Goal: Task Accomplishment & Management: Complete application form

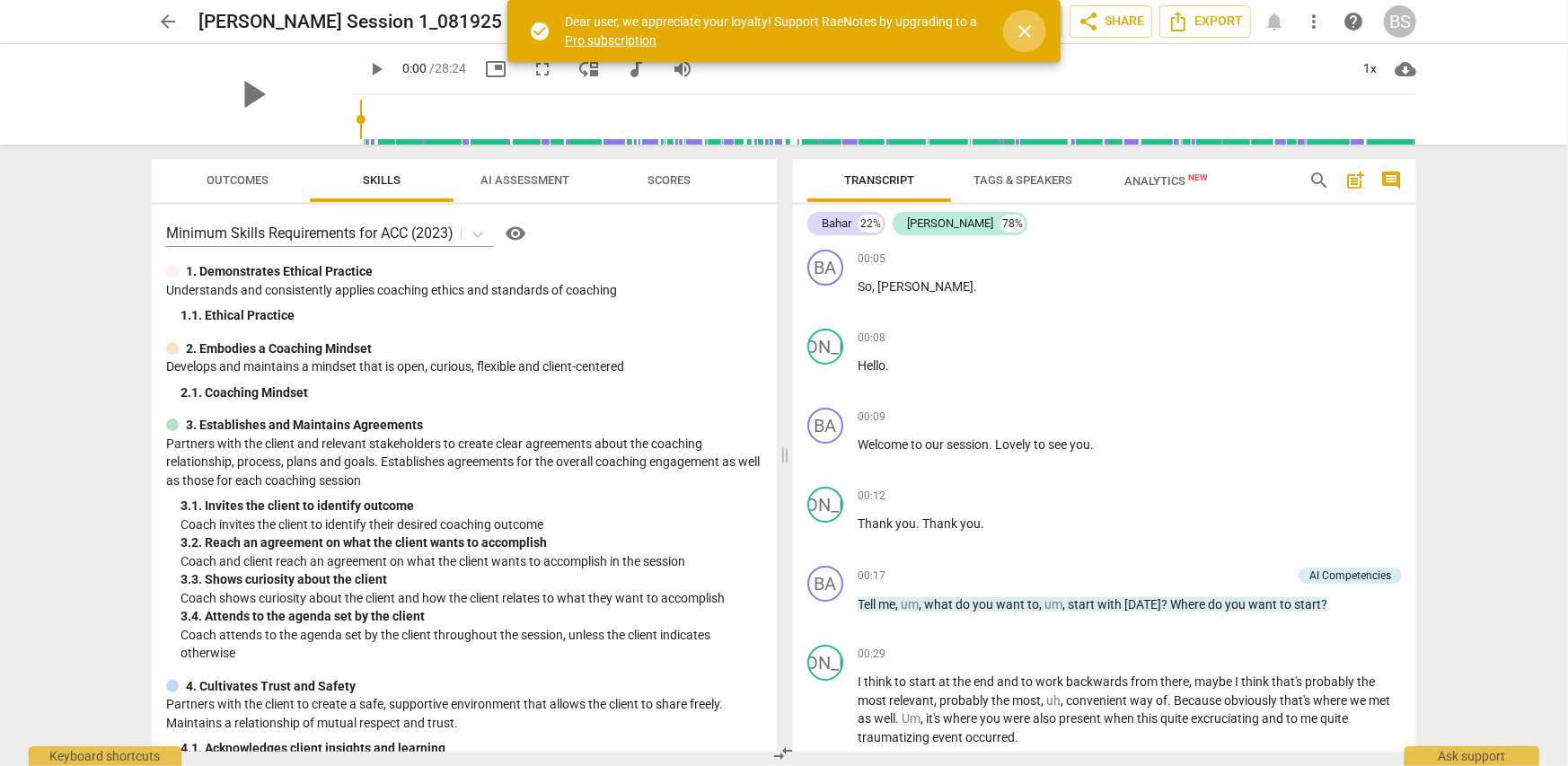
click at [1028, 29] on span "close" at bounding box center [1025, 32] width 22 height 22
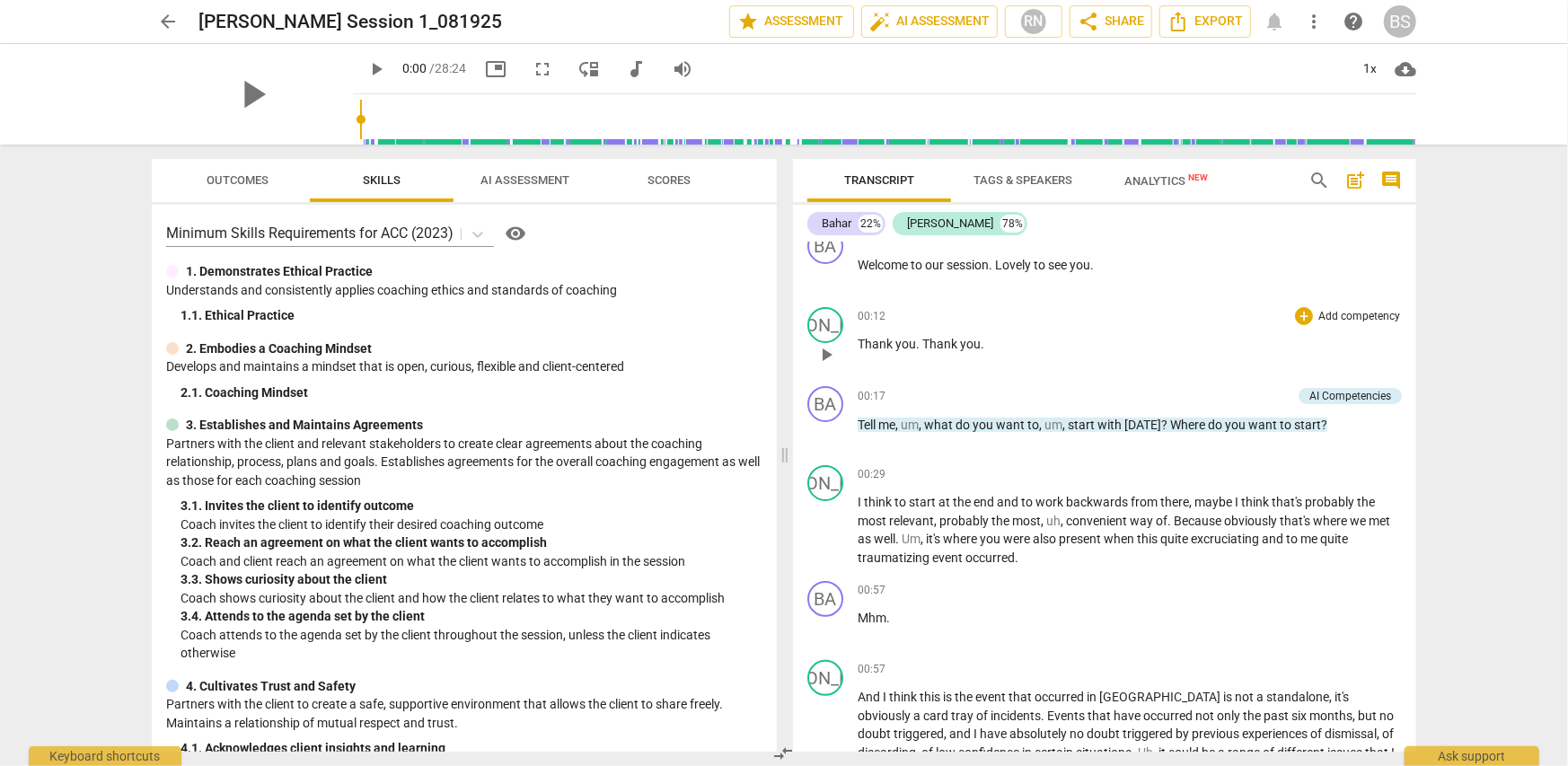
scroll to position [269, 0]
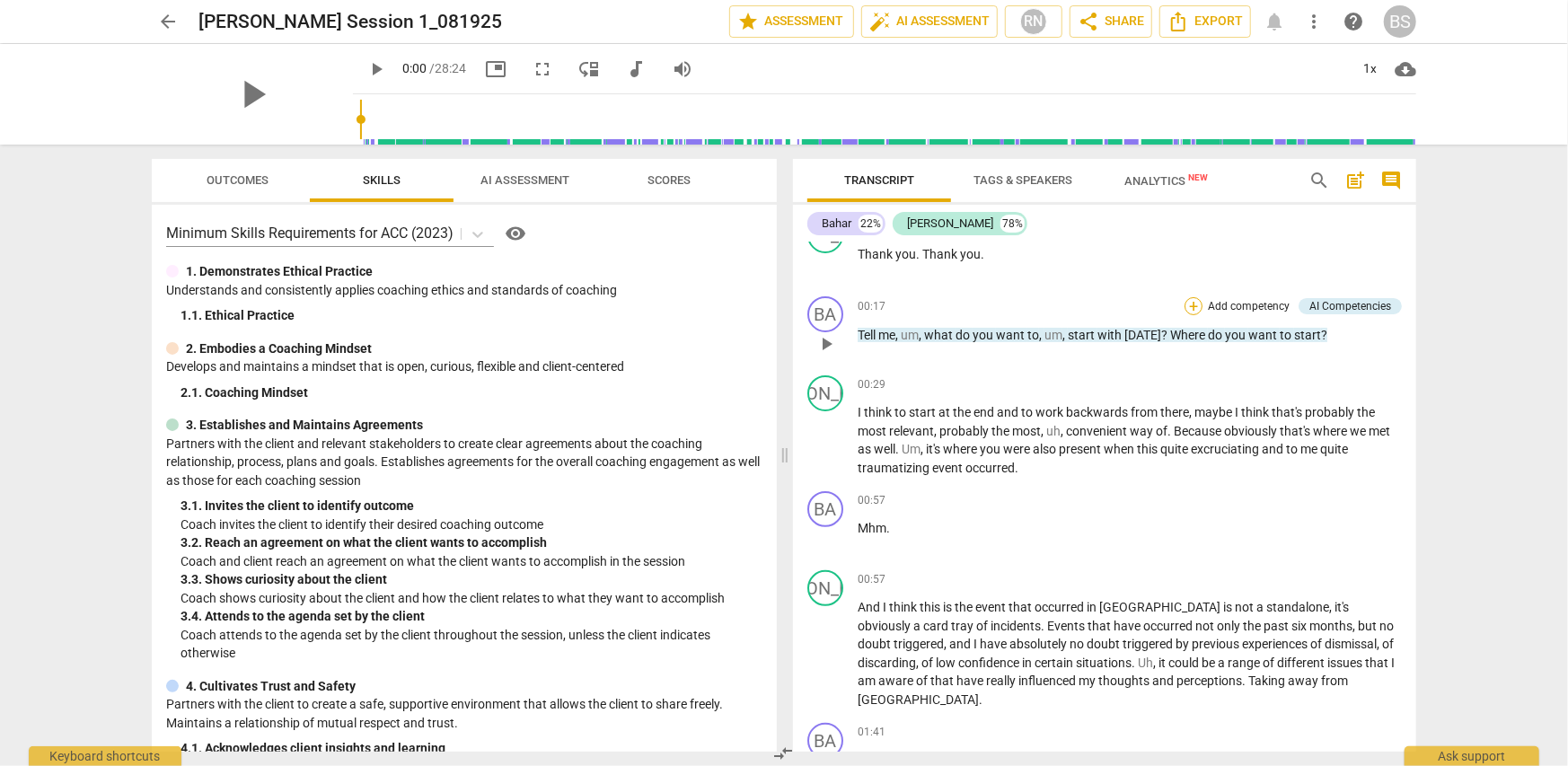
click at [1190, 306] on div "+" at bounding box center [1193, 306] width 18 height 18
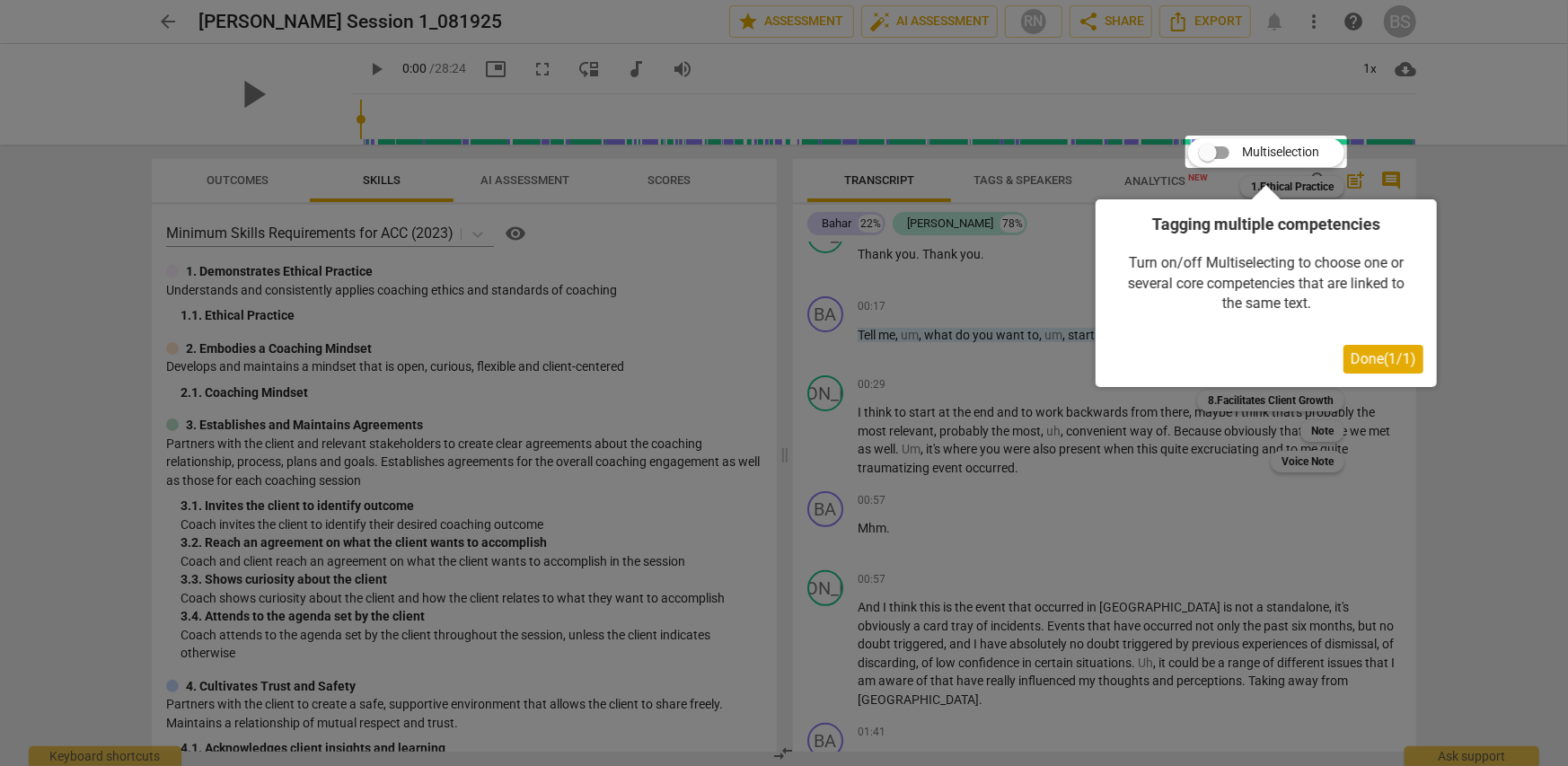
click at [1373, 364] on span "Done ( 1 / 1 )" at bounding box center [1383, 358] width 66 height 17
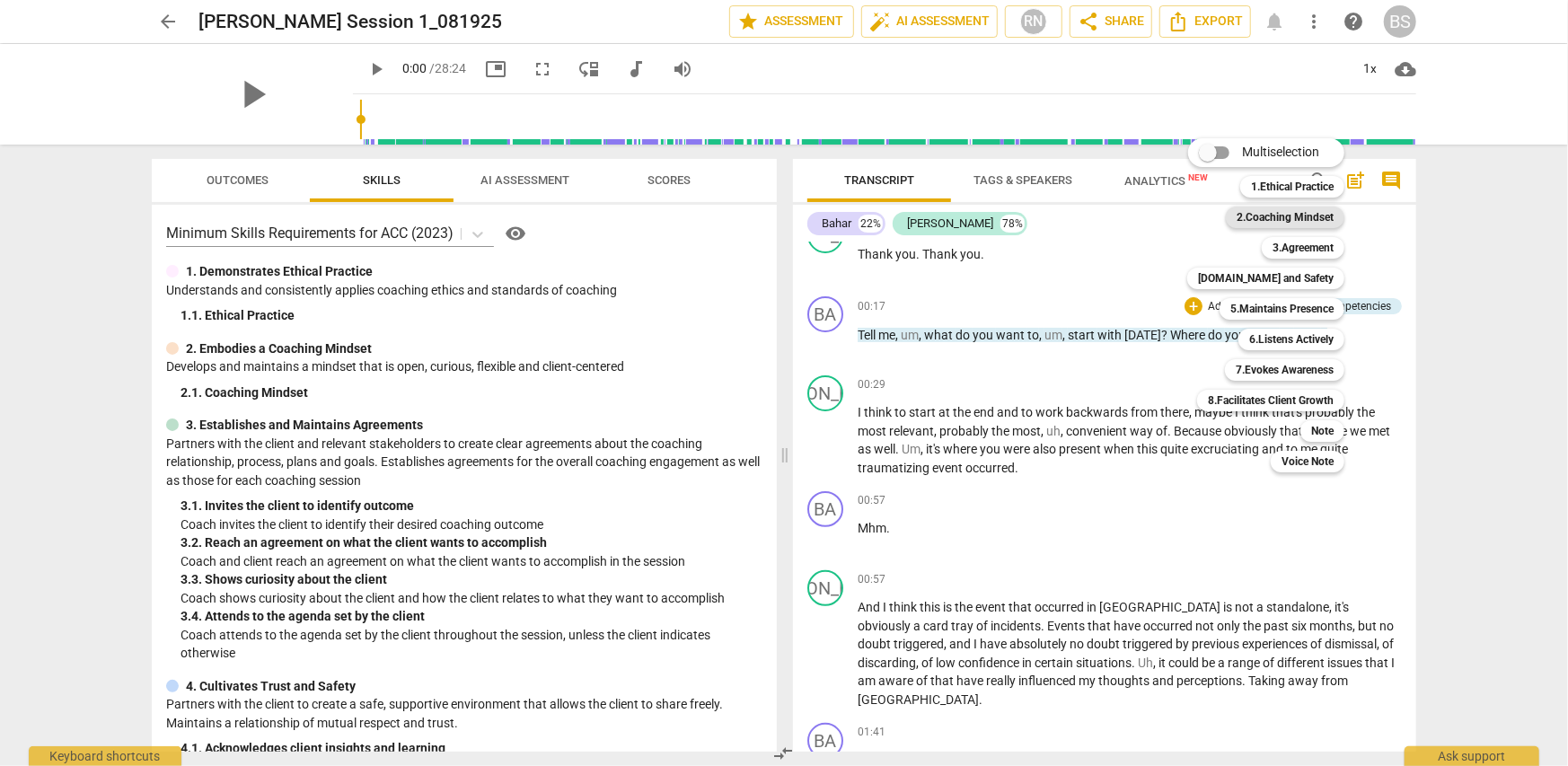
click at [1324, 219] on b "2.Coaching Mindset" at bounding box center [1285, 217] width 97 height 22
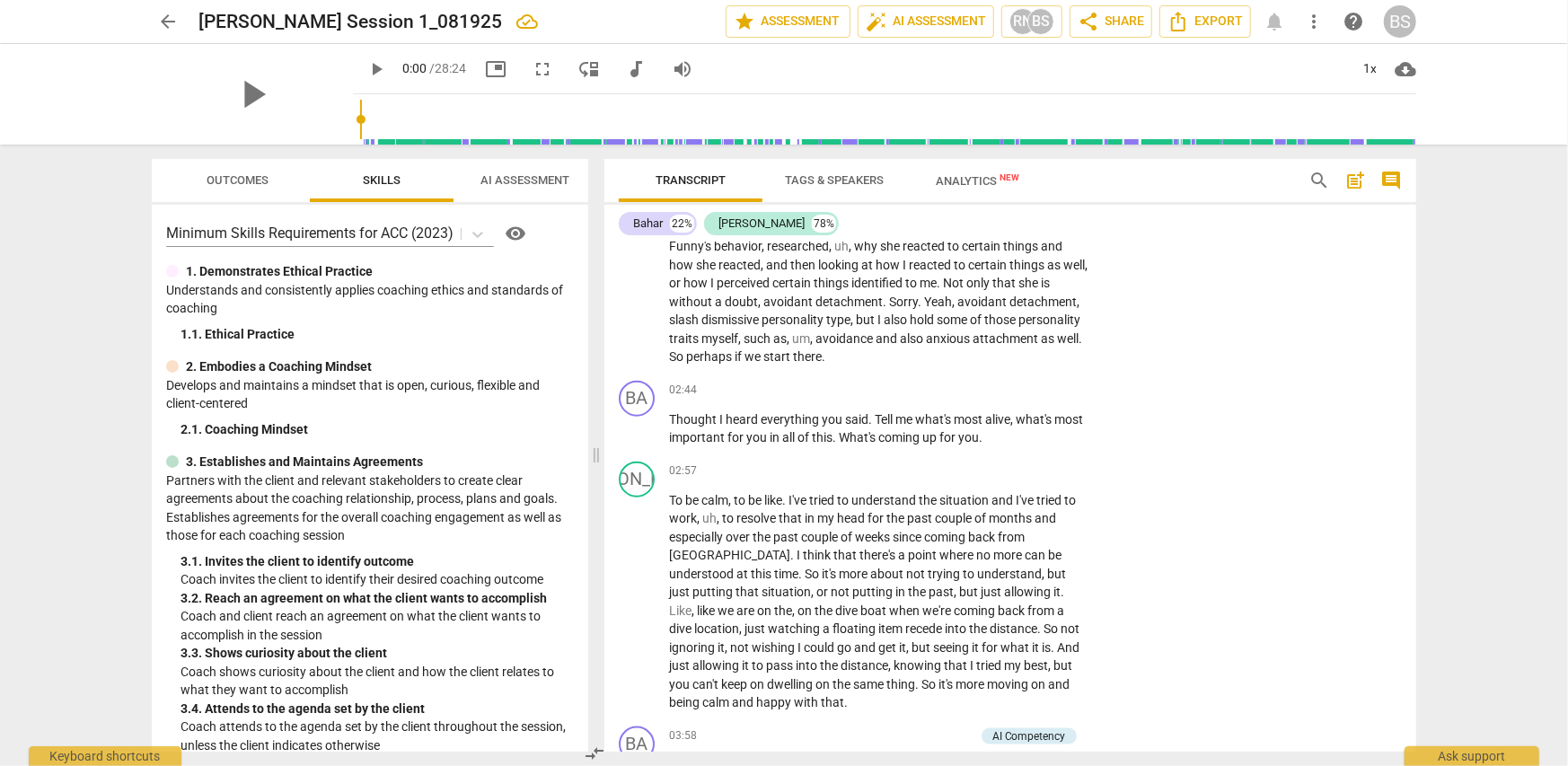
scroll to position [1167, 0]
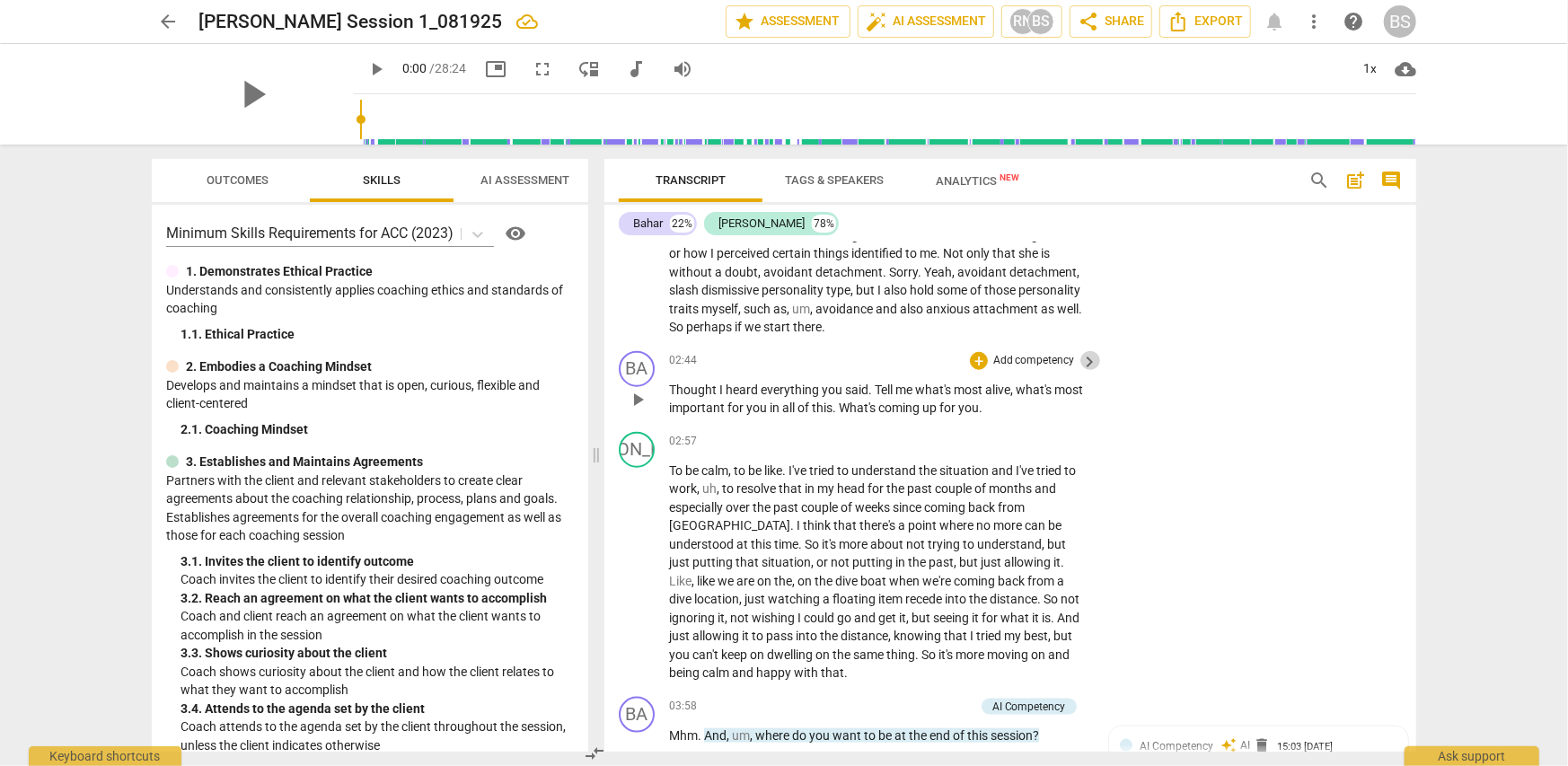
click at [1088, 351] on span "keyboard_arrow_right" at bounding box center [1091, 362] width 22 height 22
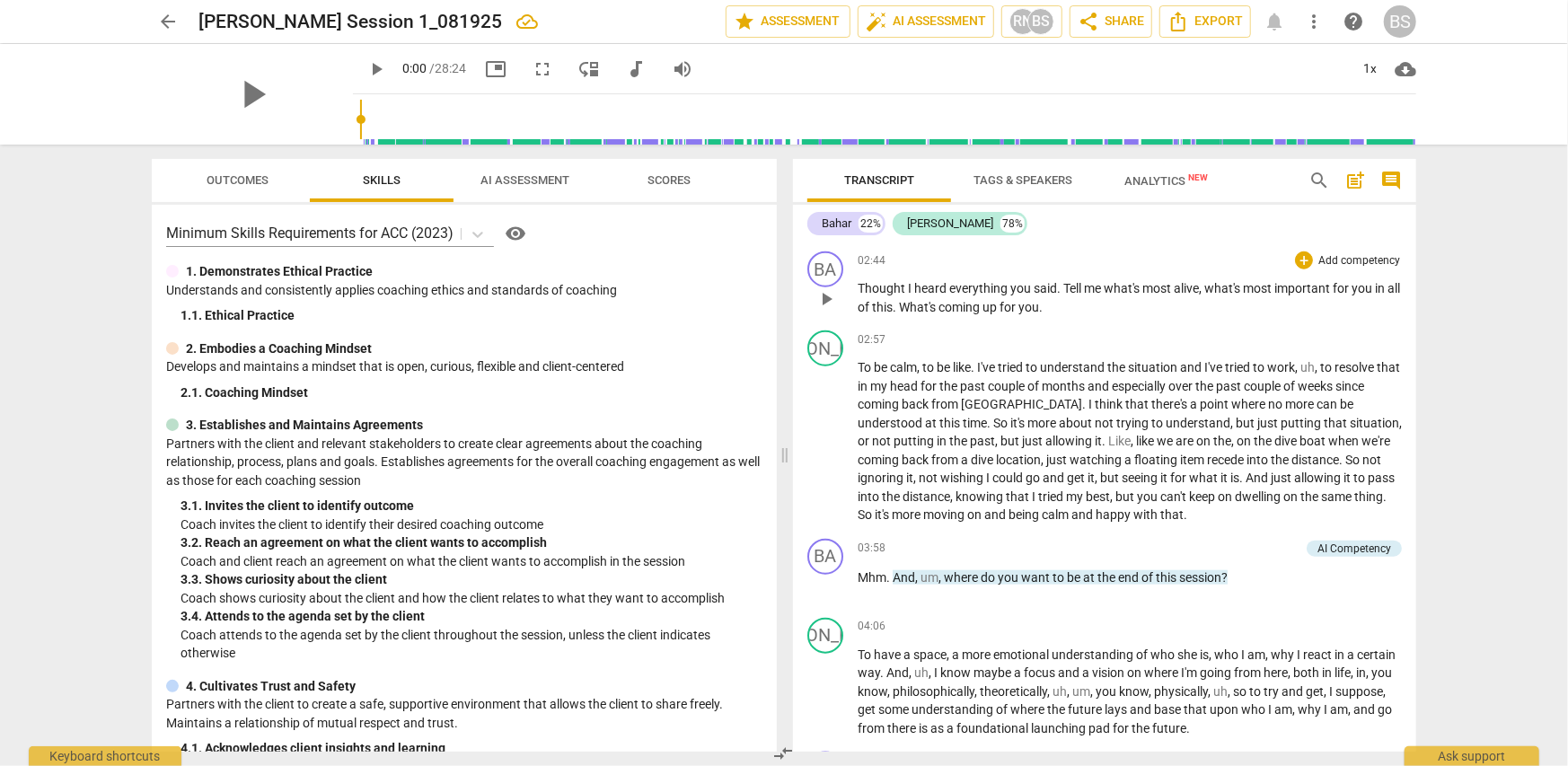
scroll to position [1086, 0]
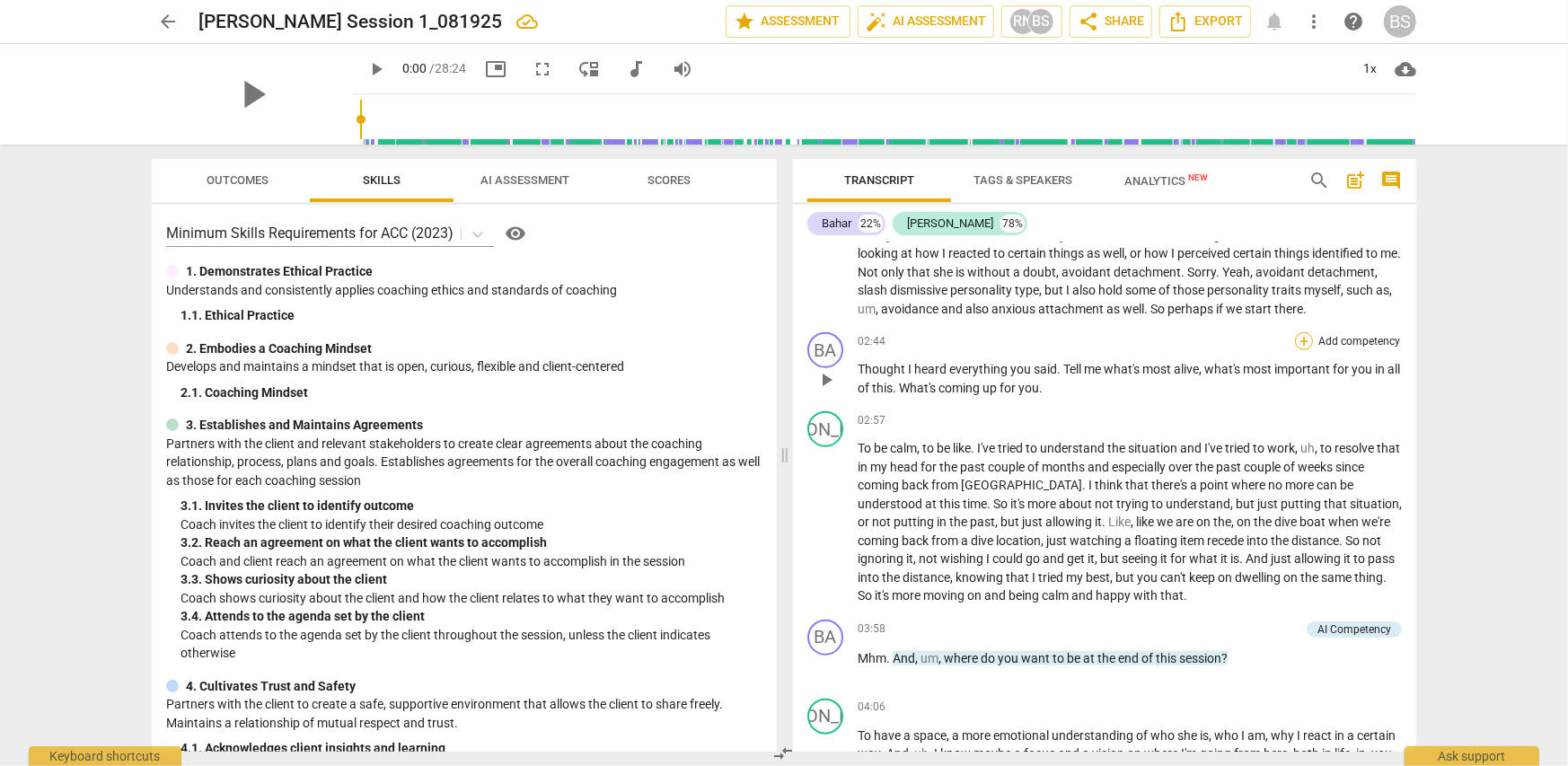
click at [1305, 336] on div "+" at bounding box center [1304, 341] width 18 height 18
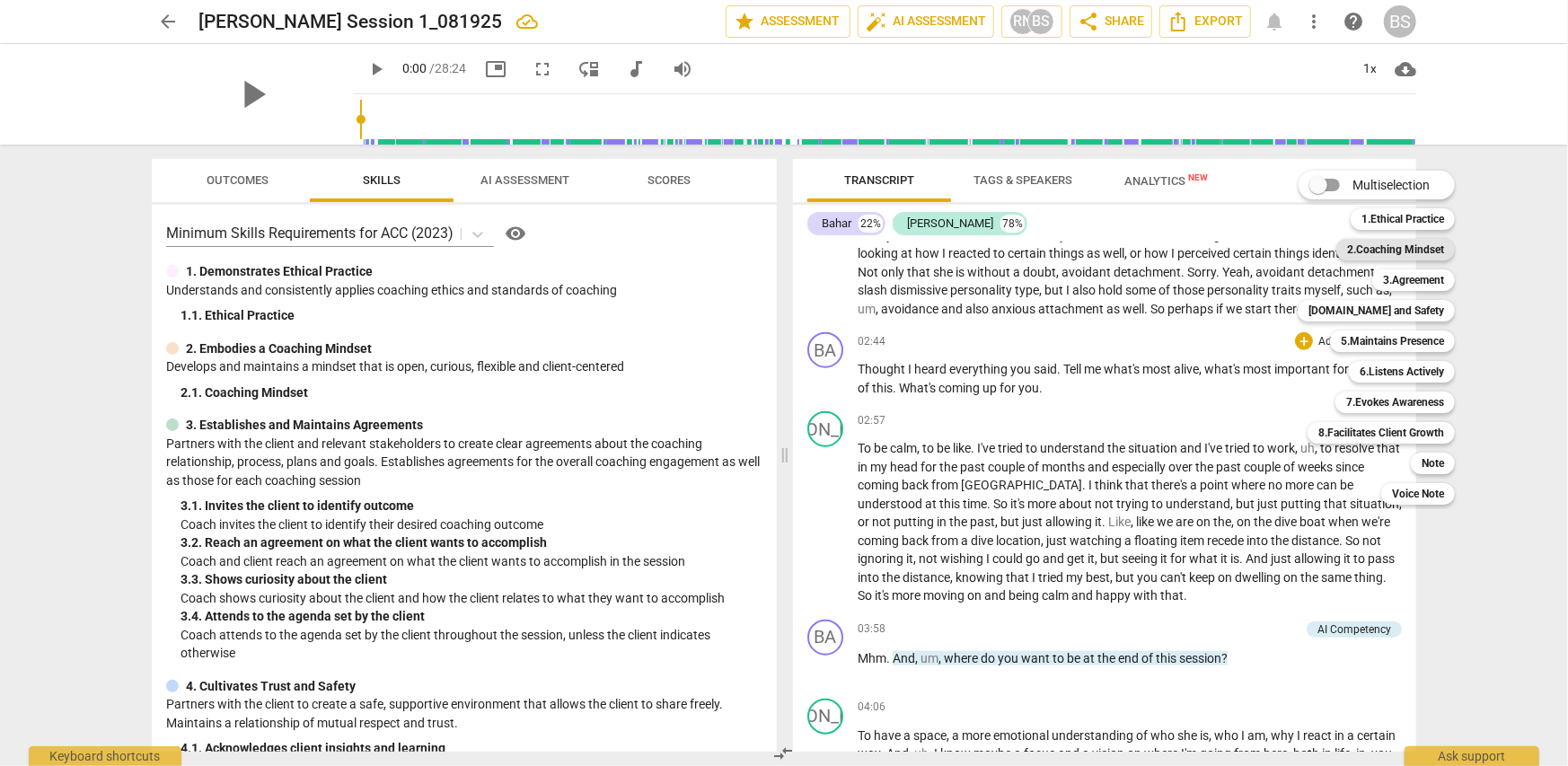
click at [1408, 255] on b "2.Coaching Mindset" at bounding box center [1396, 249] width 97 height 22
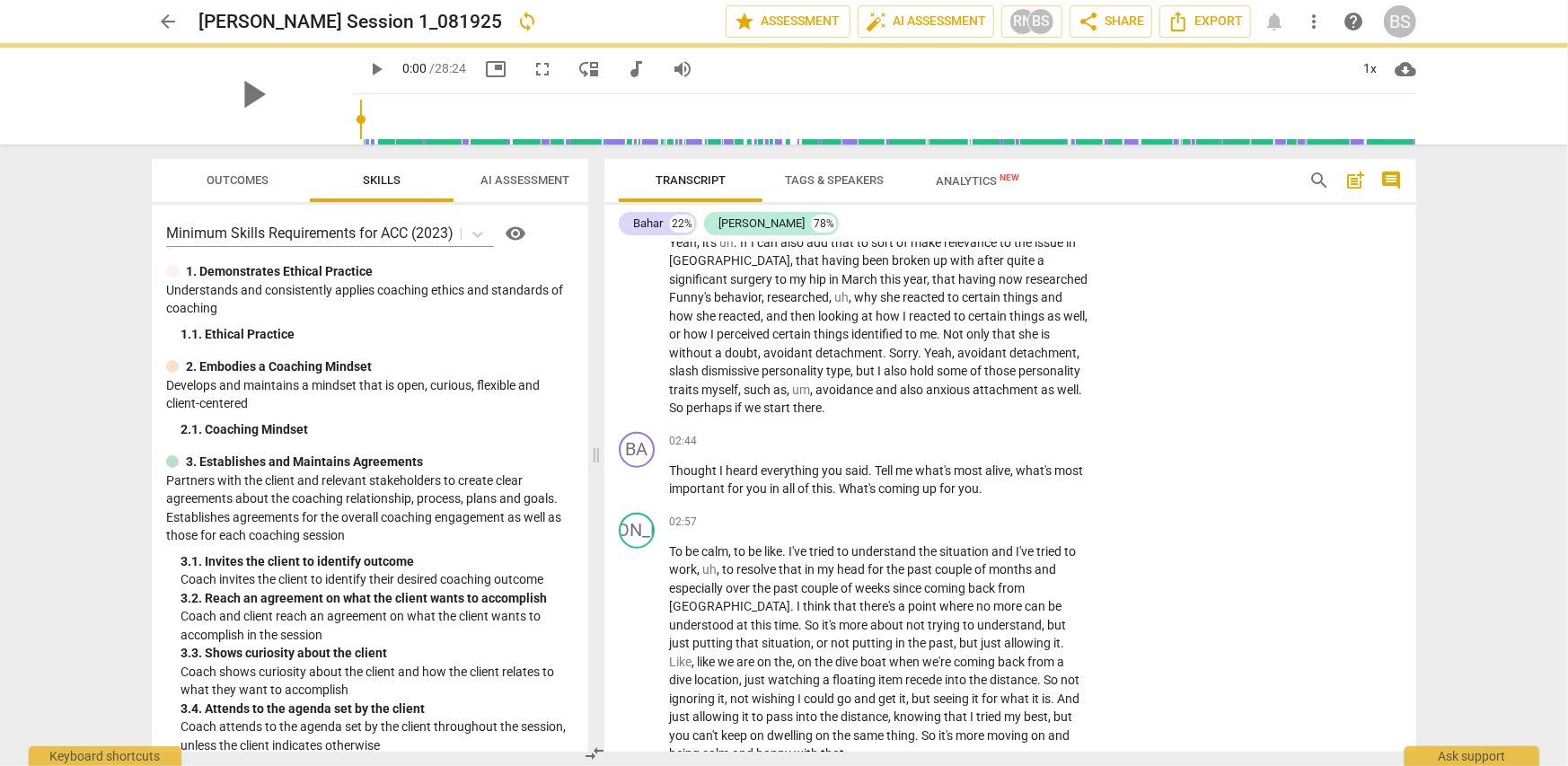
scroll to position [1167, 0]
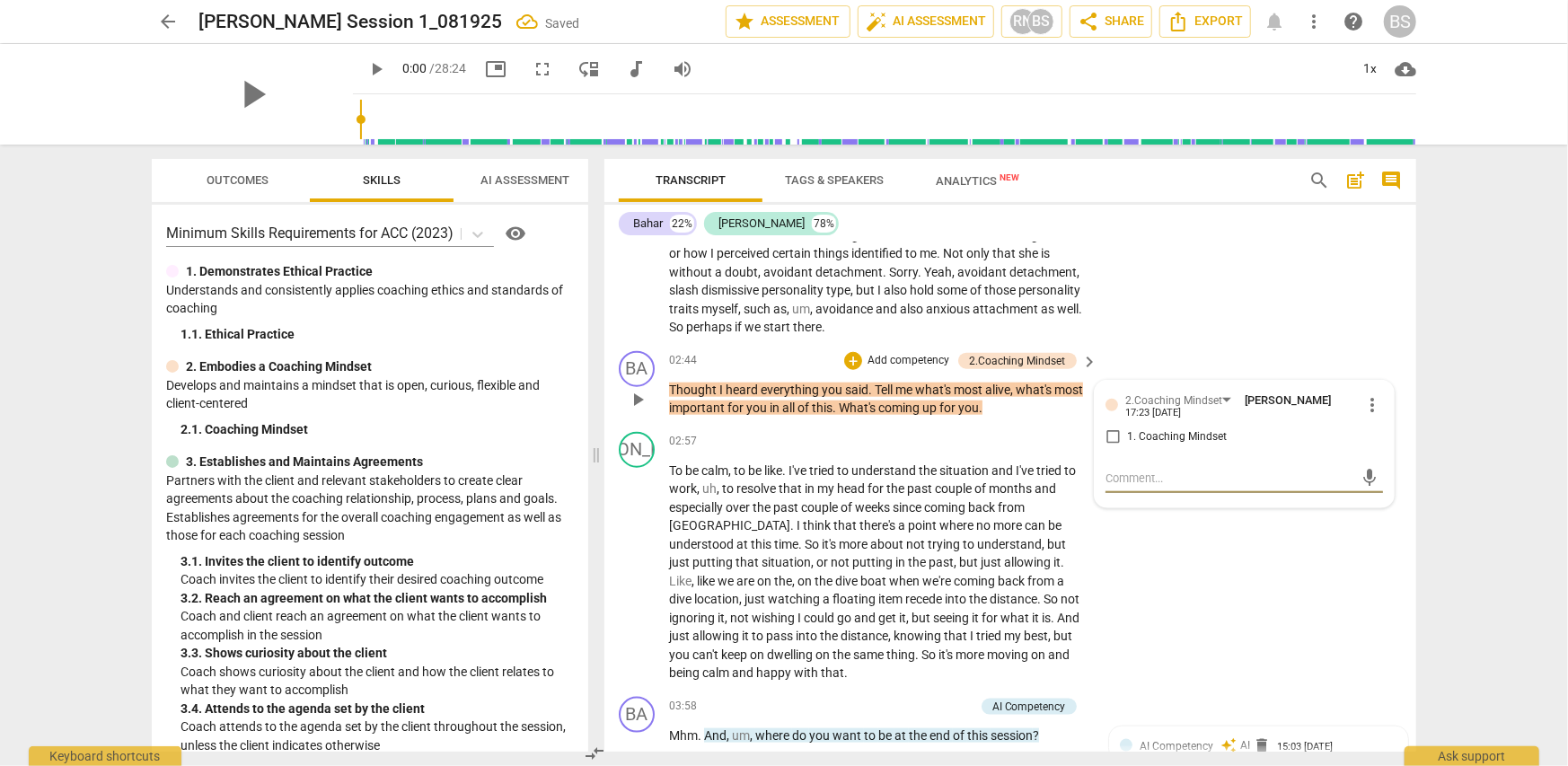
click at [1089, 355] on span "keyboard_arrow_right" at bounding box center [1091, 362] width 22 height 22
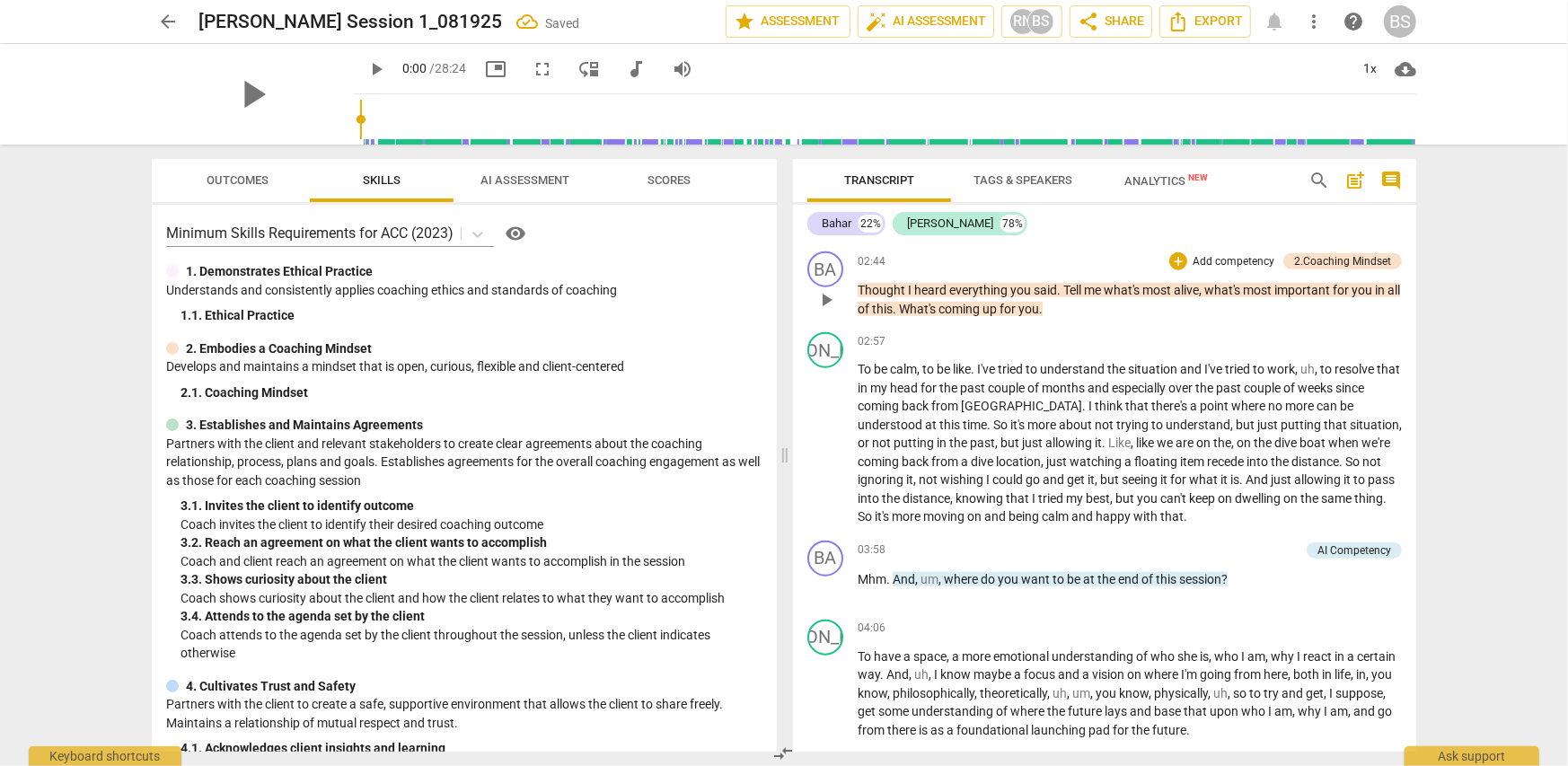
scroll to position [1086, 0]
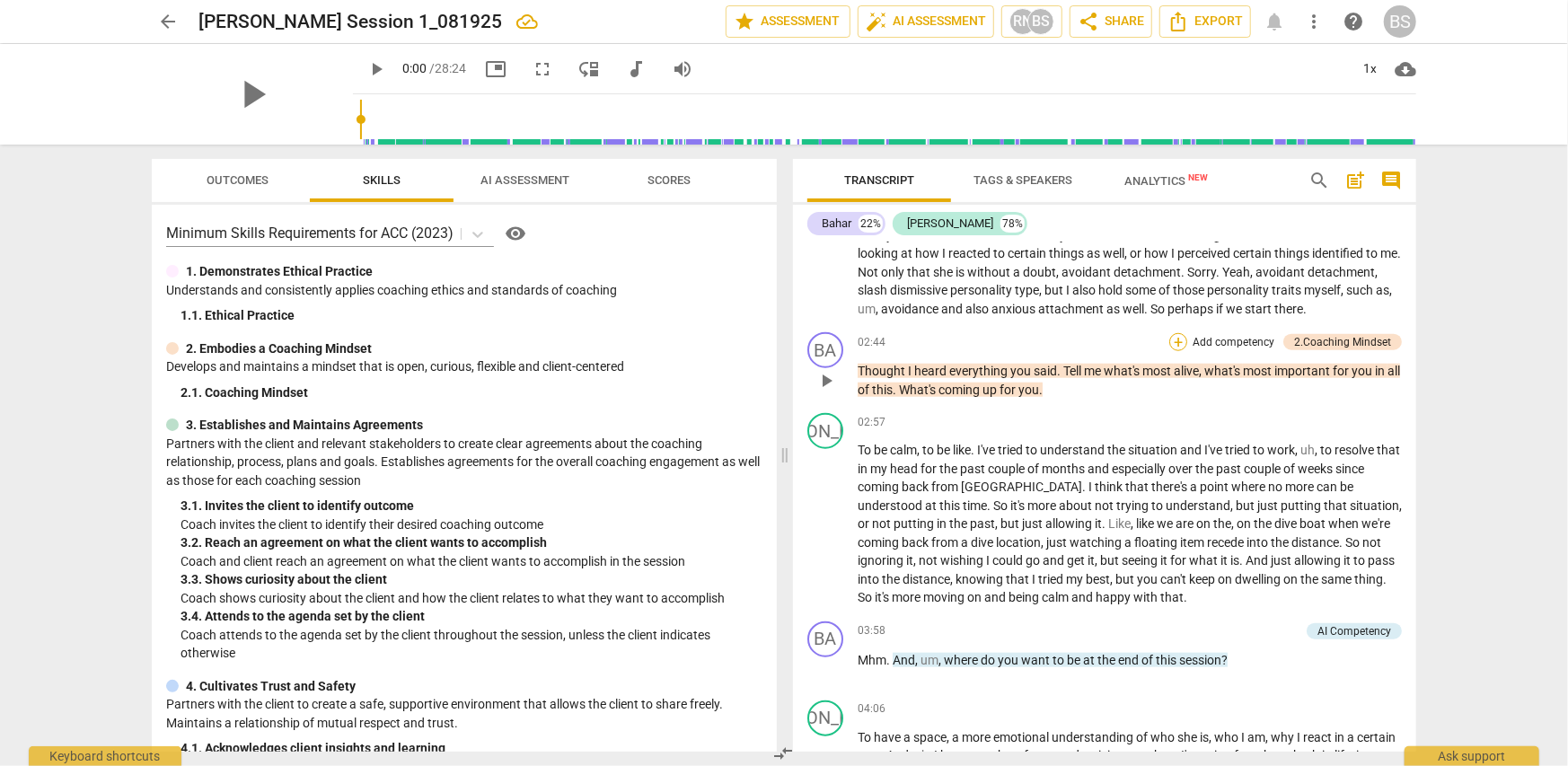
click at [1174, 333] on div "+" at bounding box center [1178, 342] width 18 height 18
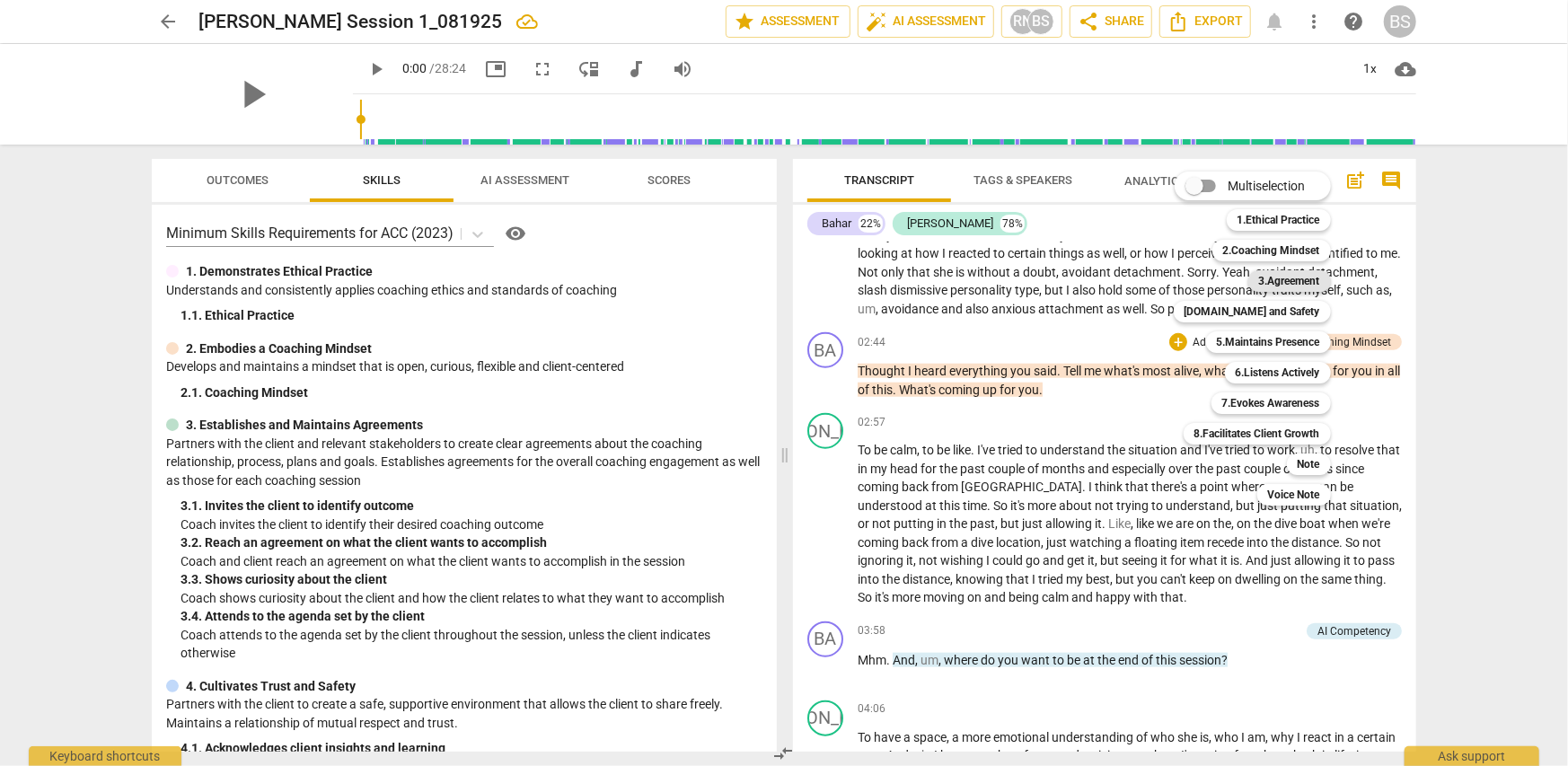
click at [1280, 281] on b "3.Agreement" at bounding box center [1290, 281] width 61 height 22
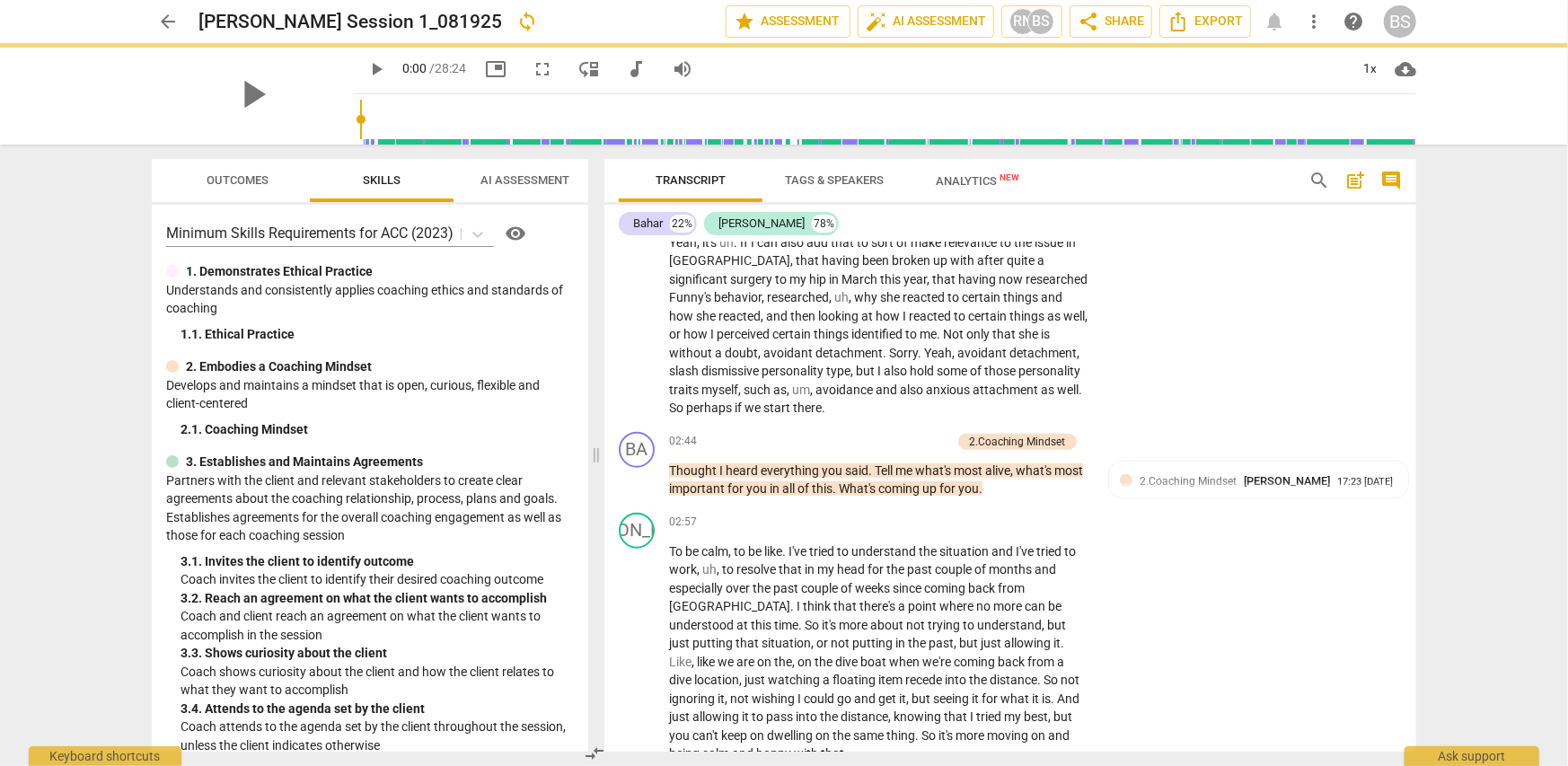
scroll to position [1167, 0]
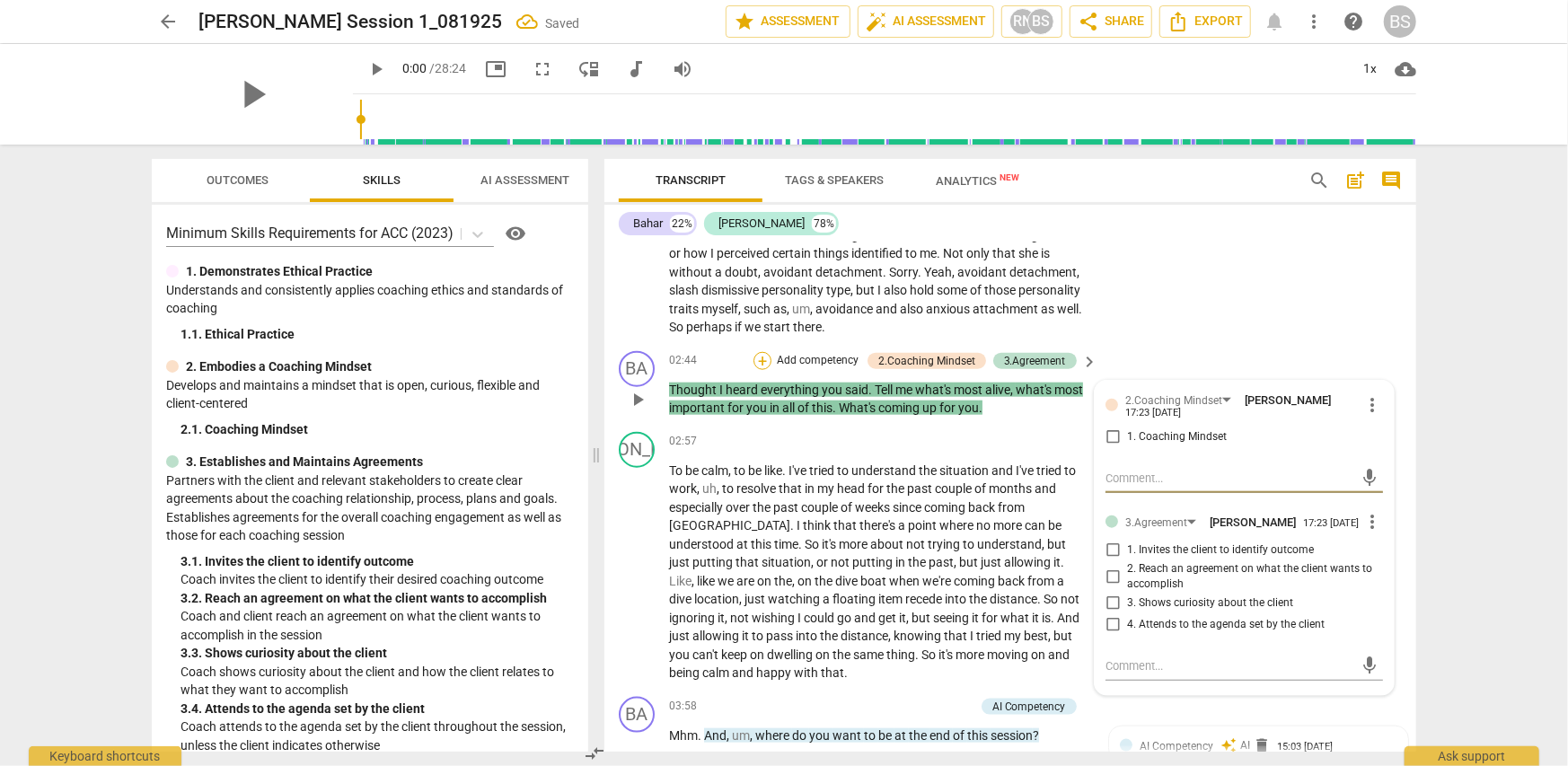
click at [757, 356] on div "+" at bounding box center [763, 361] width 18 height 18
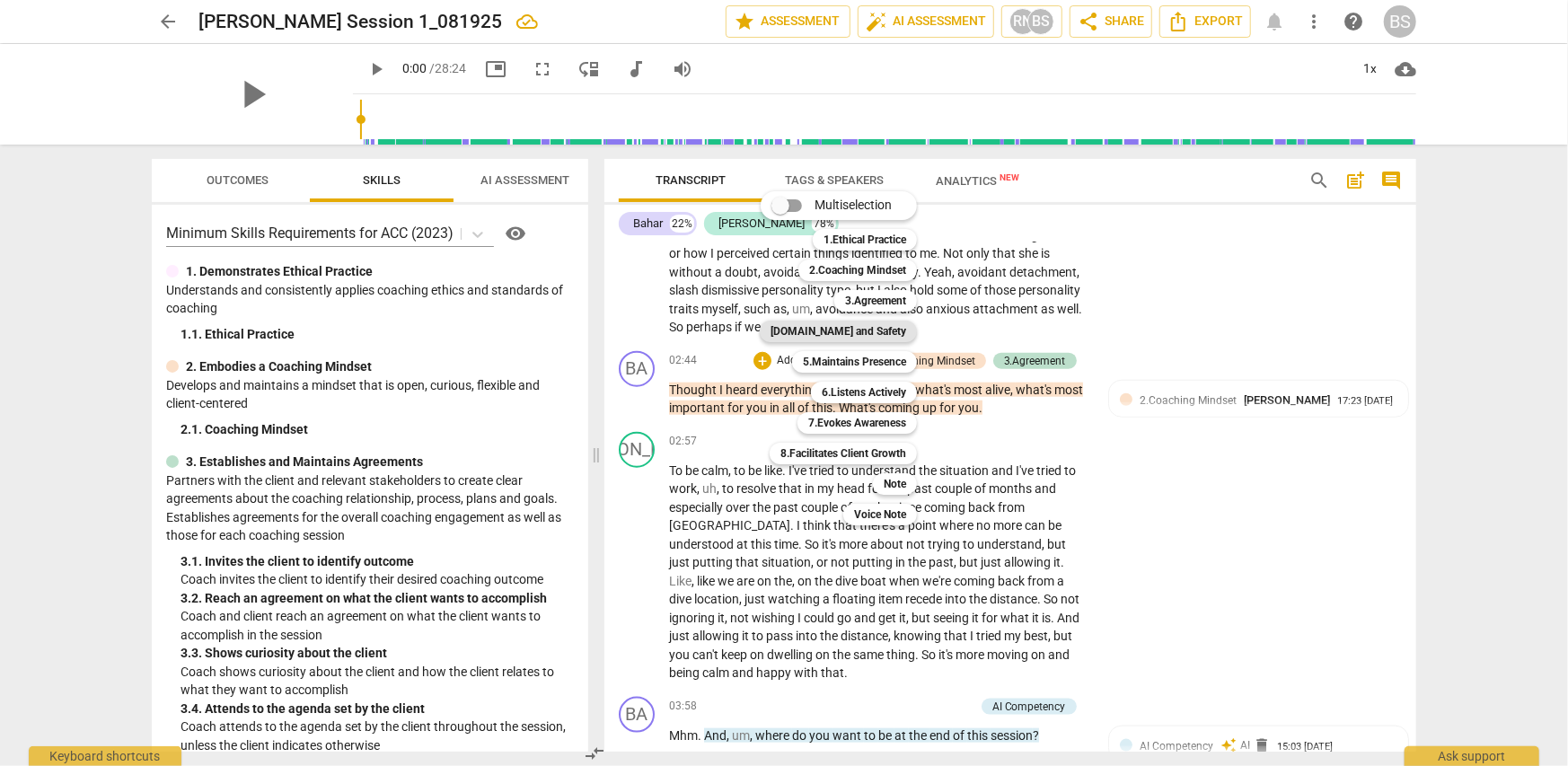
click at [861, 330] on b "[DOMAIN_NAME] and Safety" at bounding box center [838, 331] width 136 height 22
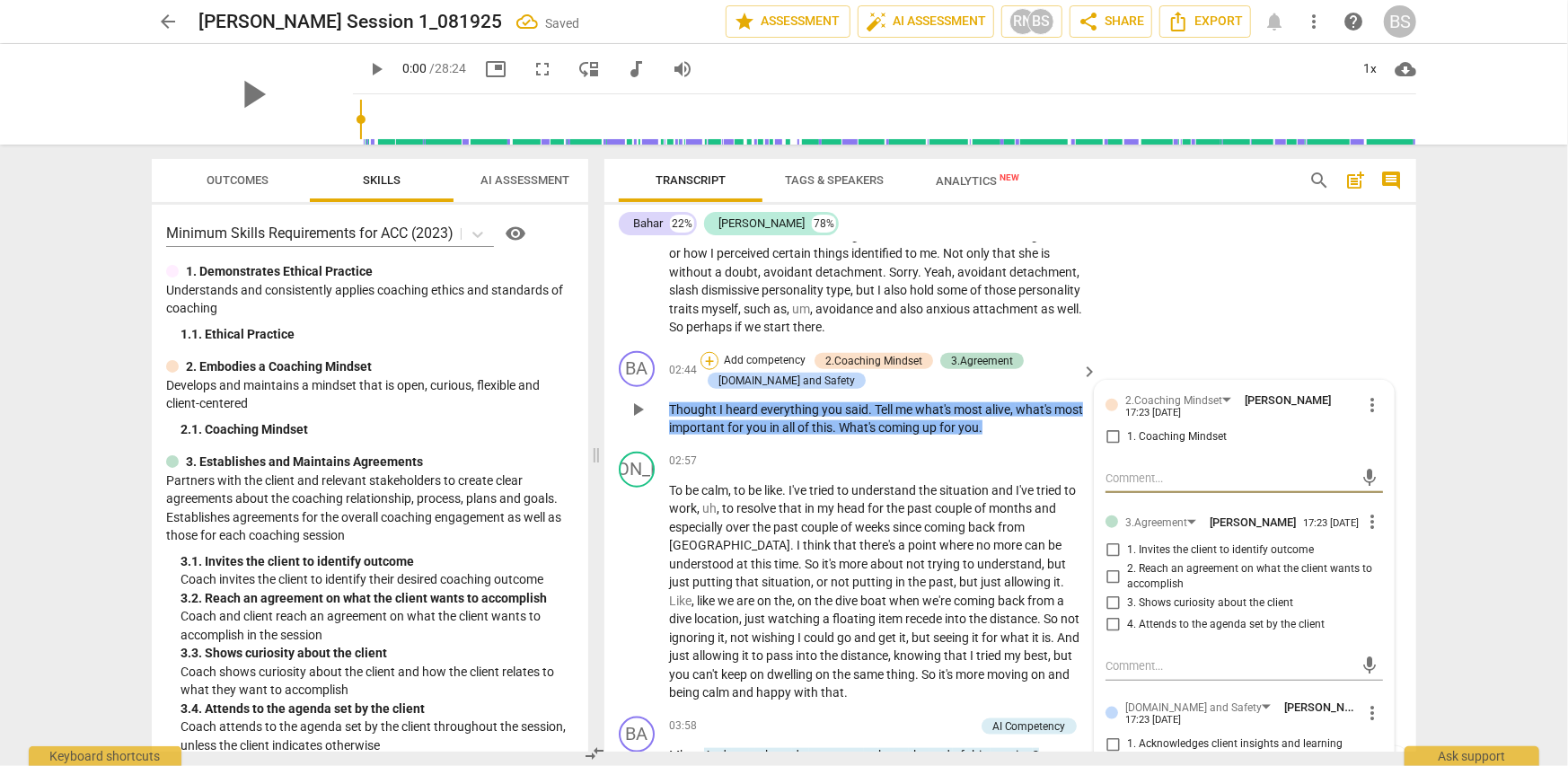
click at [702, 361] on div "+" at bounding box center [710, 361] width 18 height 18
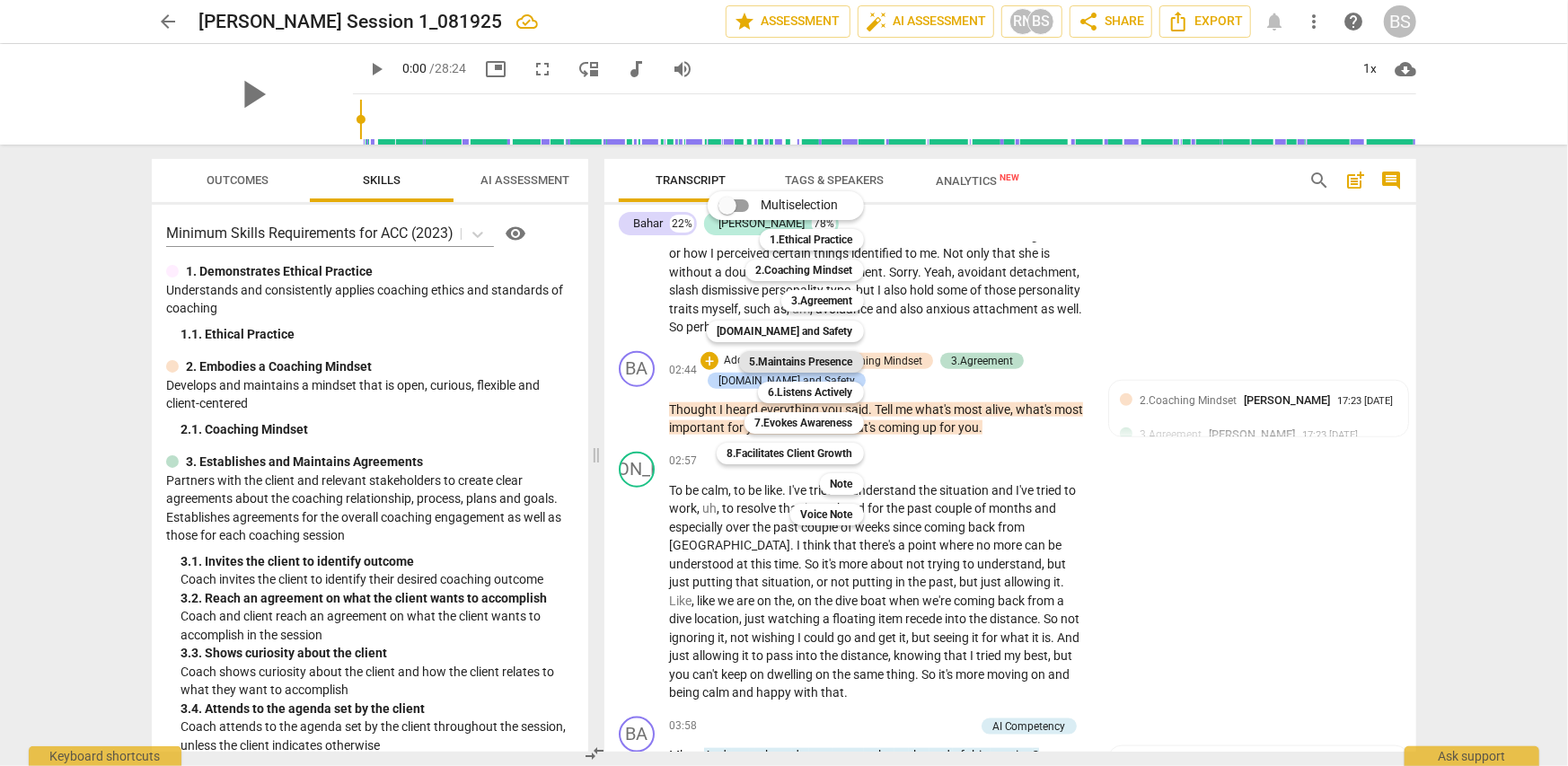
click at [819, 363] on b "5.Maintains Presence" at bounding box center [802, 362] width 104 height 22
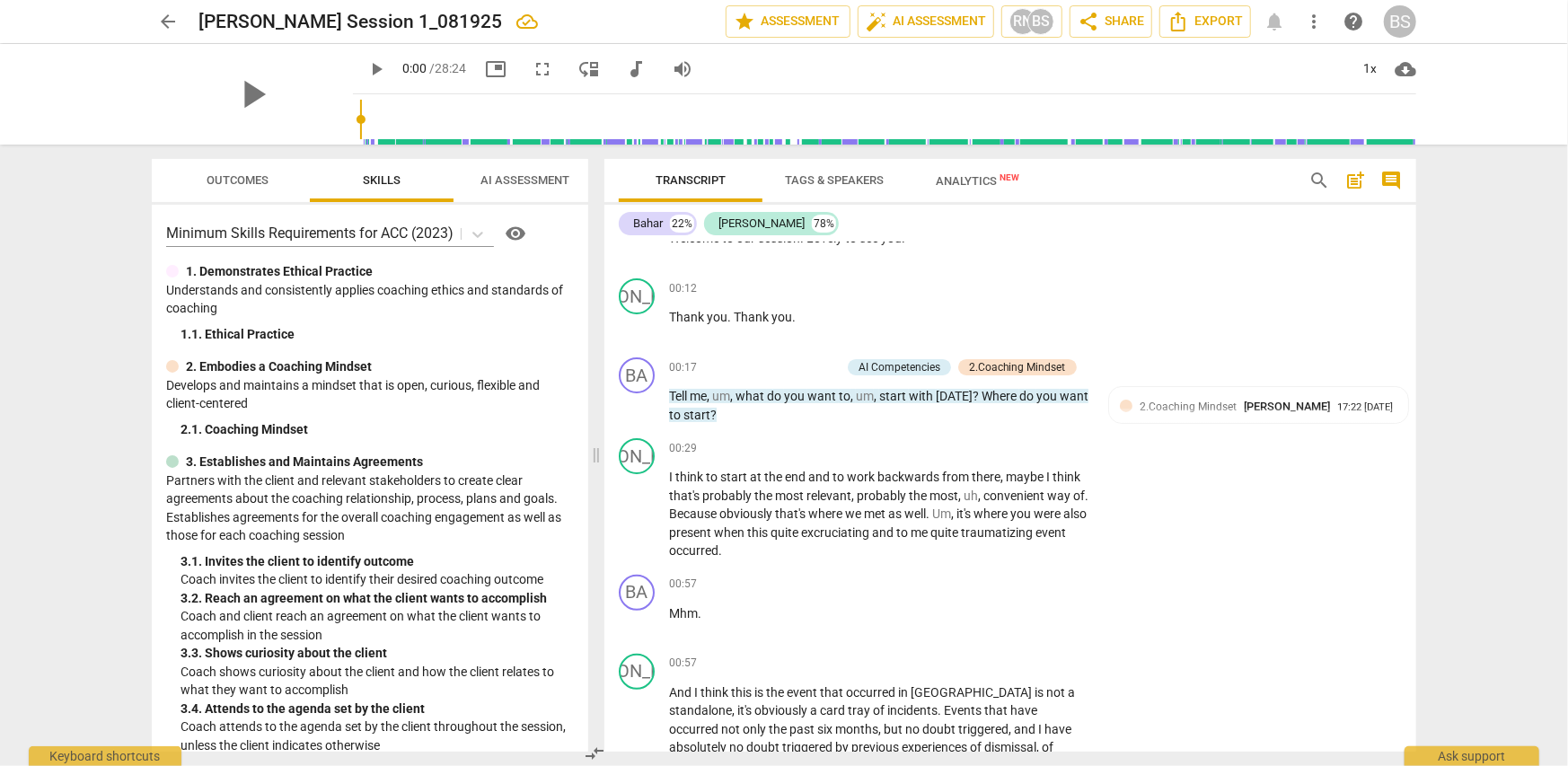
scroll to position [90, 0]
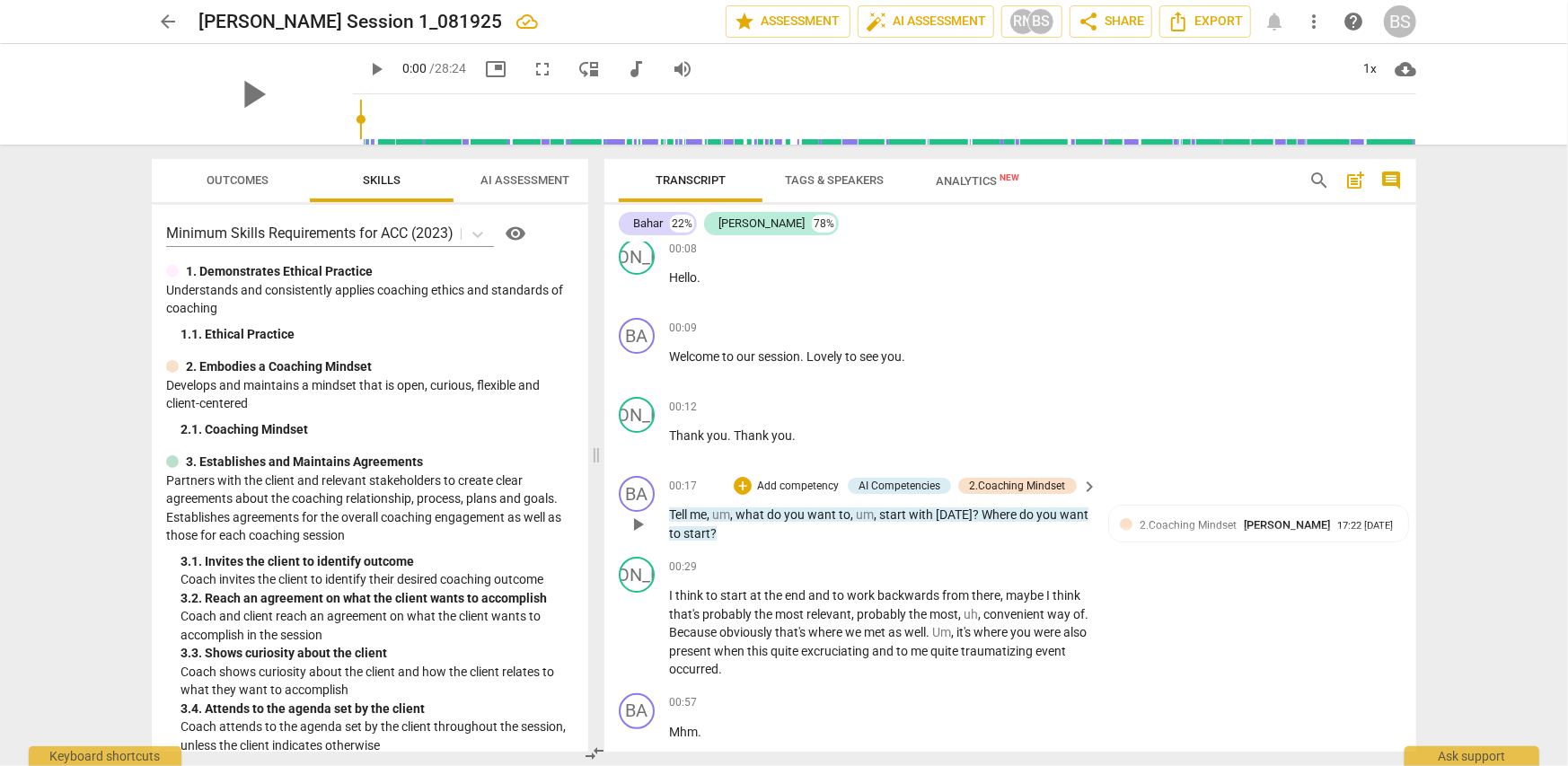
click at [1081, 485] on span "keyboard_arrow_right" at bounding box center [1091, 486] width 22 height 22
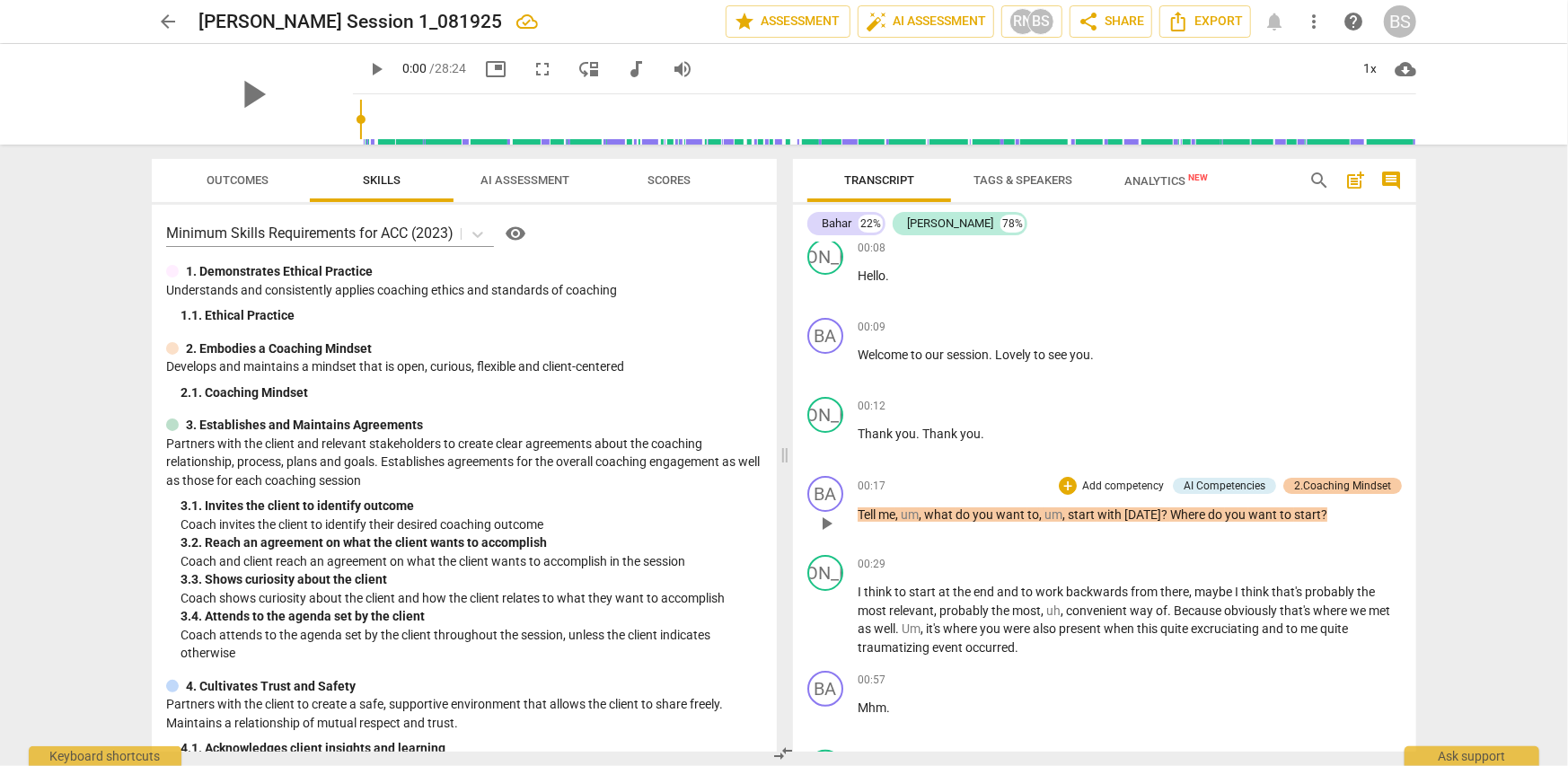
click at [1330, 488] on div "2.Coaching Mindset" at bounding box center [1343, 485] width 97 height 16
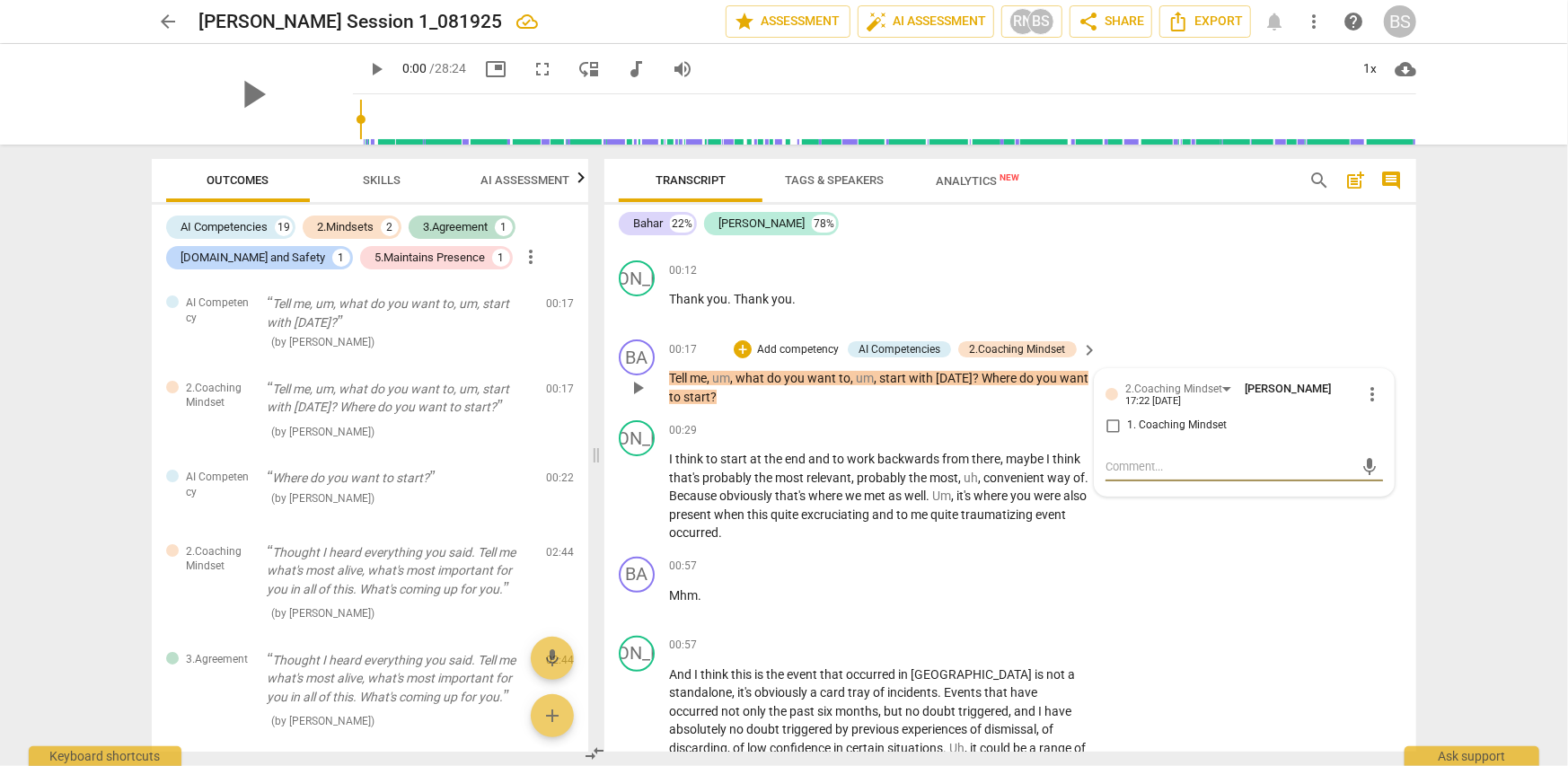
scroll to position [269, 0]
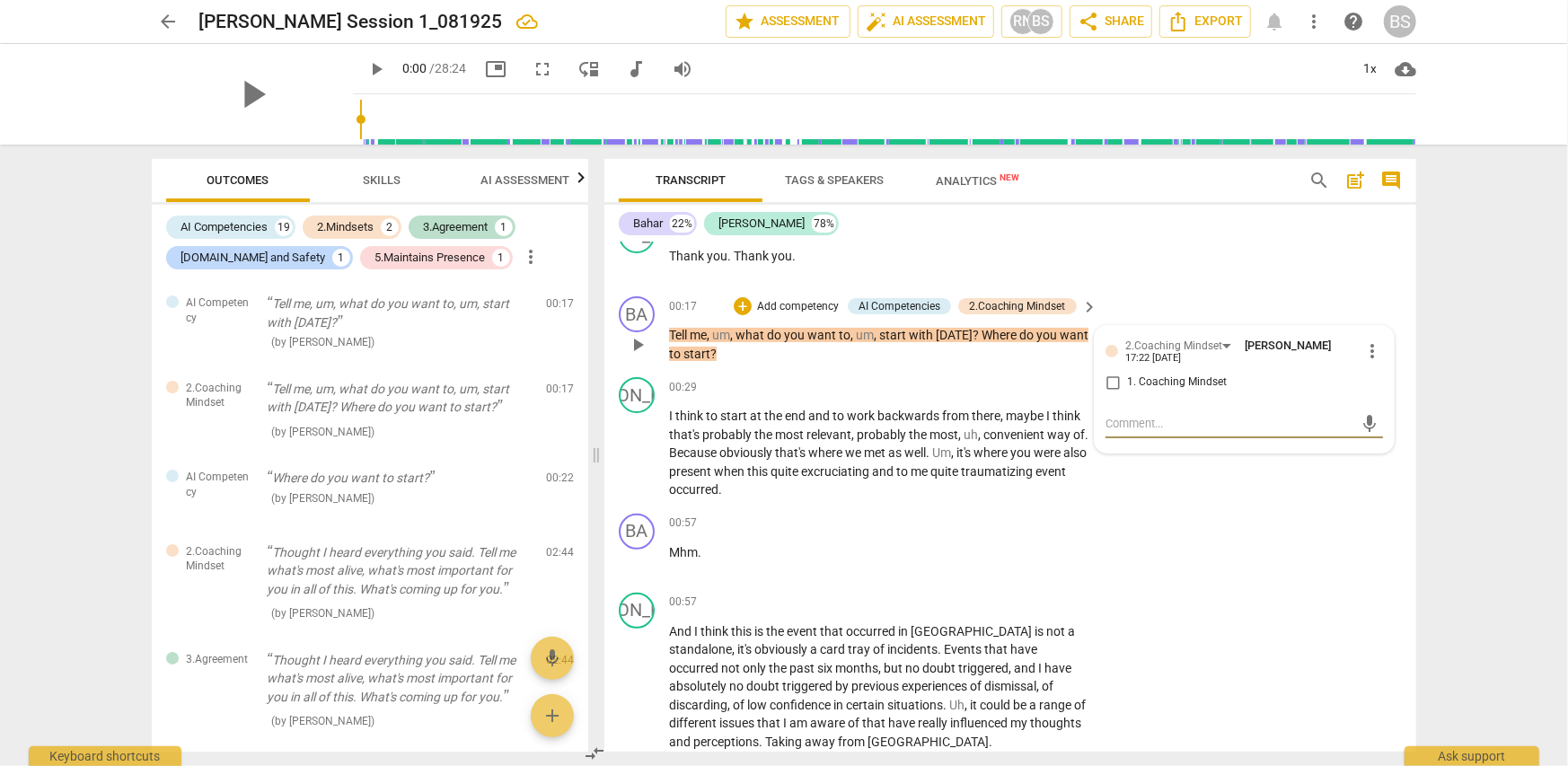
click at [1107, 383] on input "1. Coaching Mindset" at bounding box center [1113, 383] width 29 height 22
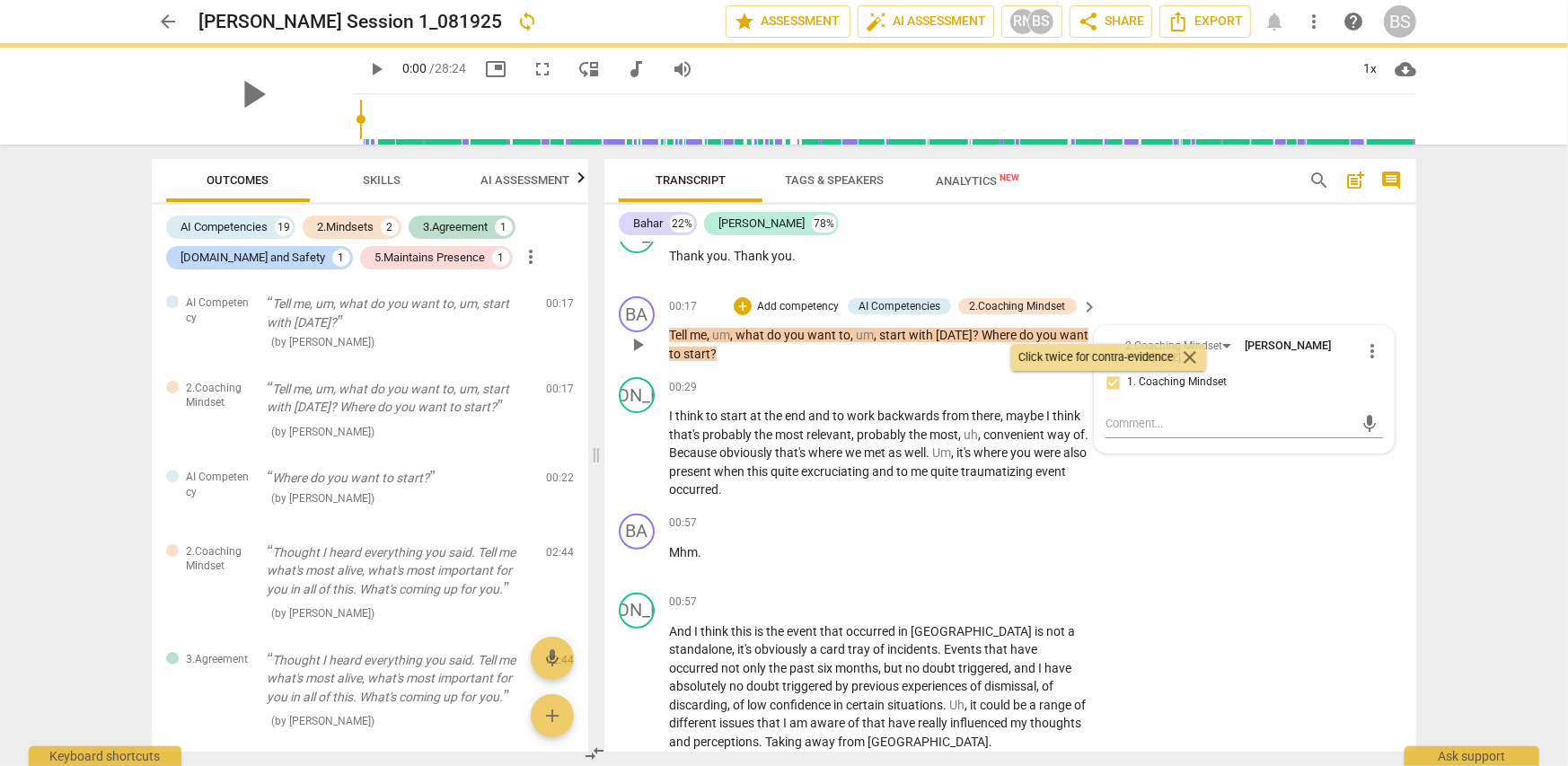
click at [1227, 304] on div "BA play_arrow pause 00:17 + Add competency AI Competencies 2.Coaching Mindset k…" at bounding box center [1010, 329] width 811 height 81
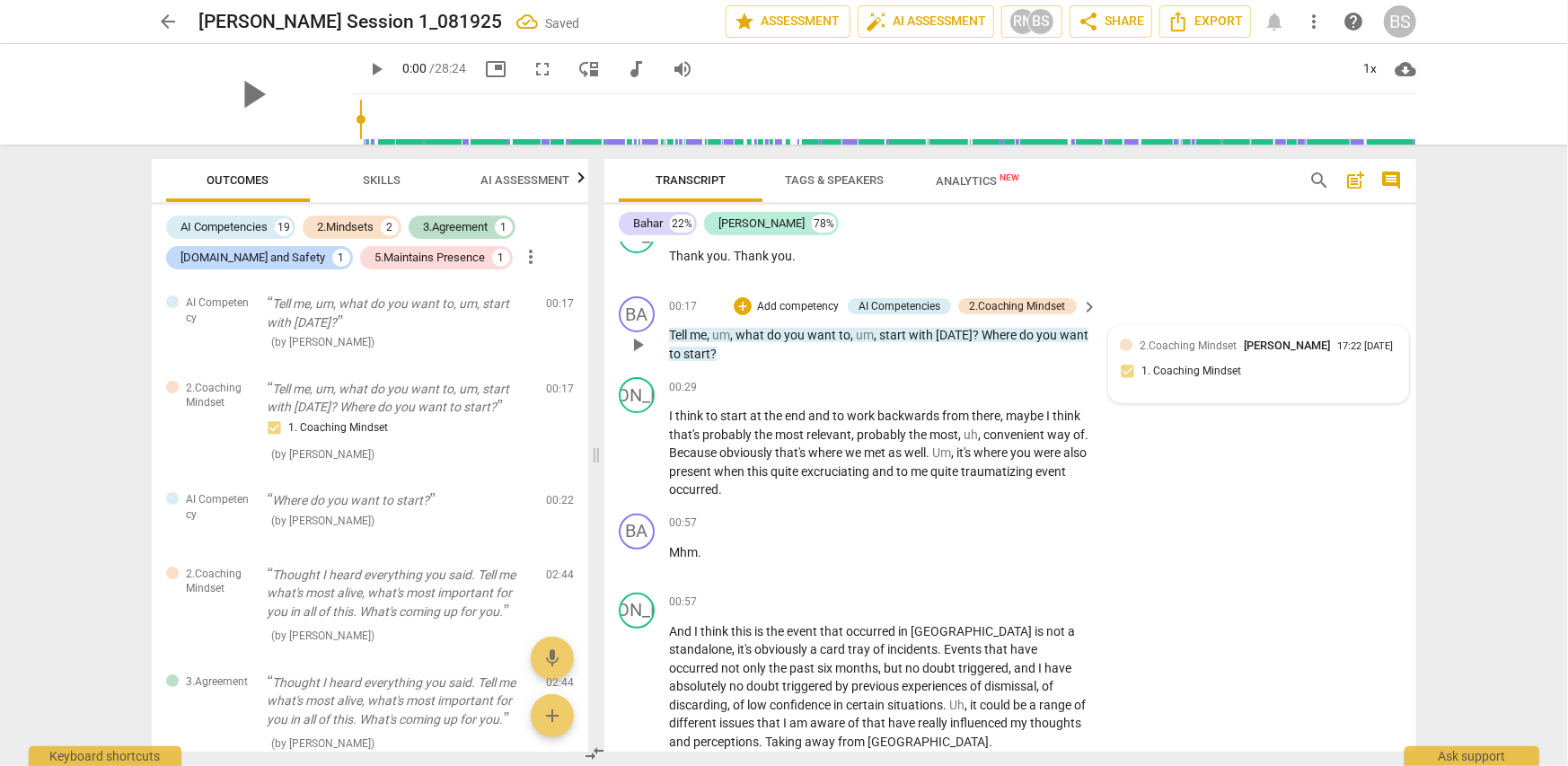
click at [1119, 383] on div "2.Coaching Mindset [PERSON_NAME] 17:22 [DATE] 1. Coaching Mindset" at bounding box center [1258, 364] width 277 height 55
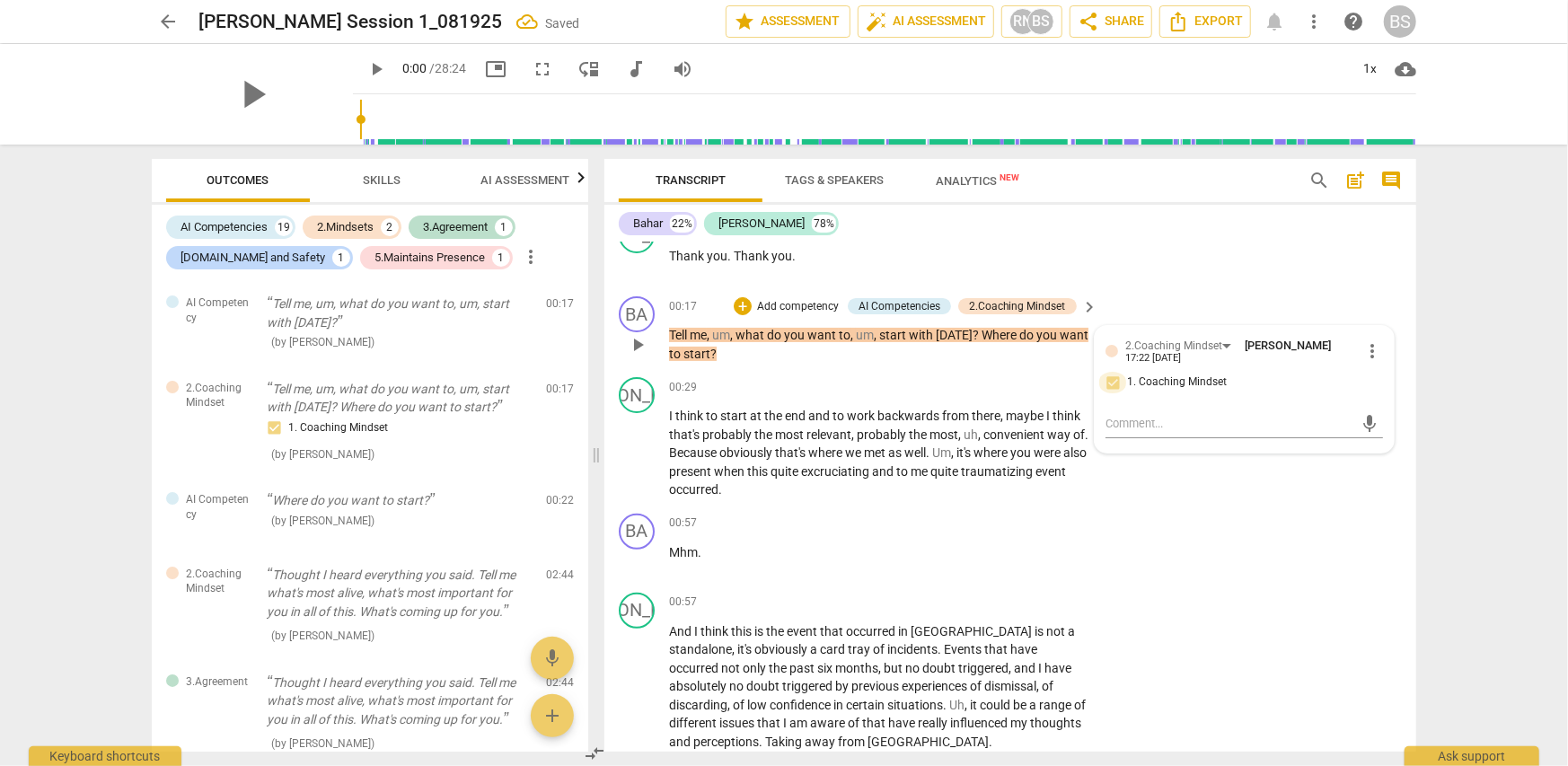
click at [1112, 382] on input "1. Coaching Mindset" at bounding box center [1113, 383] width 29 height 22
click at [1110, 380] on input "1. Coaching Mindset" at bounding box center [1113, 383] width 29 height 22
checkbox input "false"
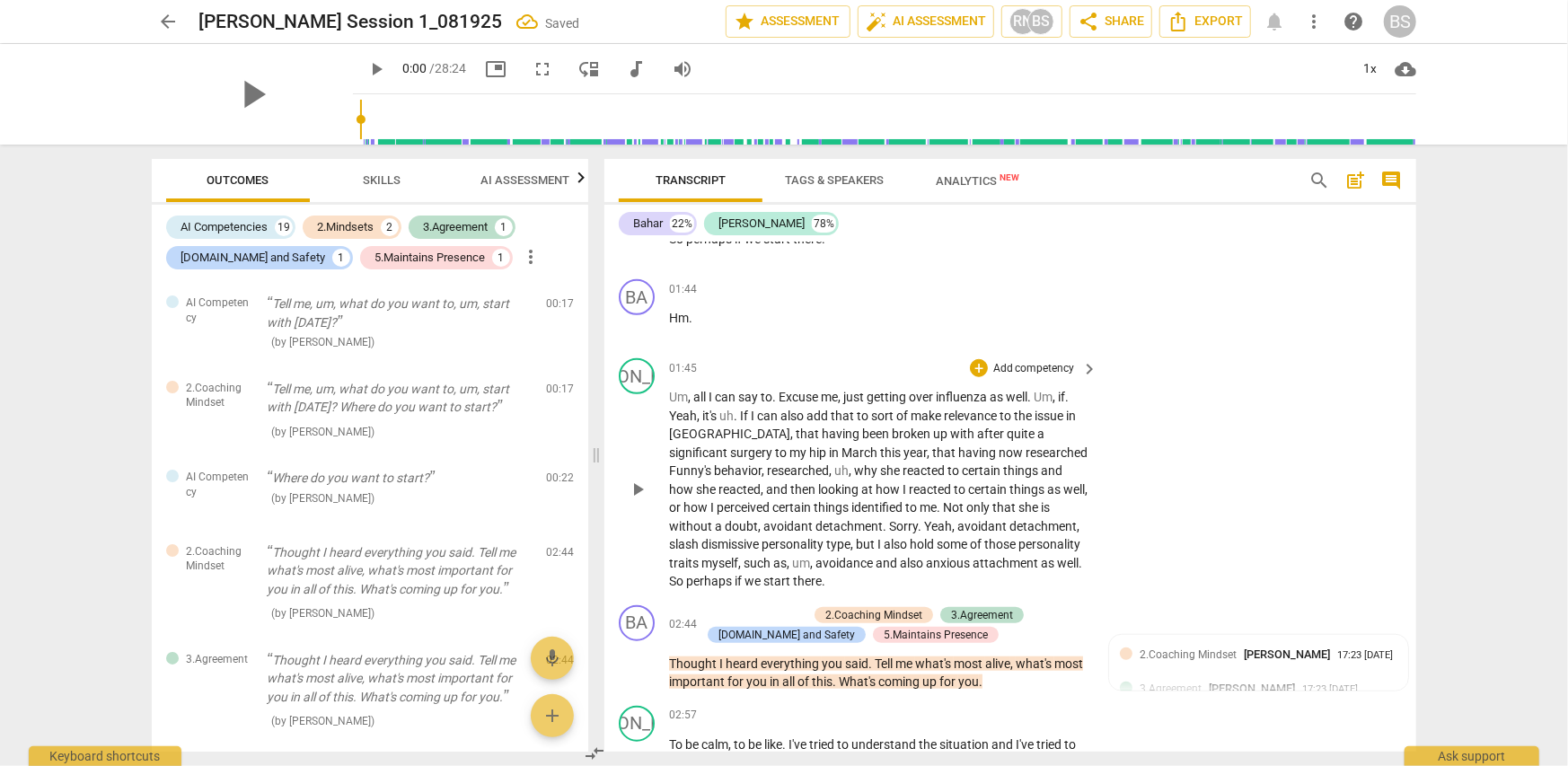
scroll to position [987, 0]
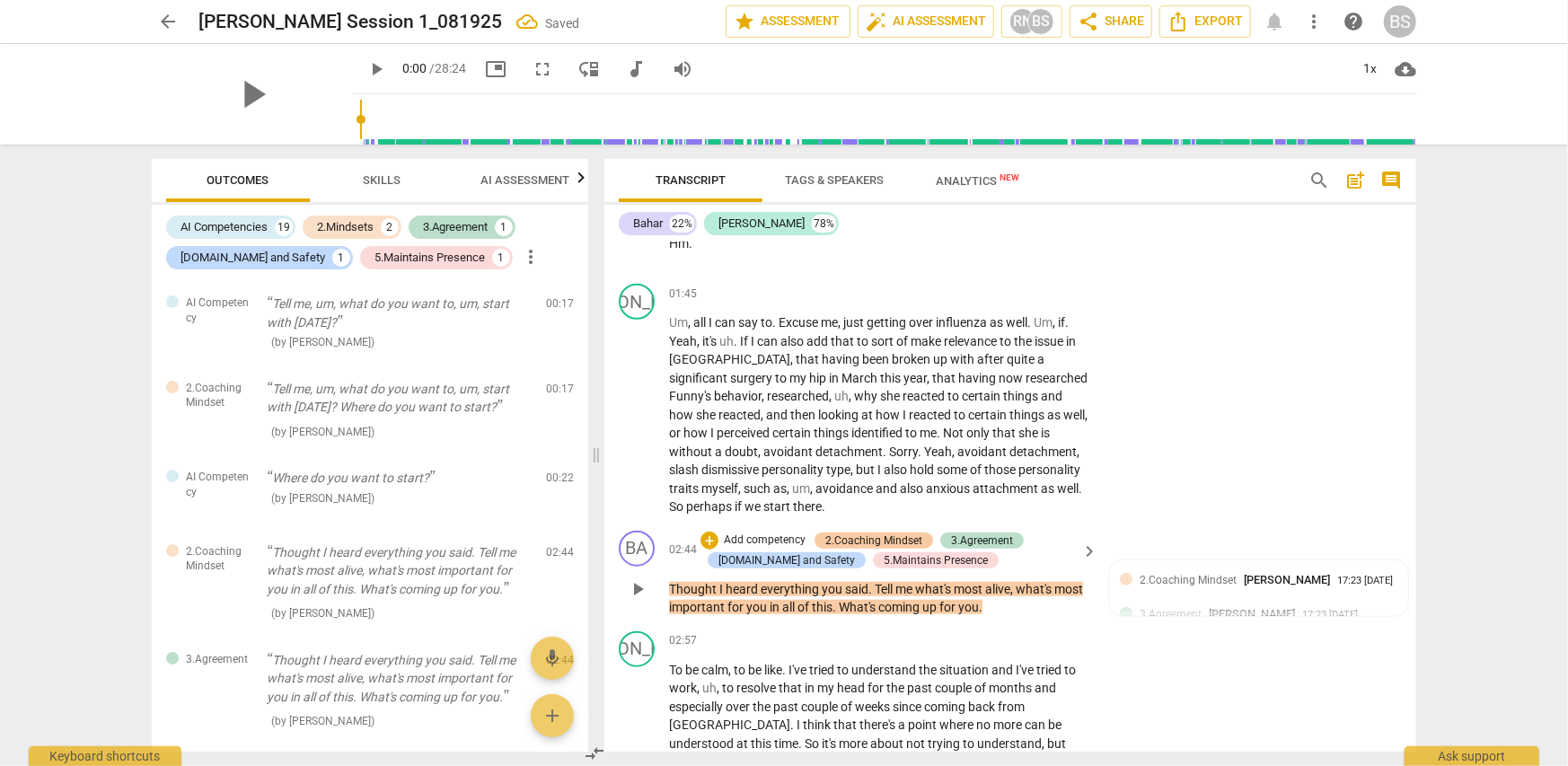
click at [894, 536] on div "2.Coaching Mindset" at bounding box center [874, 540] width 97 height 16
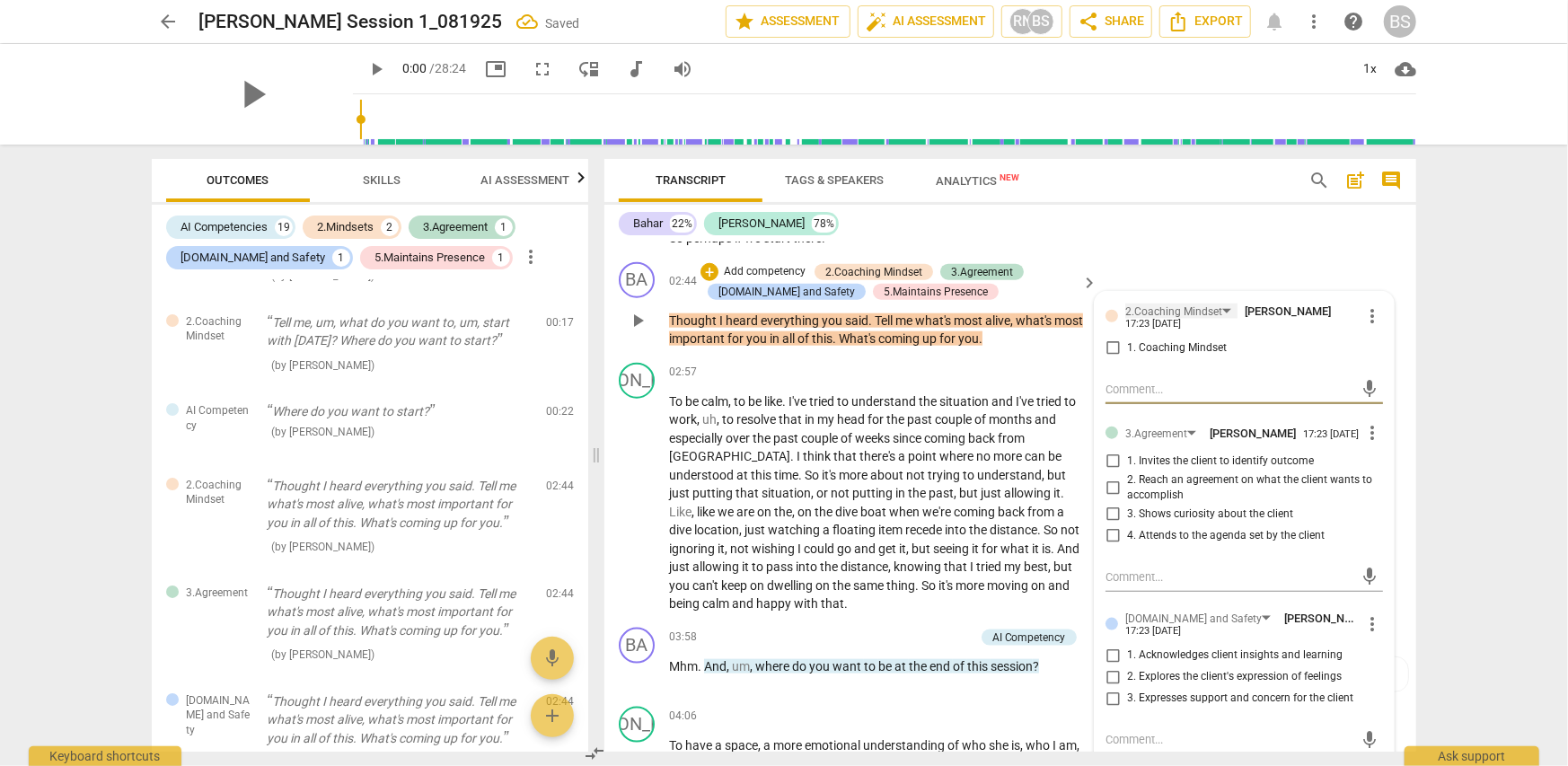
scroll to position [1257, 0]
click at [1108, 342] on input "1. Coaching Mindset" at bounding box center [1113, 347] width 29 height 22
checkbox input "true"
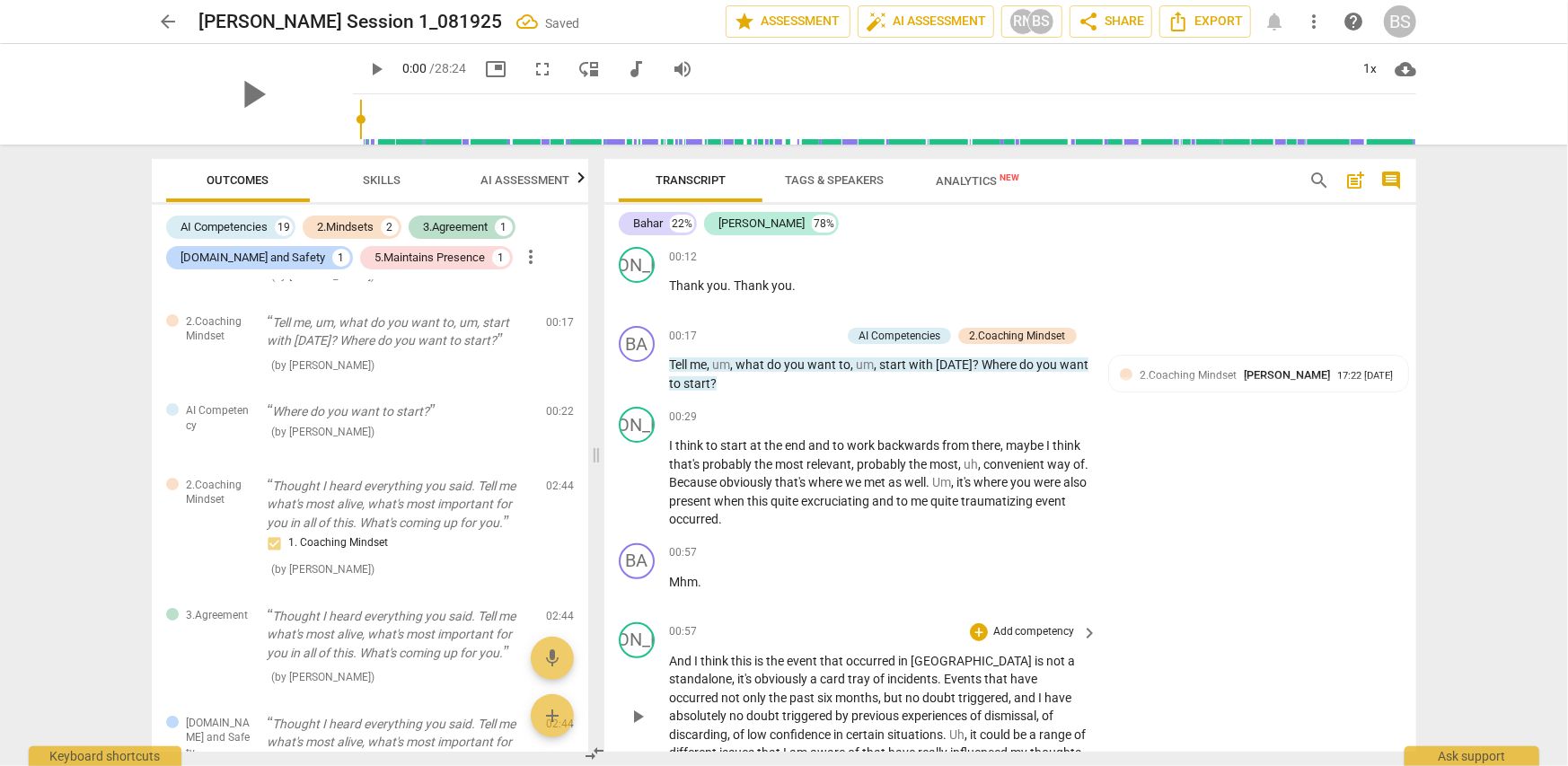
scroll to position [179, 0]
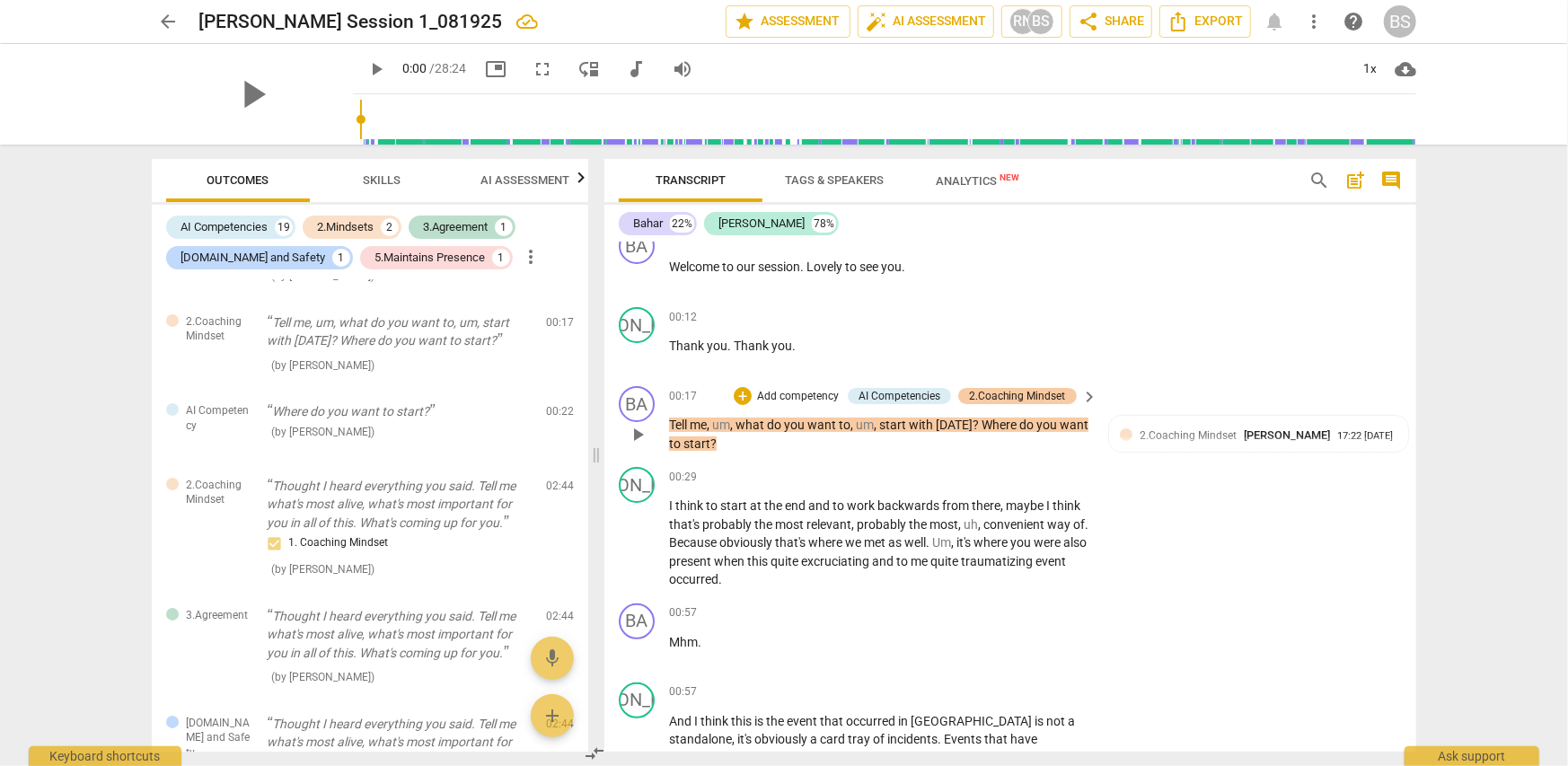
click at [1050, 392] on div "2.Coaching Mindset" at bounding box center [1018, 396] width 97 height 16
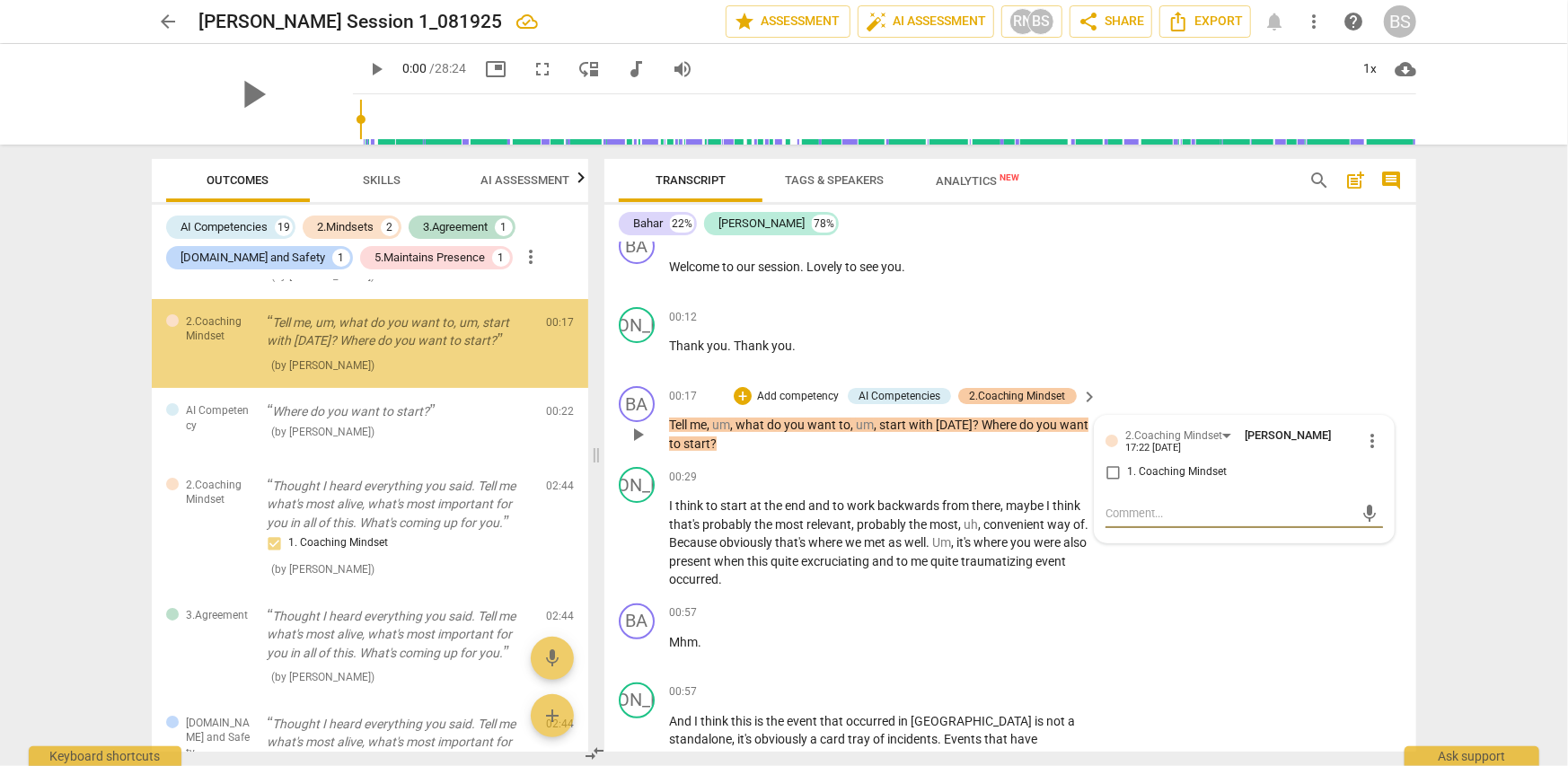
scroll to position [0, 0]
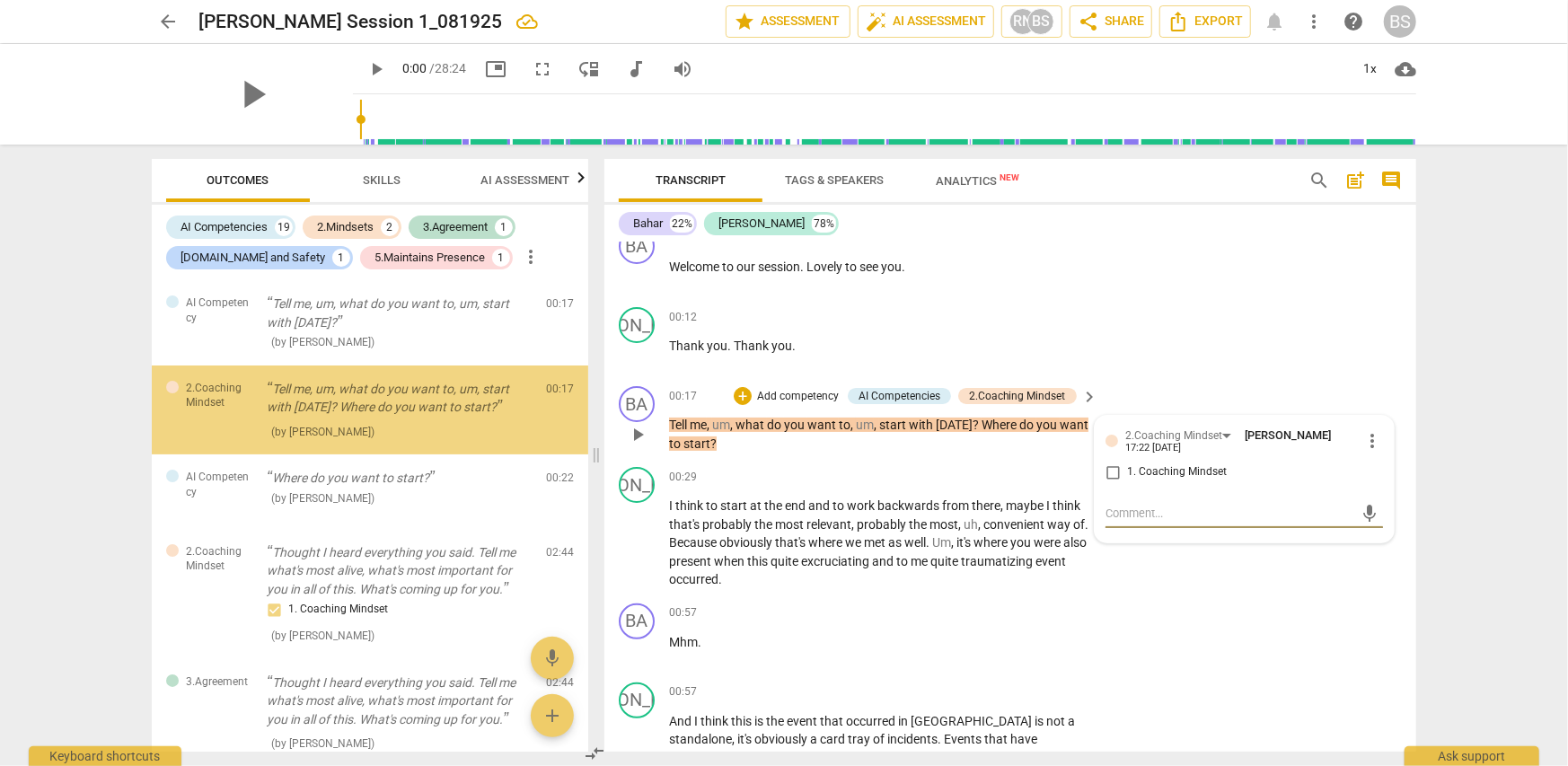
click at [1109, 468] on input "1. Coaching Mindset" at bounding box center [1113, 473] width 29 height 22
checkbox input "true"
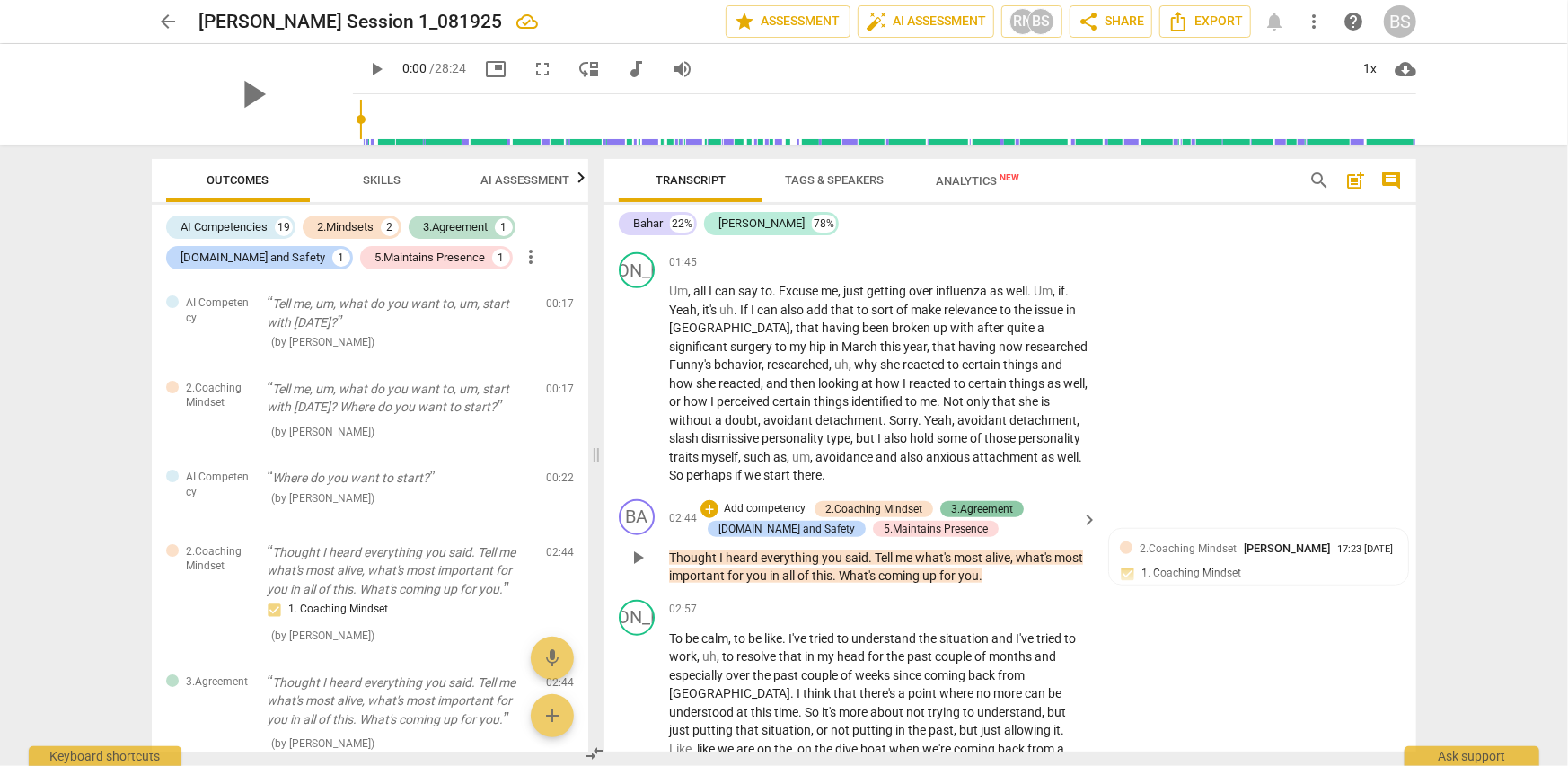
scroll to position [1077, 0]
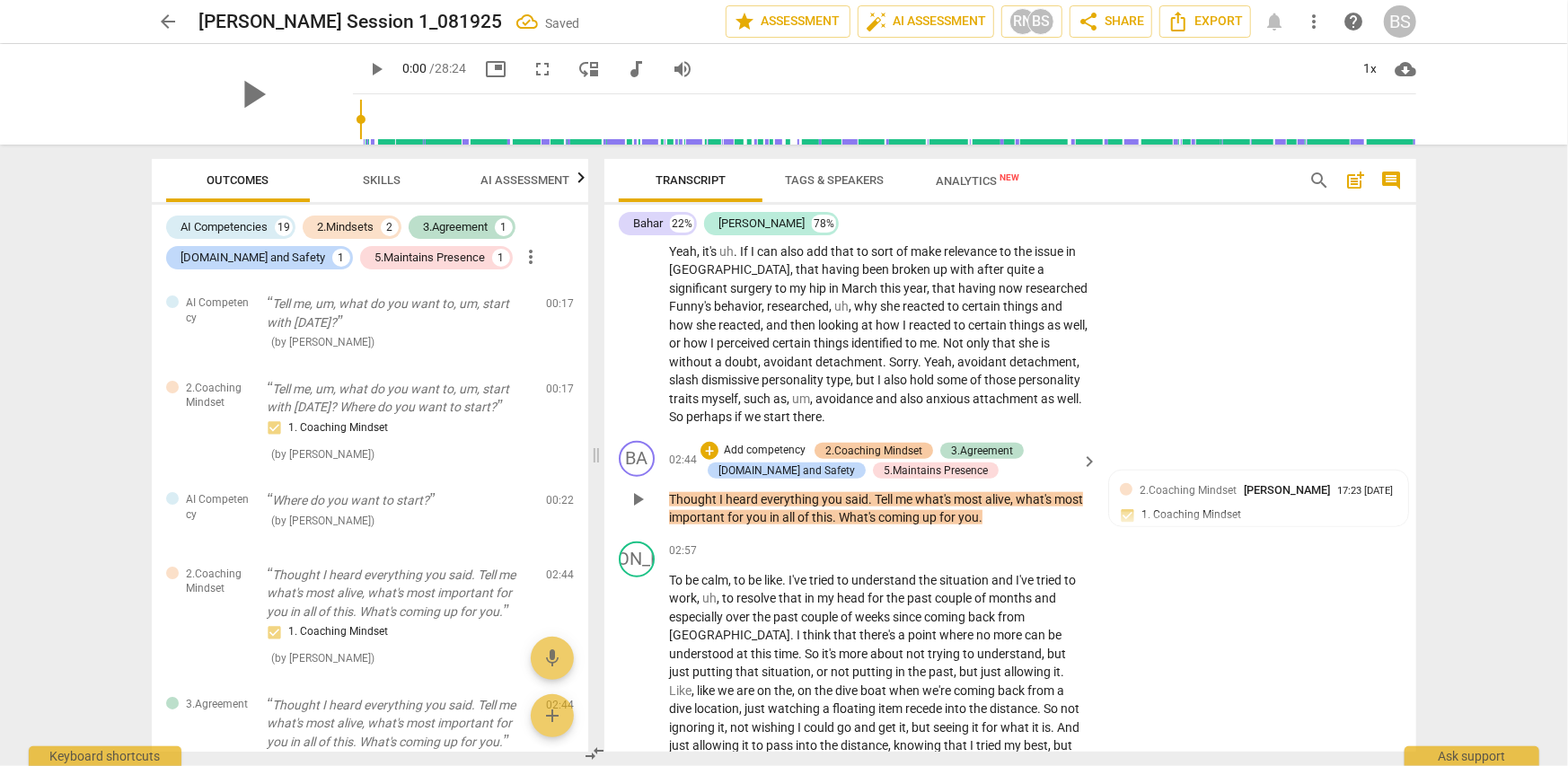
click at [856, 451] on div "2.Coaching Mindset" at bounding box center [874, 451] width 97 height 16
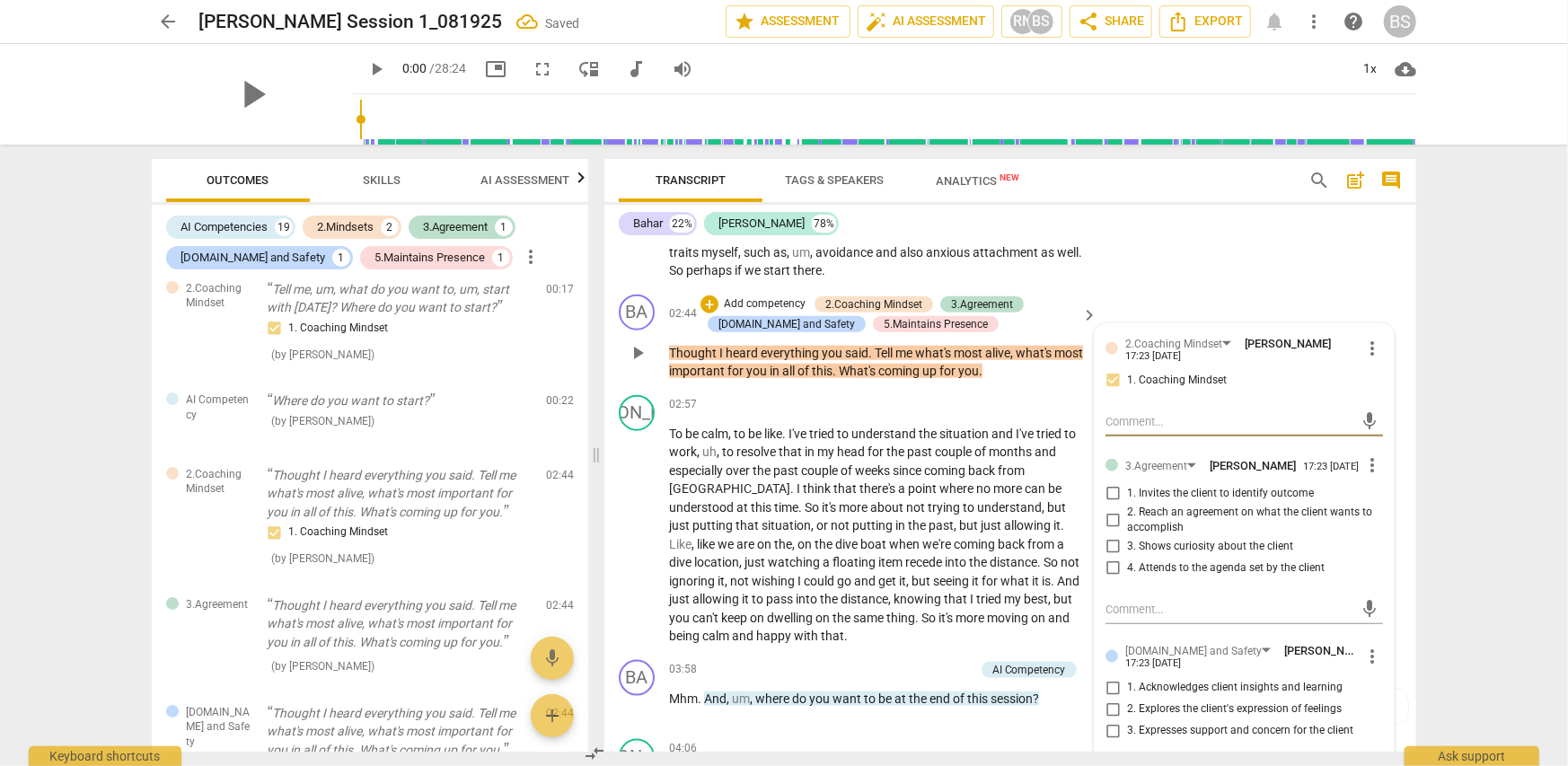
scroll to position [1257, 0]
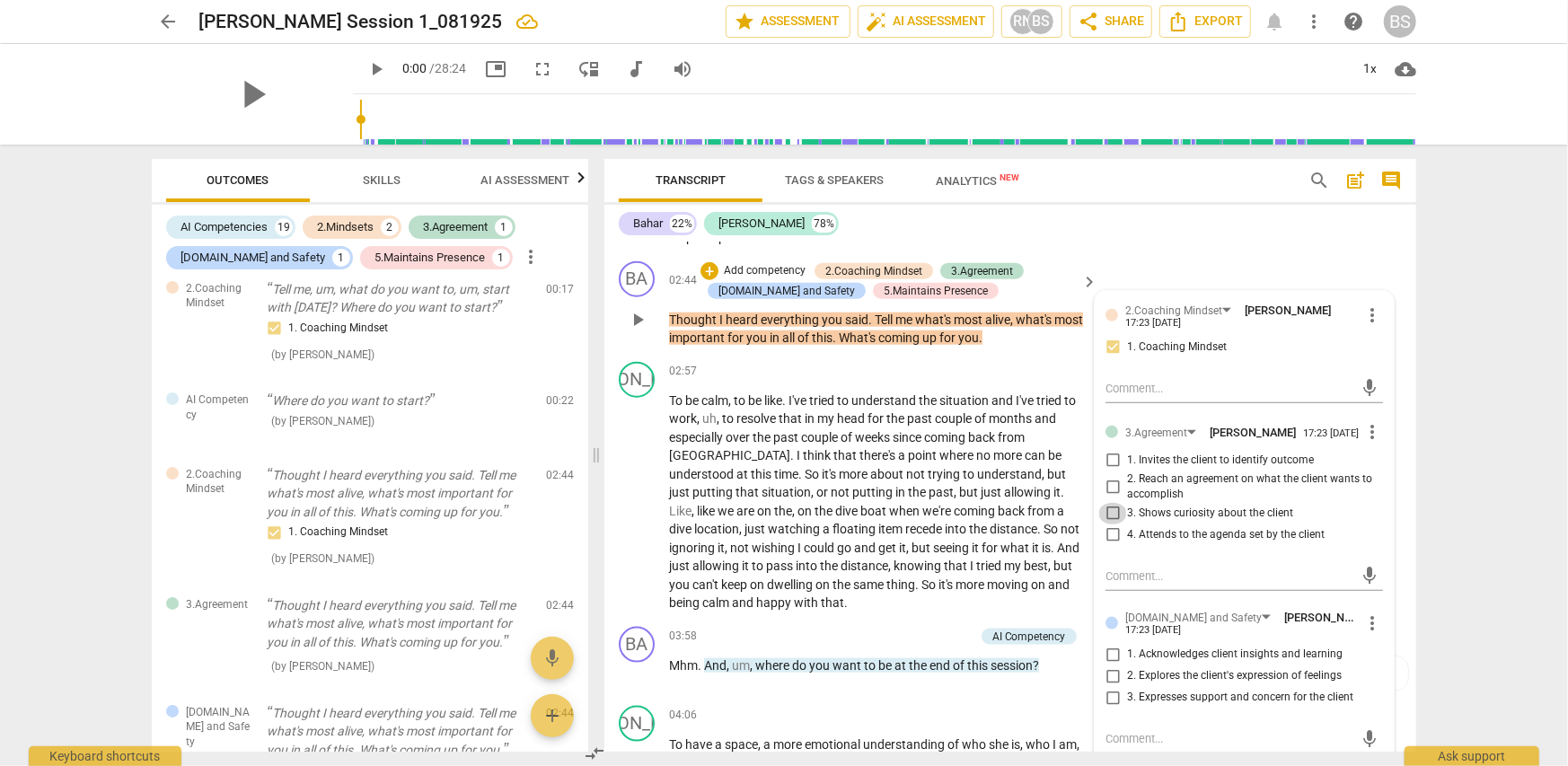
click at [1110, 518] on input "3. Shows curiosity about the client" at bounding box center [1113, 513] width 29 height 22
checkbox input "true"
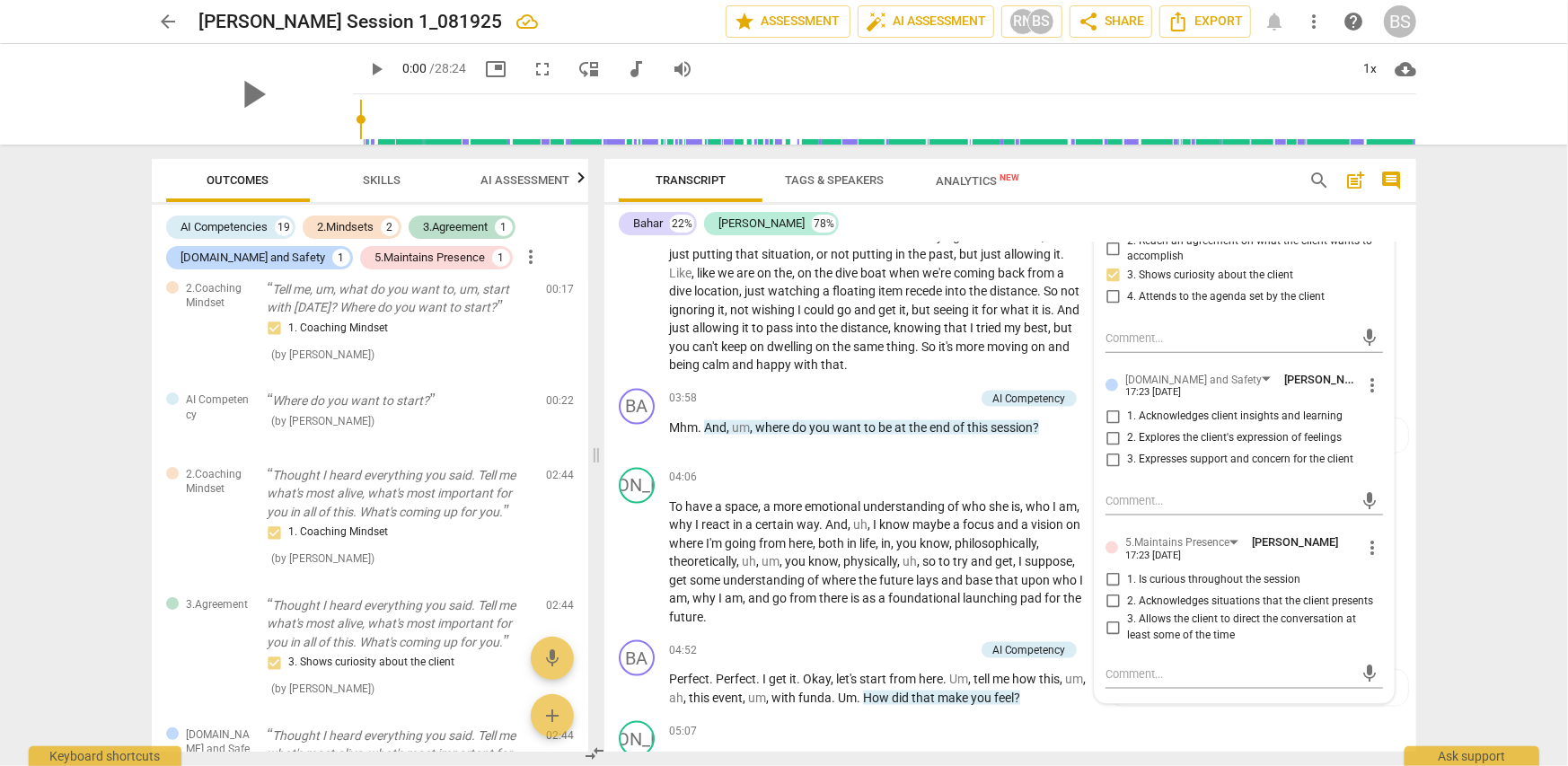
scroll to position [1526, 0]
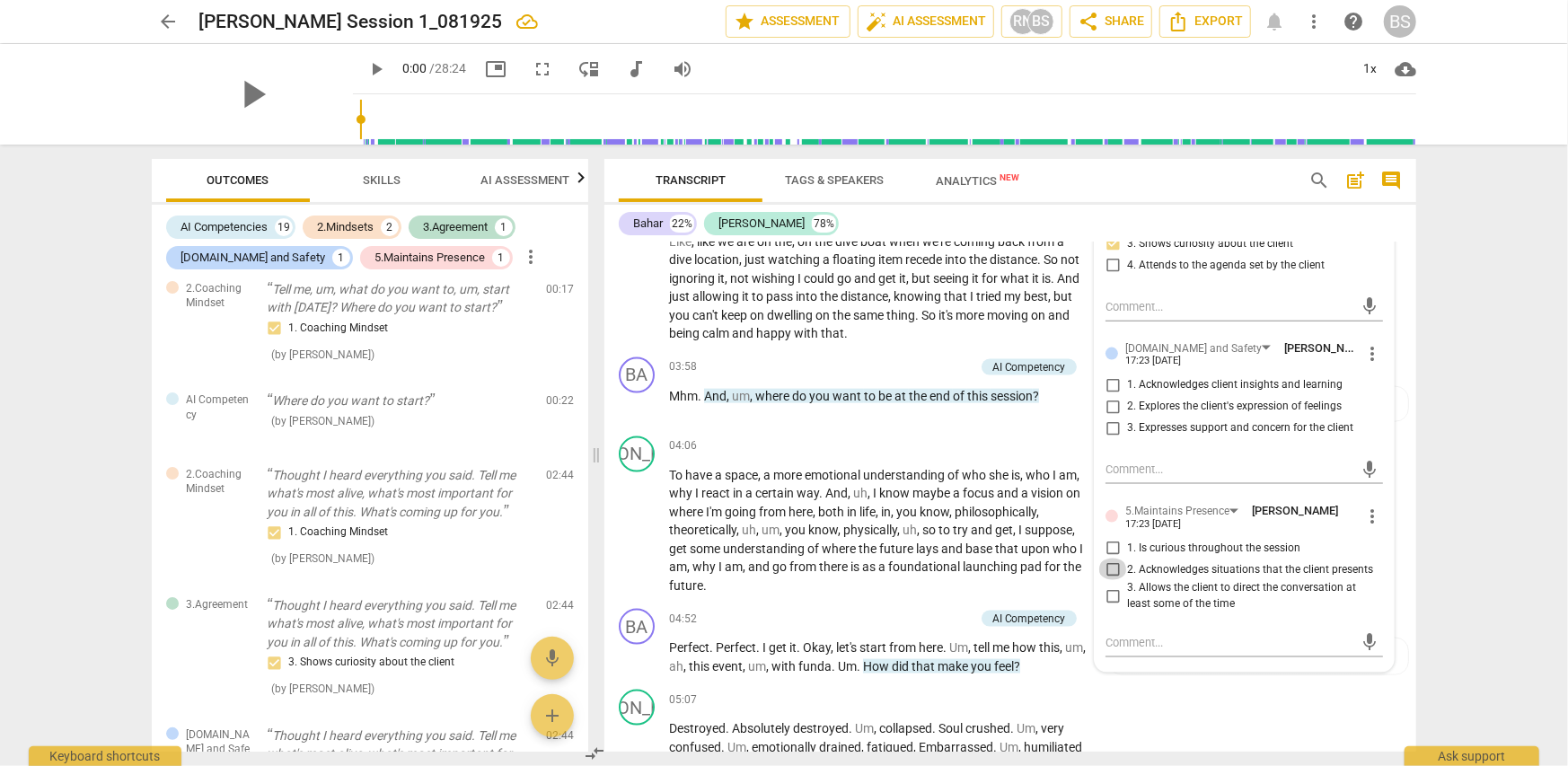
click at [1109, 572] on input "2. Acknowledges situations that the client presents" at bounding box center [1113, 569] width 29 height 22
checkbox input "true"
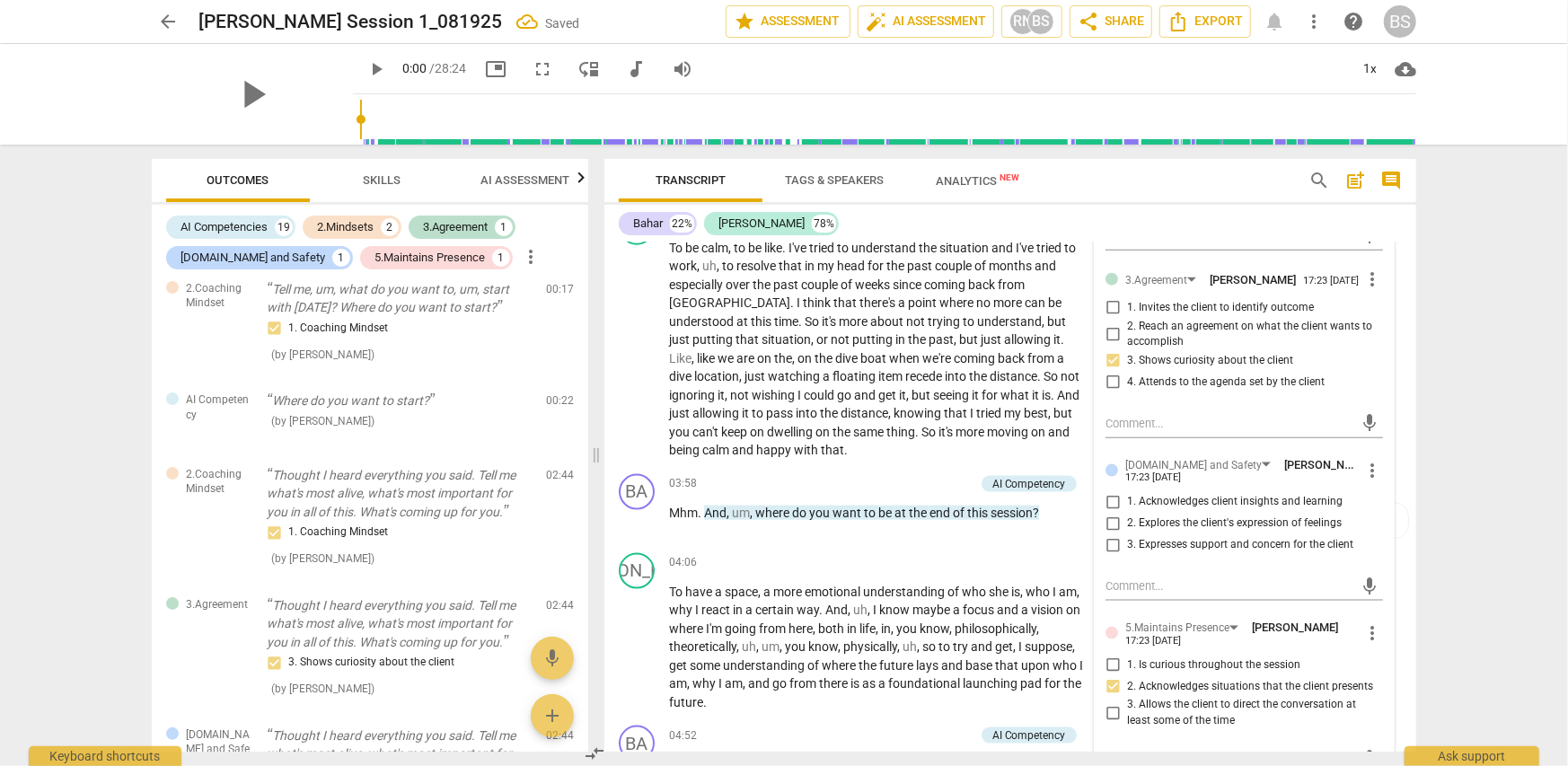
scroll to position [1436, 0]
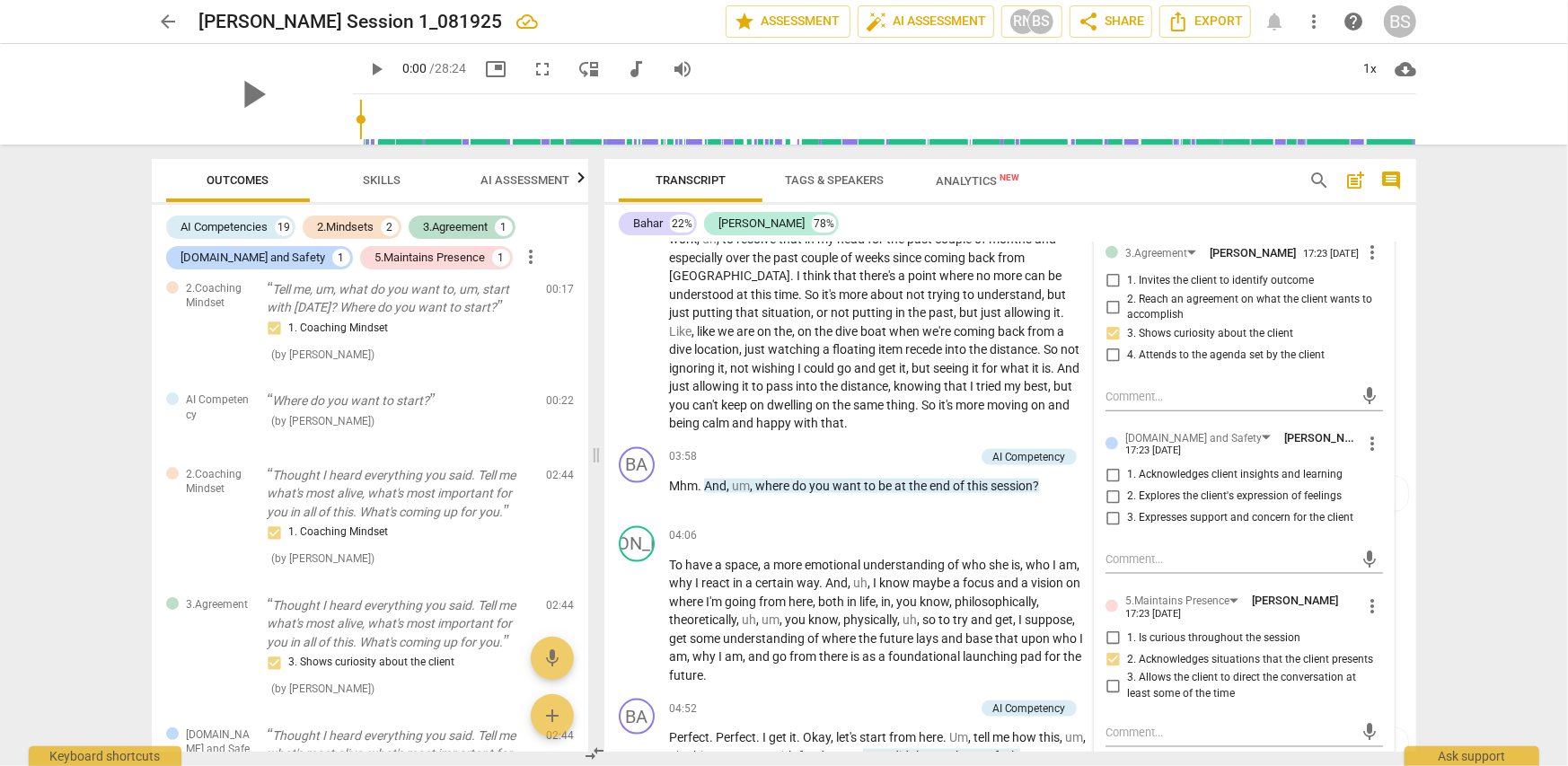
click at [1110, 691] on input "3. Allows the client to direct the conversation at least some of the time" at bounding box center [1113, 686] width 29 height 22
checkbox input "true"
click at [1104, 640] on input "1. Is curious throughout the session" at bounding box center [1113, 637] width 29 height 22
checkbox input "true"
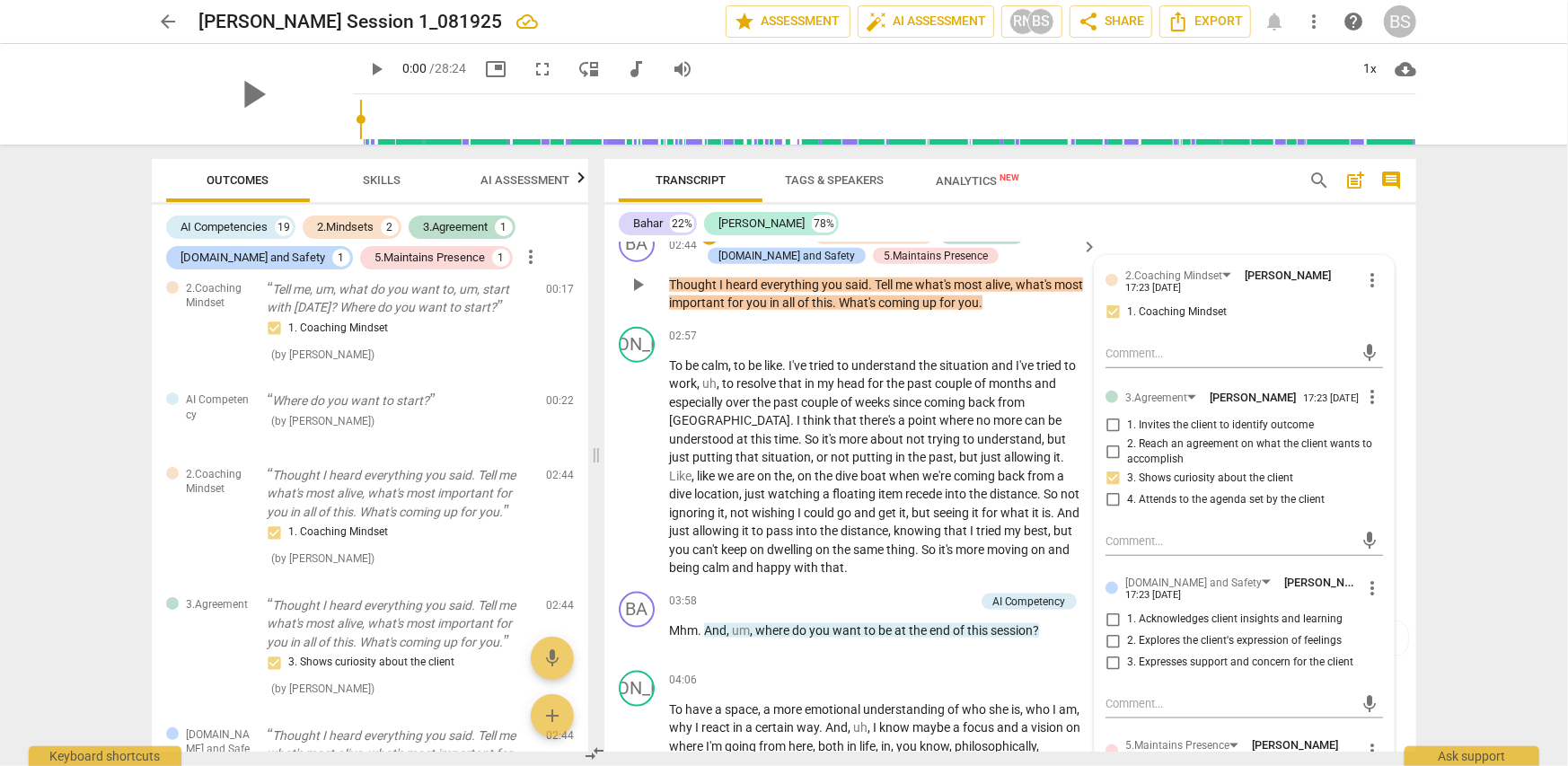
scroll to position [1347, 0]
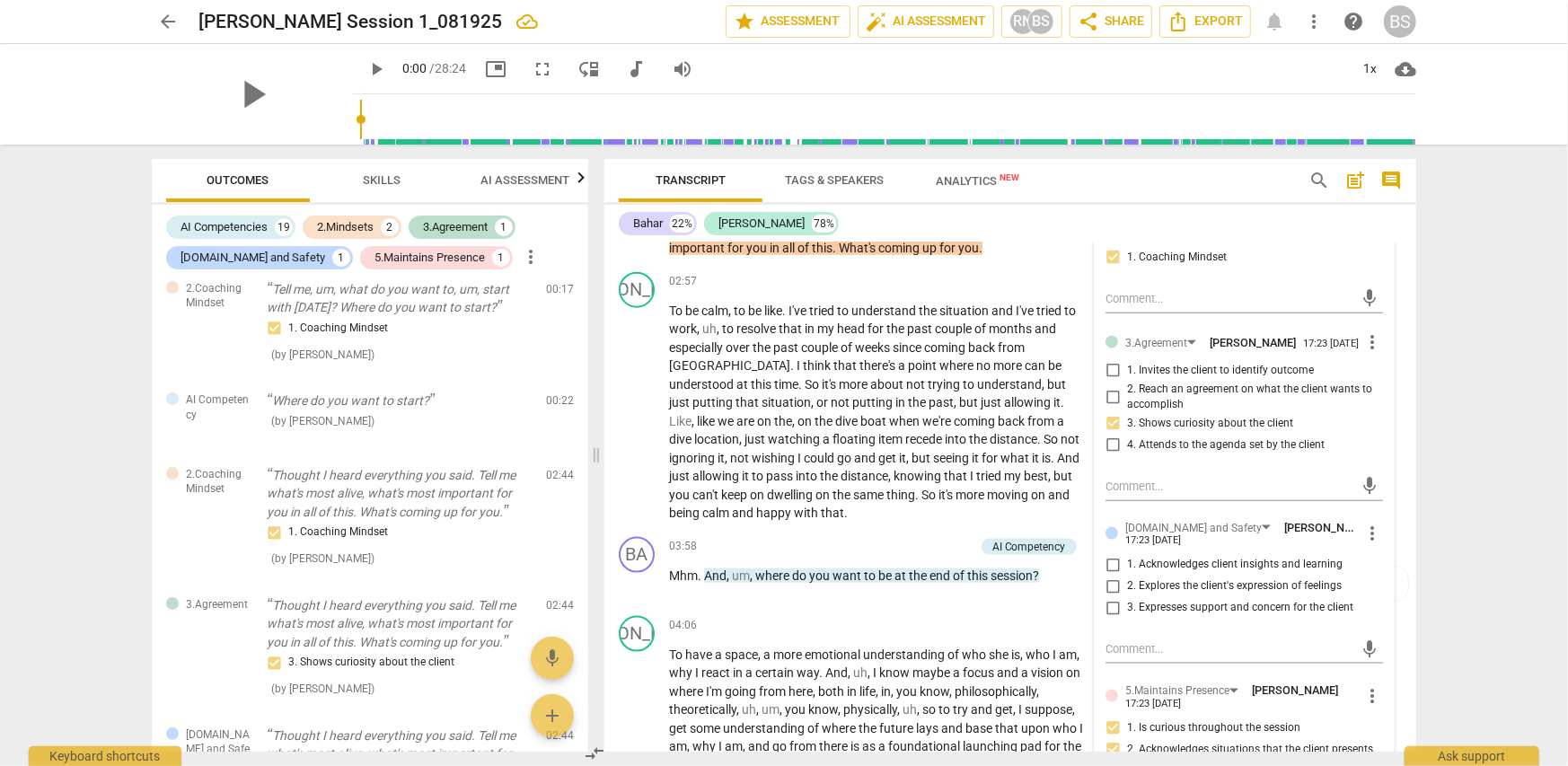
click at [1365, 539] on span "more_vert" at bounding box center [1373, 533] width 22 height 22
click at [1383, 570] on li "Delete" at bounding box center [1387, 570] width 62 height 34
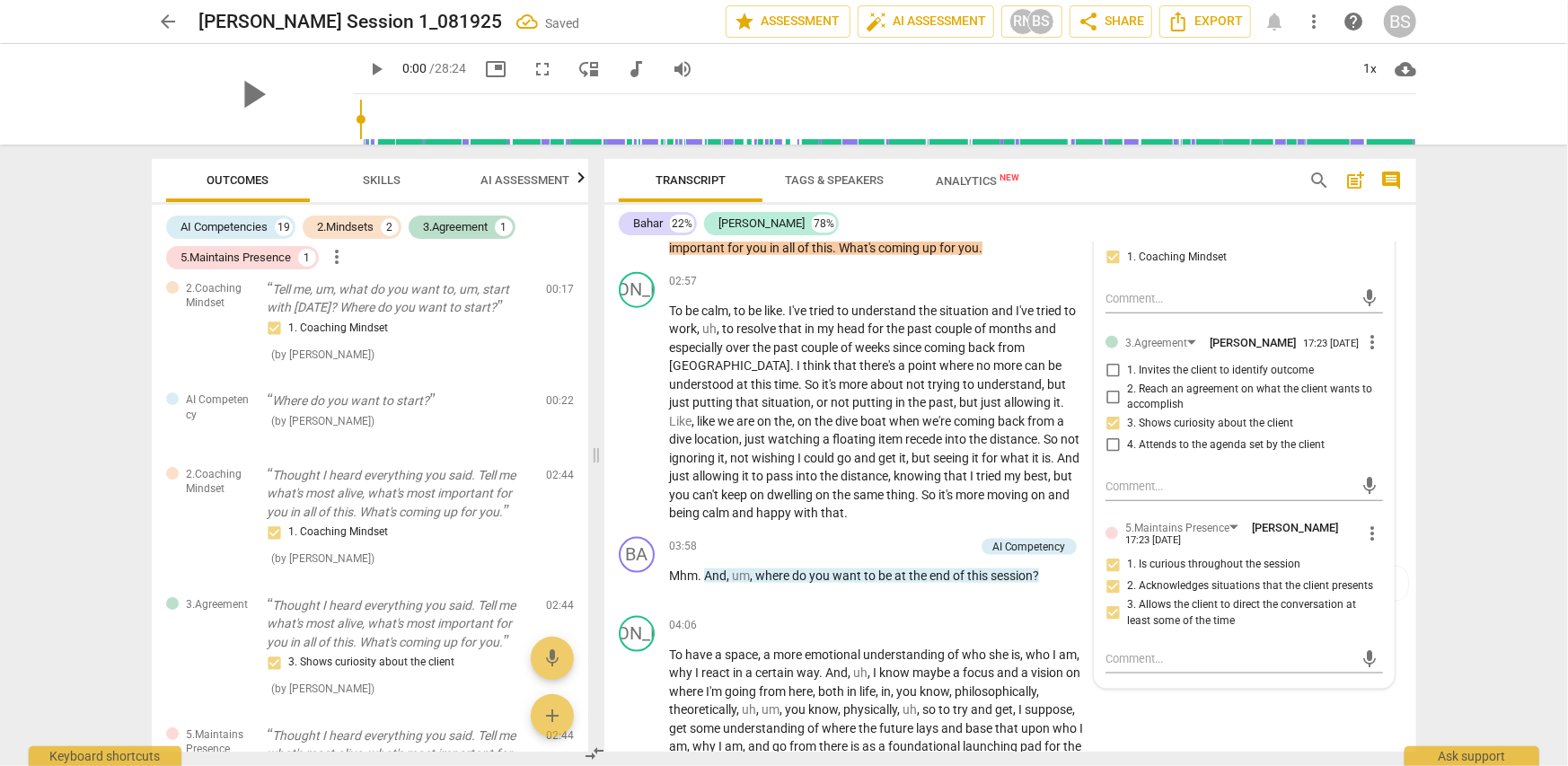
click at [1460, 435] on div "arrow_back [PERSON_NAME] Session 1_081925 Saved edit star Assessment auto_fix_h…" at bounding box center [784, 383] width 1568 height 766
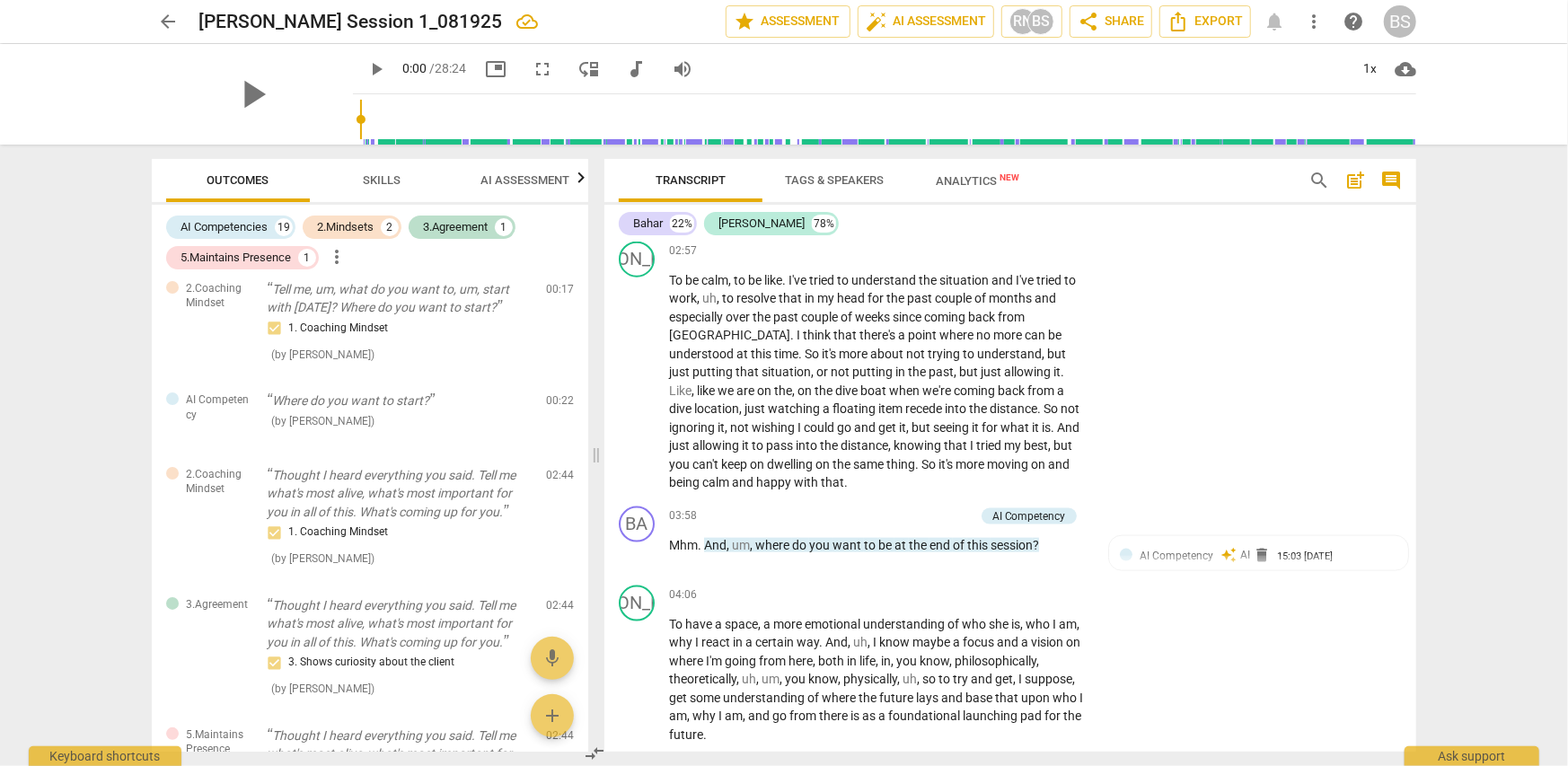
scroll to position [1436, 0]
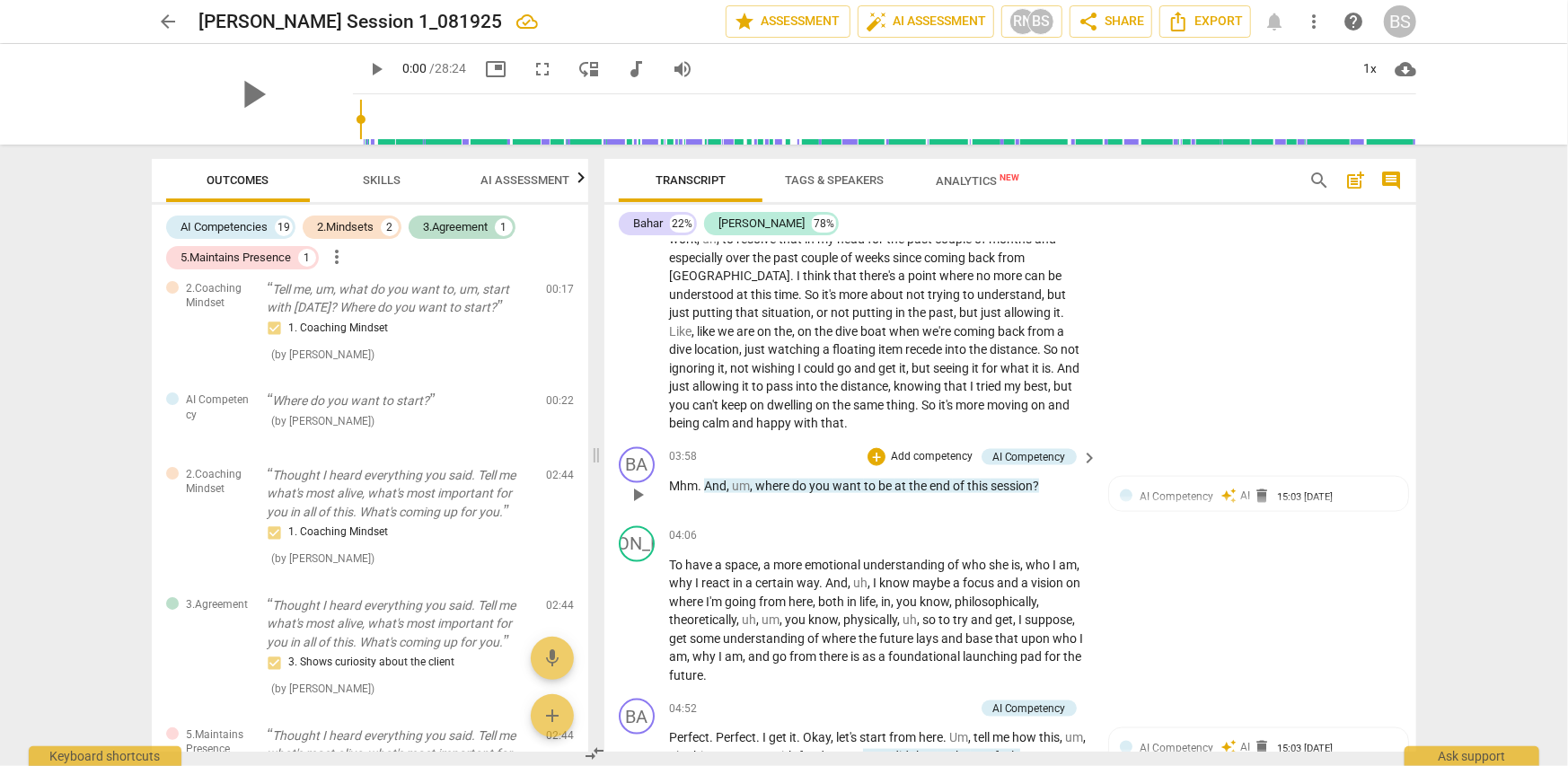
click at [943, 452] on p "Add competency" at bounding box center [931, 457] width 86 height 16
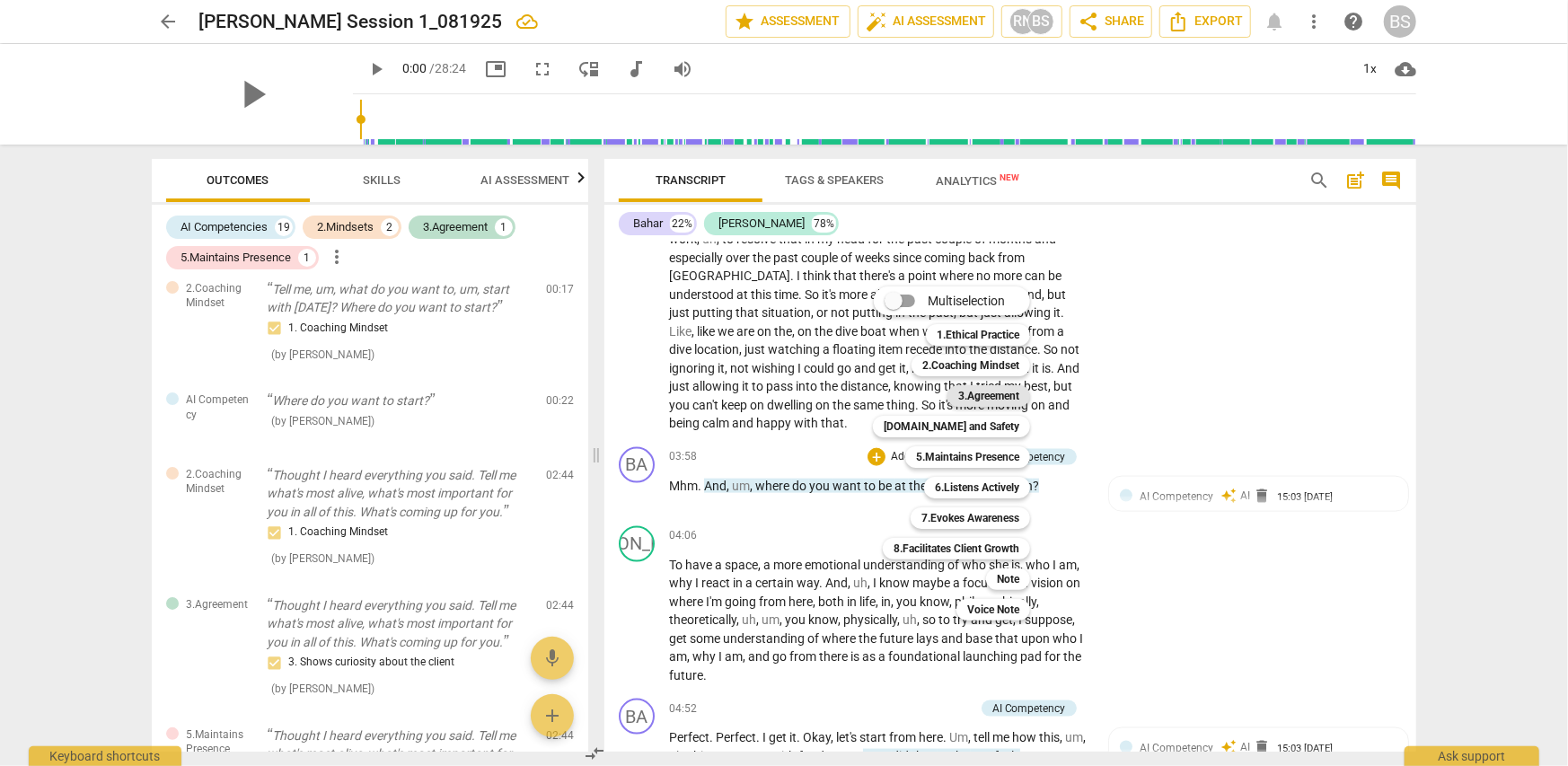
click at [1017, 394] on b "3.Agreement" at bounding box center [989, 396] width 61 height 22
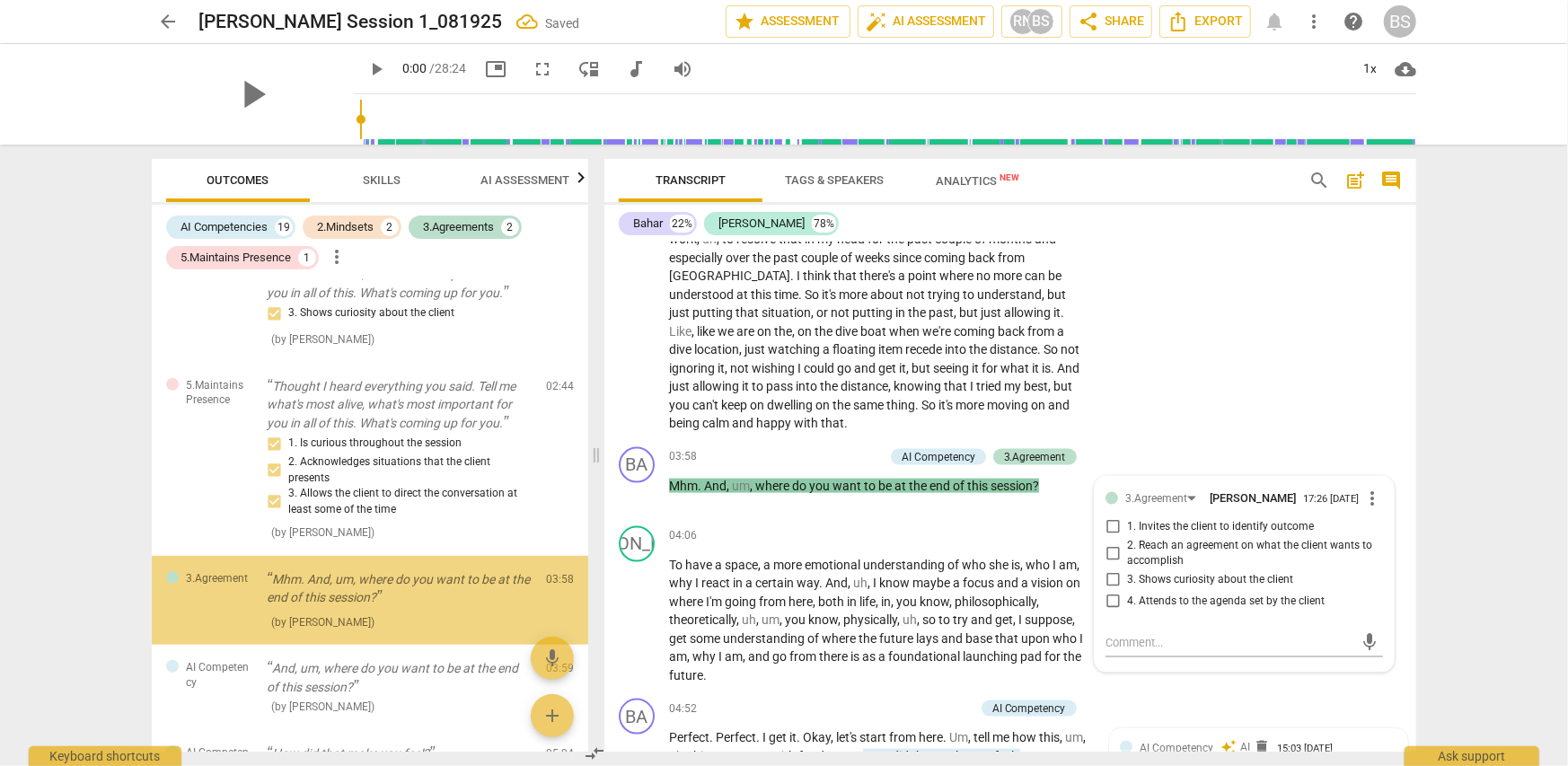
scroll to position [533, 0]
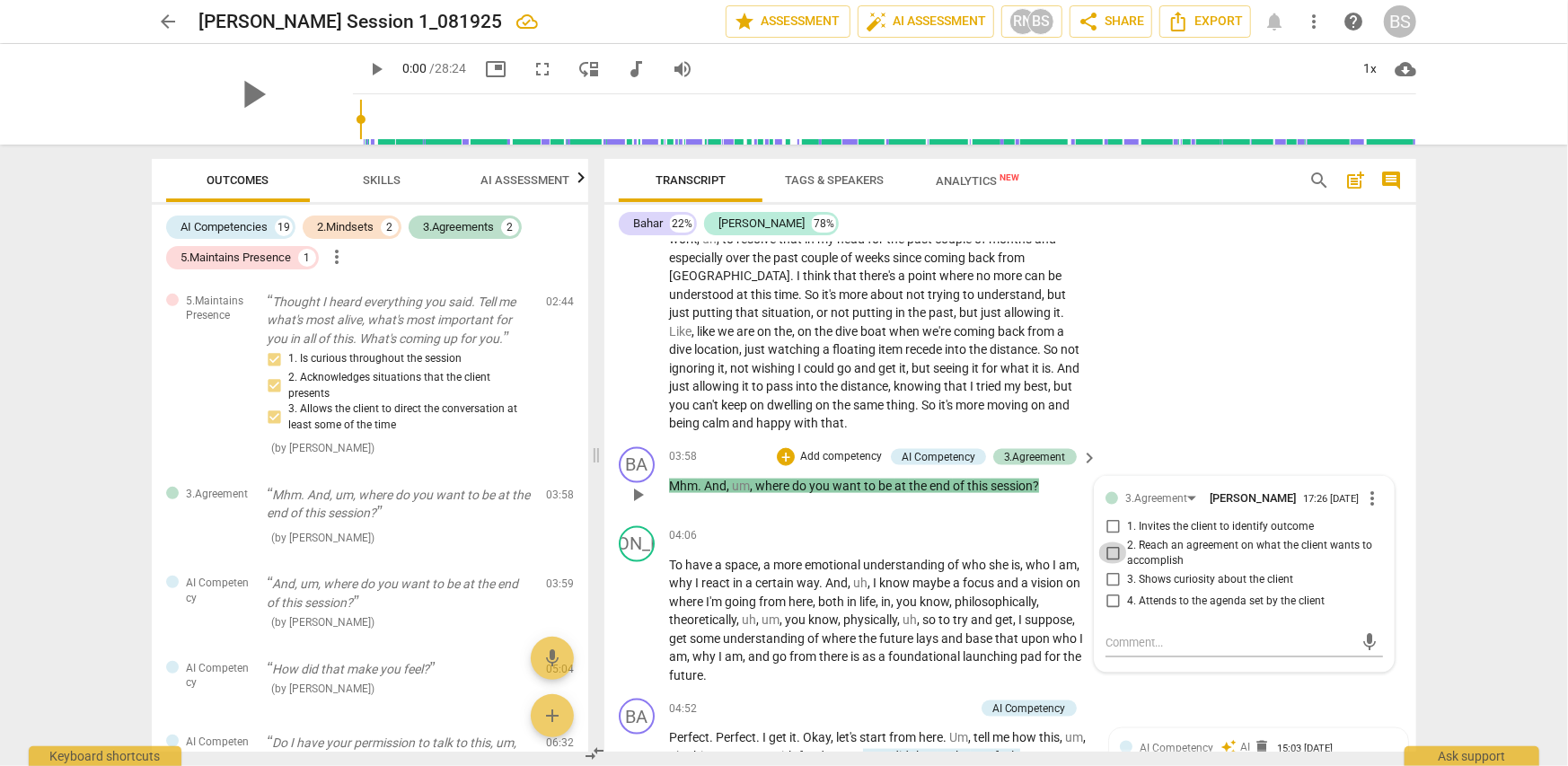
click at [1108, 552] on input "2. Reach an agreement on what the client wants to accomplish" at bounding box center [1113, 553] width 29 height 22
checkbox input "true"
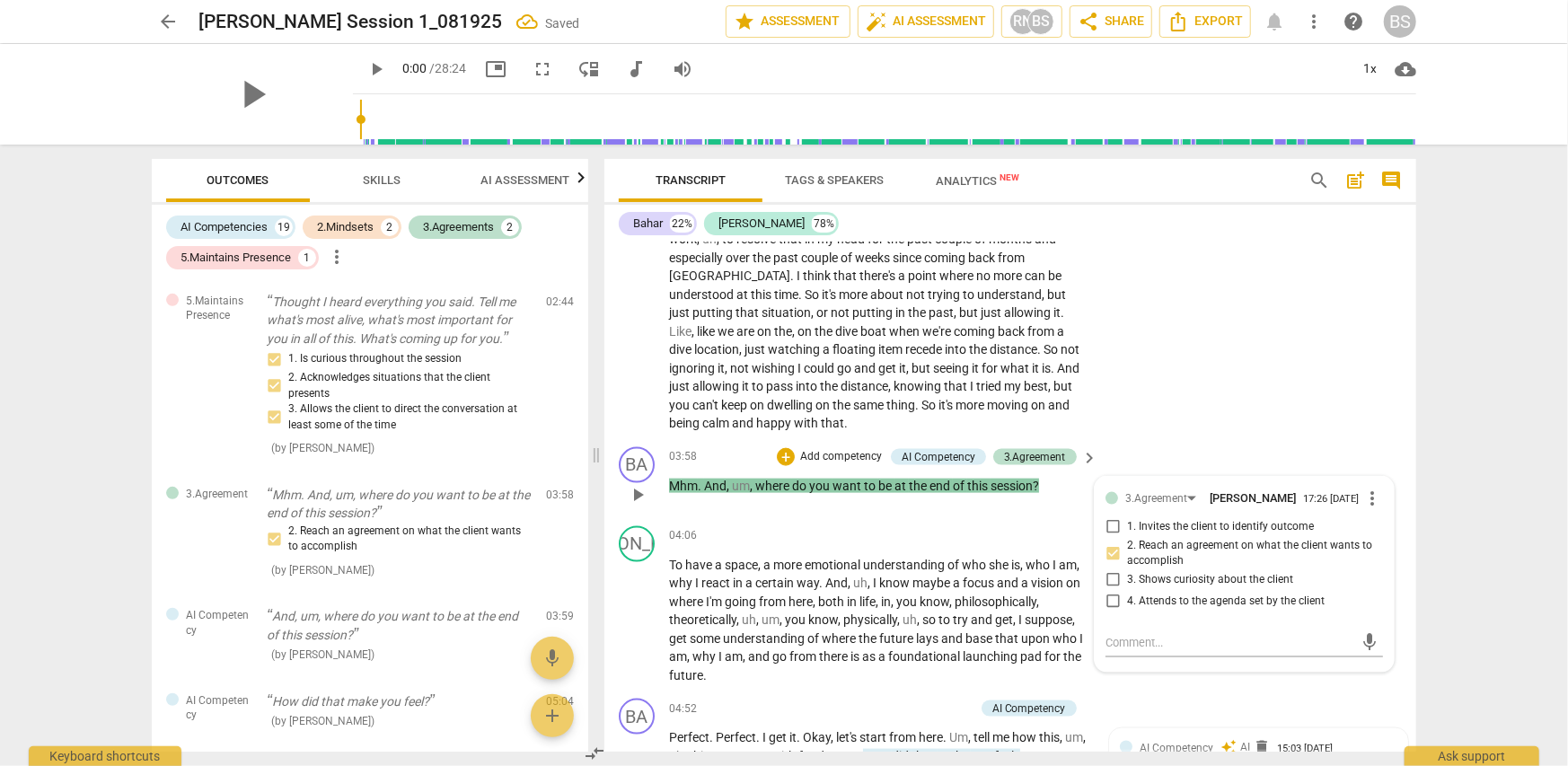
click at [838, 452] on p "Add competency" at bounding box center [840, 457] width 86 height 16
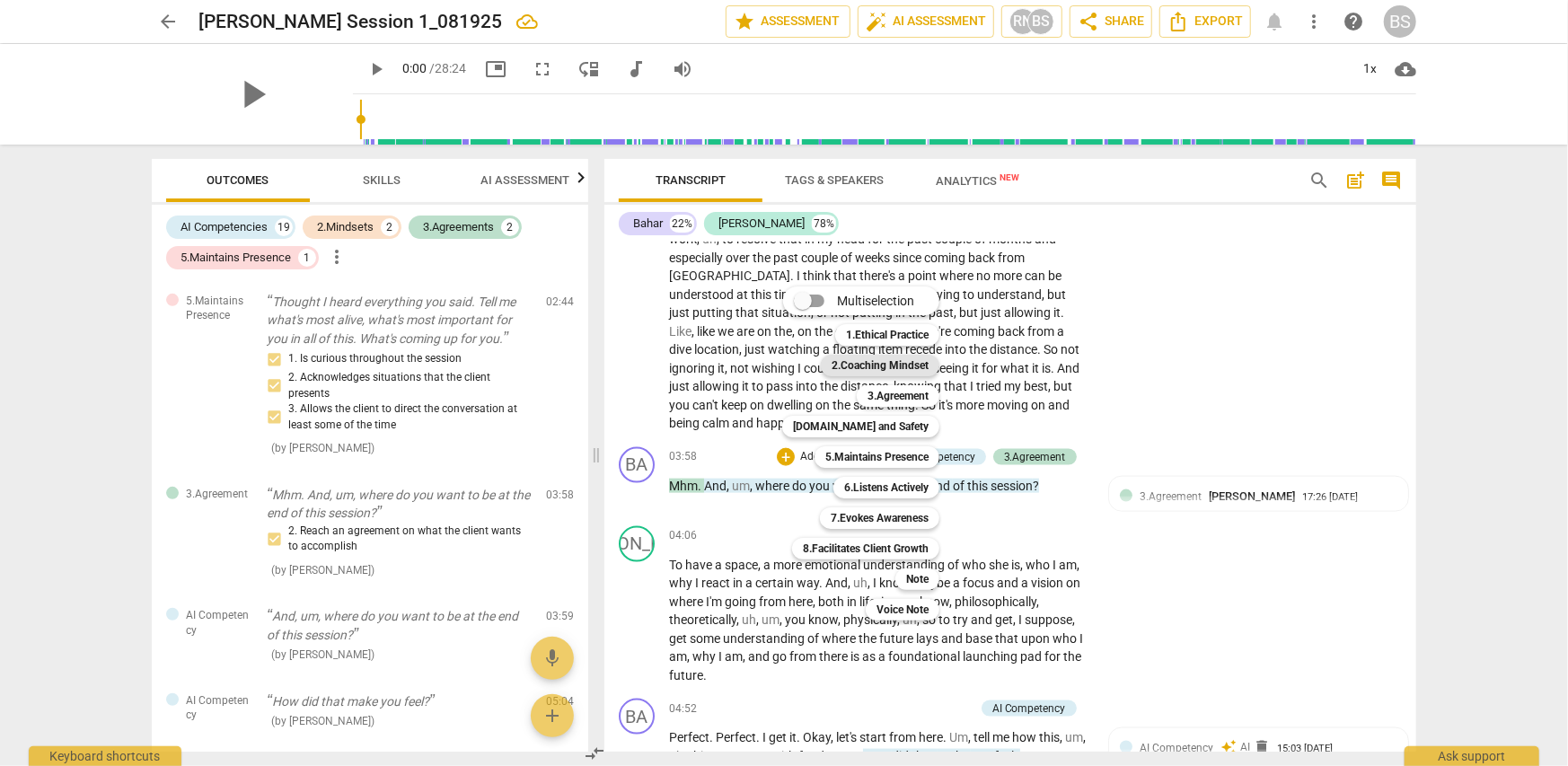
click at [902, 362] on b "2.Coaching Mindset" at bounding box center [880, 365] width 97 height 22
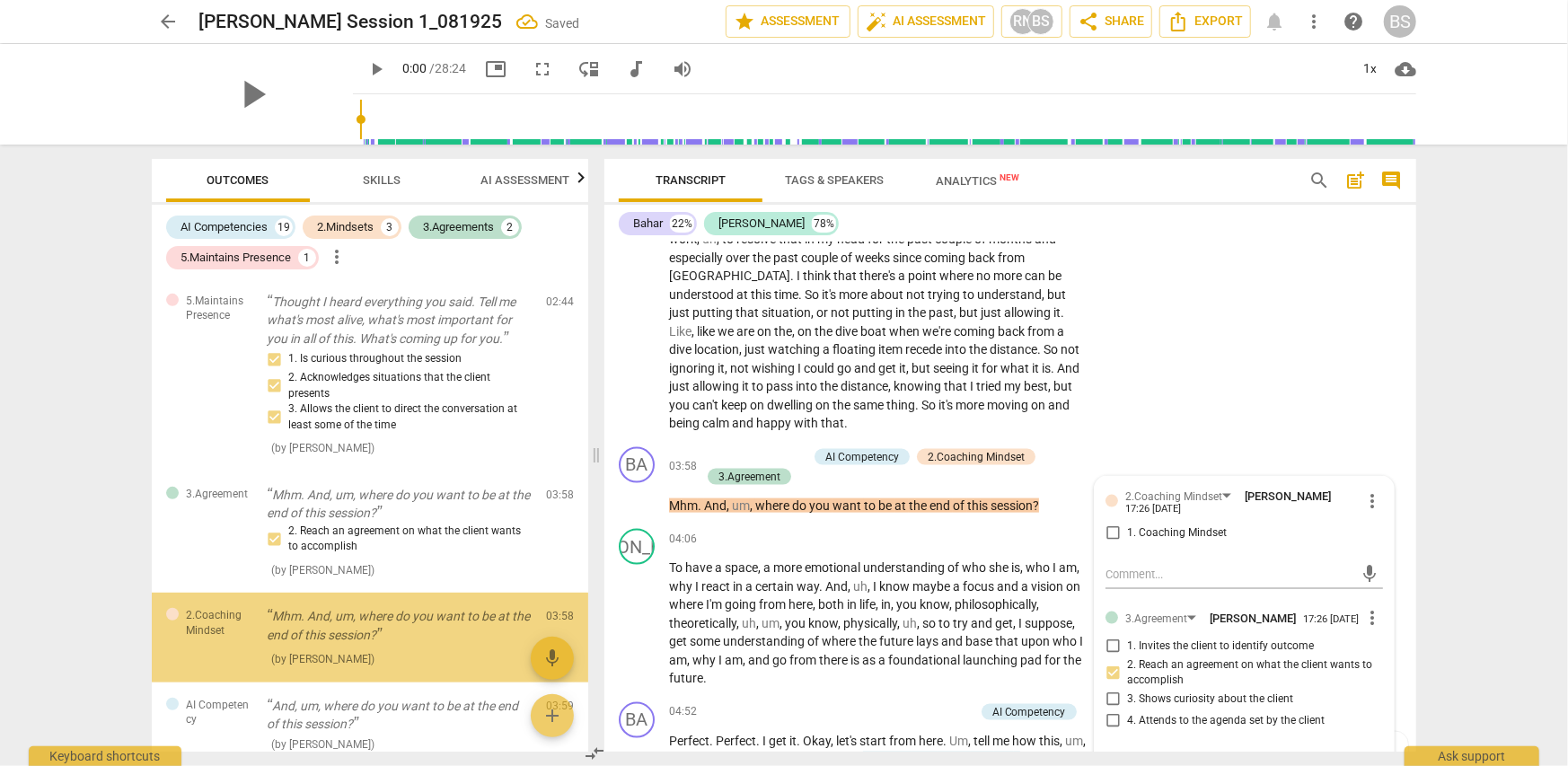
scroll to position [655, 0]
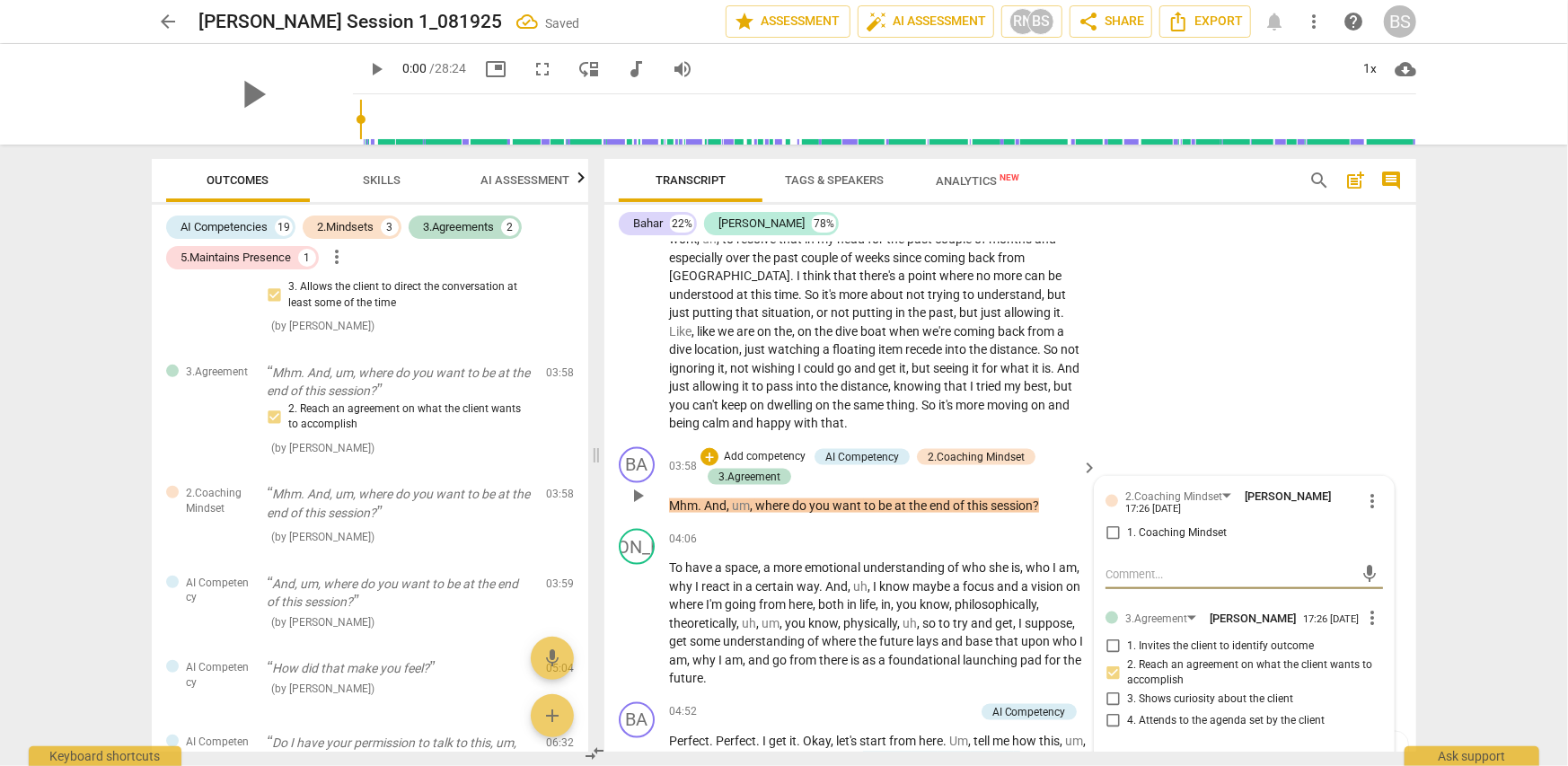
click at [1101, 531] on input "1. Coaching Mindset" at bounding box center [1113, 533] width 29 height 22
checkbox input "true"
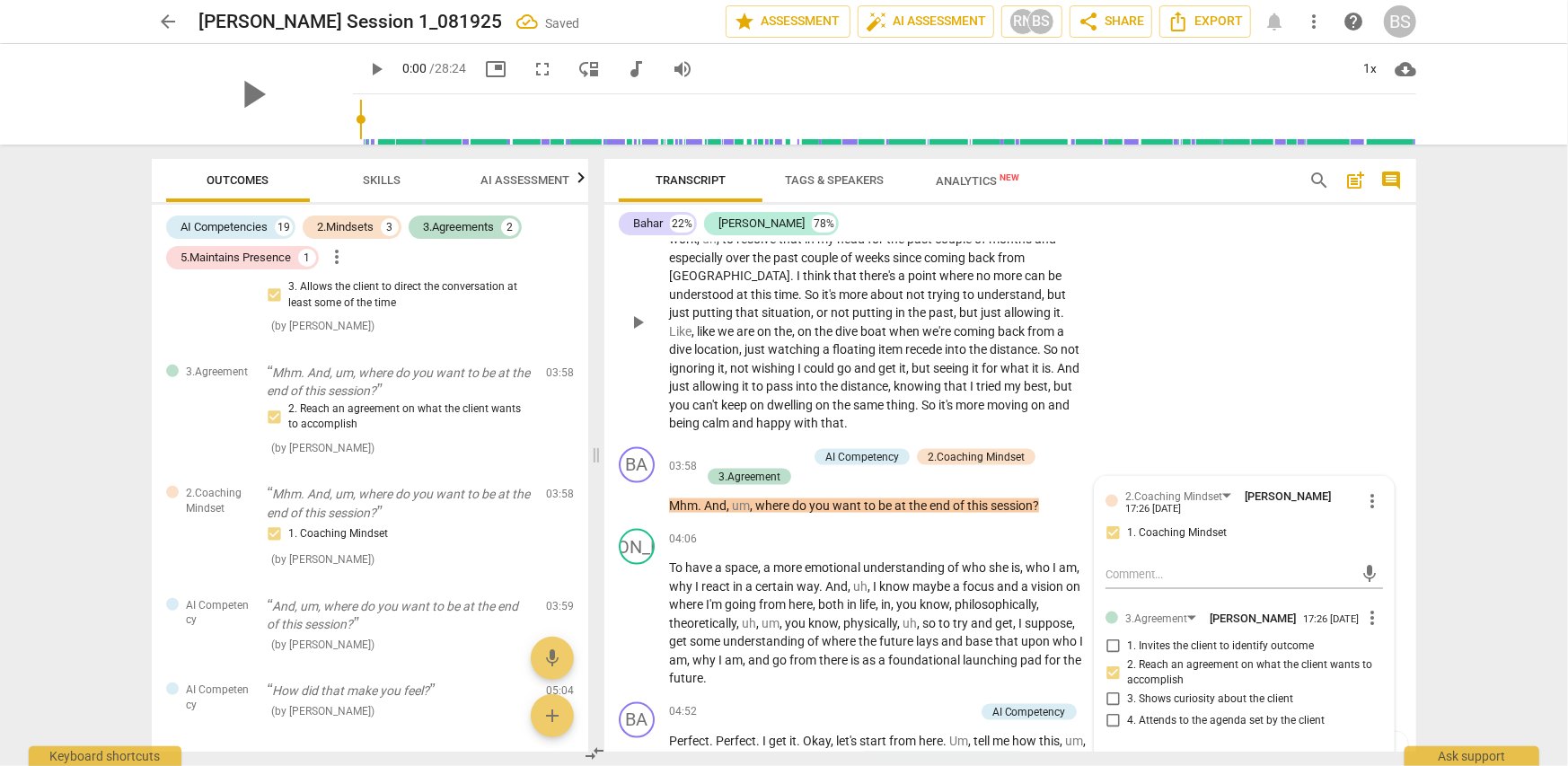
click at [1149, 404] on div "JO play_arrow pause 02:57 + Add competency keyboard_arrow_right To be calm , to…" at bounding box center [1010, 307] width 811 height 265
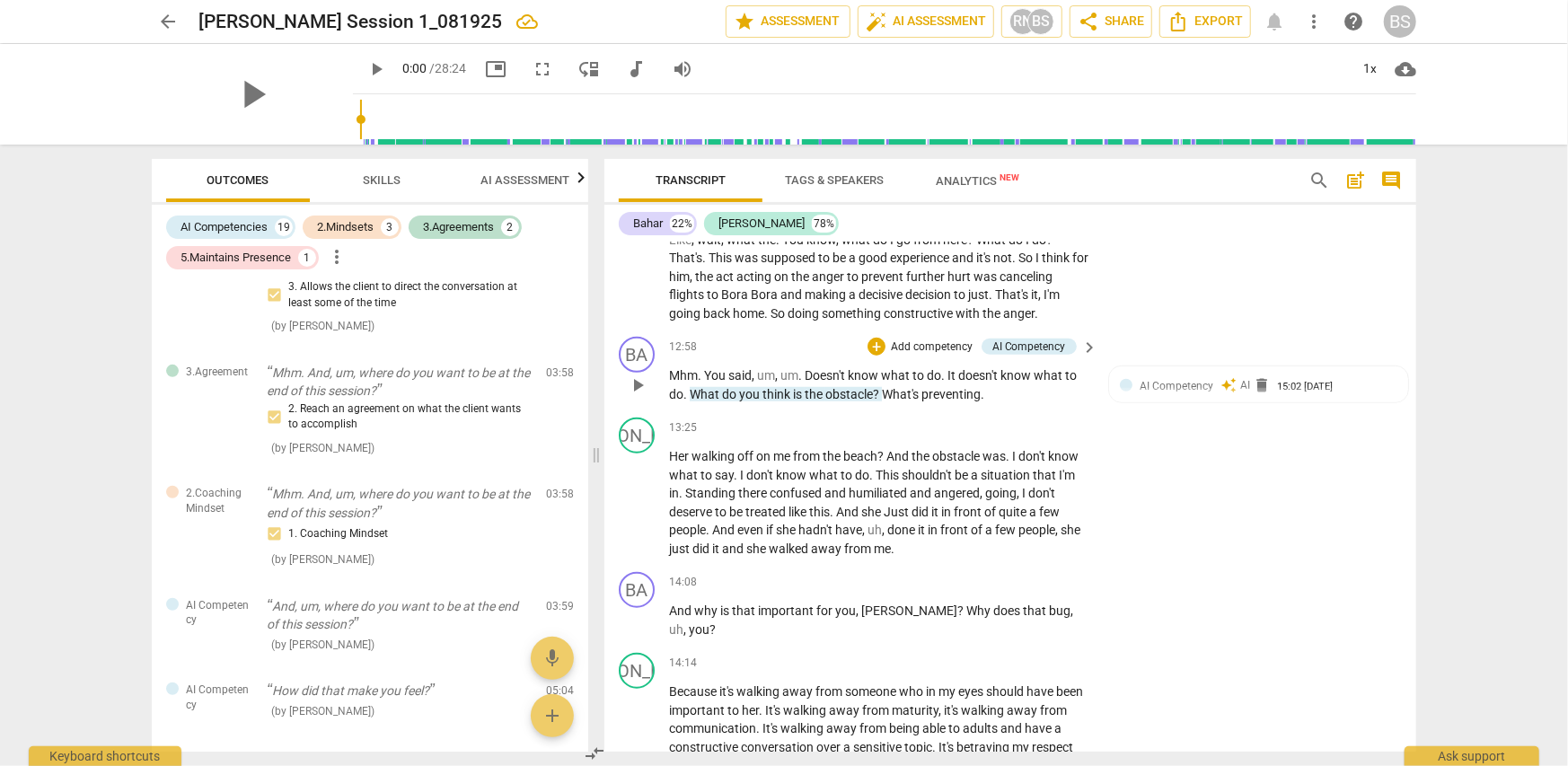
scroll to position [5295, 0]
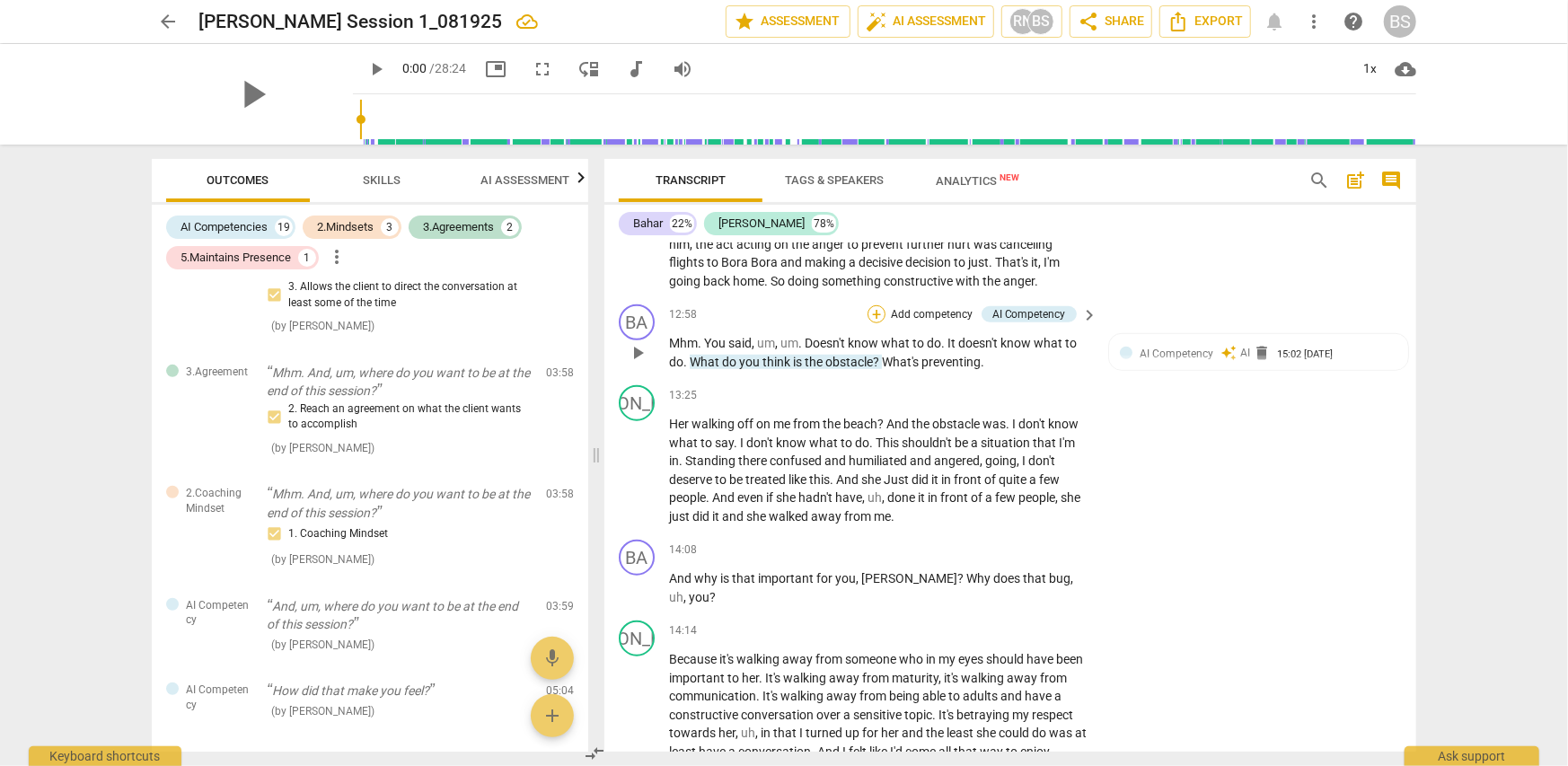
click at [875, 305] on div "+" at bounding box center [876, 314] width 18 height 18
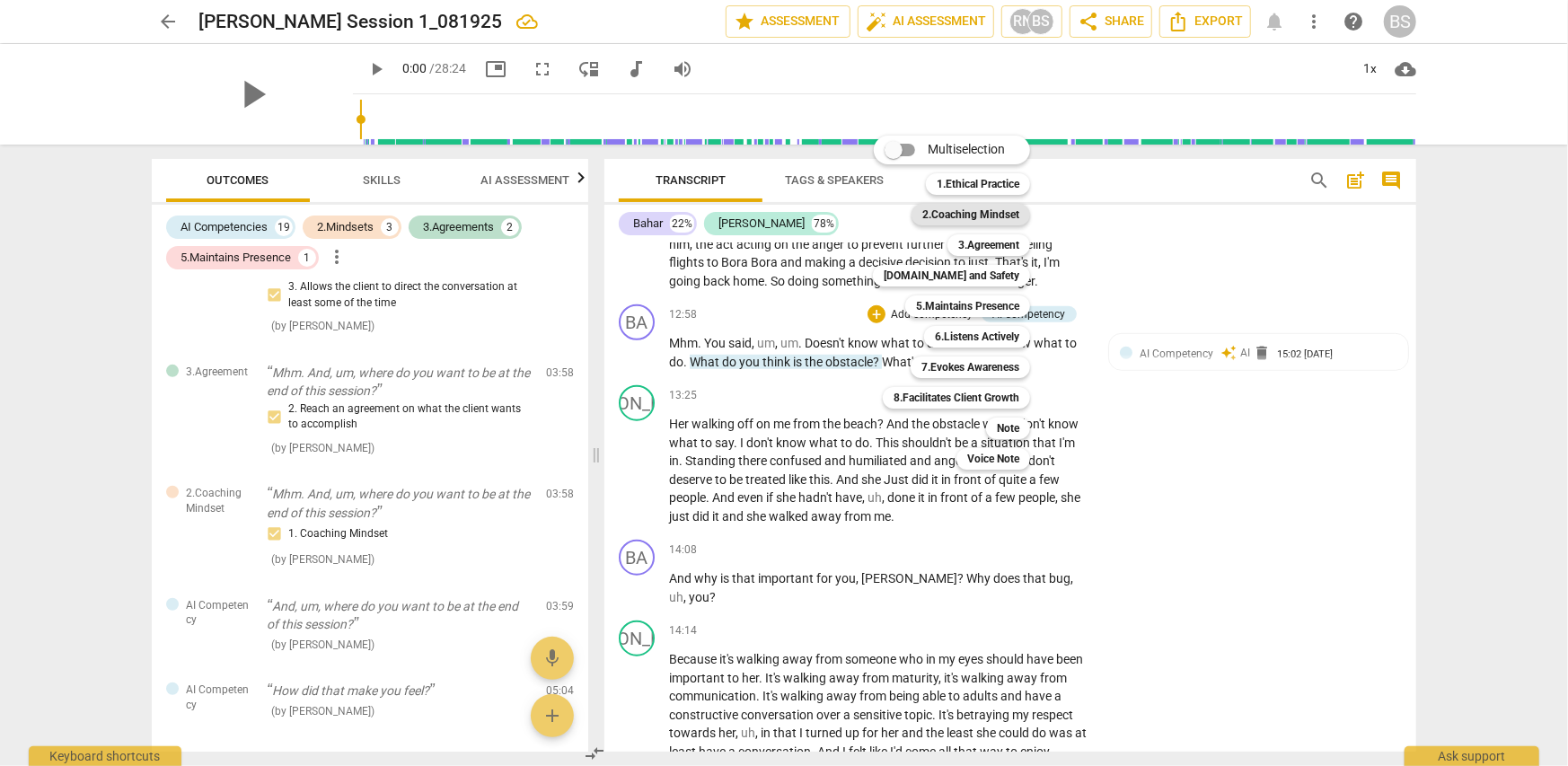
click at [1011, 217] on b "2.Coaching Mindset" at bounding box center [971, 214] width 97 height 22
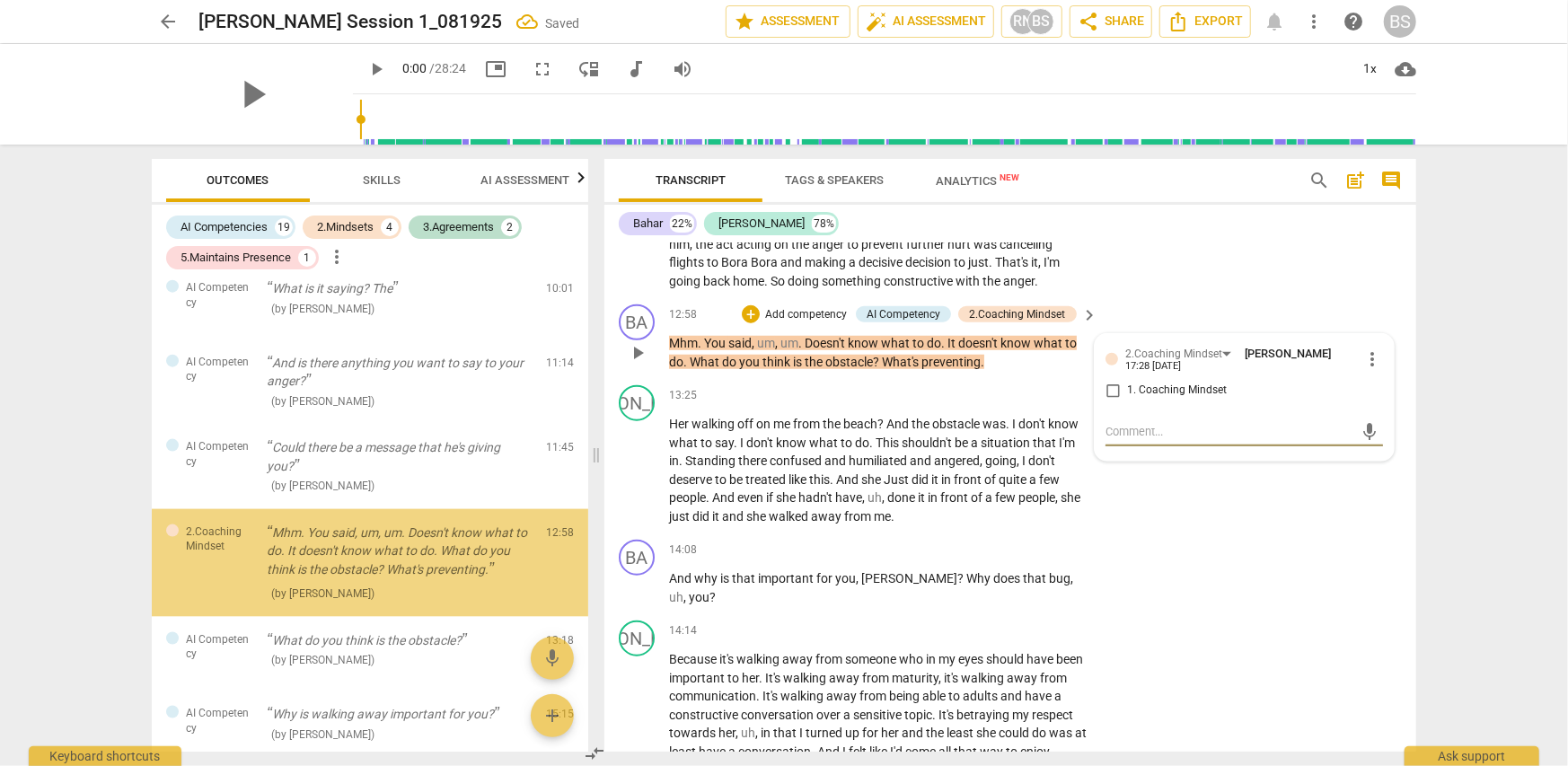
scroll to position [1559, 0]
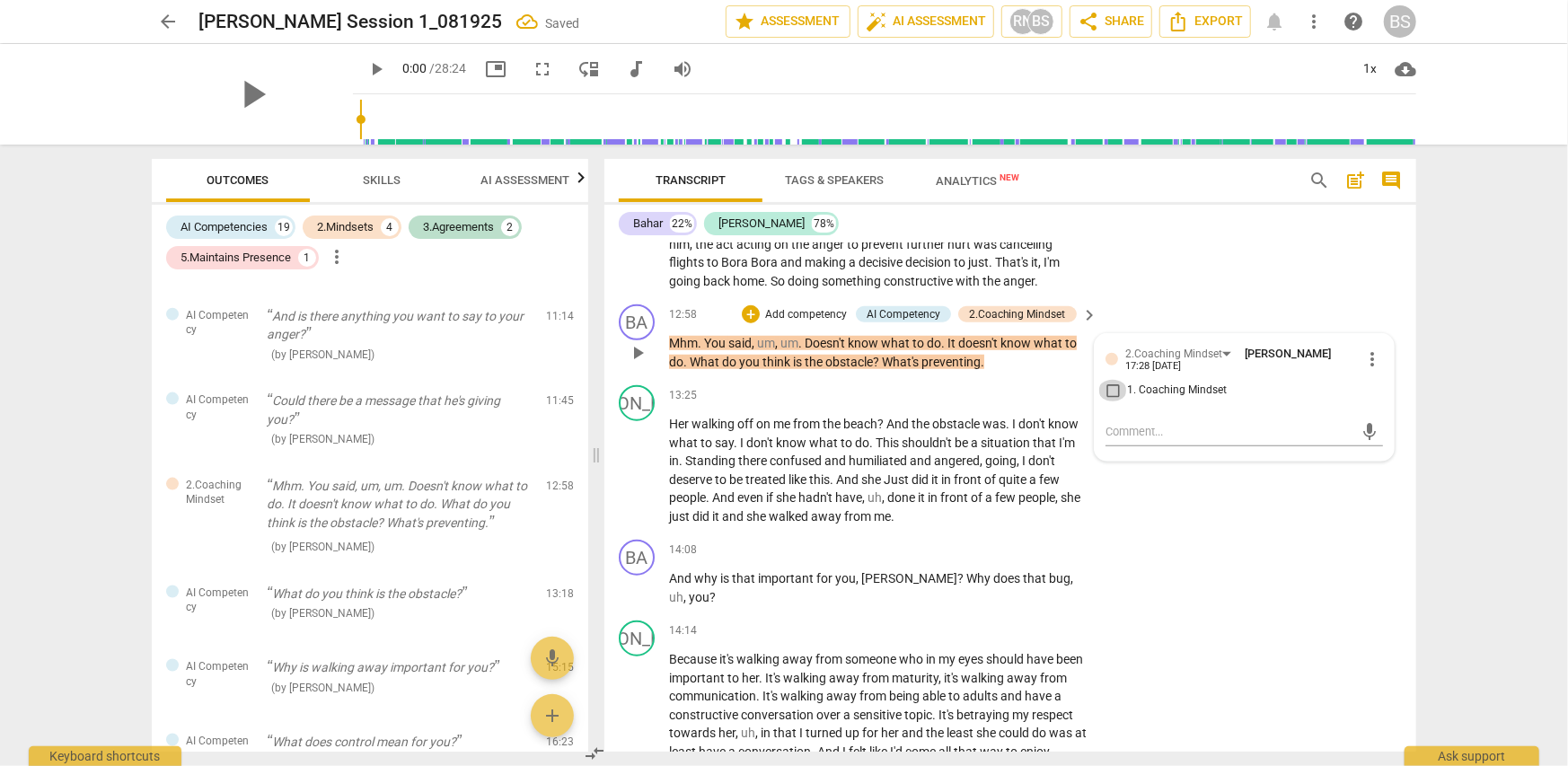
click at [1110, 380] on input "1. Coaching Mindset" at bounding box center [1113, 391] width 29 height 22
checkbox input "true"
click at [747, 305] on div "+" at bounding box center [751, 314] width 18 height 18
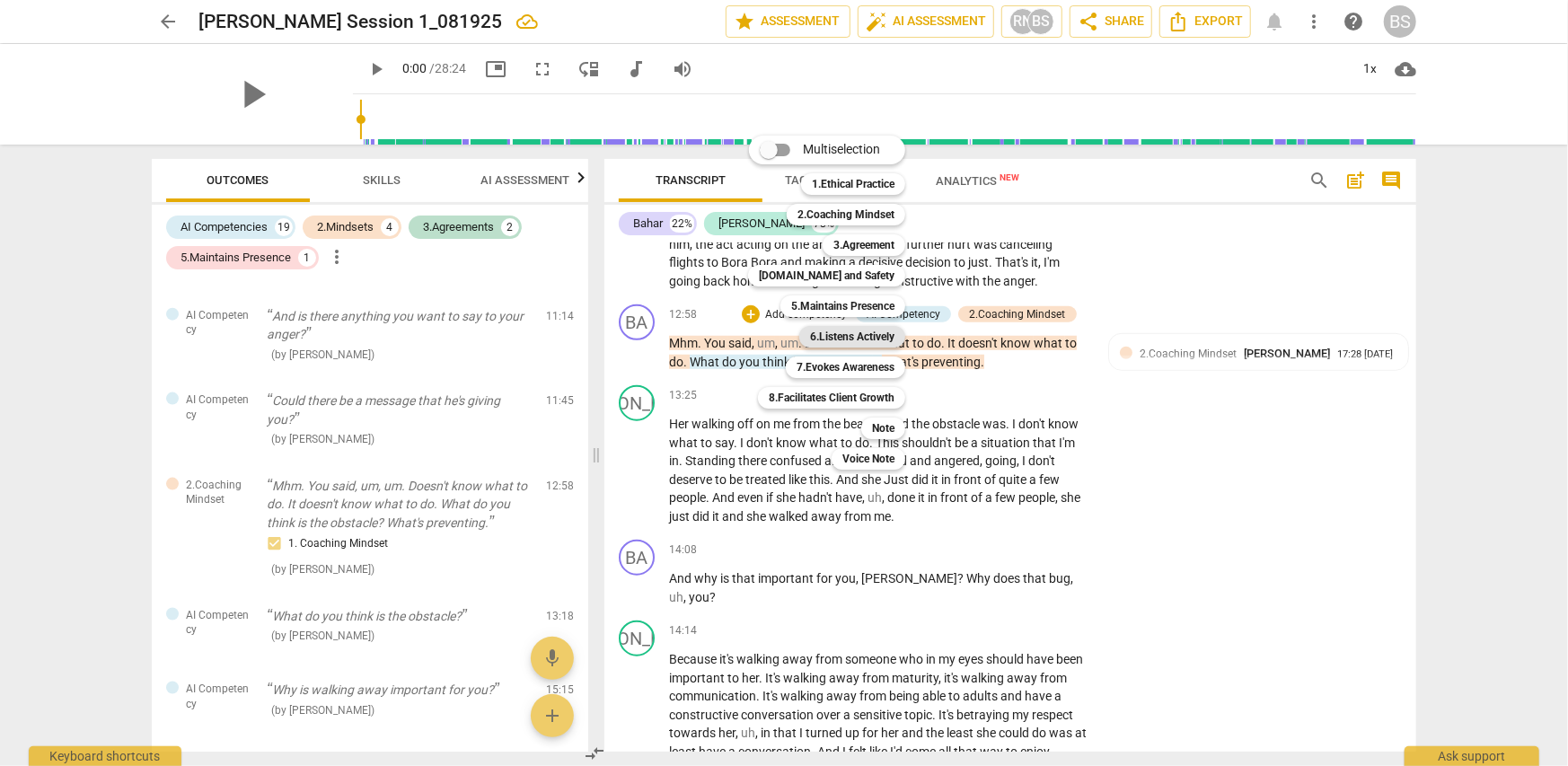
click at [870, 338] on b "6.Listens Actively" at bounding box center [852, 337] width 85 height 22
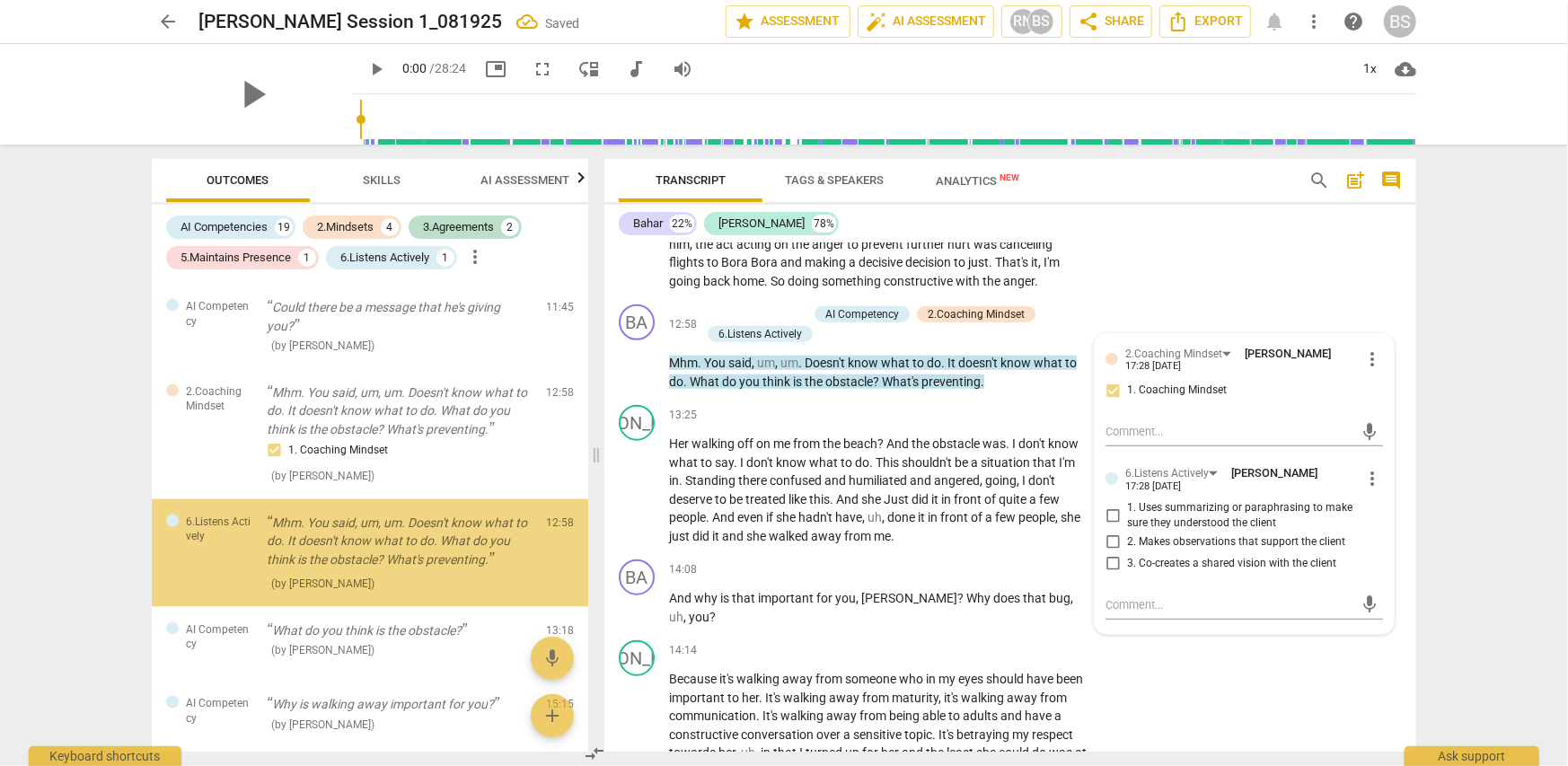
scroll to position [1690, 0]
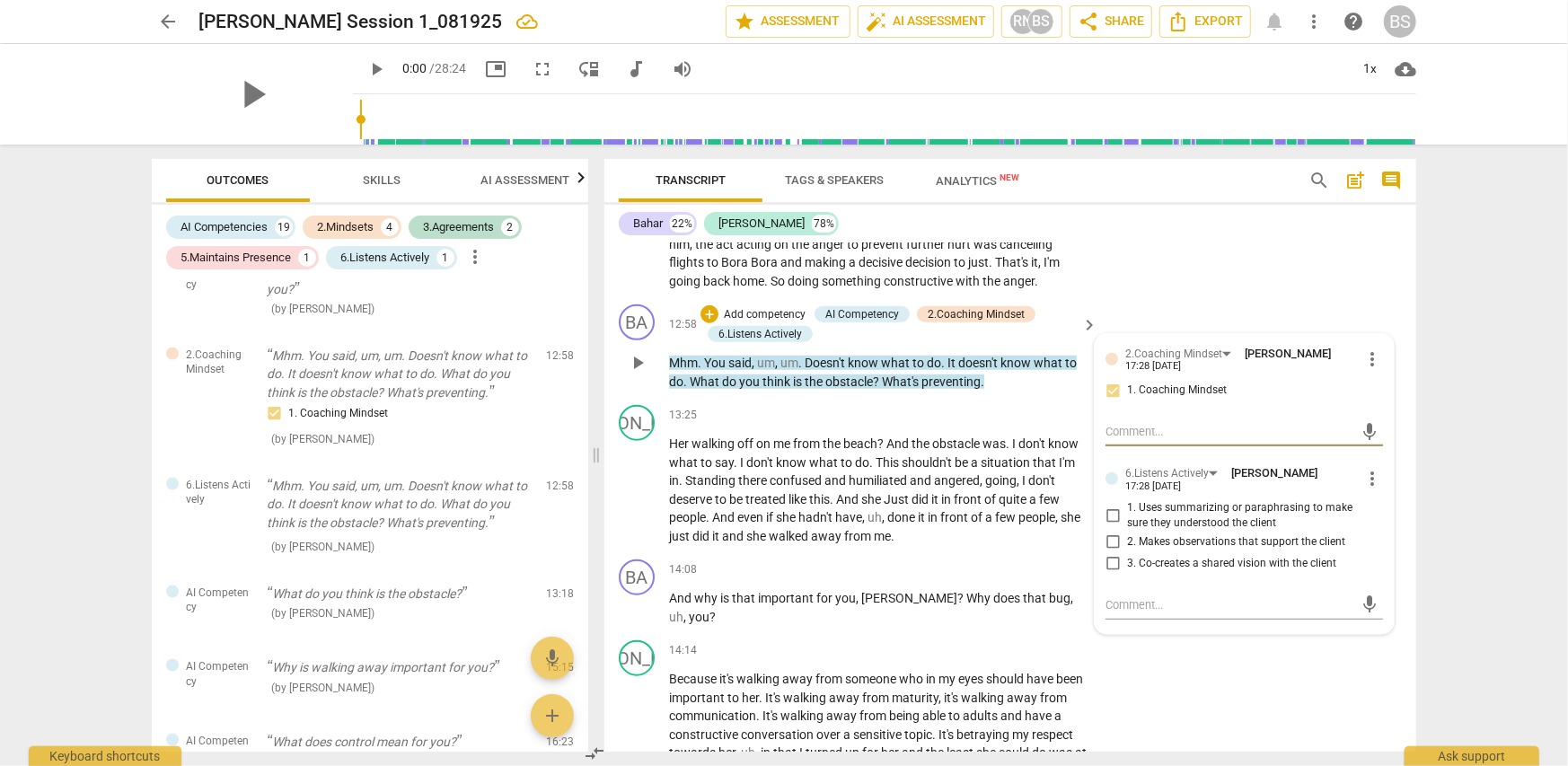
click at [1105, 504] on input "1. Uses summarizing or paraphrasing to make sure they understood the client" at bounding box center [1113, 515] width 29 height 22
checkbox input "true"
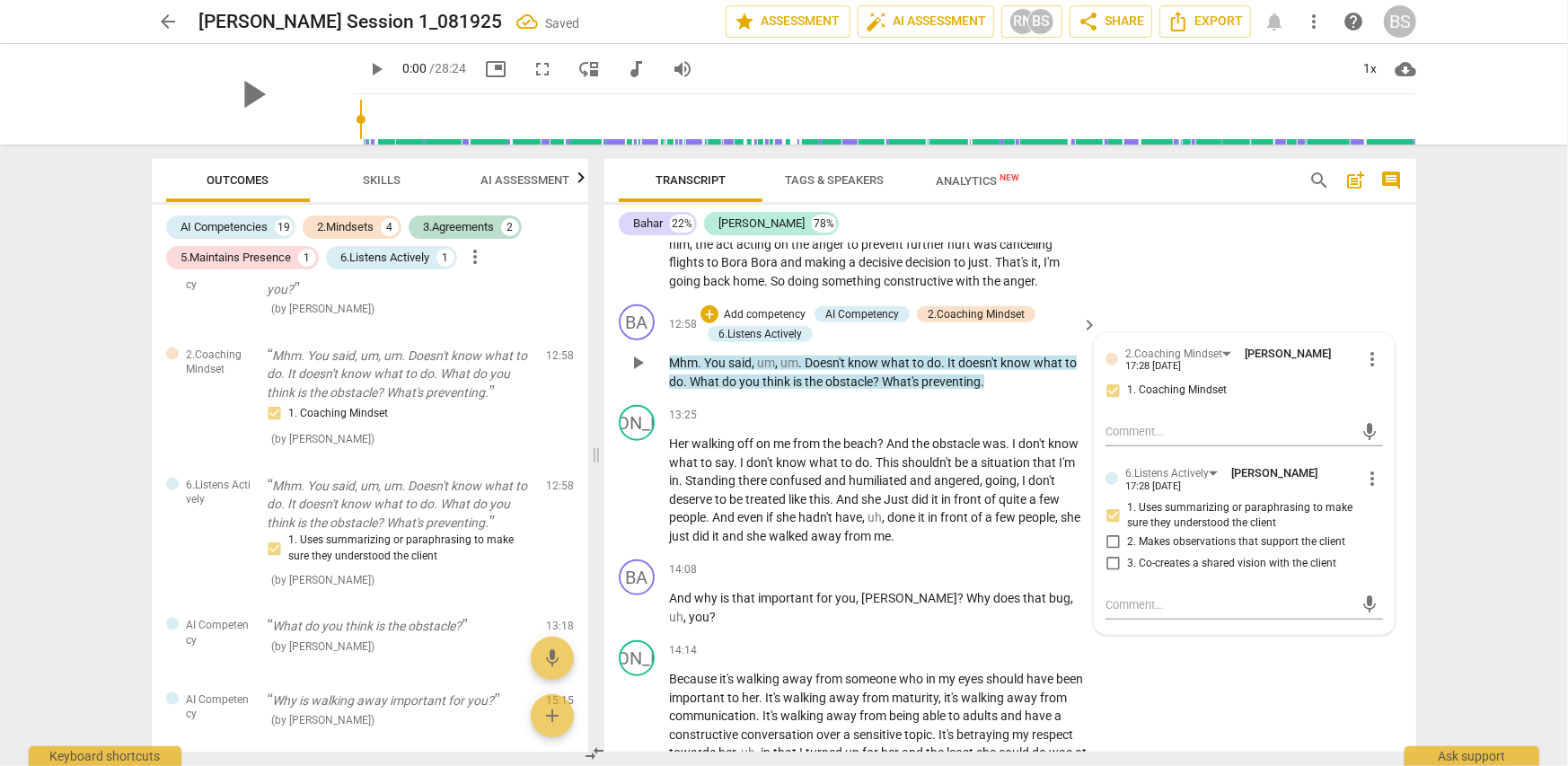
click at [775, 307] on p "Add competency" at bounding box center [765, 315] width 86 height 16
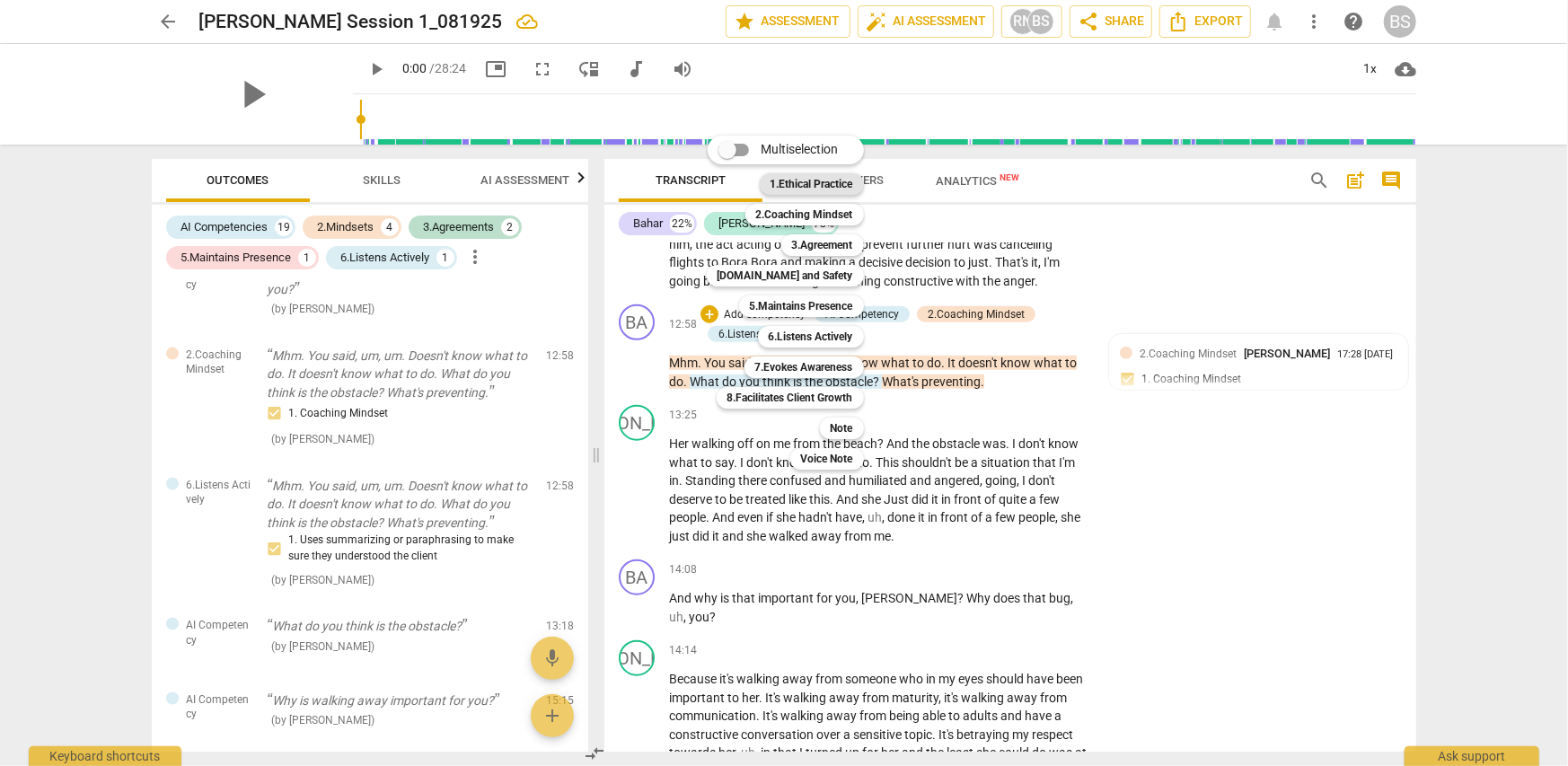
click at [832, 182] on b "1.Ethical Practice" at bounding box center [812, 184] width 83 height 22
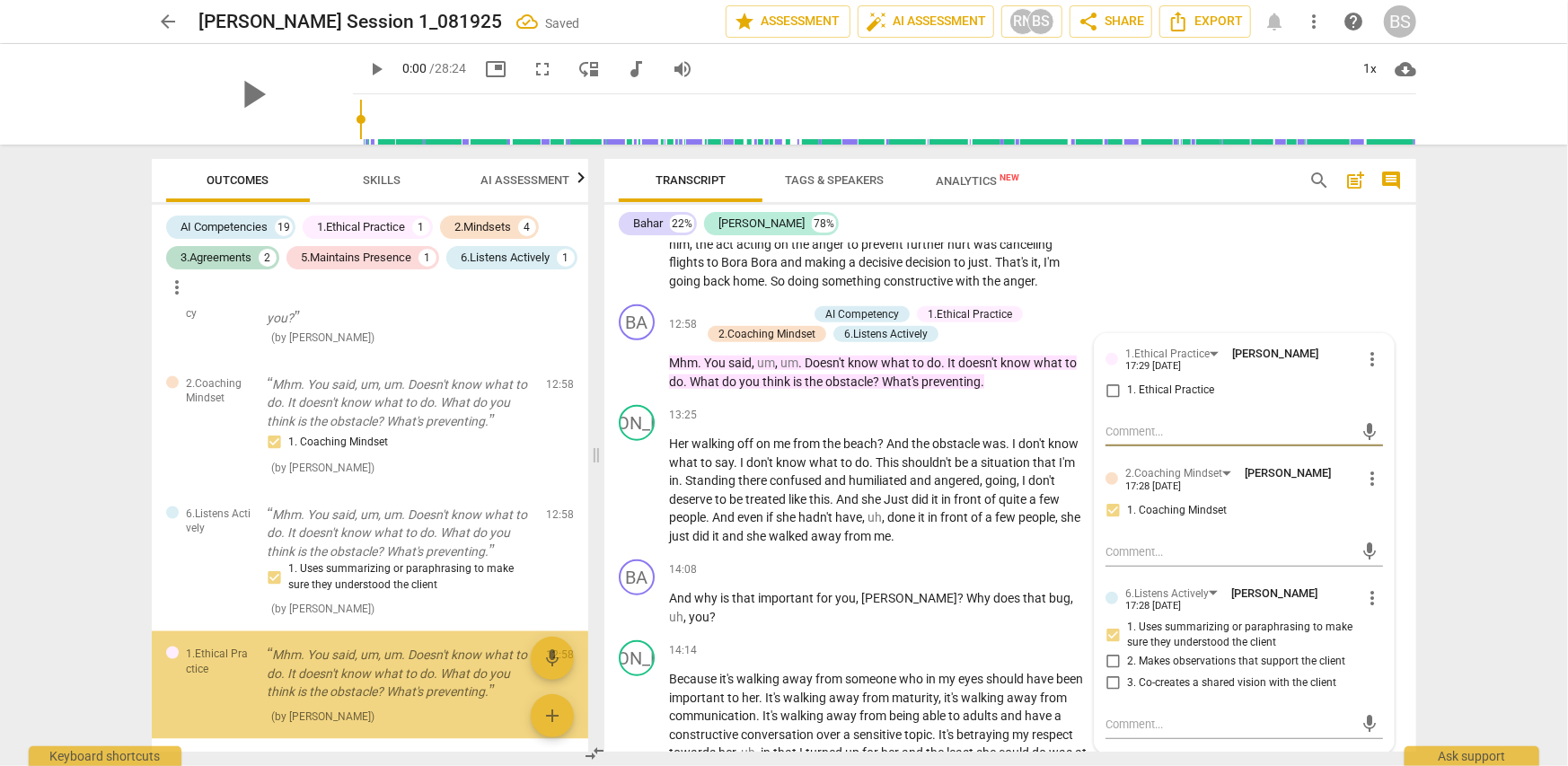
scroll to position [1844, 0]
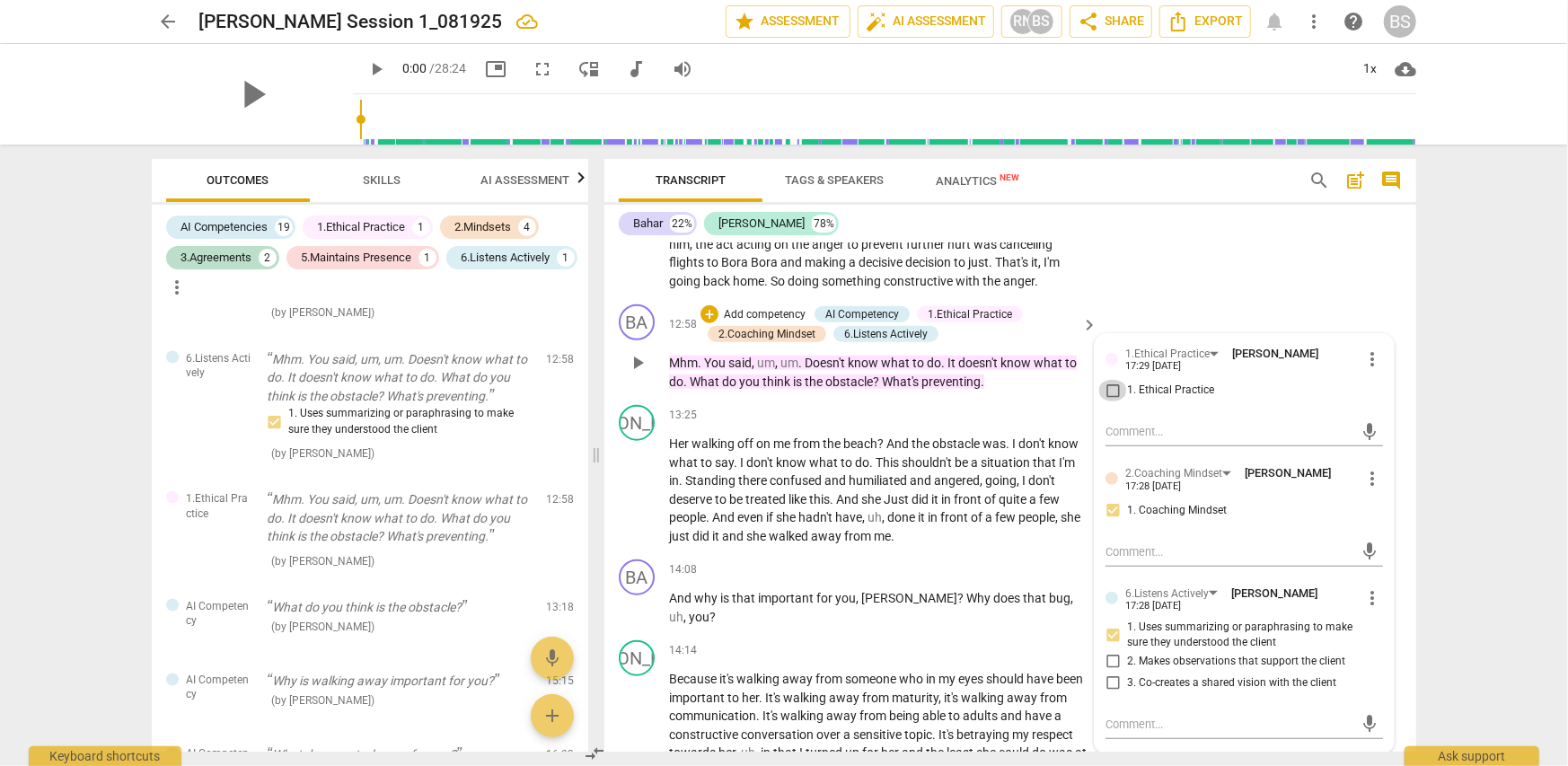
click at [1107, 380] on input "1. Ethical Practice" at bounding box center [1113, 391] width 29 height 22
checkbox input "true"
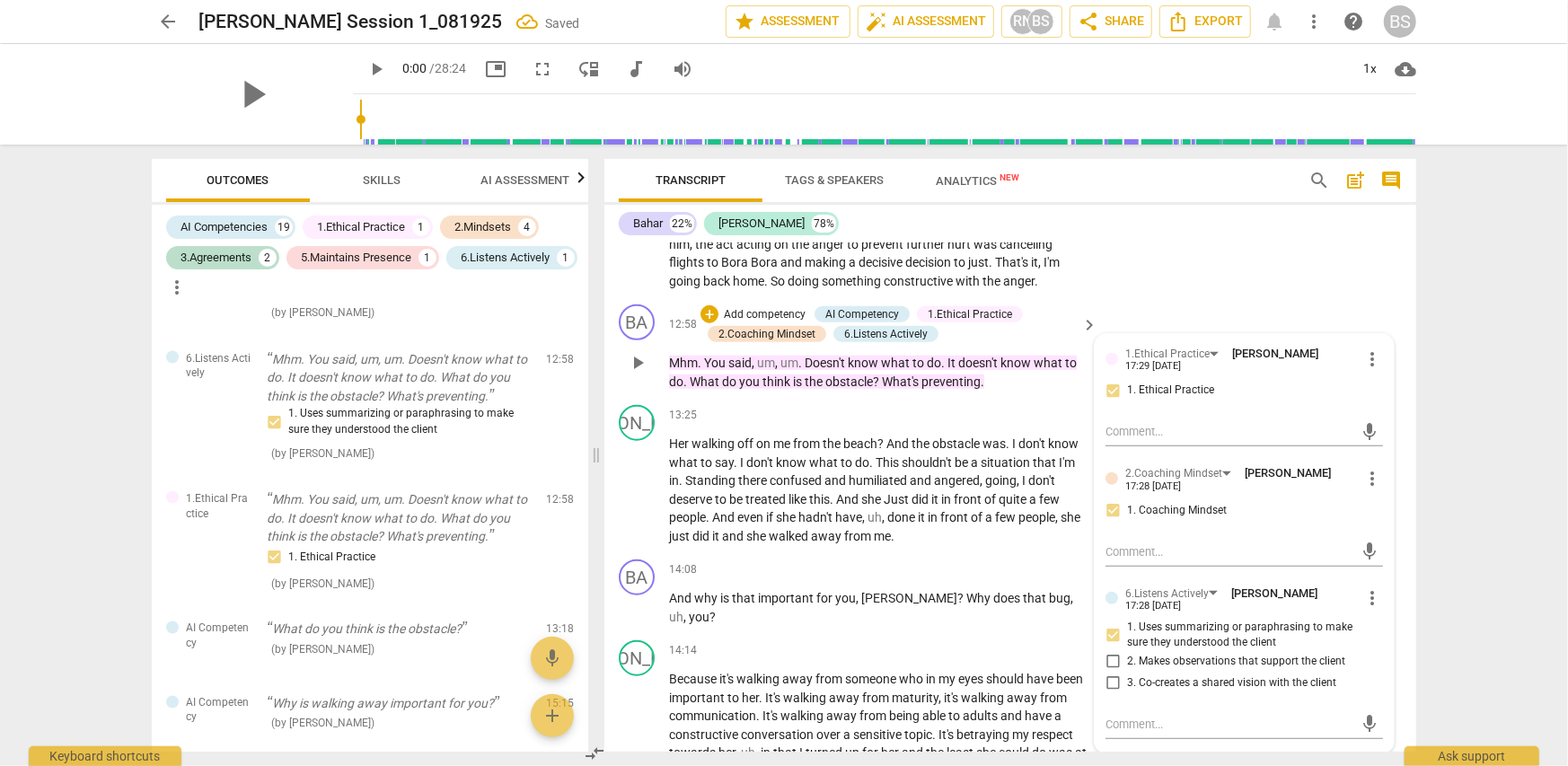
click at [1222, 297] on div "BA play_arrow pause 12:58 + Add competency AI Competency 1.Ethical Practice 2.C…" at bounding box center [1010, 347] width 811 height 101
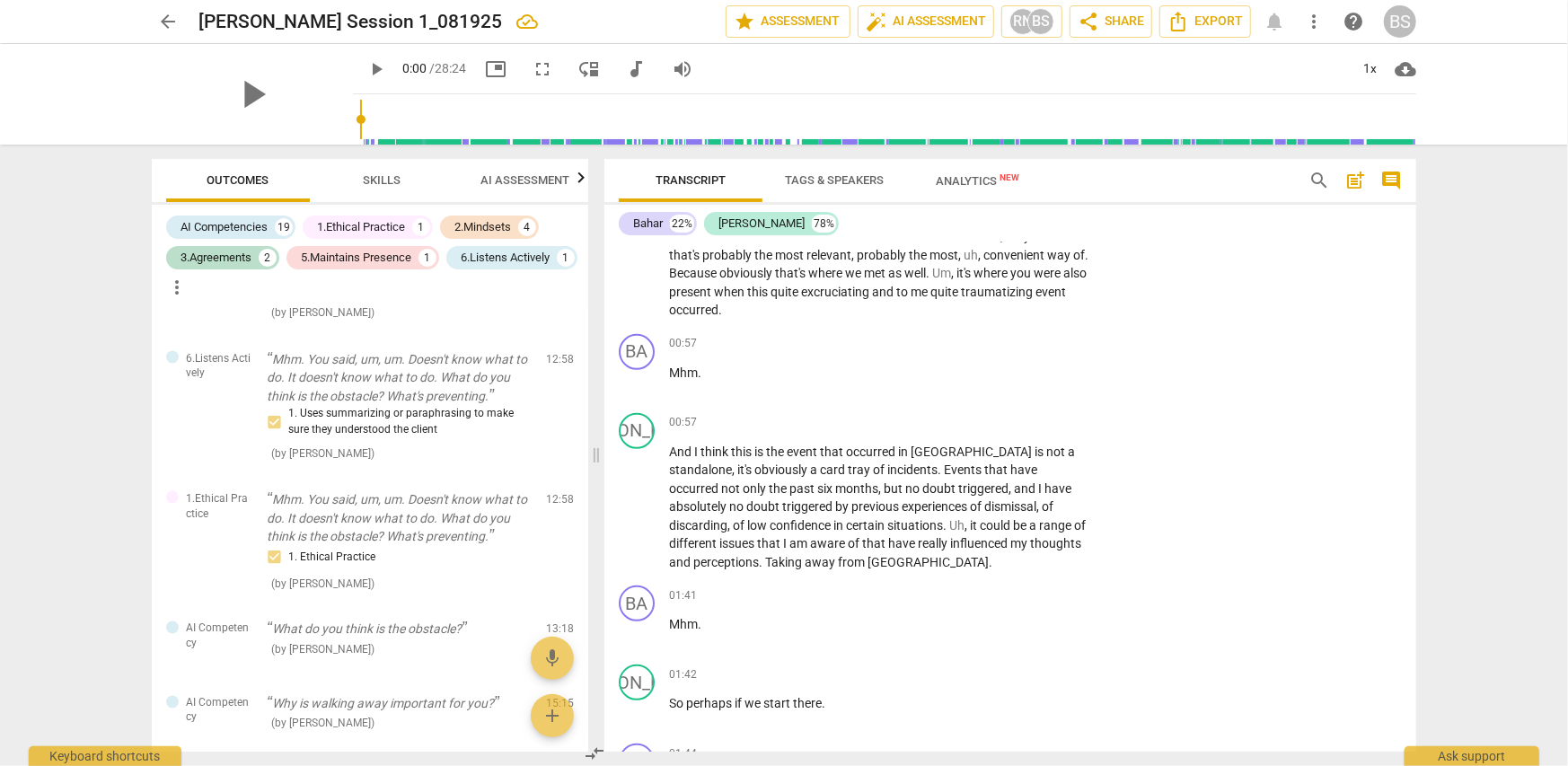
scroll to position [179, 0]
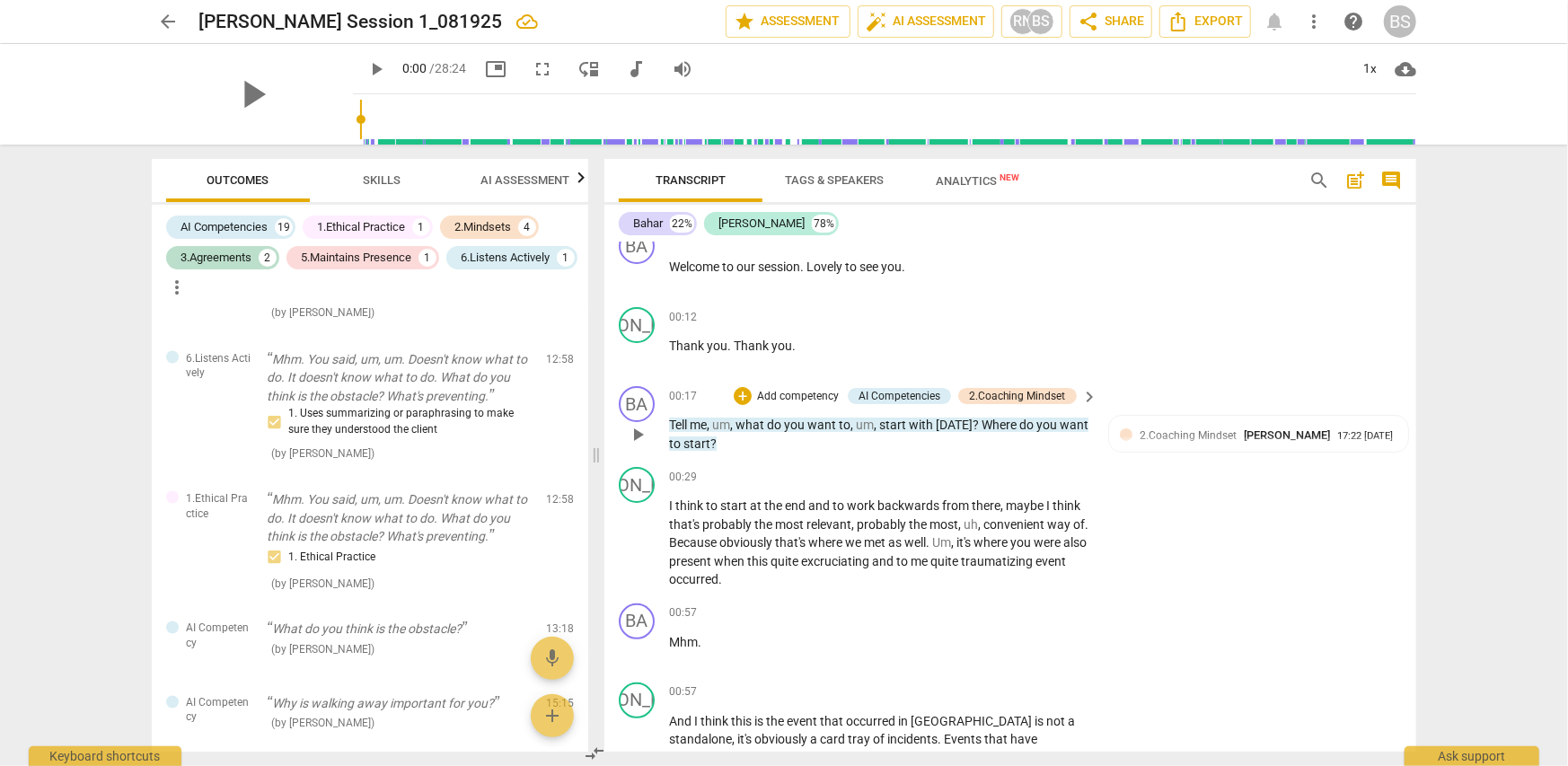
click at [802, 392] on p "Add competency" at bounding box center [798, 397] width 86 height 16
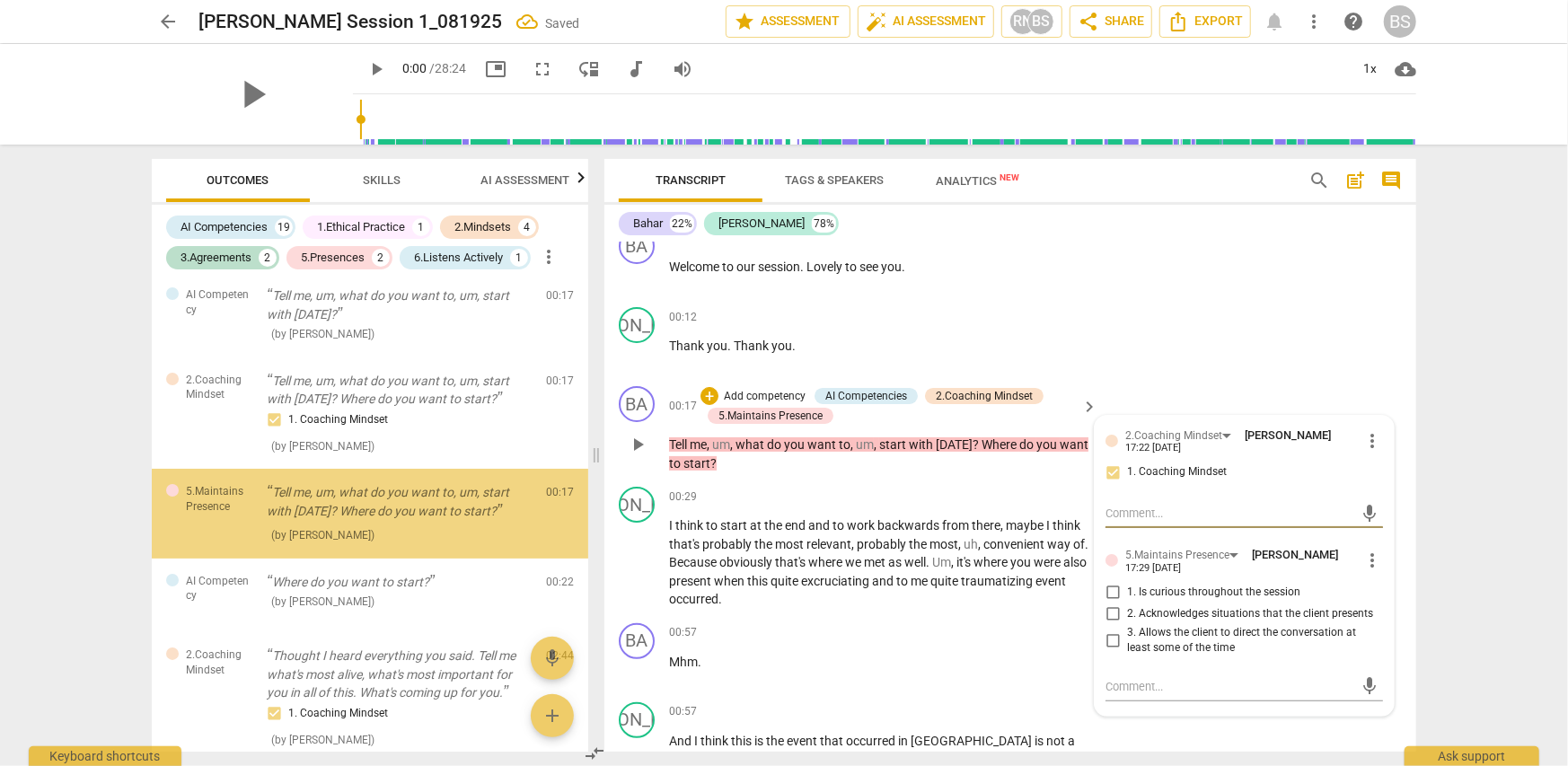
scroll to position [5, 0]
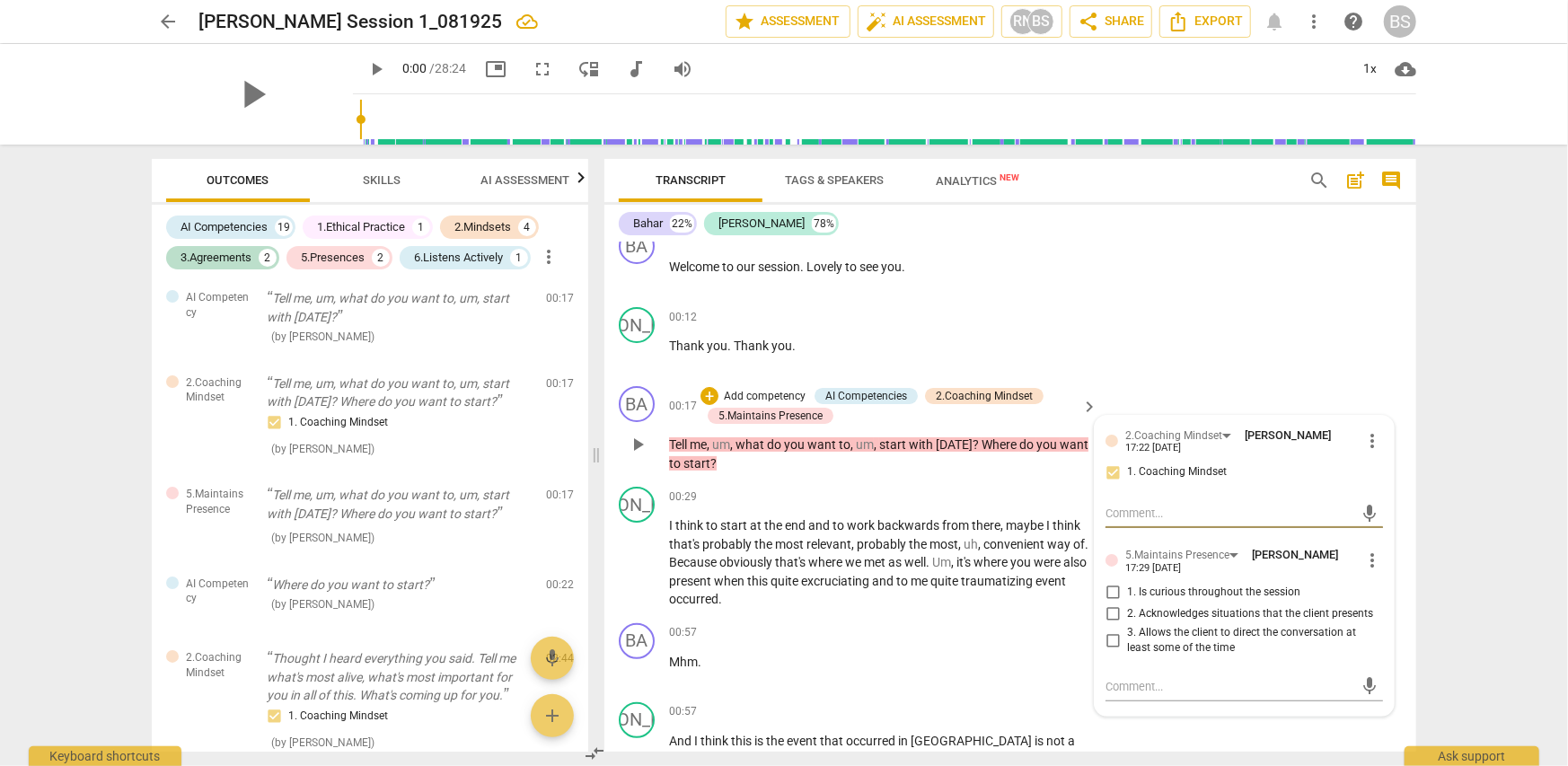
click at [1366, 561] on span "more_vert" at bounding box center [1373, 560] width 22 height 22
click at [1387, 591] on li "Delete" at bounding box center [1387, 592] width 62 height 34
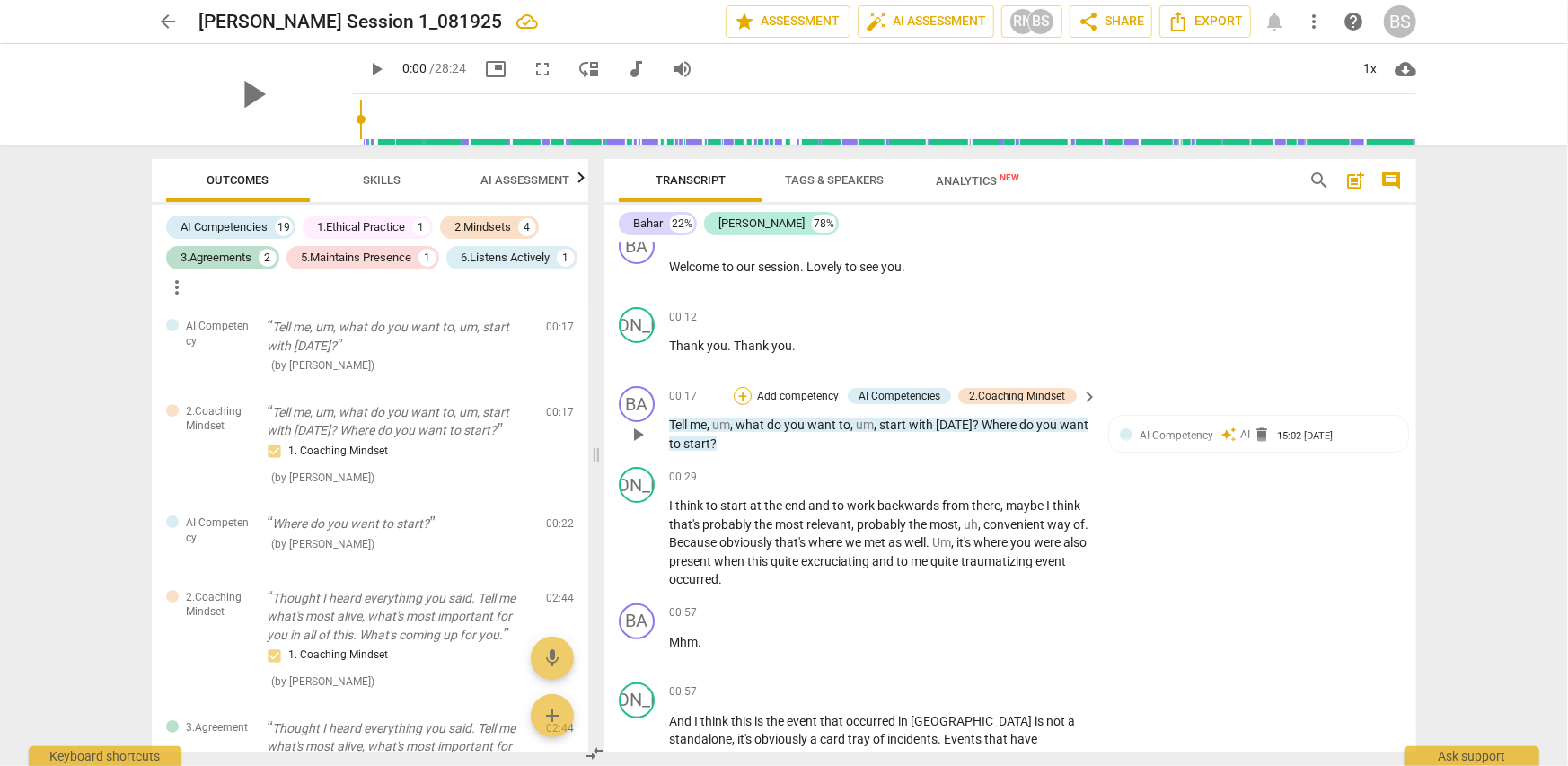
click at [746, 393] on div "+" at bounding box center [743, 396] width 18 height 18
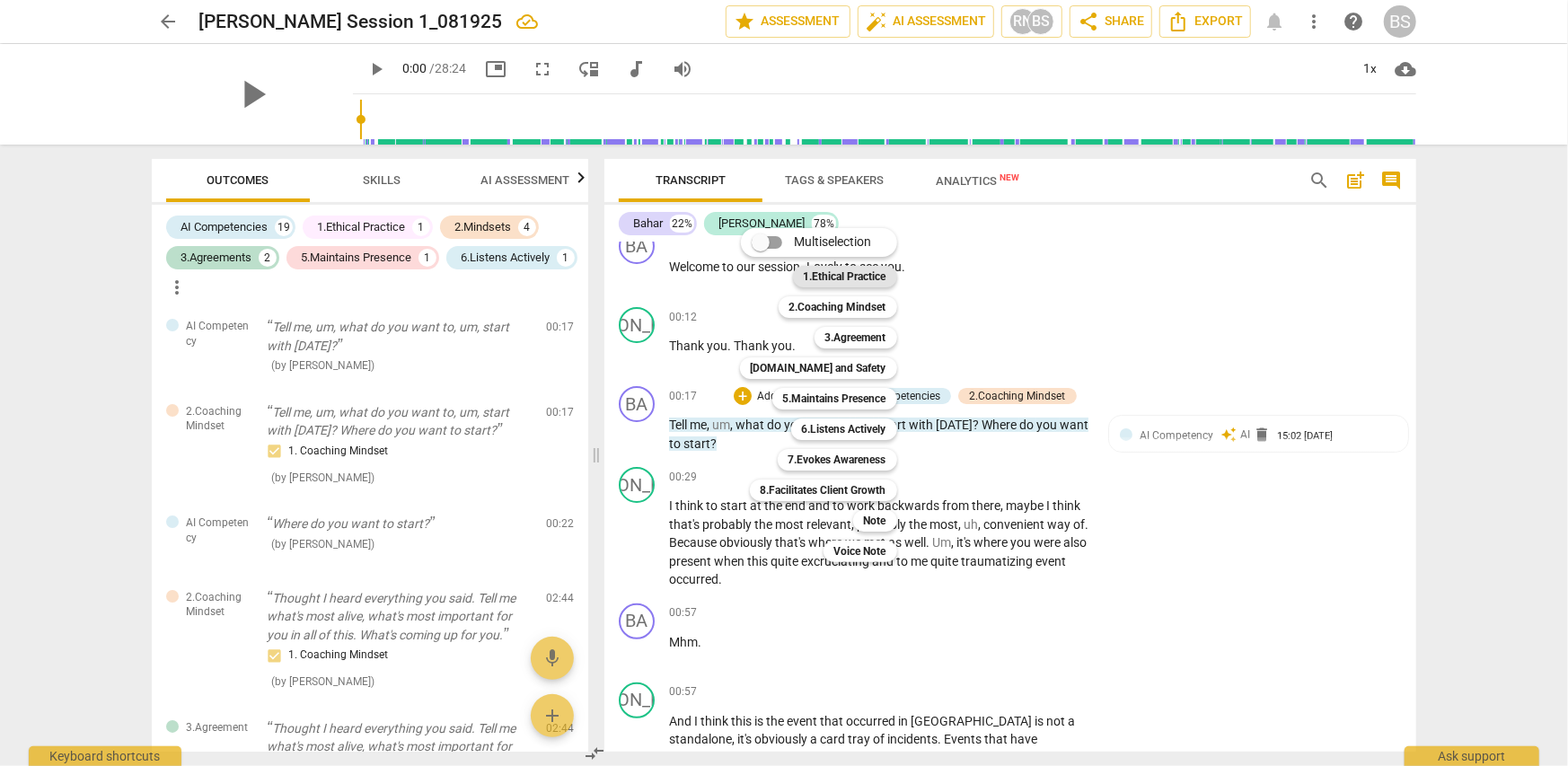
click at [858, 272] on b "1.Ethical Practice" at bounding box center [845, 276] width 83 height 22
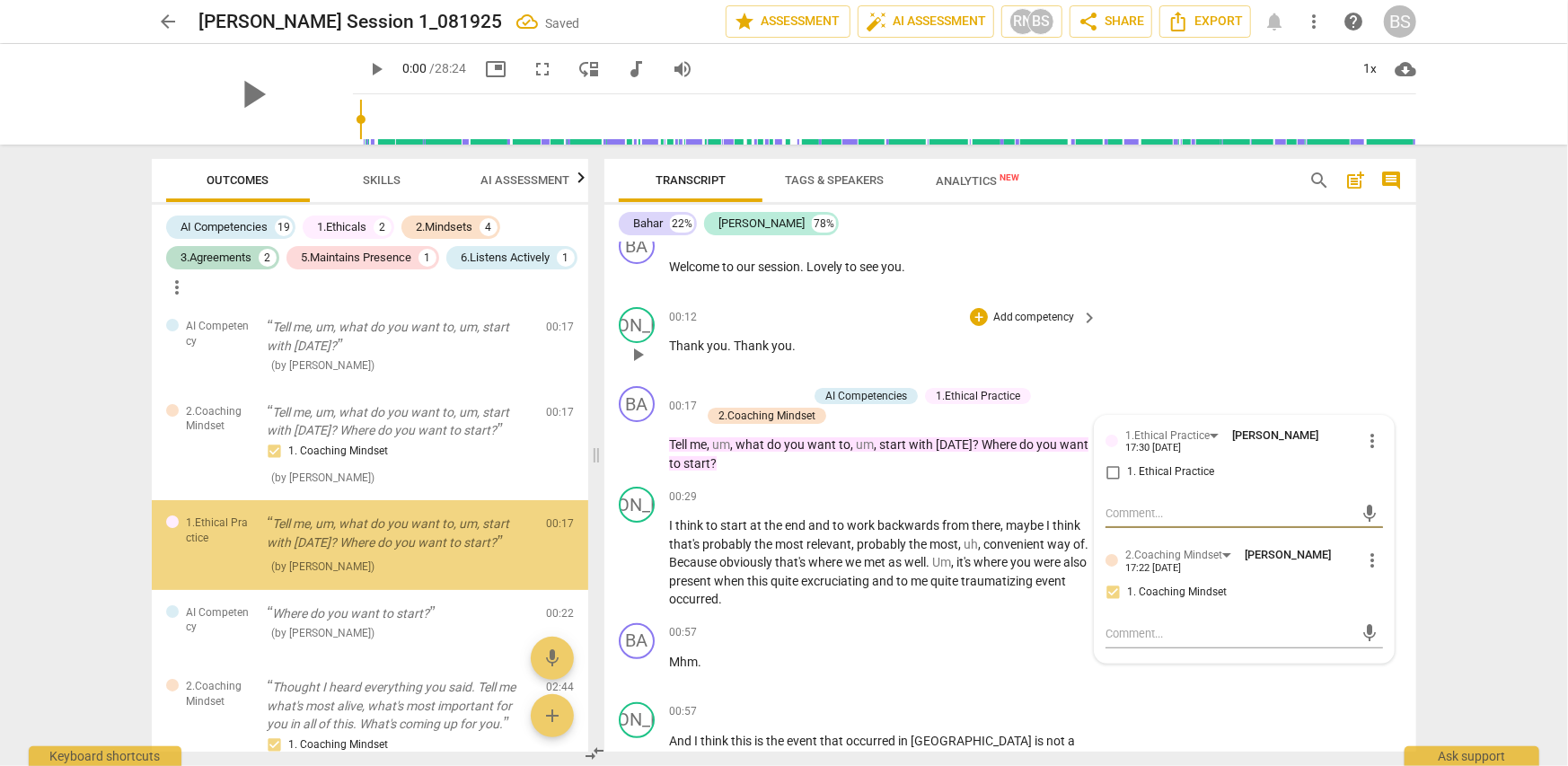
scroll to position [21, 0]
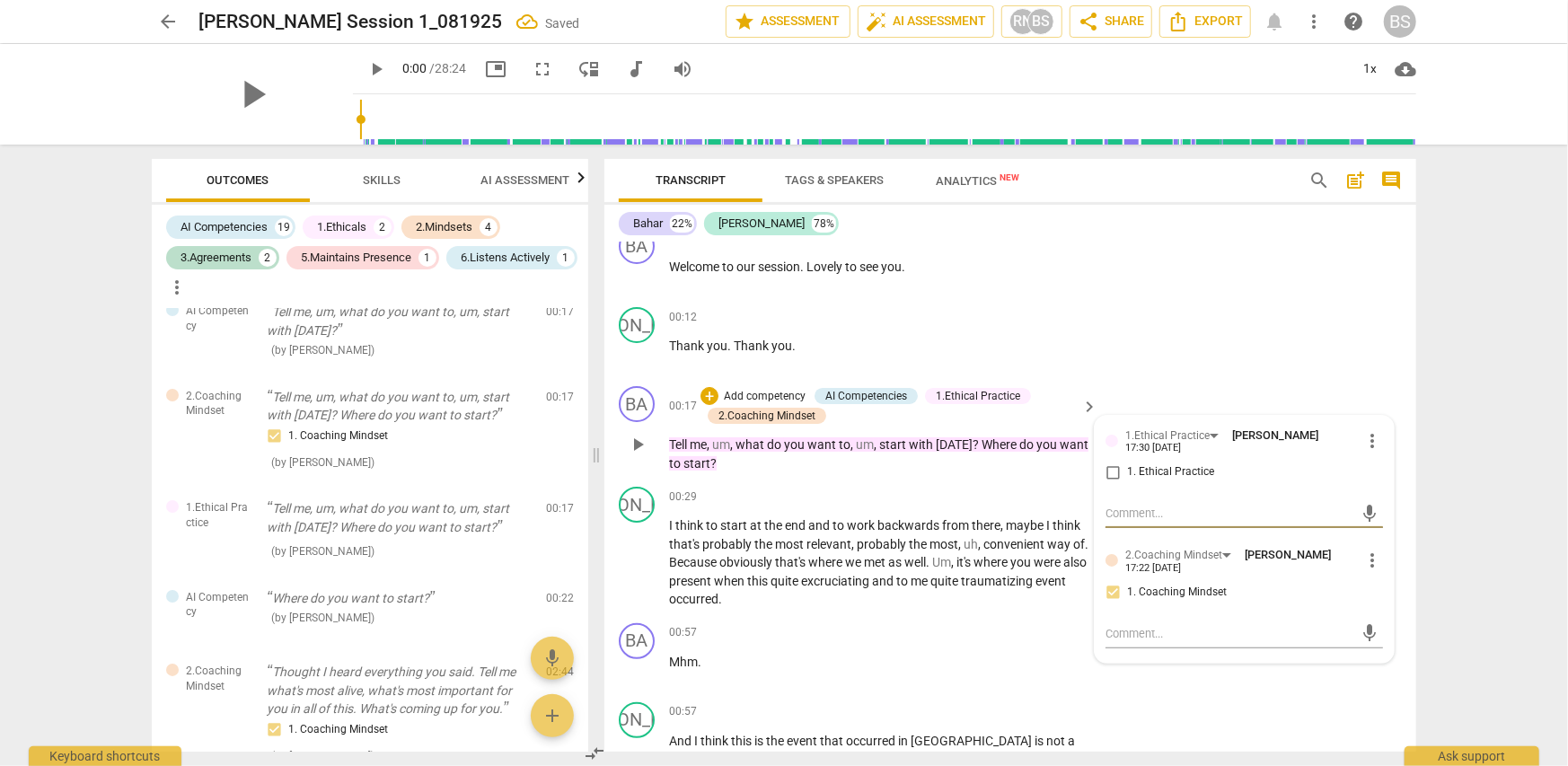
click at [1113, 466] on input "1. Ethical Practice" at bounding box center [1113, 473] width 29 height 22
checkbox input "true"
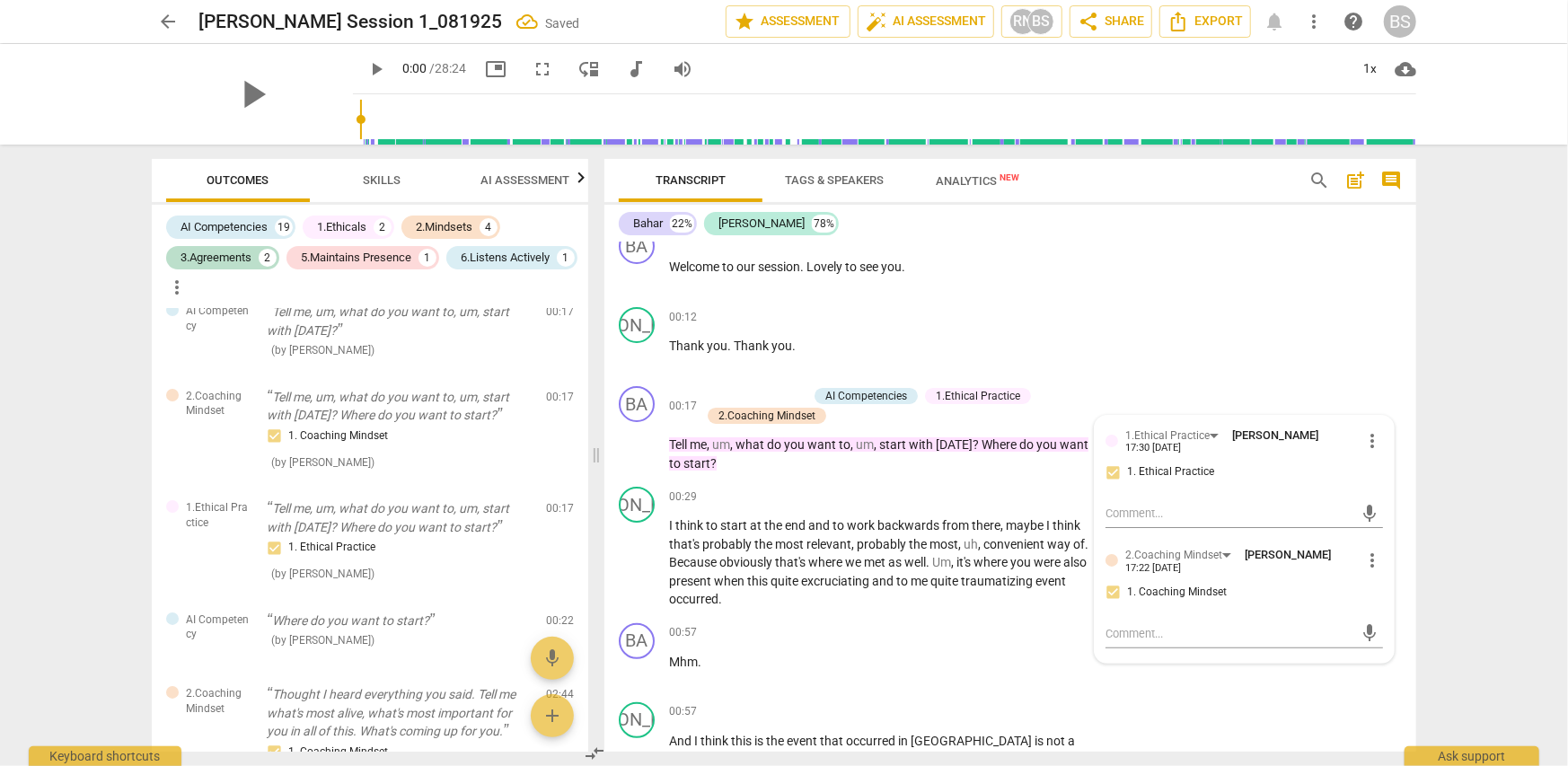
click at [1449, 418] on div "arrow_back [PERSON_NAME] Session 1_081925 Saved edit star Assessment auto_fix_h…" at bounding box center [784, 383] width 1568 height 766
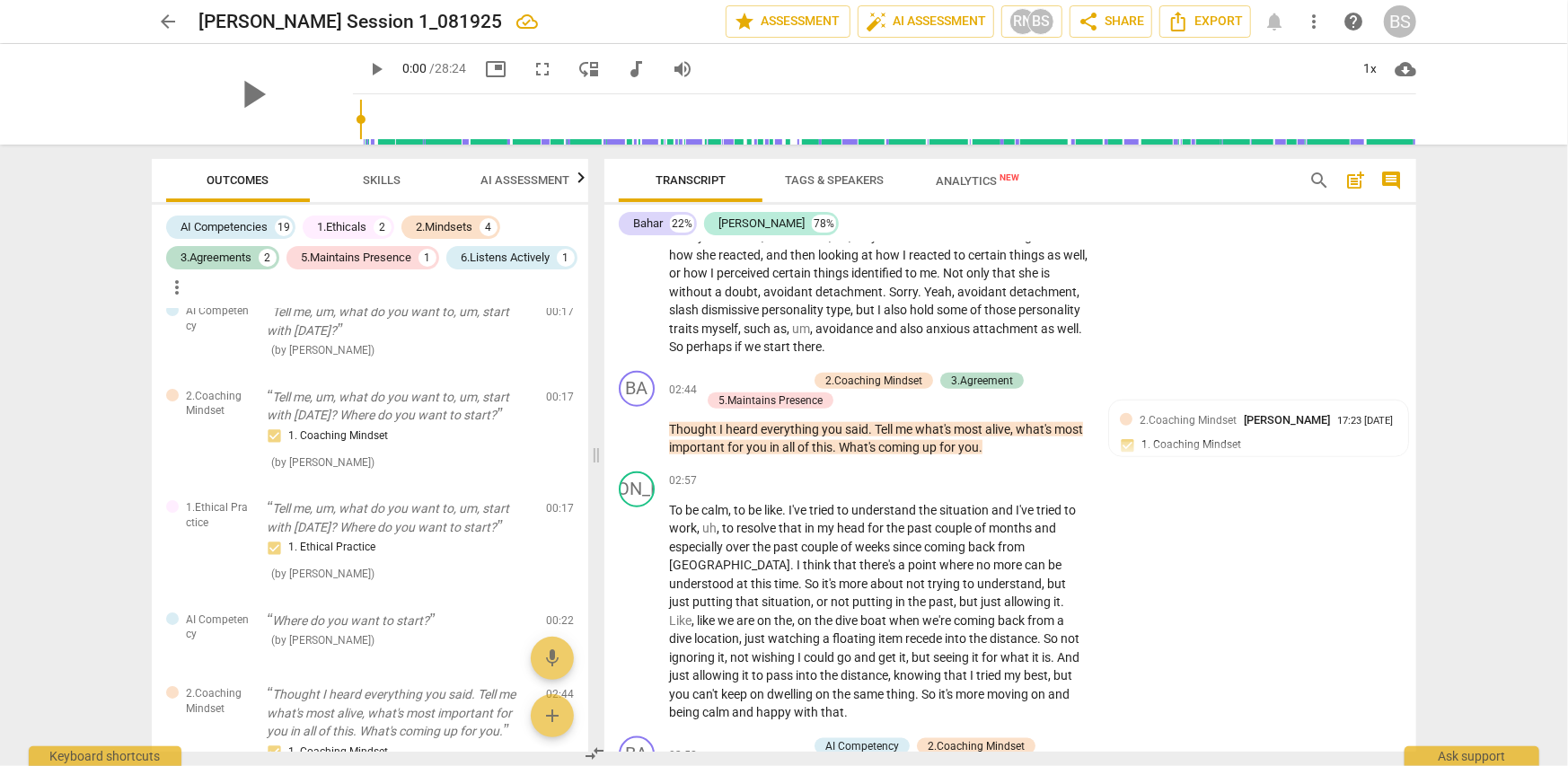
scroll to position [1257, 0]
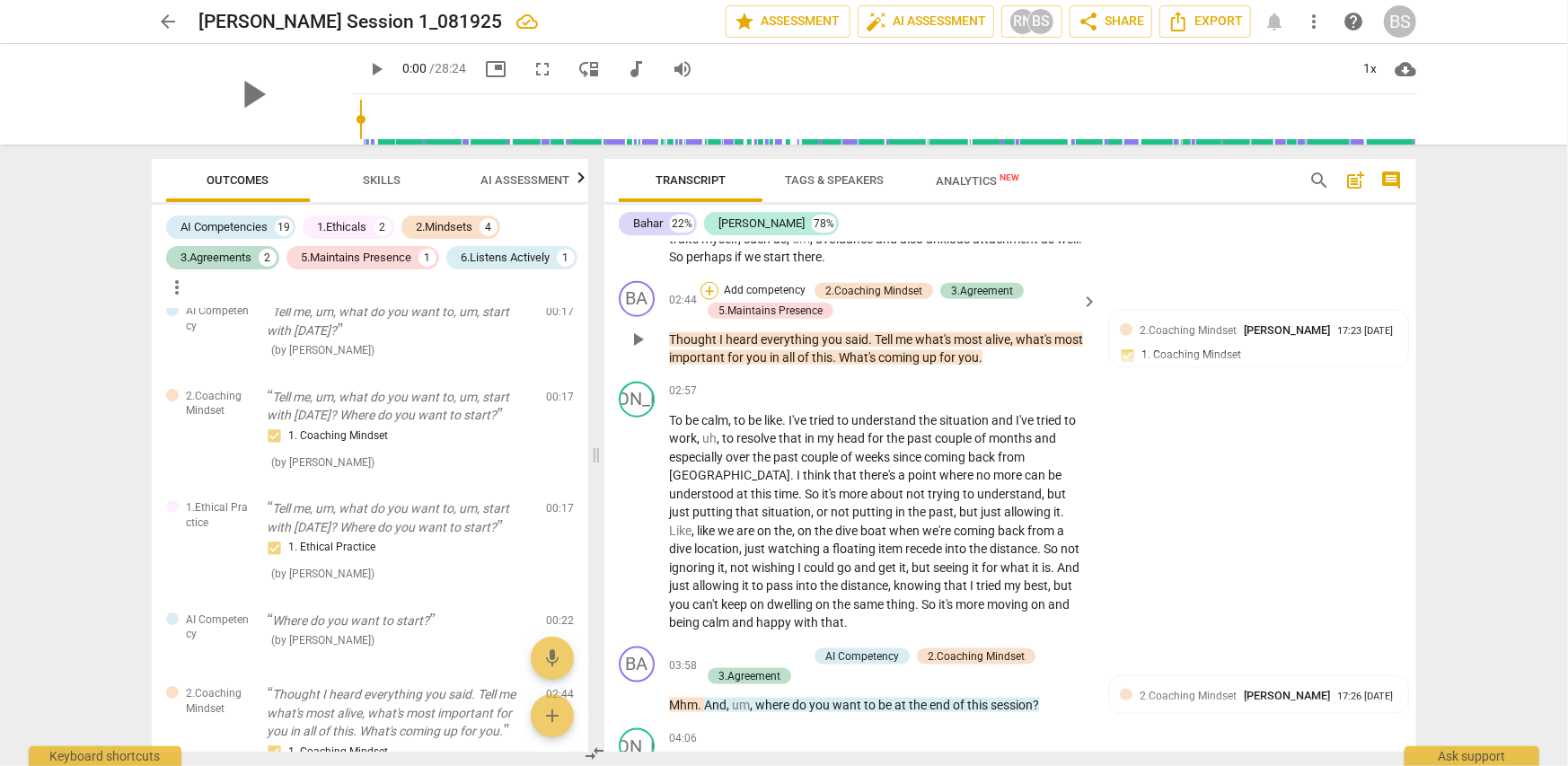
click at [710, 289] on div "+" at bounding box center [710, 291] width 18 height 18
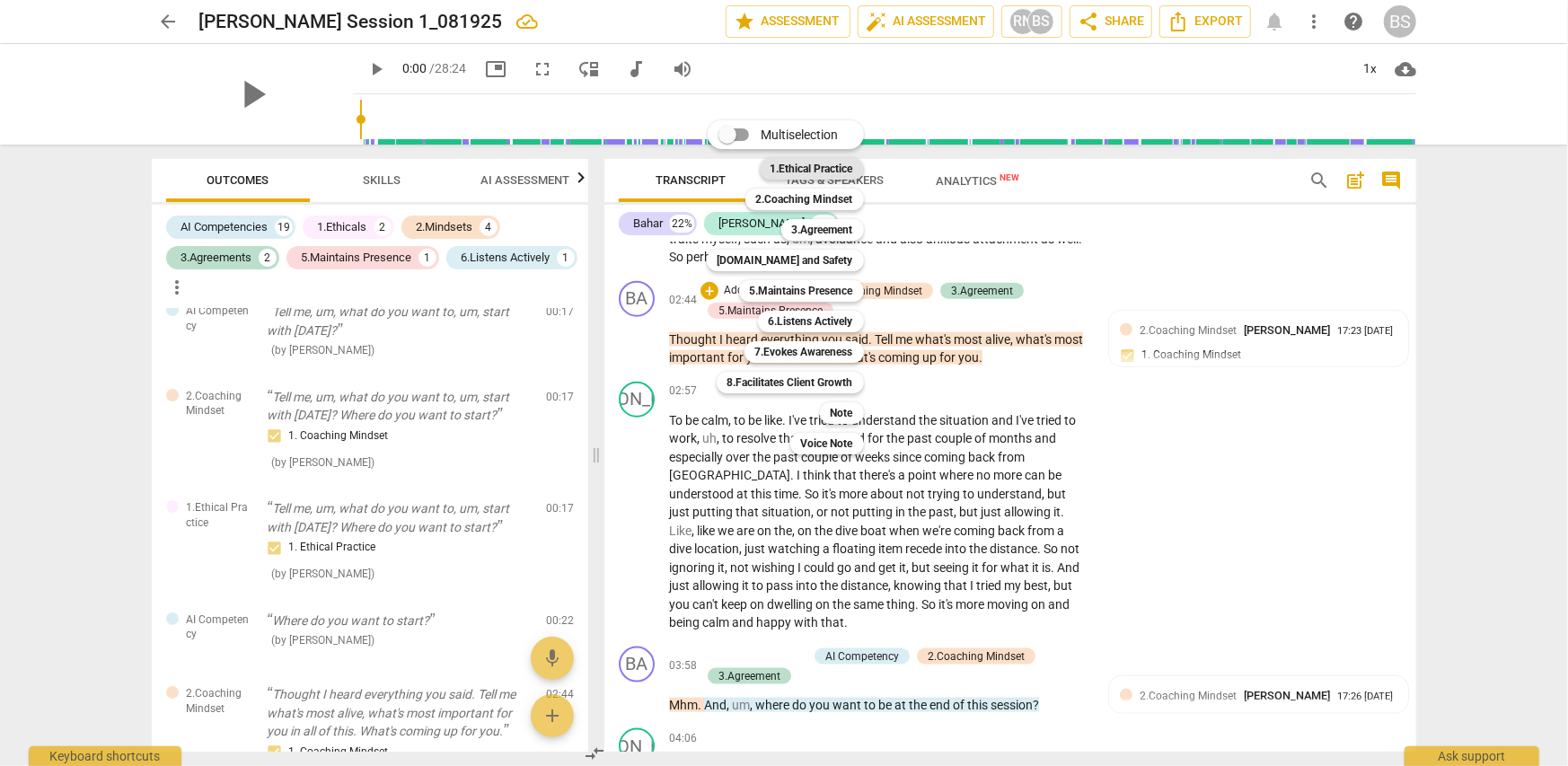
click at [835, 169] on b "1.Ethical Practice" at bounding box center [812, 168] width 83 height 22
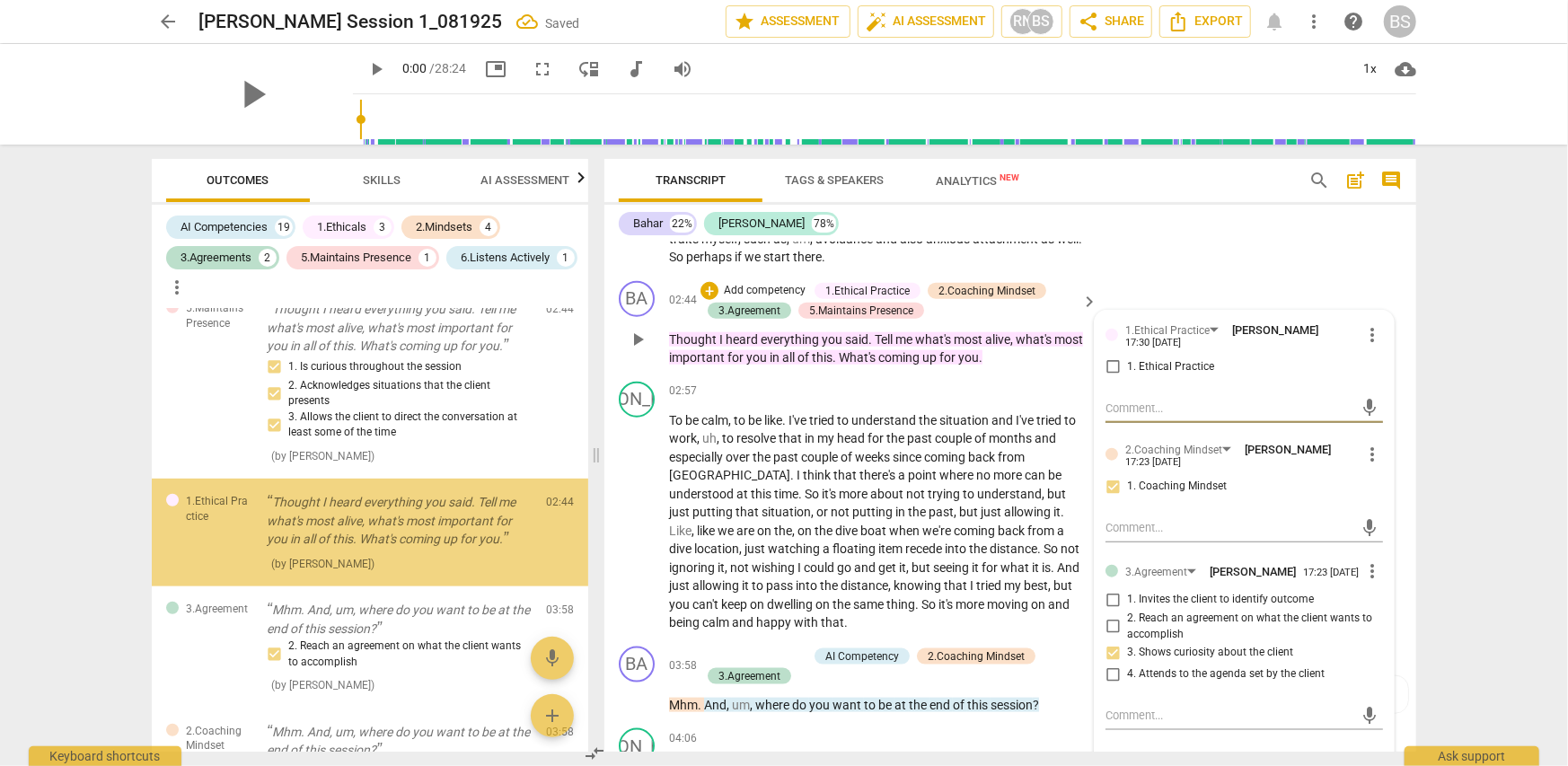
scroll to position [669, 0]
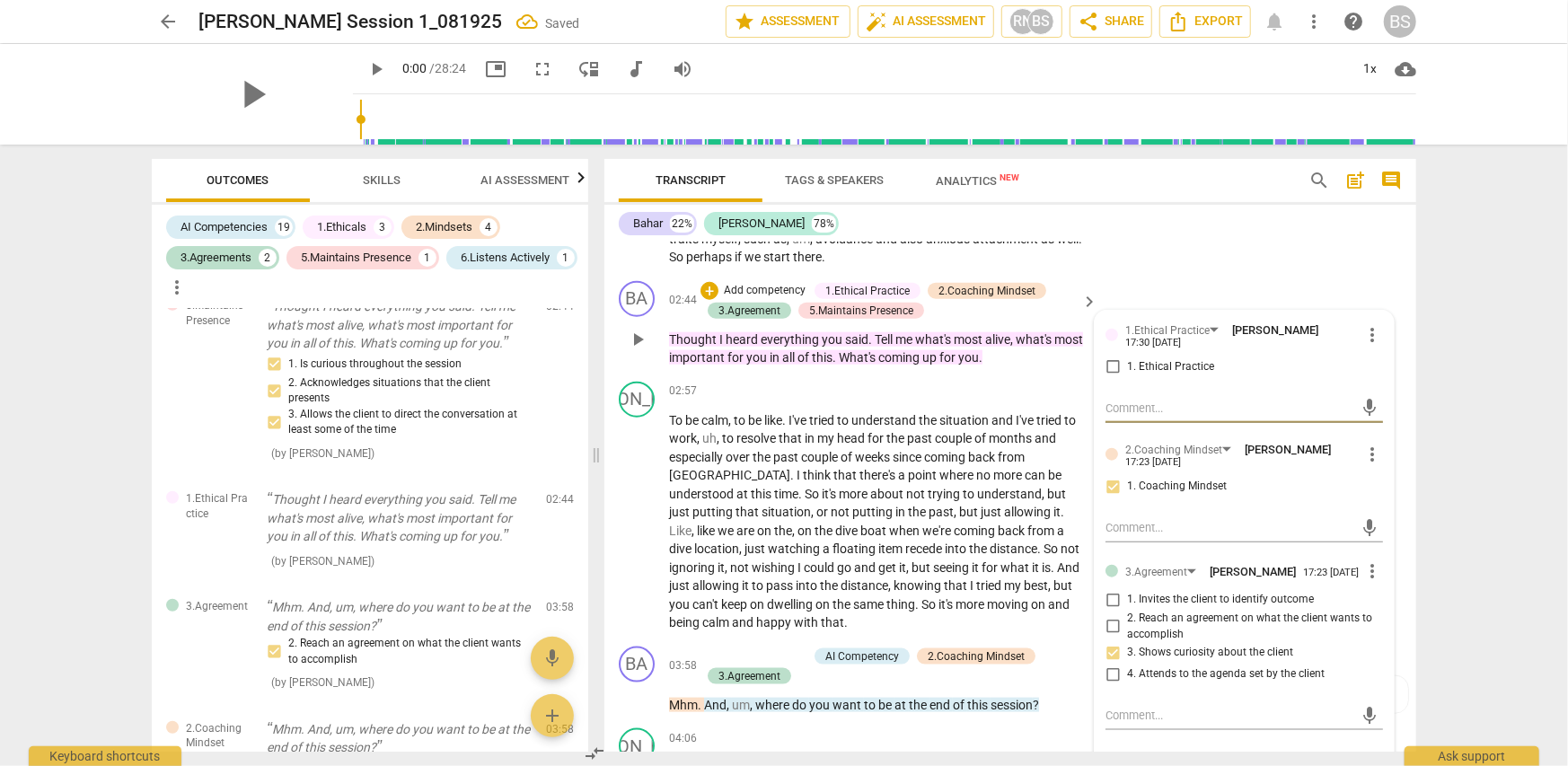
click at [1108, 364] on input "1. Ethical Practice" at bounding box center [1113, 367] width 29 height 22
checkbox input "true"
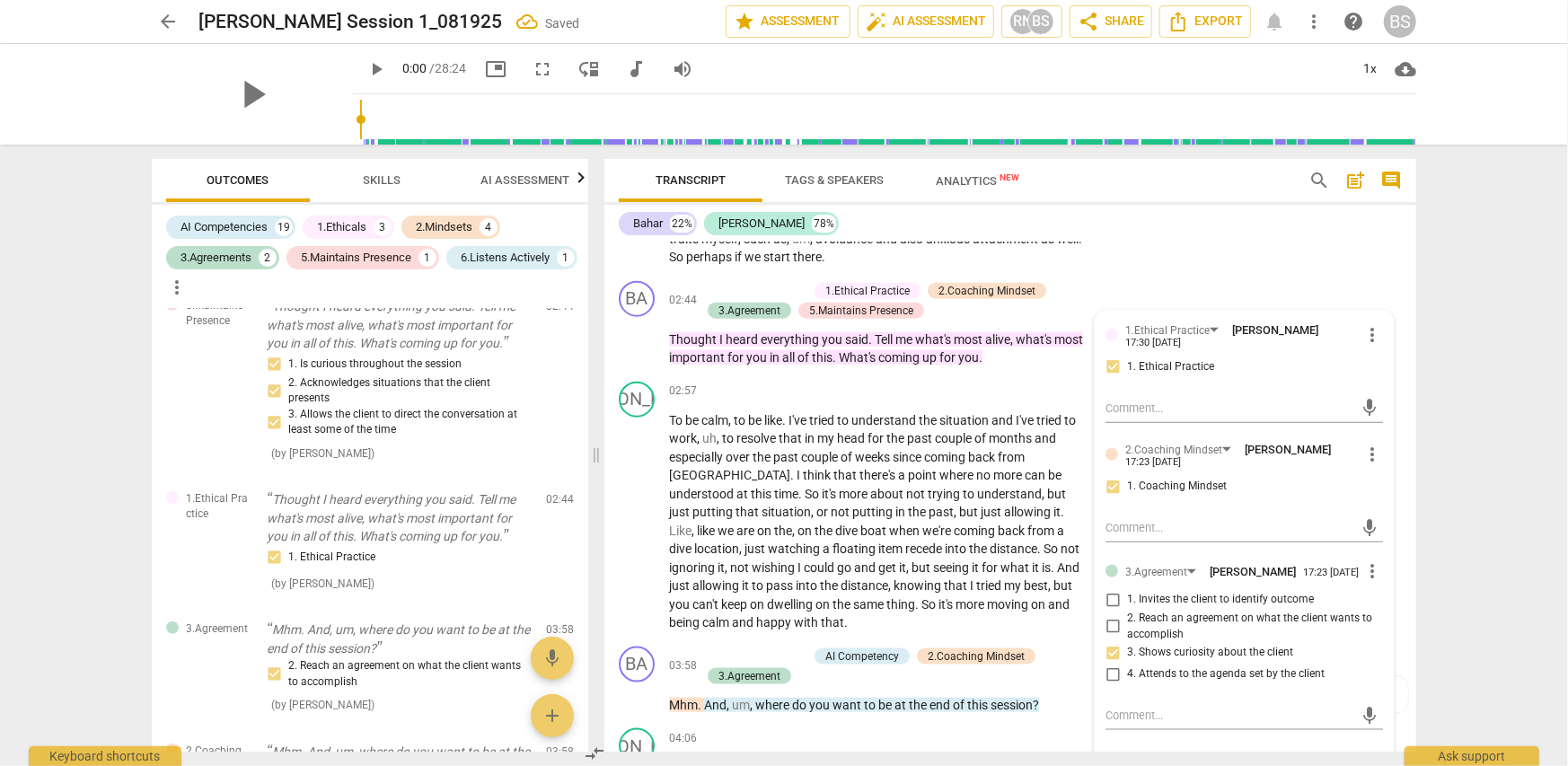
click at [1481, 565] on div "arrow_back [PERSON_NAME] Session 1_081925 Saved edit star Assessment auto_fix_h…" at bounding box center [784, 383] width 1568 height 766
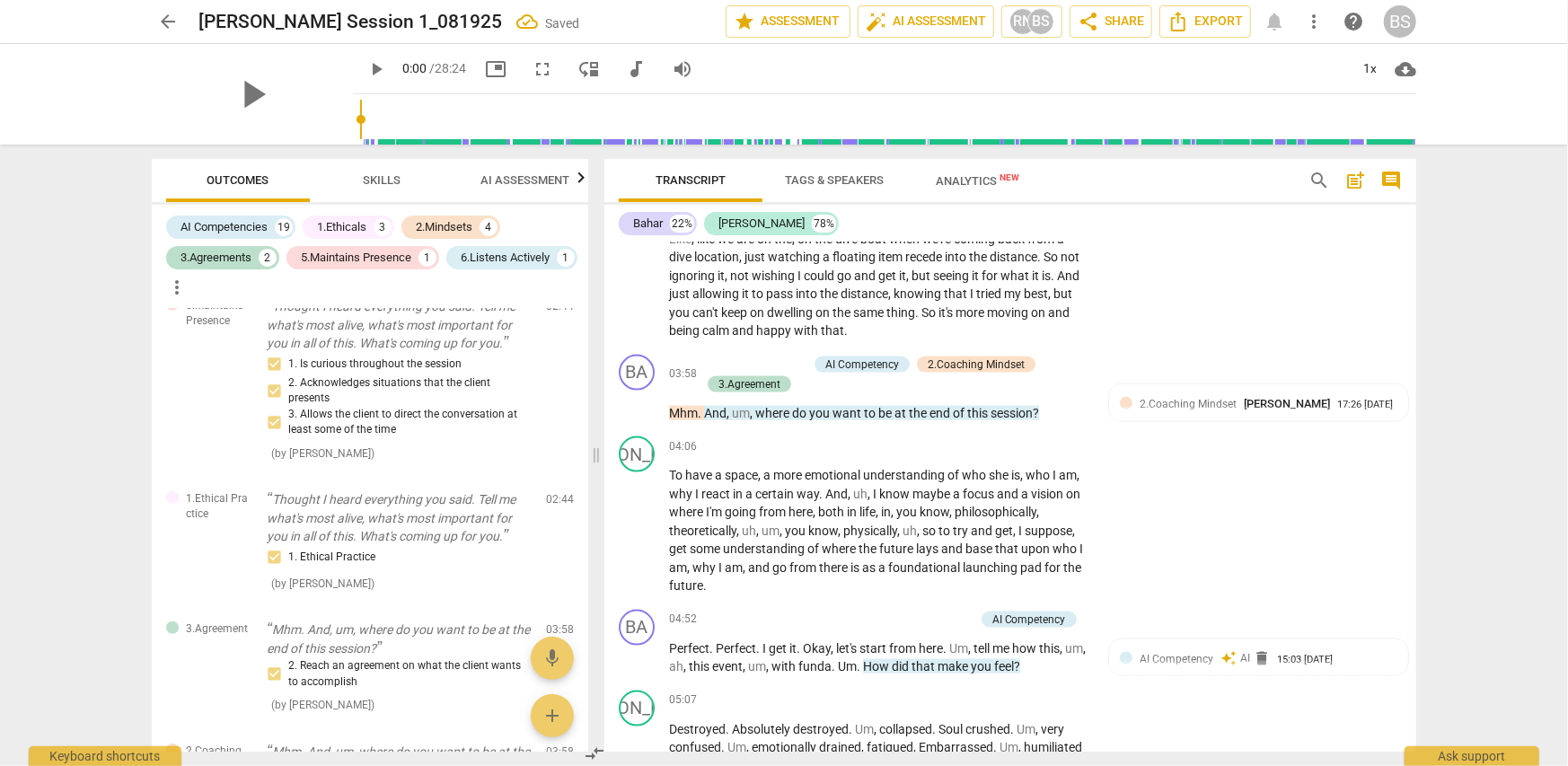
scroll to position [1616, 0]
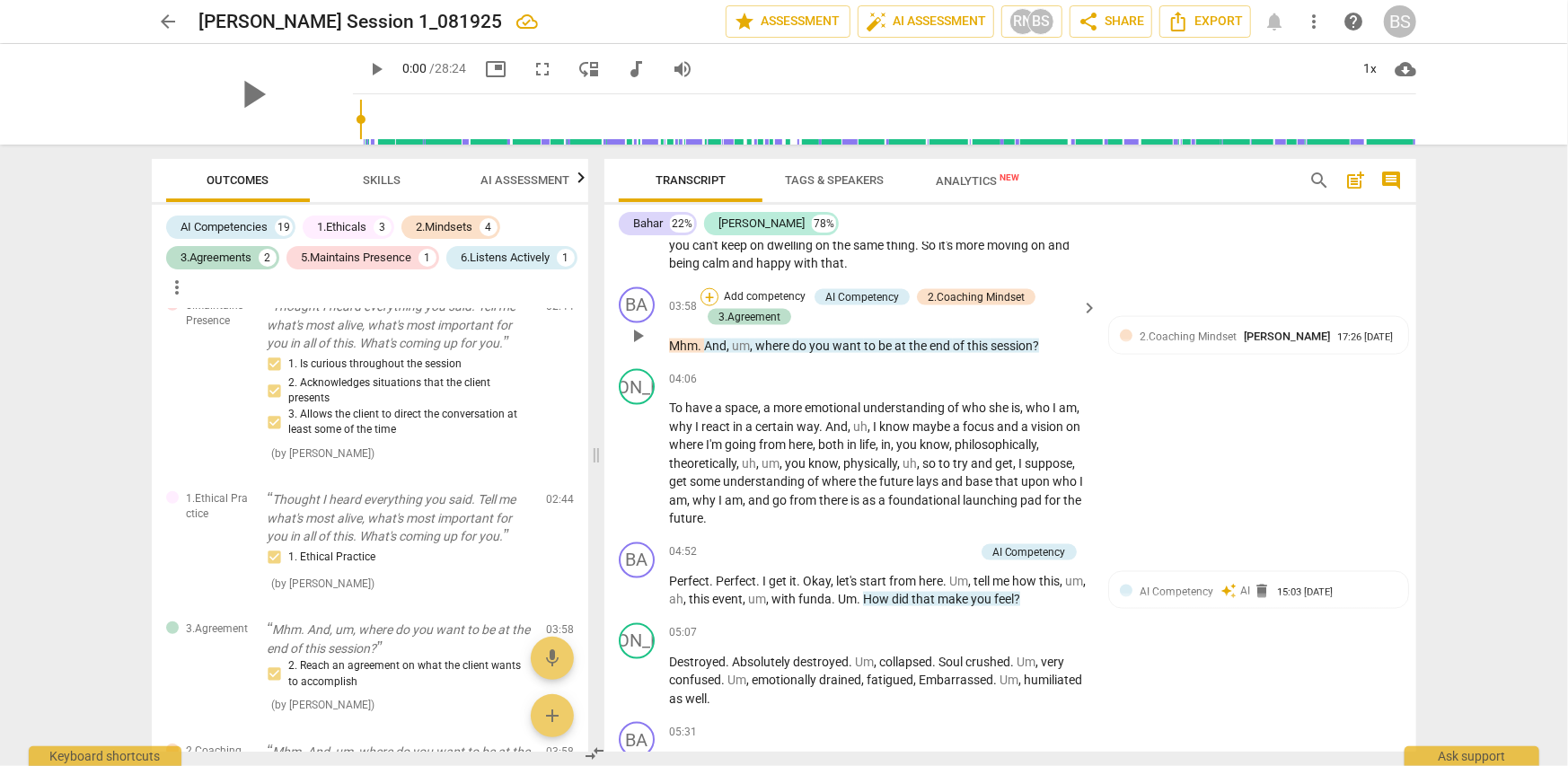
click at [711, 290] on div "+" at bounding box center [710, 297] width 18 height 18
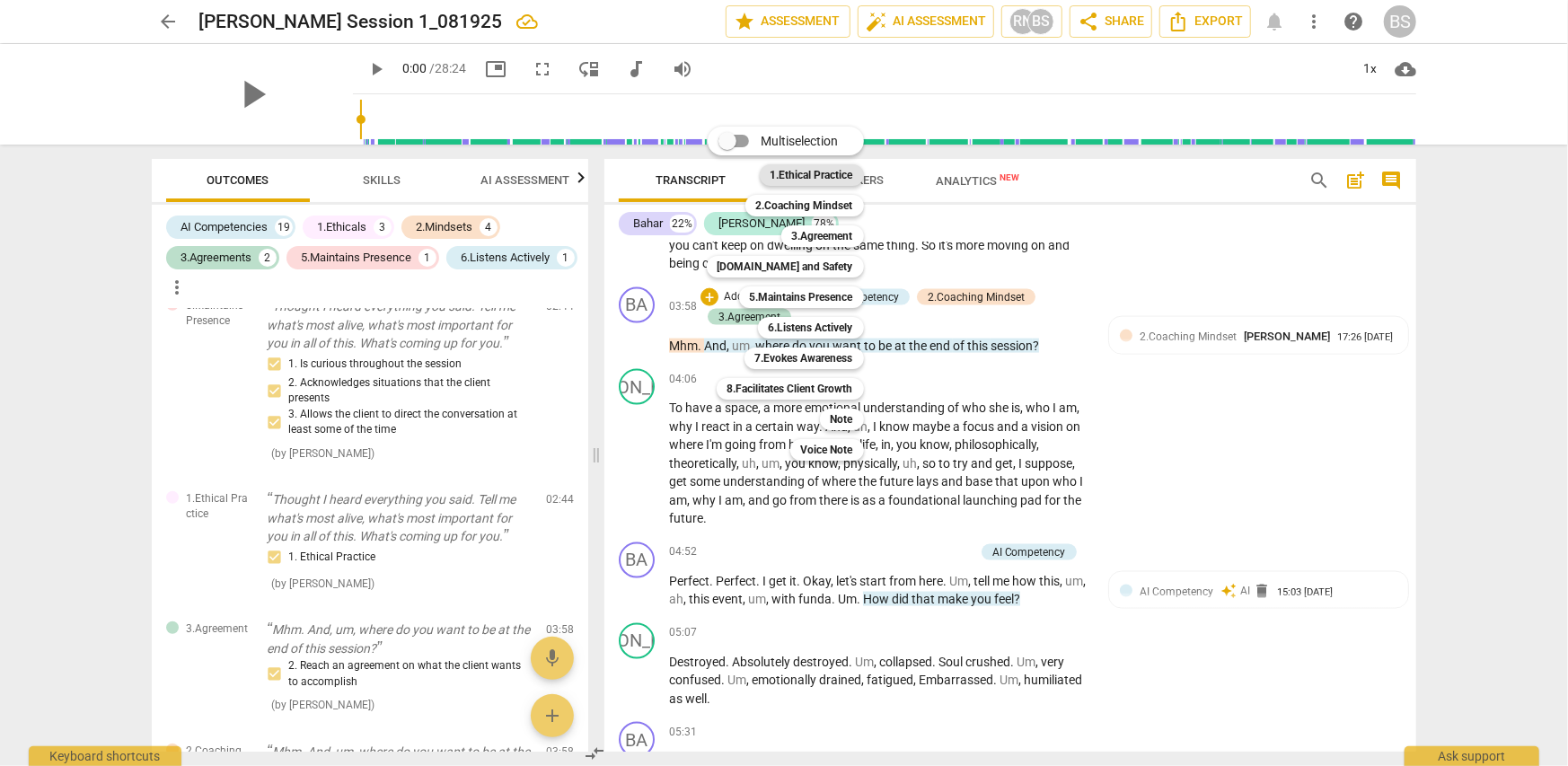
click at [821, 172] on b "1.Ethical Practice" at bounding box center [812, 175] width 83 height 22
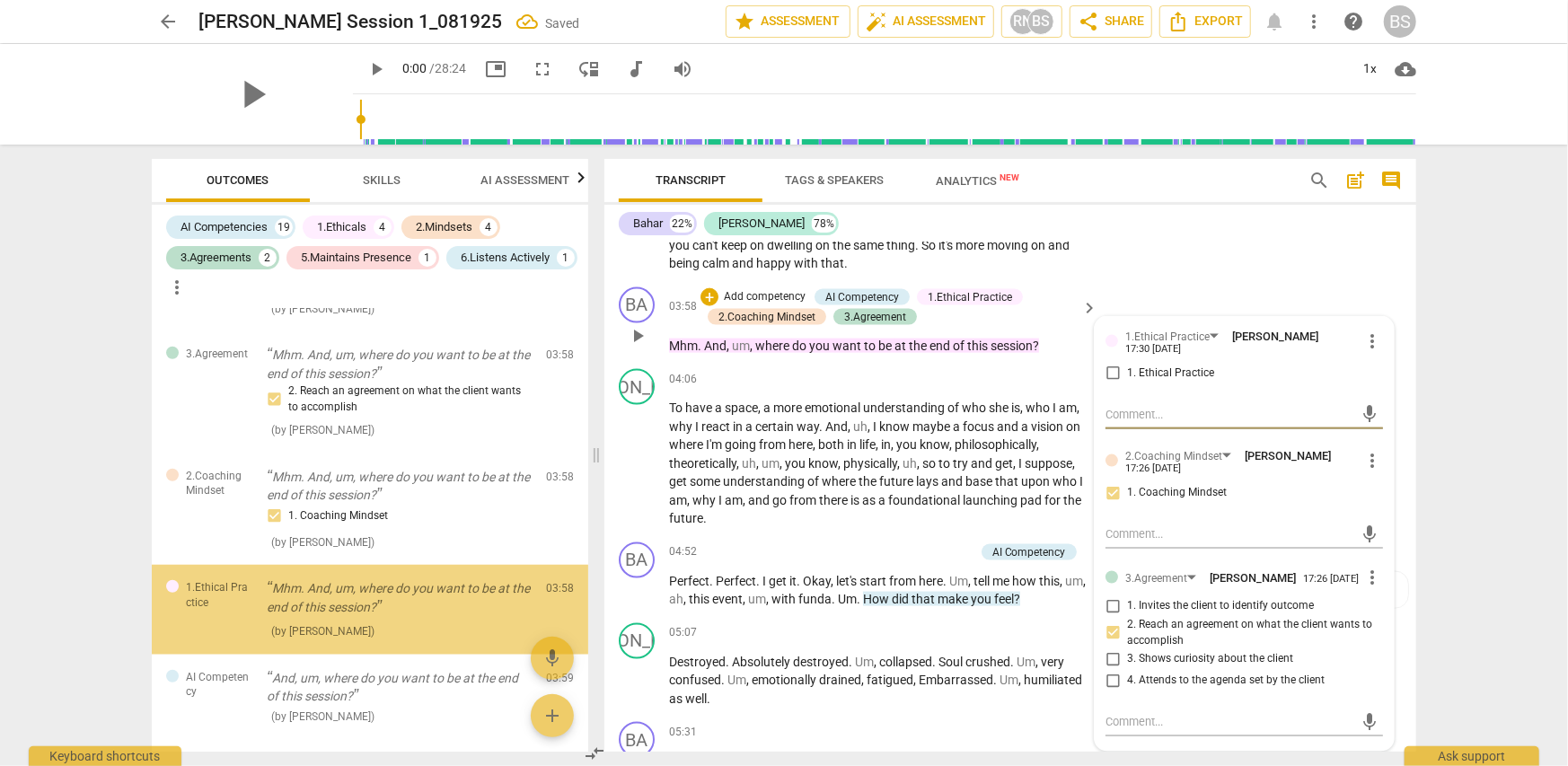
scroll to position [1023, 0]
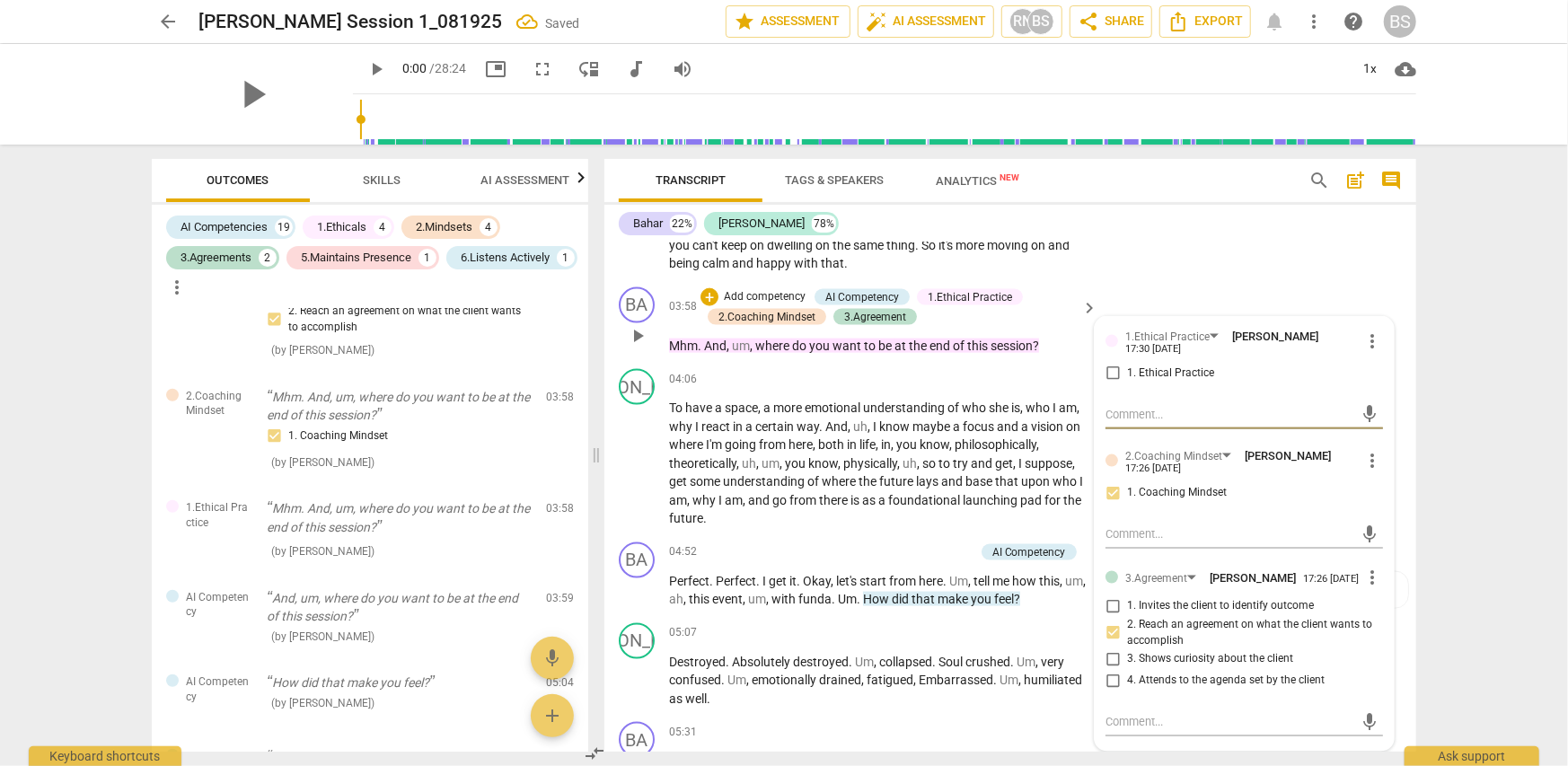
click at [1106, 372] on input "1. Ethical Practice" at bounding box center [1113, 374] width 29 height 22
checkbox input "true"
click at [1486, 454] on div "arrow_back [PERSON_NAME] Session 1_081925 edit star Assessment auto_fix_high AI…" at bounding box center [784, 383] width 1568 height 766
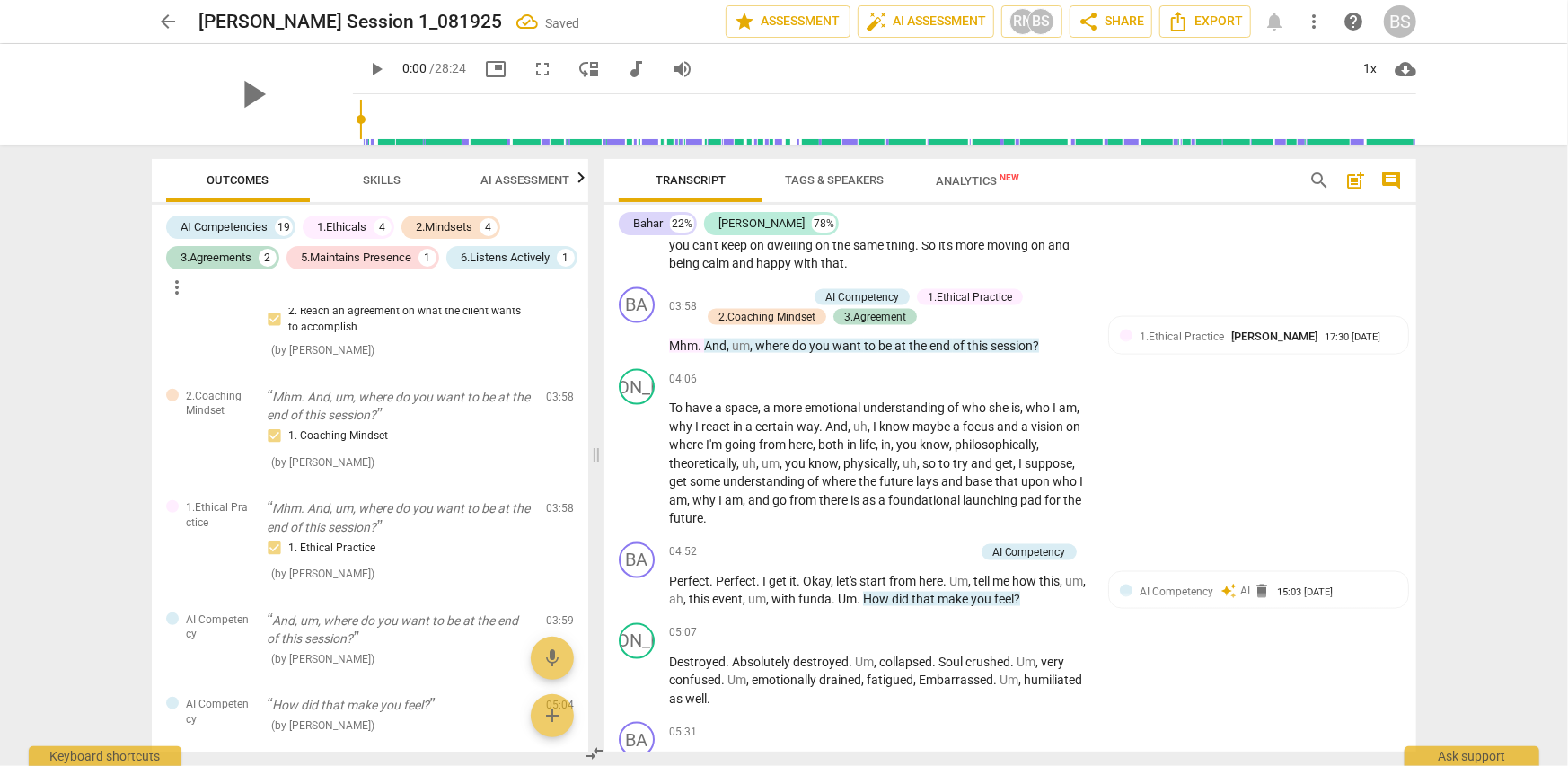
click at [1466, 450] on div "arrow_back [PERSON_NAME] Session 1_081925 Saved edit star Assessment auto_fix_h…" at bounding box center [784, 383] width 1568 height 766
click at [1509, 589] on div "arrow_back [PERSON_NAME] Session 1_081925 edit star Assessment auto_fix_high AI…" at bounding box center [784, 383] width 1568 height 766
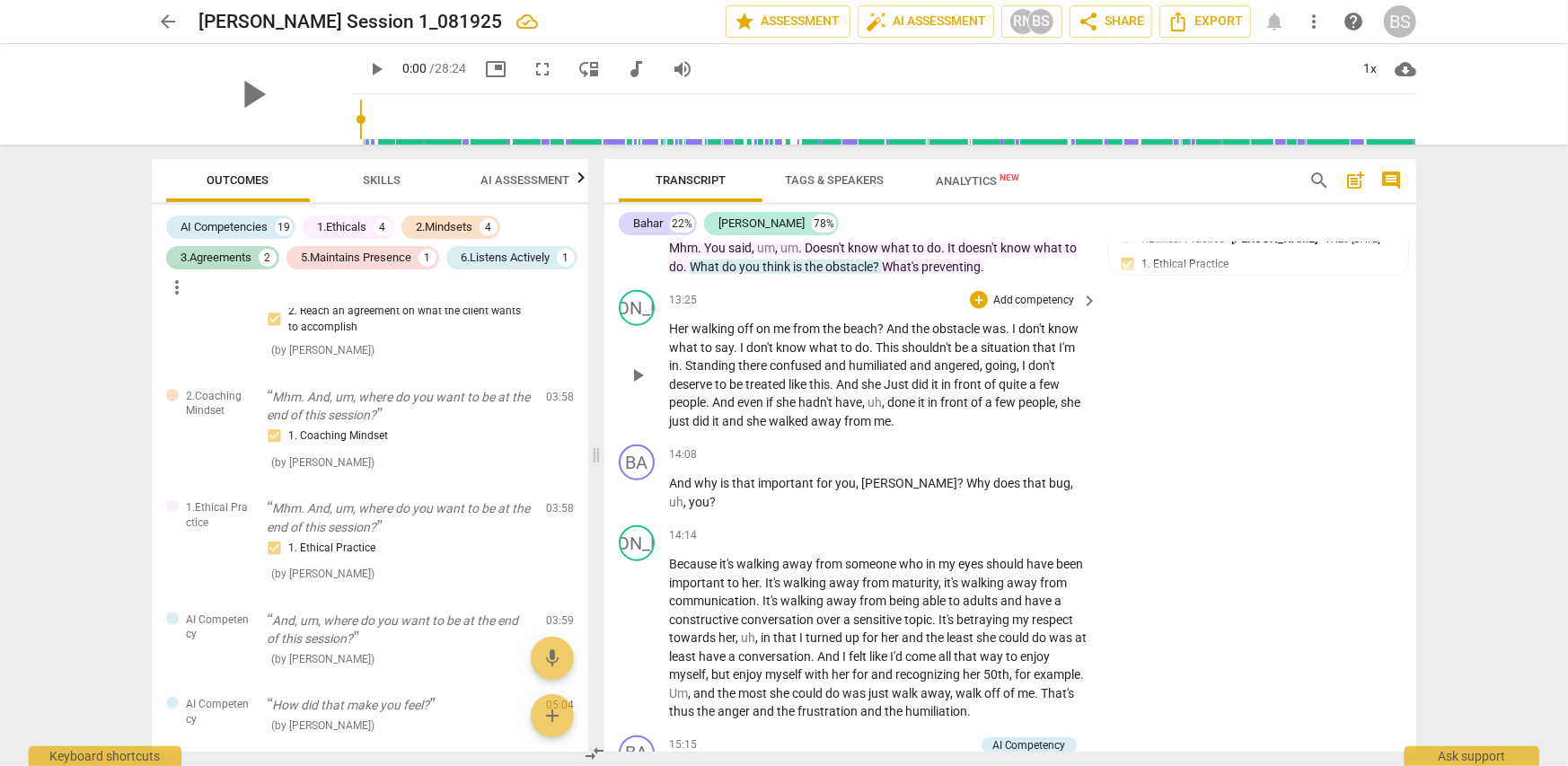
scroll to position [5475, 0]
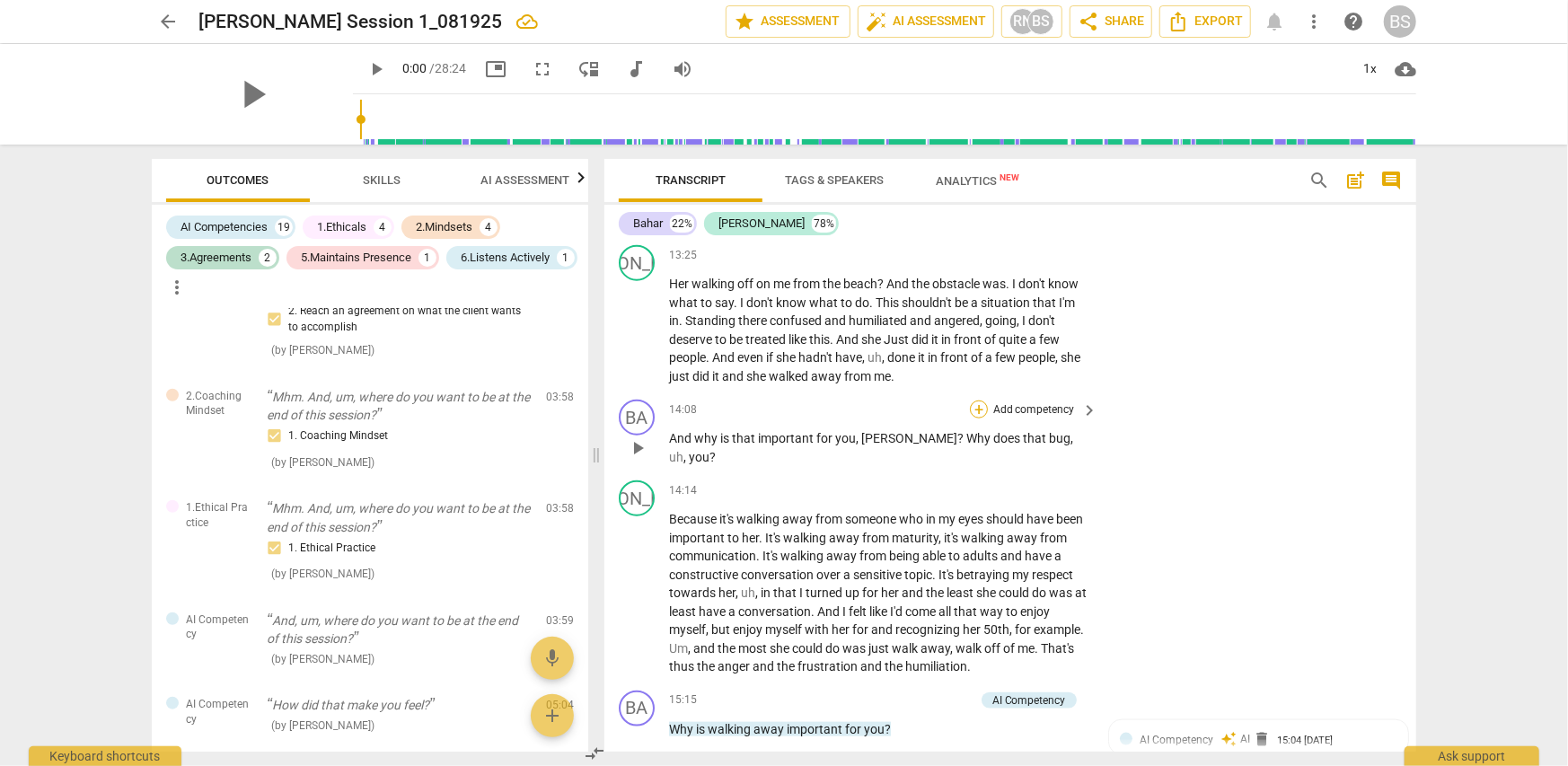
click at [972, 401] on div "+" at bounding box center [979, 410] width 18 height 18
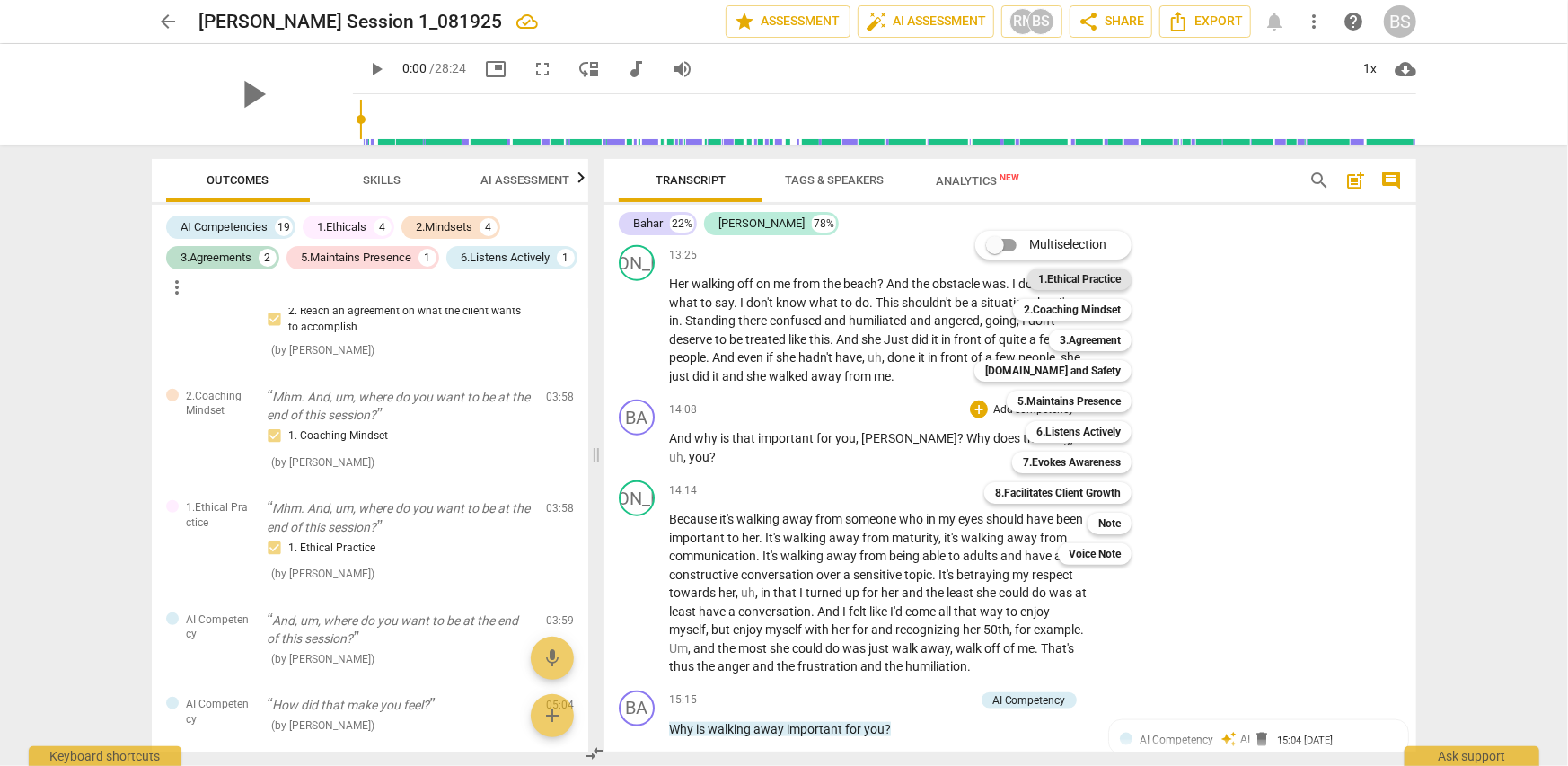
click at [1093, 281] on b "1.Ethical Practice" at bounding box center [1080, 279] width 83 height 22
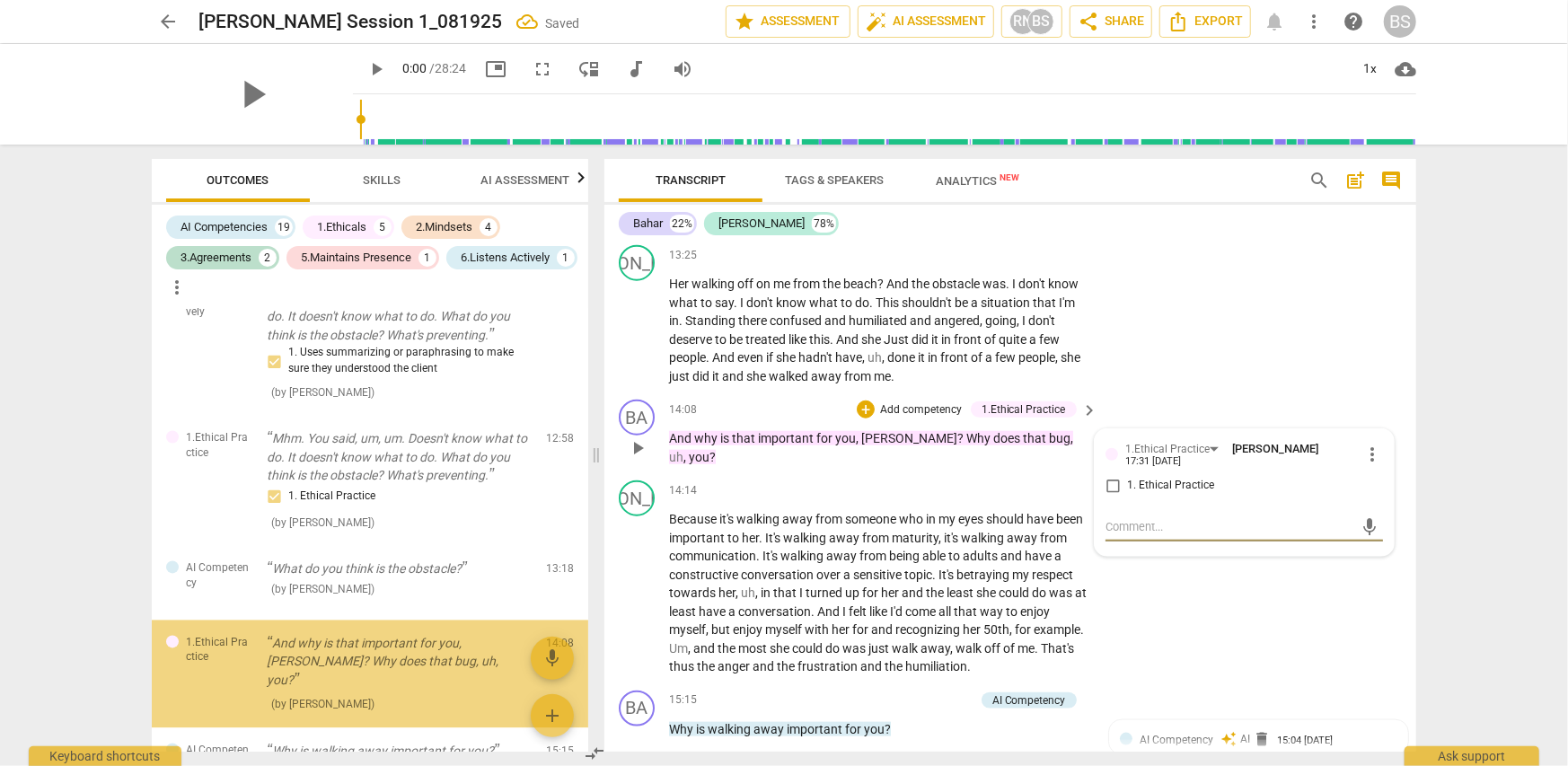
scroll to position [2393, 0]
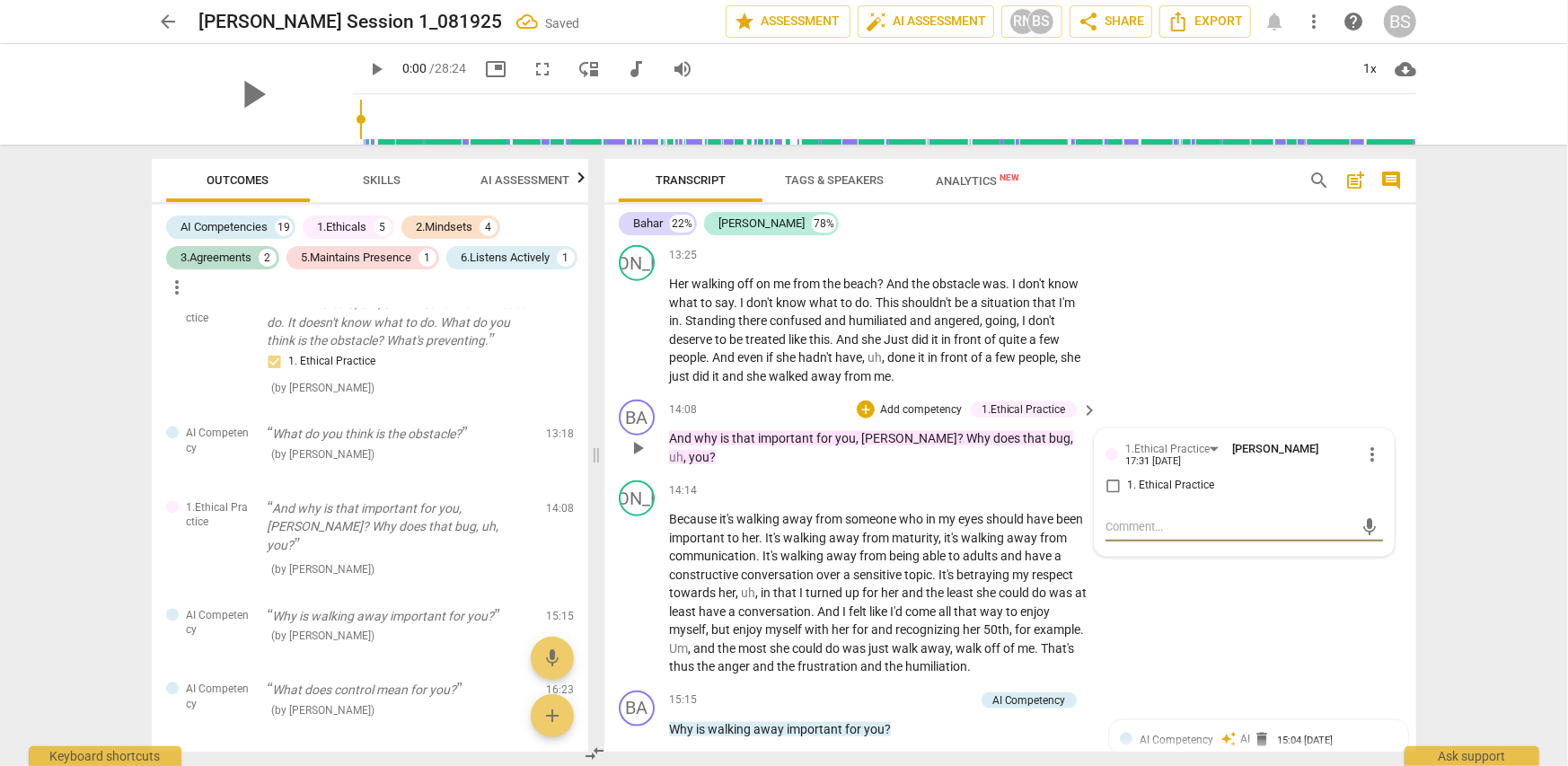
click at [1105, 475] on input "1. Ethical Practice" at bounding box center [1113, 485] width 29 height 22
checkbox input "true"
click at [865, 401] on div "+" at bounding box center [866, 410] width 18 height 18
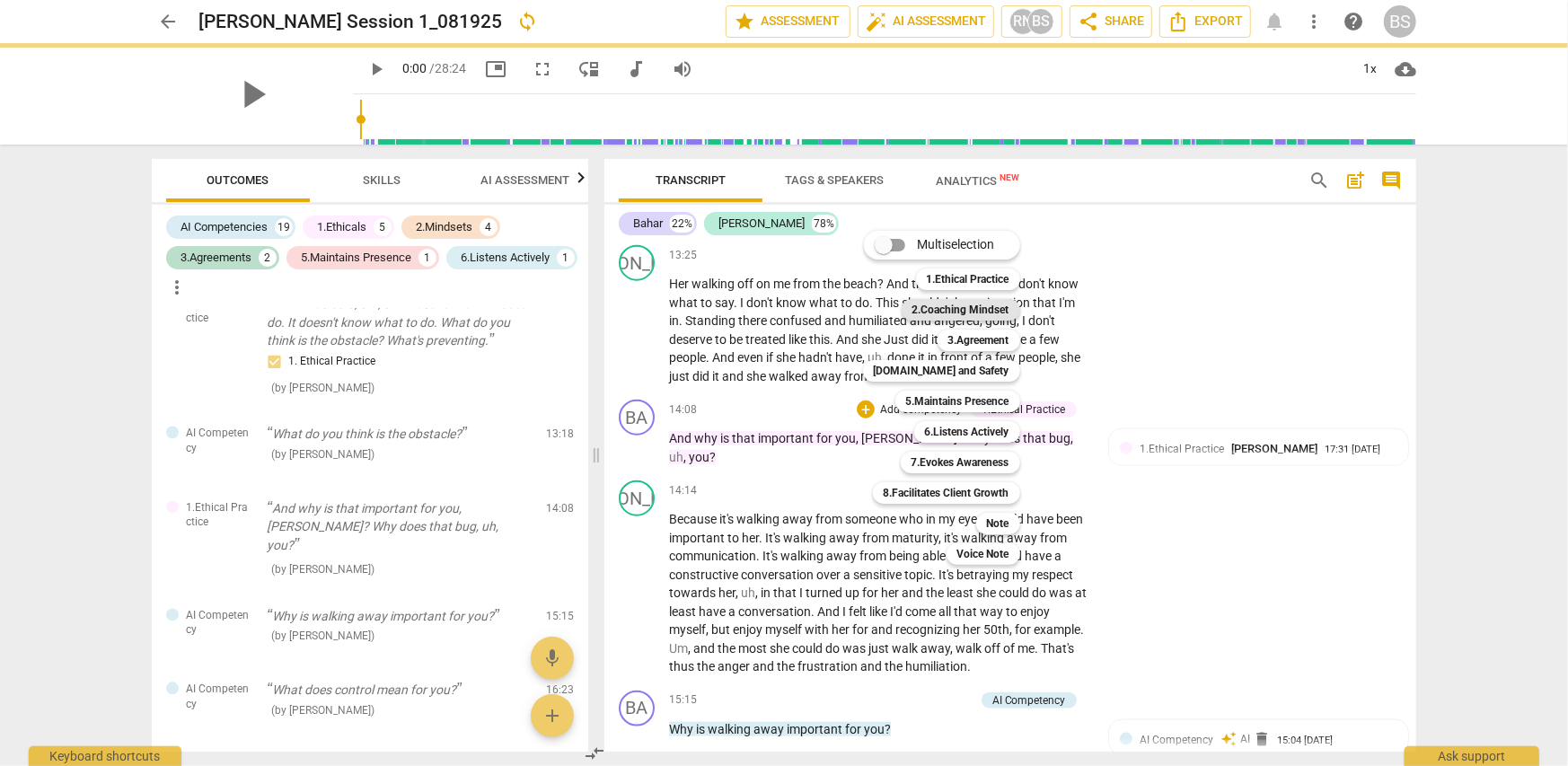
click at [996, 308] on b "2.Coaching Mindset" at bounding box center [961, 310] width 97 height 22
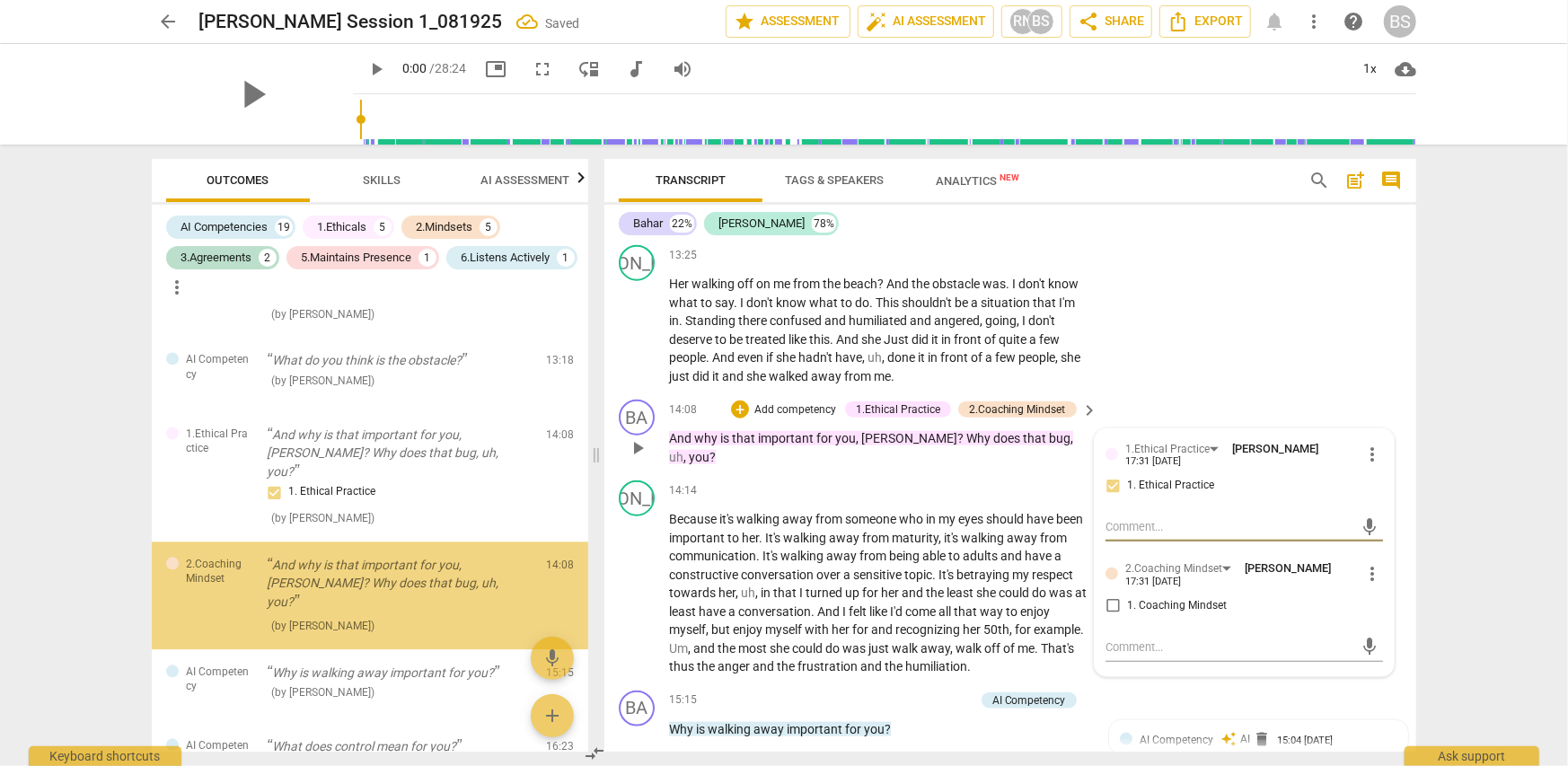
scroll to position [2504, 0]
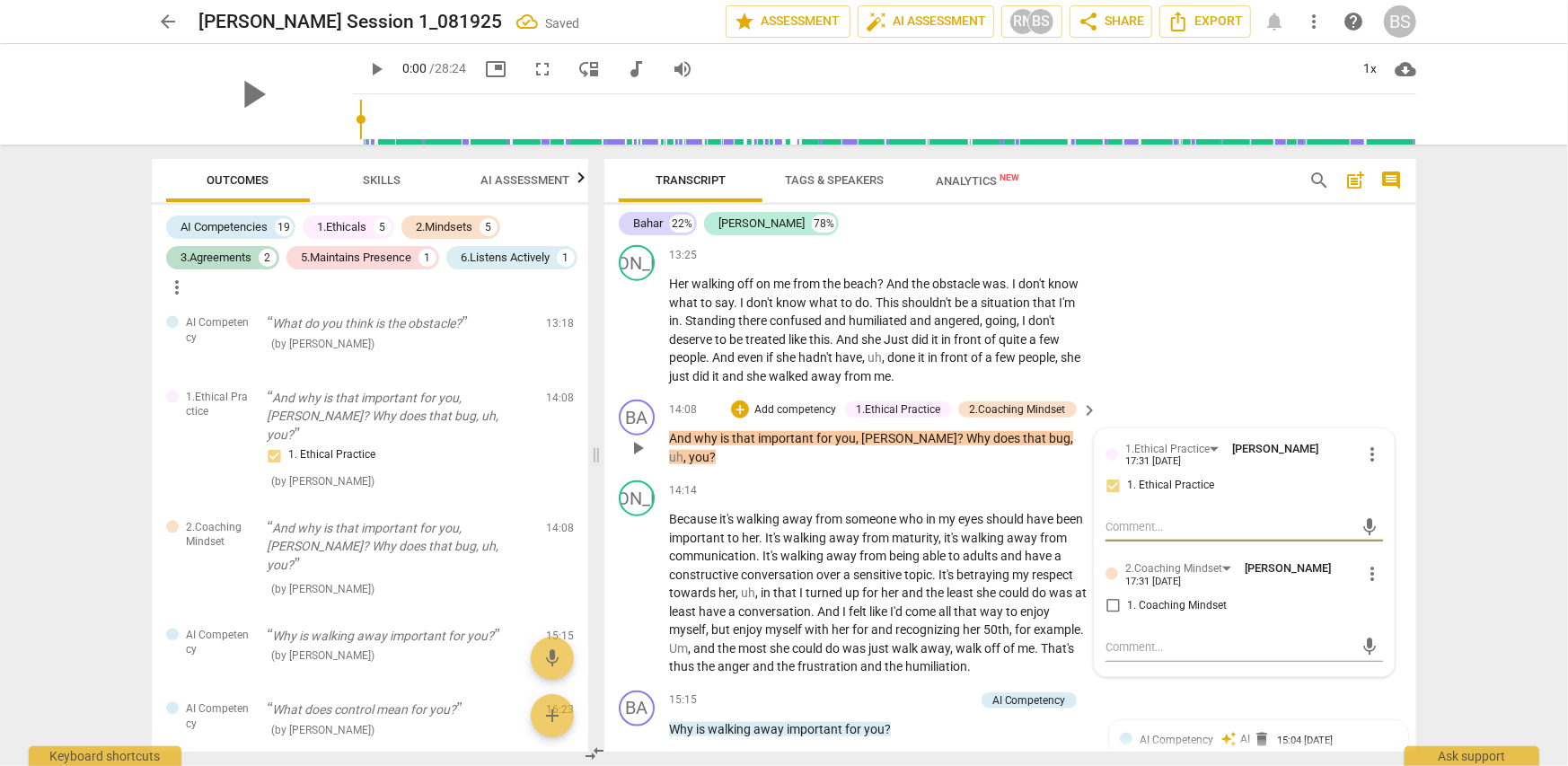
click at [1111, 595] on input "1. Coaching Mindset" at bounding box center [1113, 606] width 29 height 22
checkbox input "true"
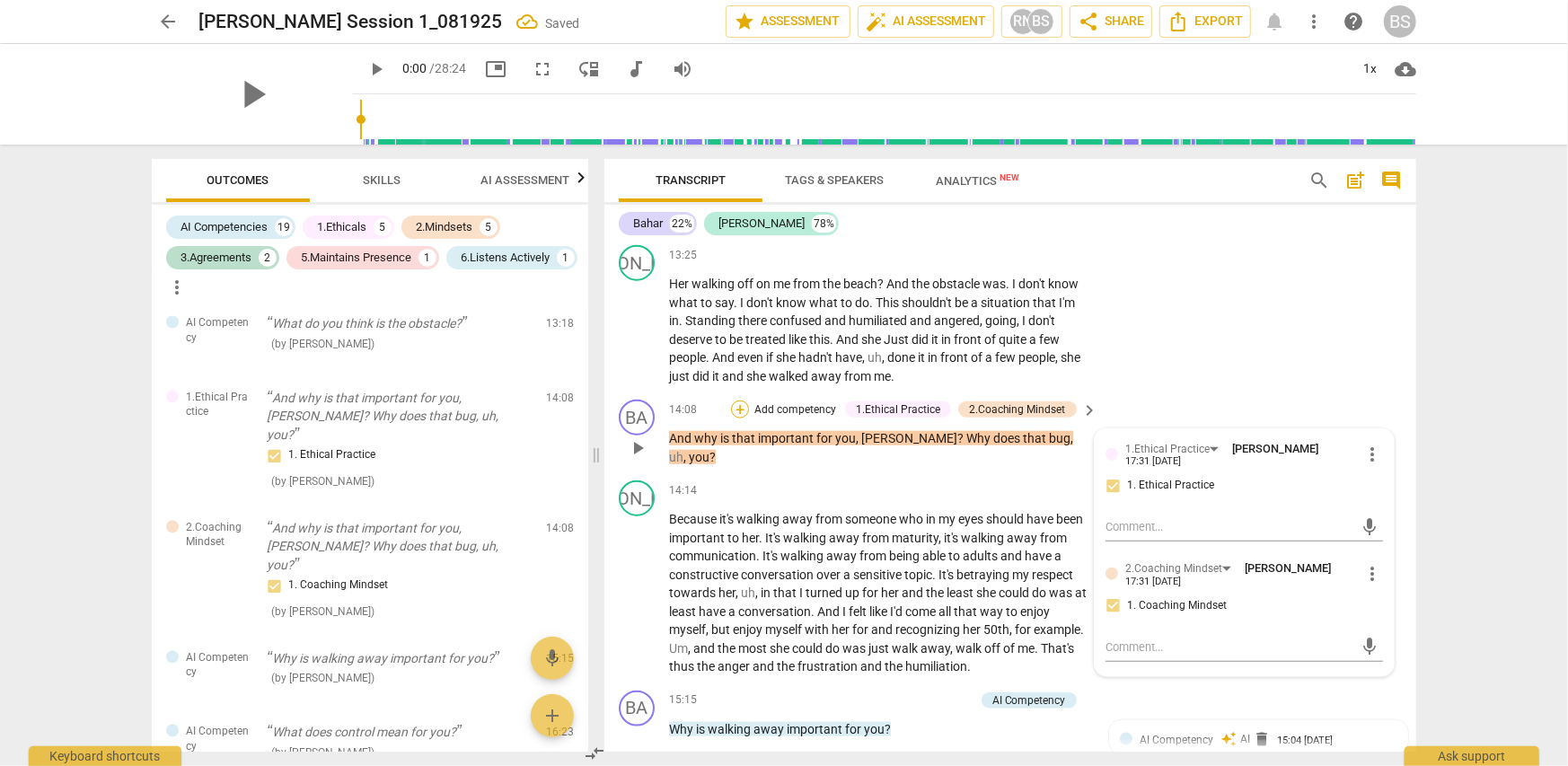
click at [742, 401] on div "+" at bounding box center [740, 410] width 18 height 18
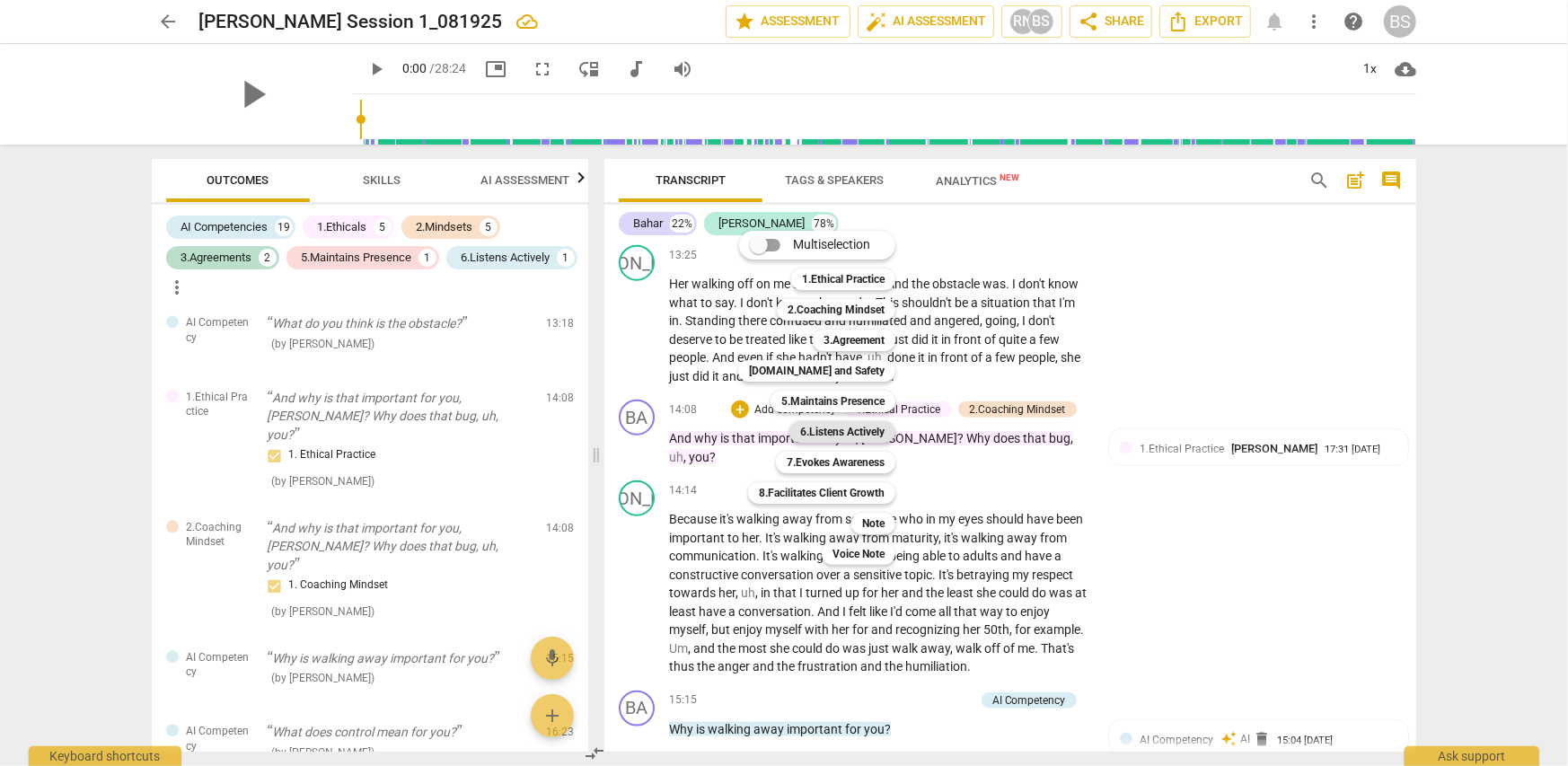
click at [862, 431] on b "6.Listens Actively" at bounding box center [842, 432] width 85 height 22
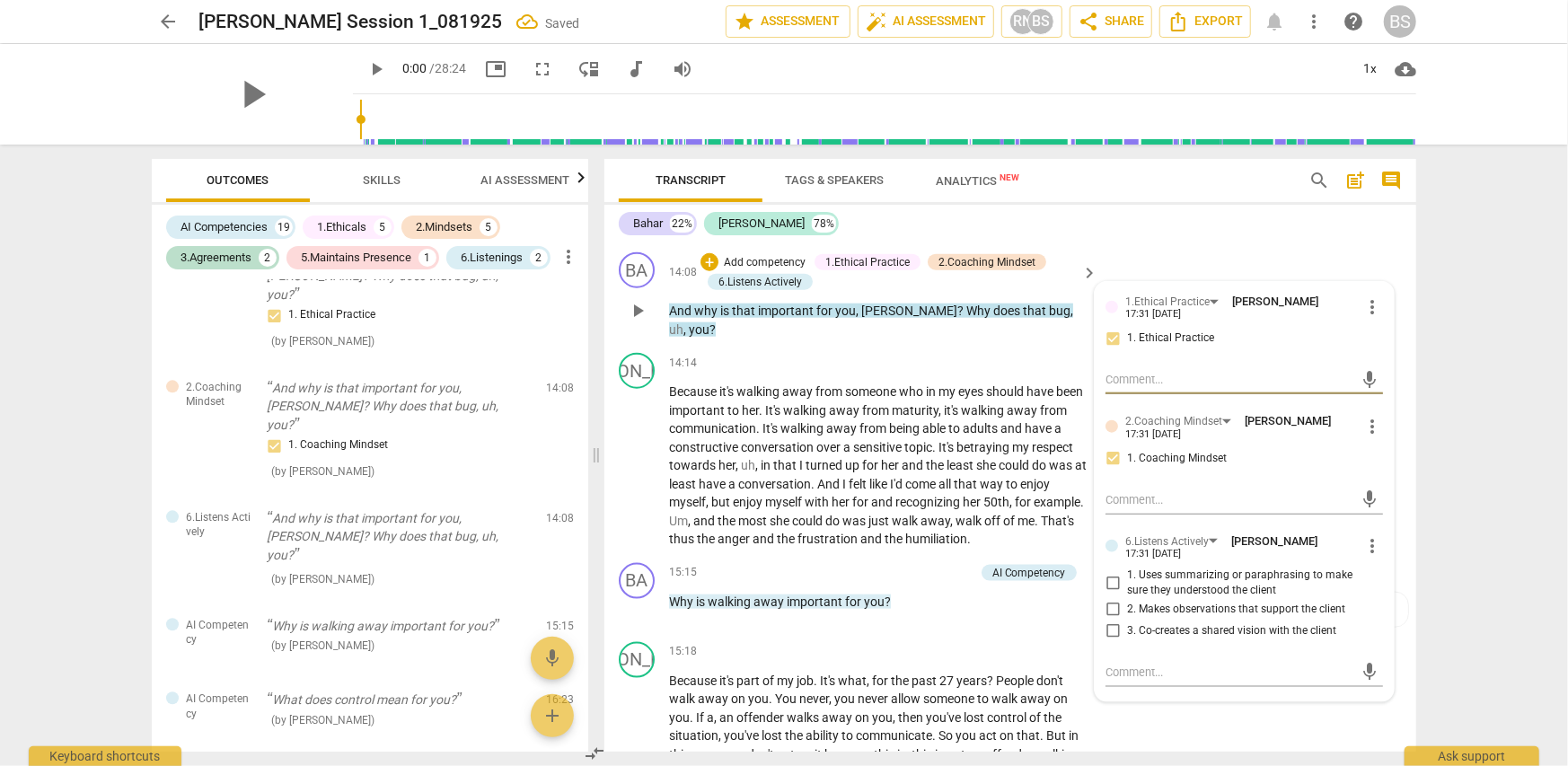
scroll to position [5655, 0]
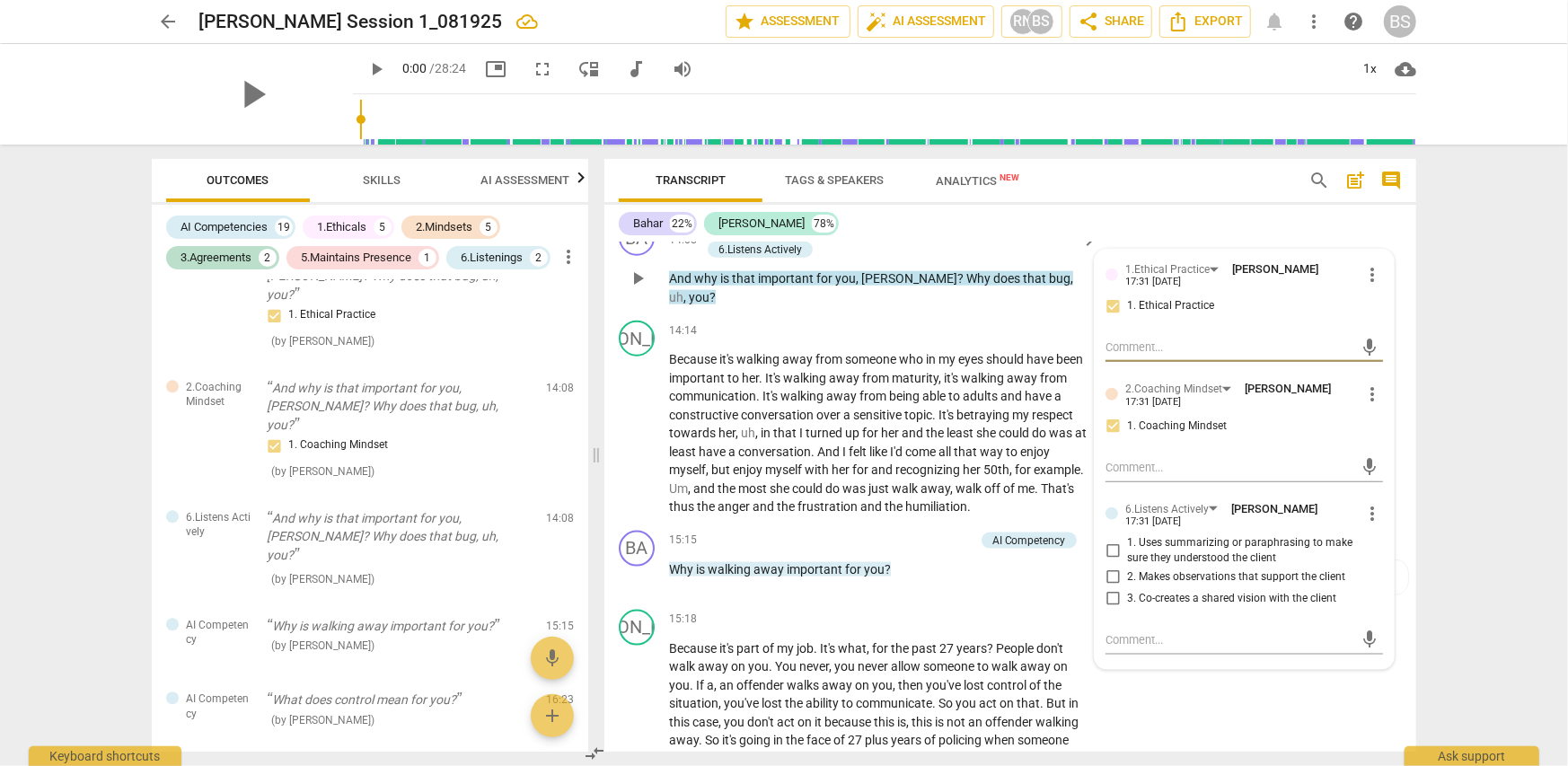
click at [1366, 502] on span "more_vert" at bounding box center [1373, 513] width 22 height 22
click at [1378, 536] on li "Delete" at bounding box center [1387, 535] width 62 height 34
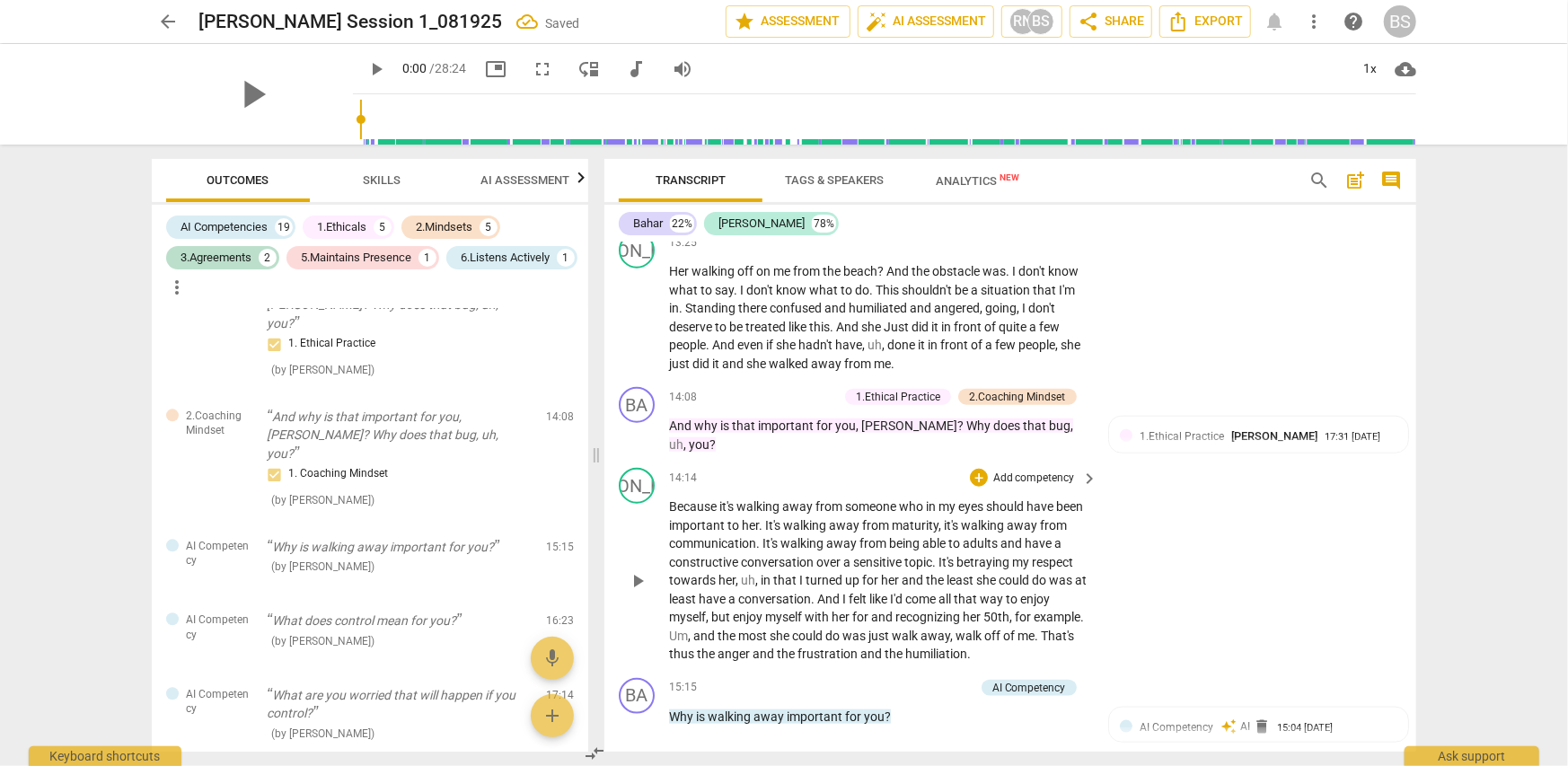
scroll to position [5475, 0]
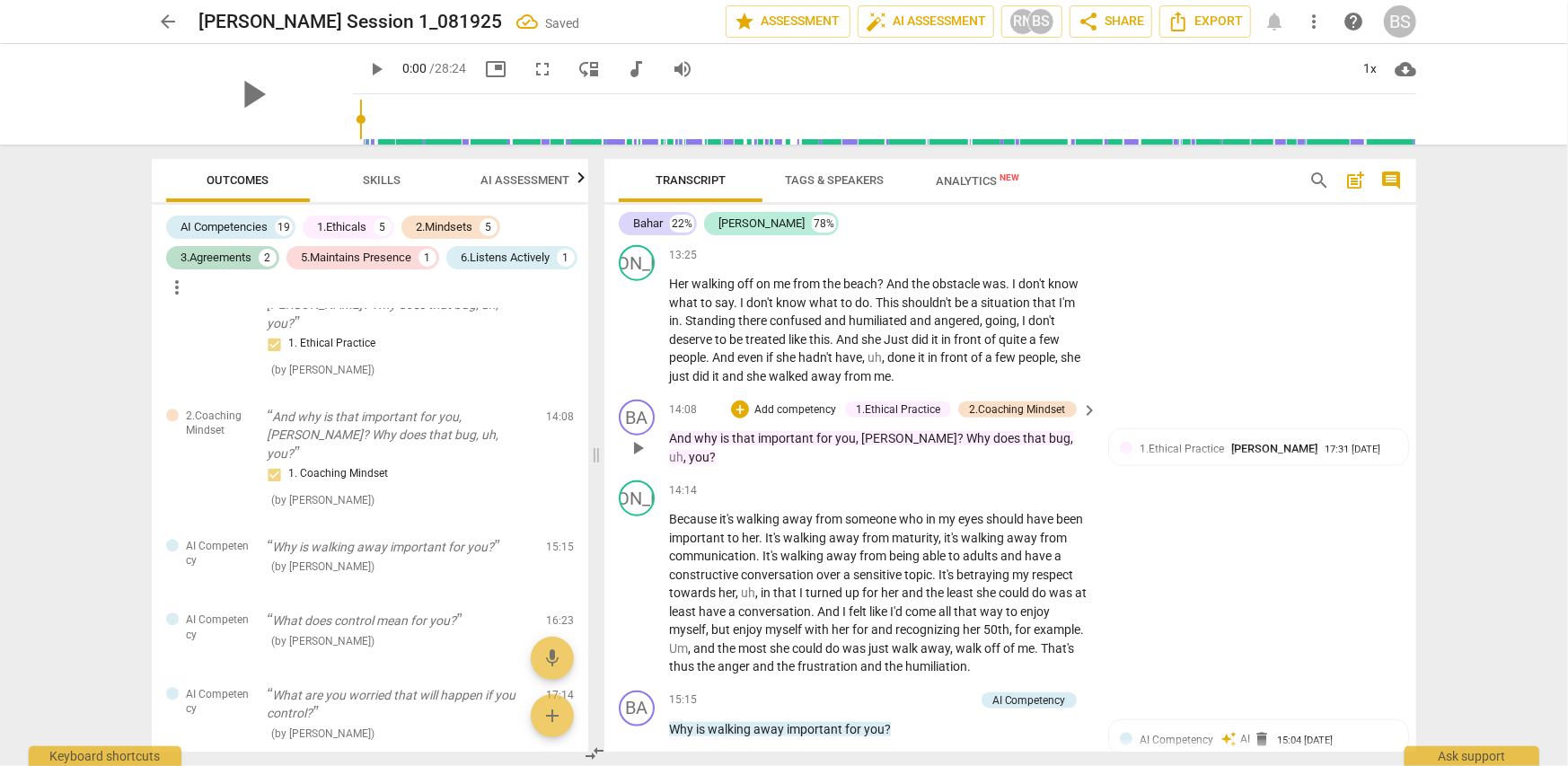
click at [785, 402] on p "Add competency" at bounding box center [795, 410] width 86 height 16
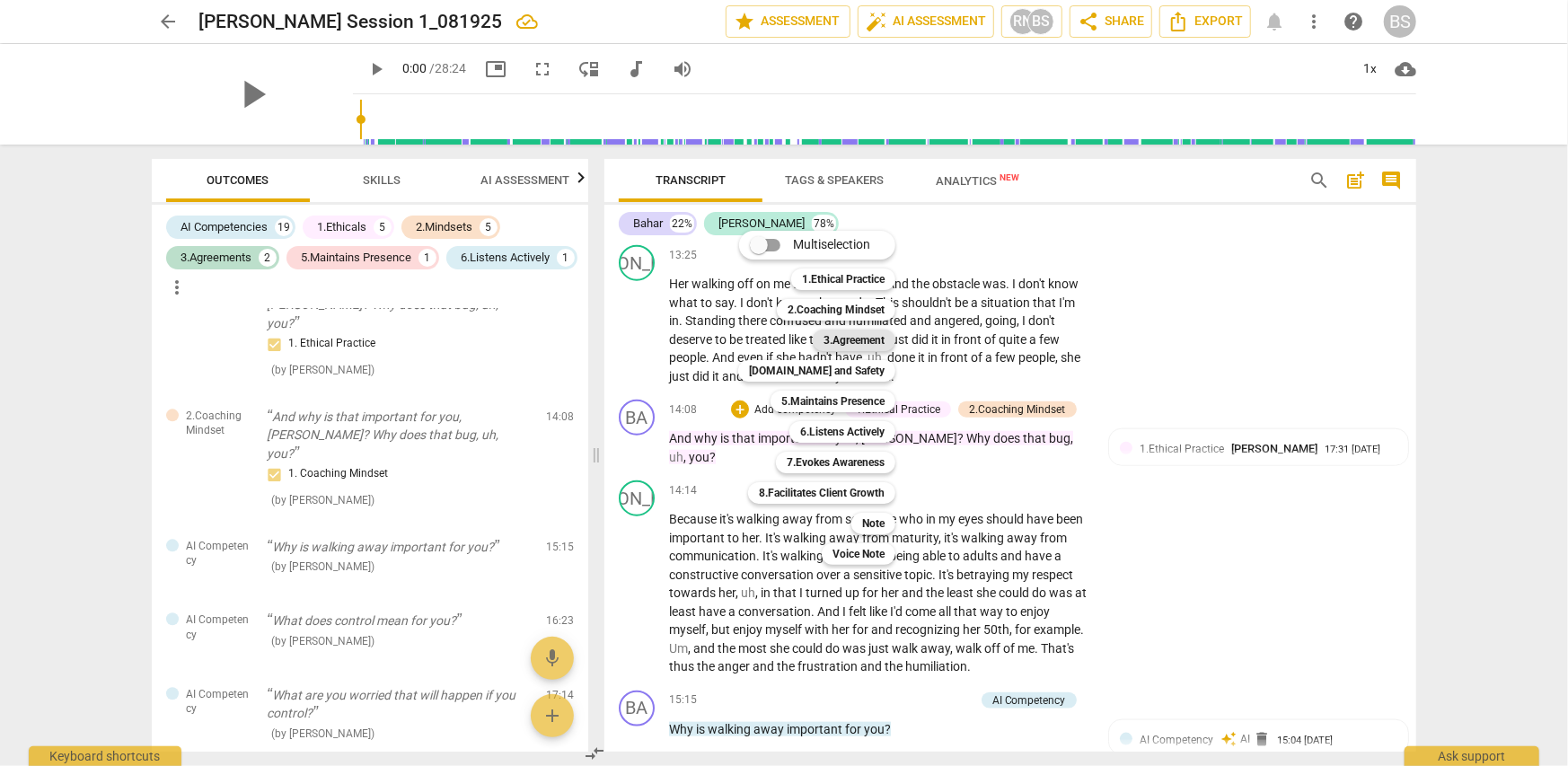
click at [869, 334] on b "3.Agreement" at bounding box center [854, 340] width 61 height 22
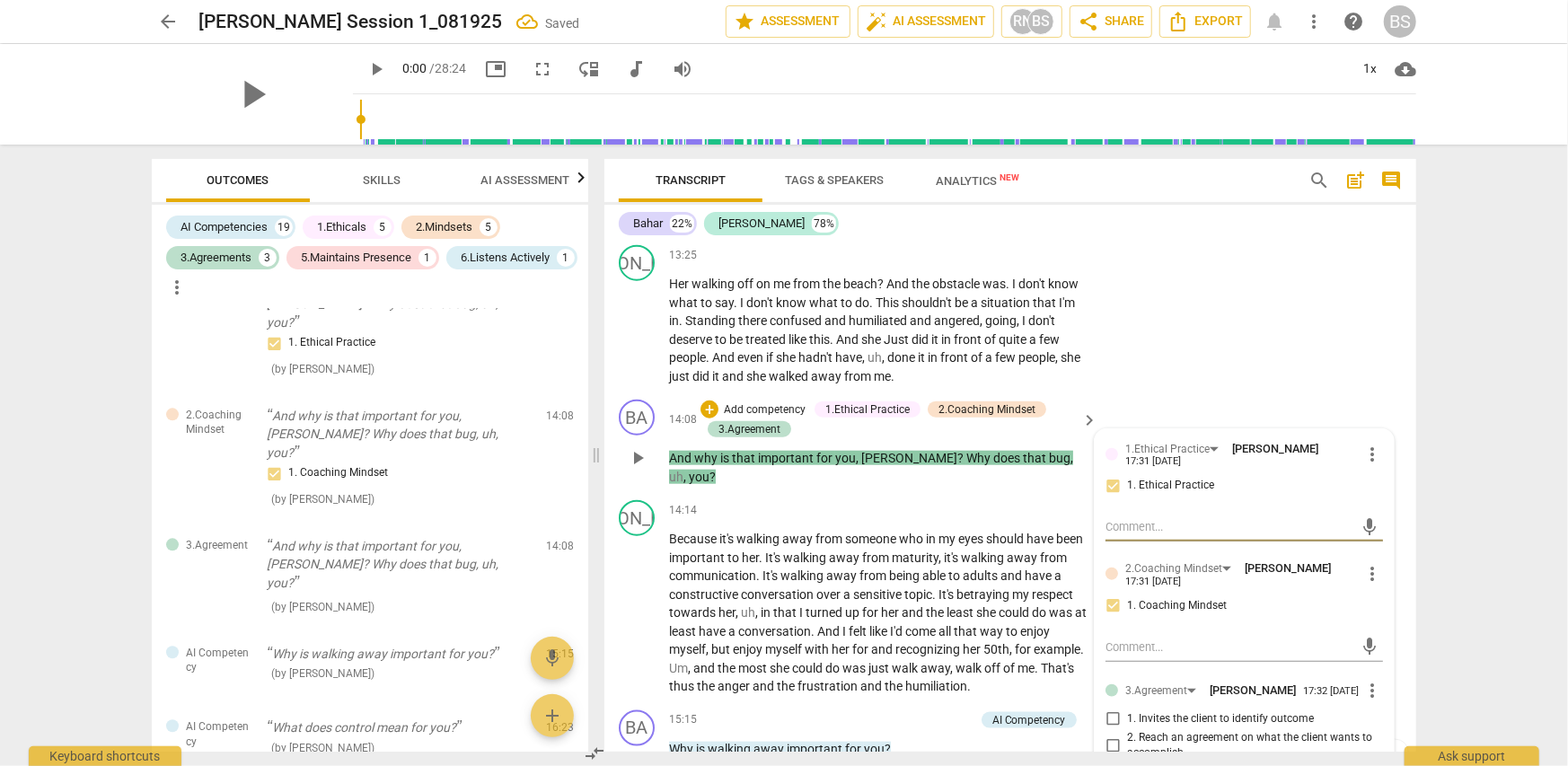
scroll to position [5565, 0]
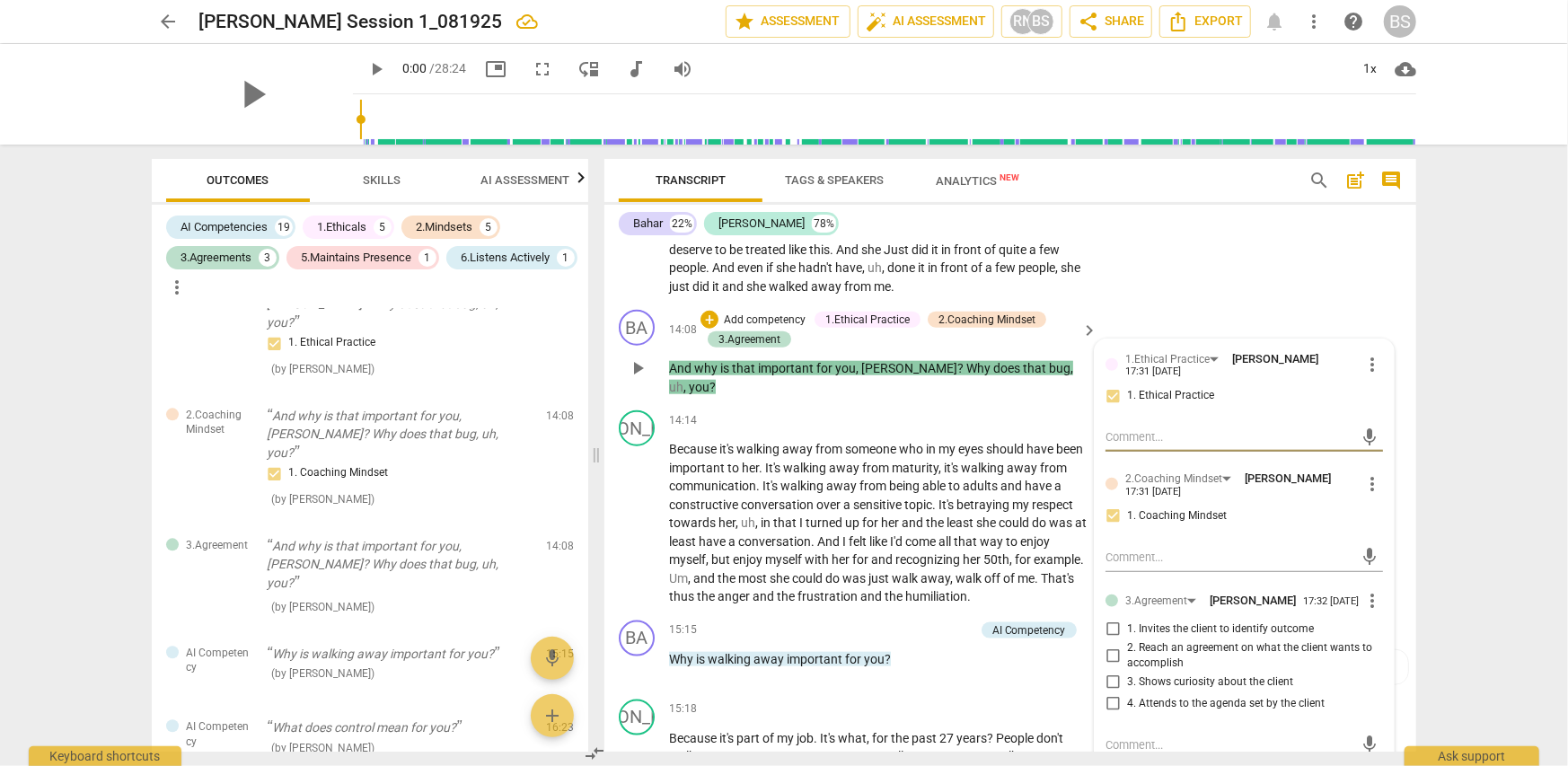
click at [1109, 674] on input "3. Shows curiosity about the client" at bounding box center [1113, 682] width 29 height 22
checkbox input "true"
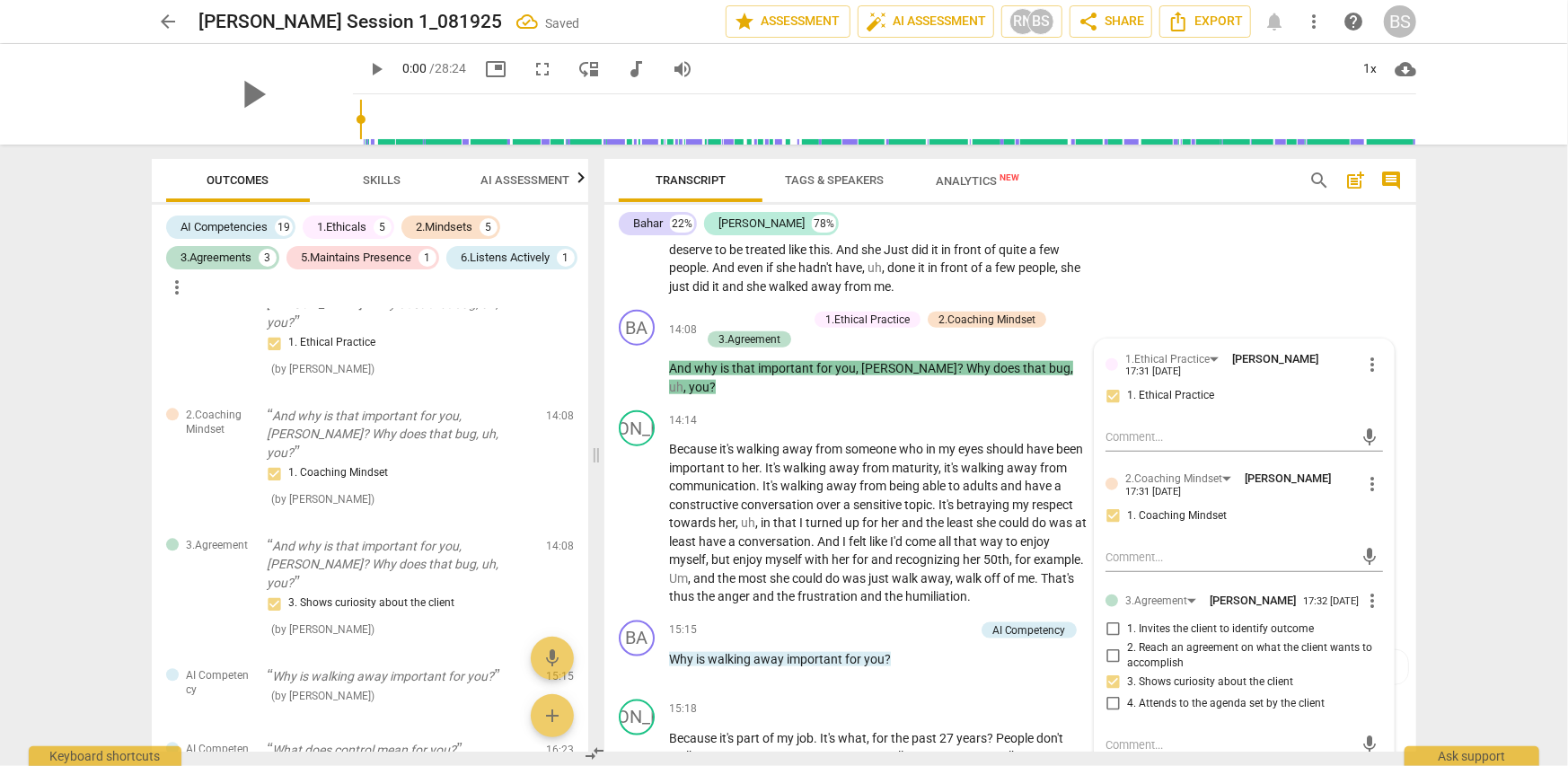
click at [1443, 401] on div "arrow_back [PERSON_NAME] Session 1_081925 Saved edit star Assessment auto_fix_h…" at bounding box center [784, 383] width 1568 height 766
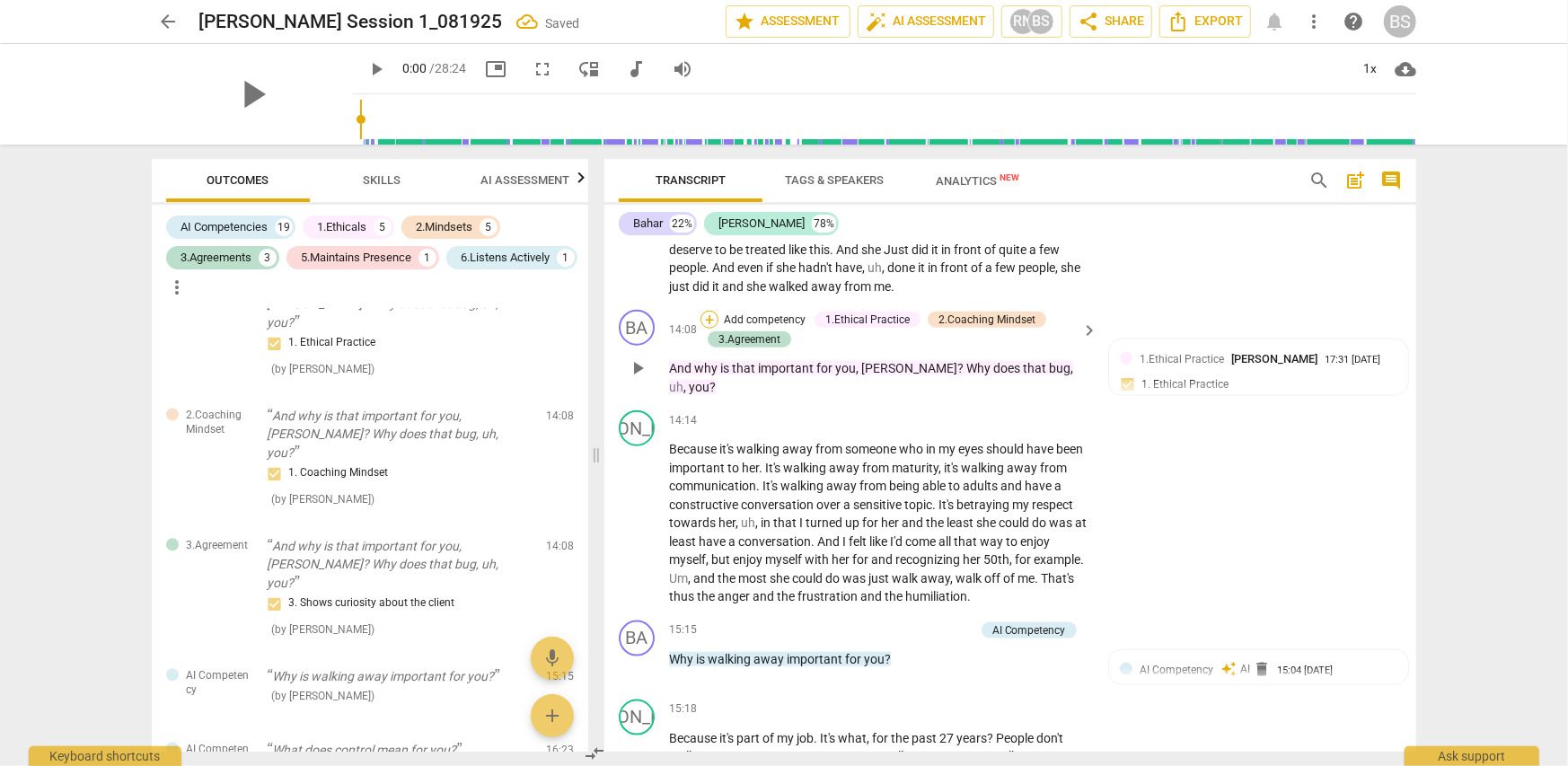
click at [713, 311] on div "+" at bounding box center [710, 320] width 18 height 18
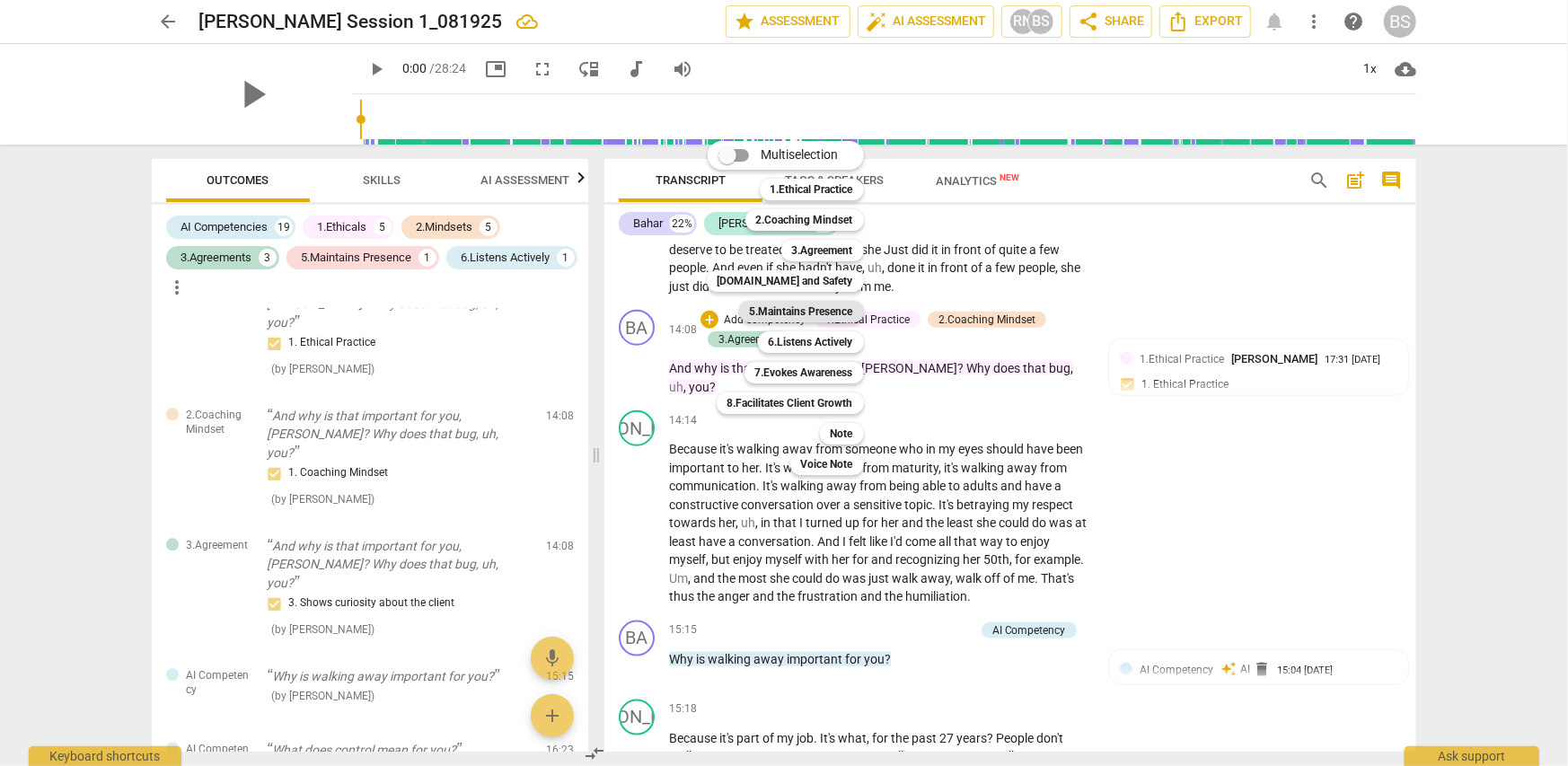
click at [793, 307] on b "5.Maintains Presence" at bounding box center [802, 311] width 104 height 22
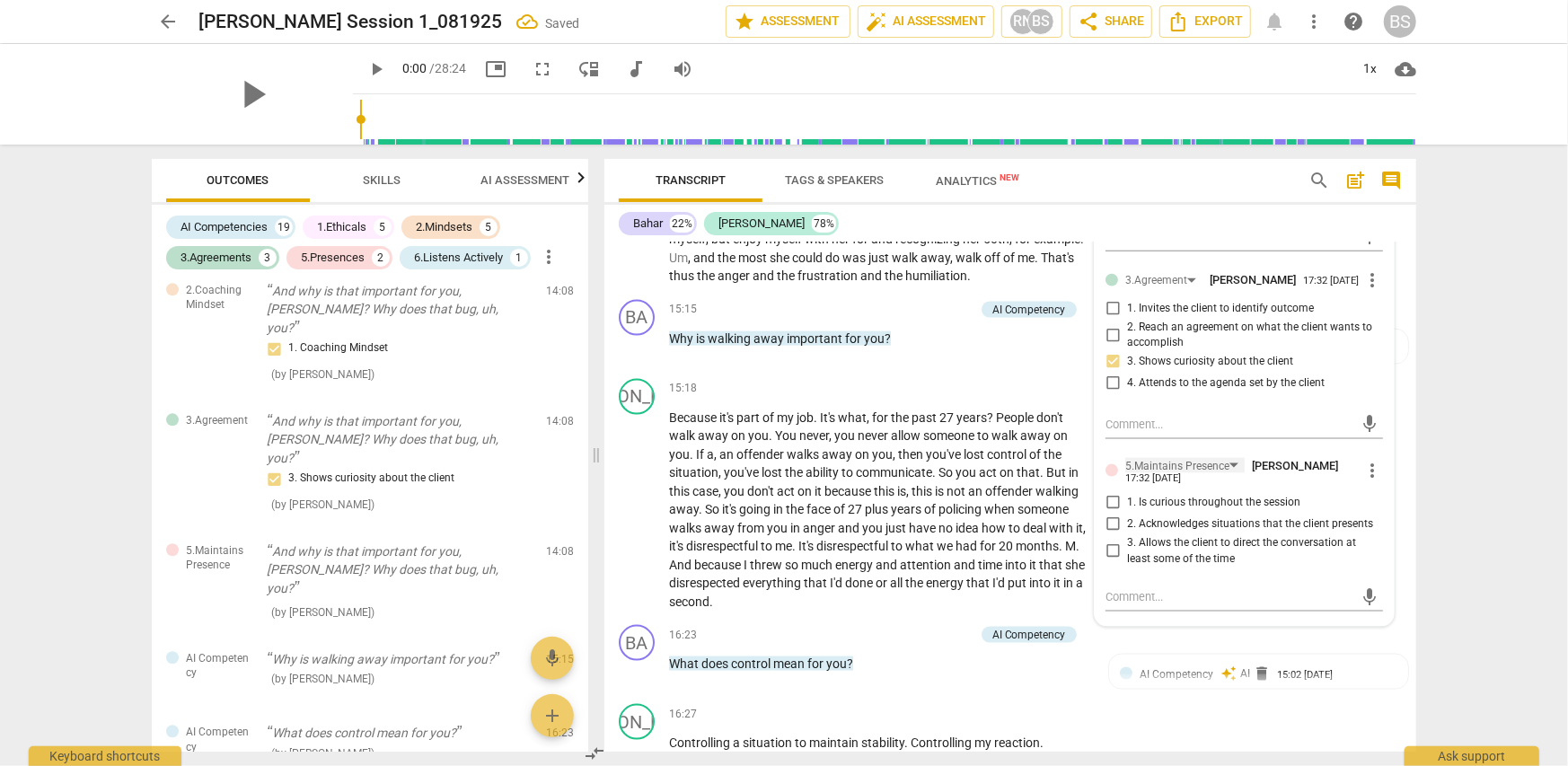
scroll to position [5924, 0]
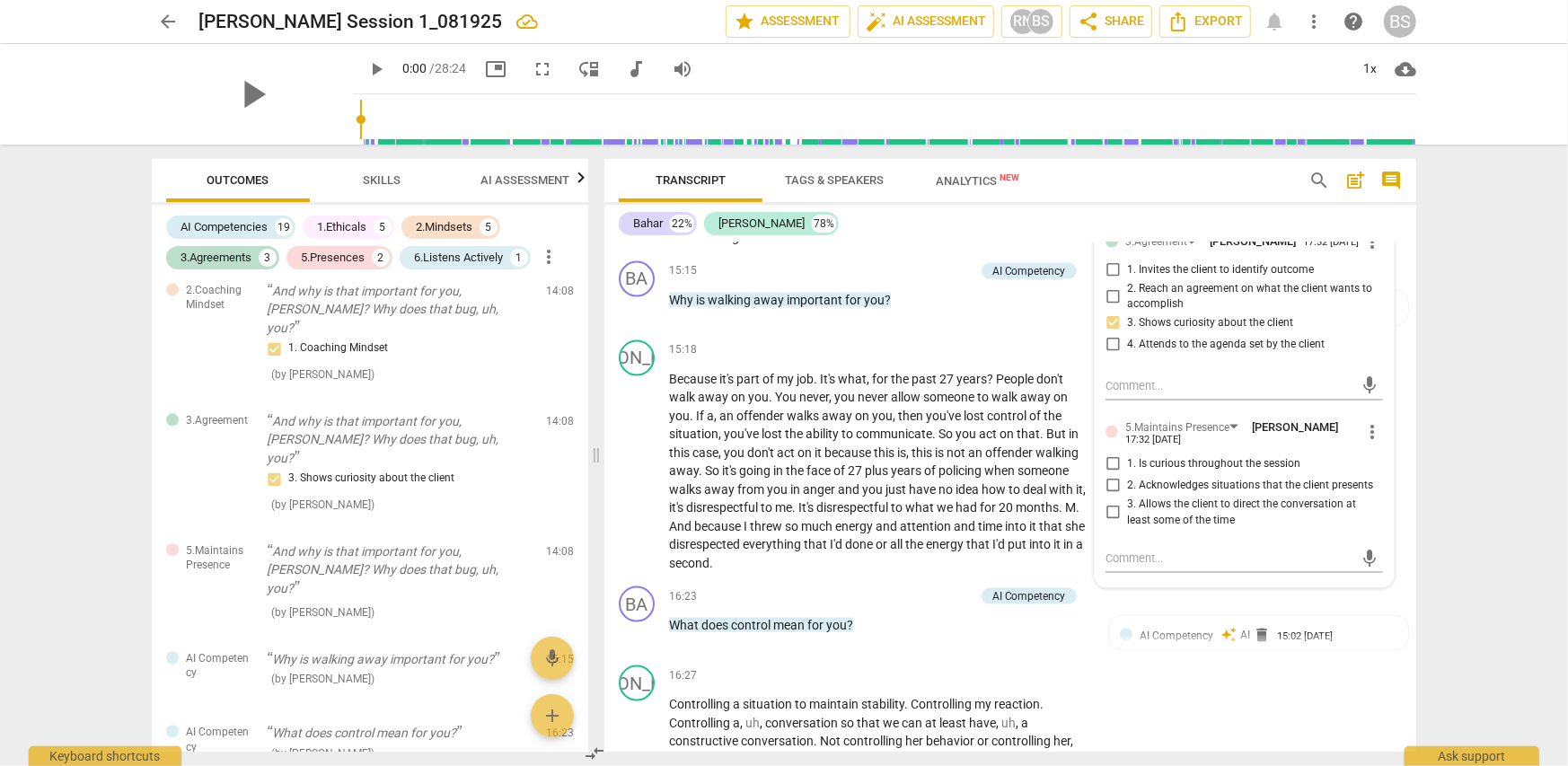
click at [1109, 461] on input "1. Is curious throughout the session" at bounding box center [1113, 464] width 29 height 22
checkbox input "true"
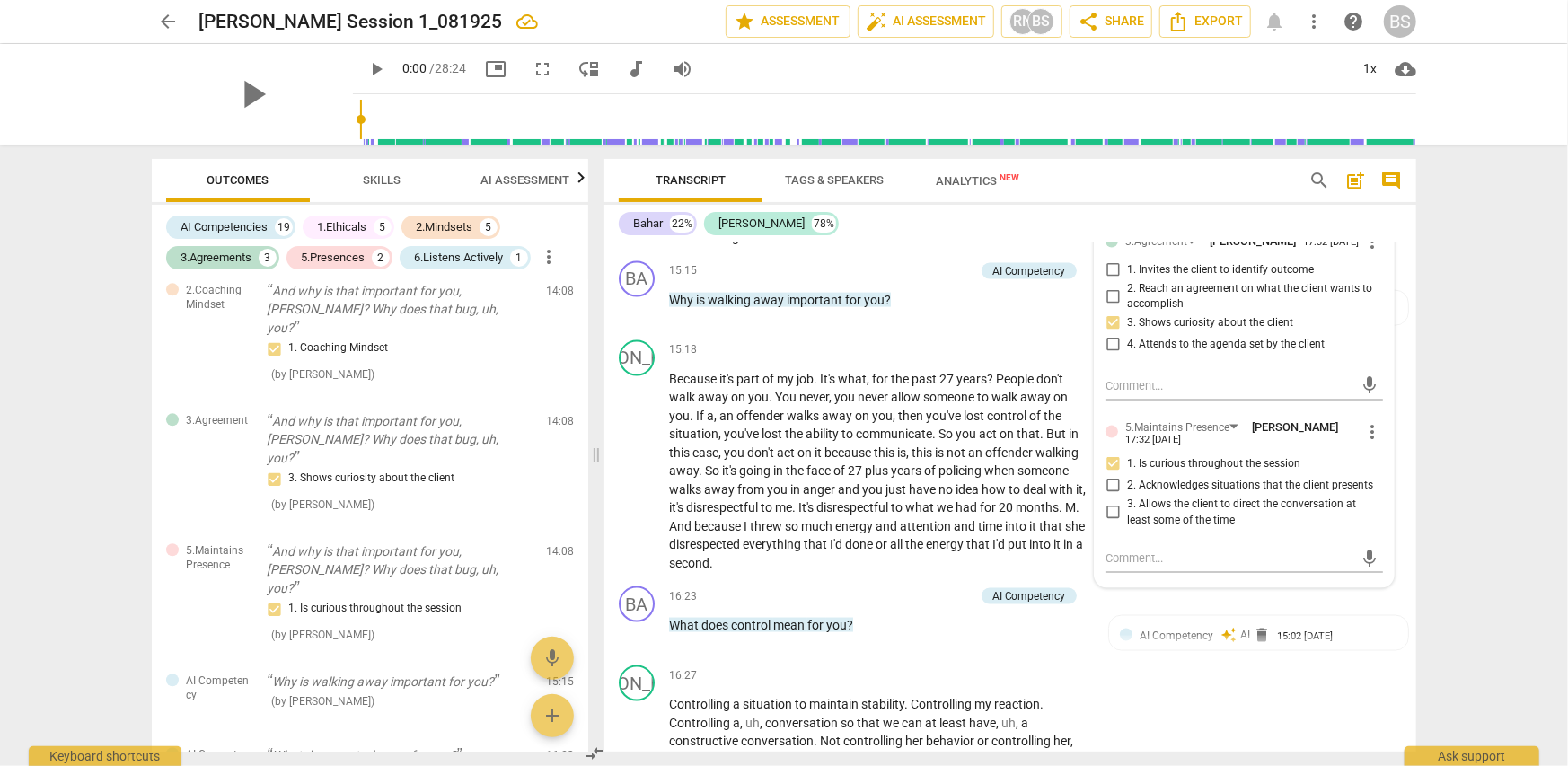
click at [1104, 505] on input "3. Allows the client to direct the conversation at least some of the time" at bounding box center [1113, 512] width 29 height 22
checkbox input "true"
click at [1459, 439] on div "arrow_back [PERSON_NAME] Session 1_081925 edit star Assessment auto_fix_high AI…" at bounding box center [784, 383] width 1568 height 766
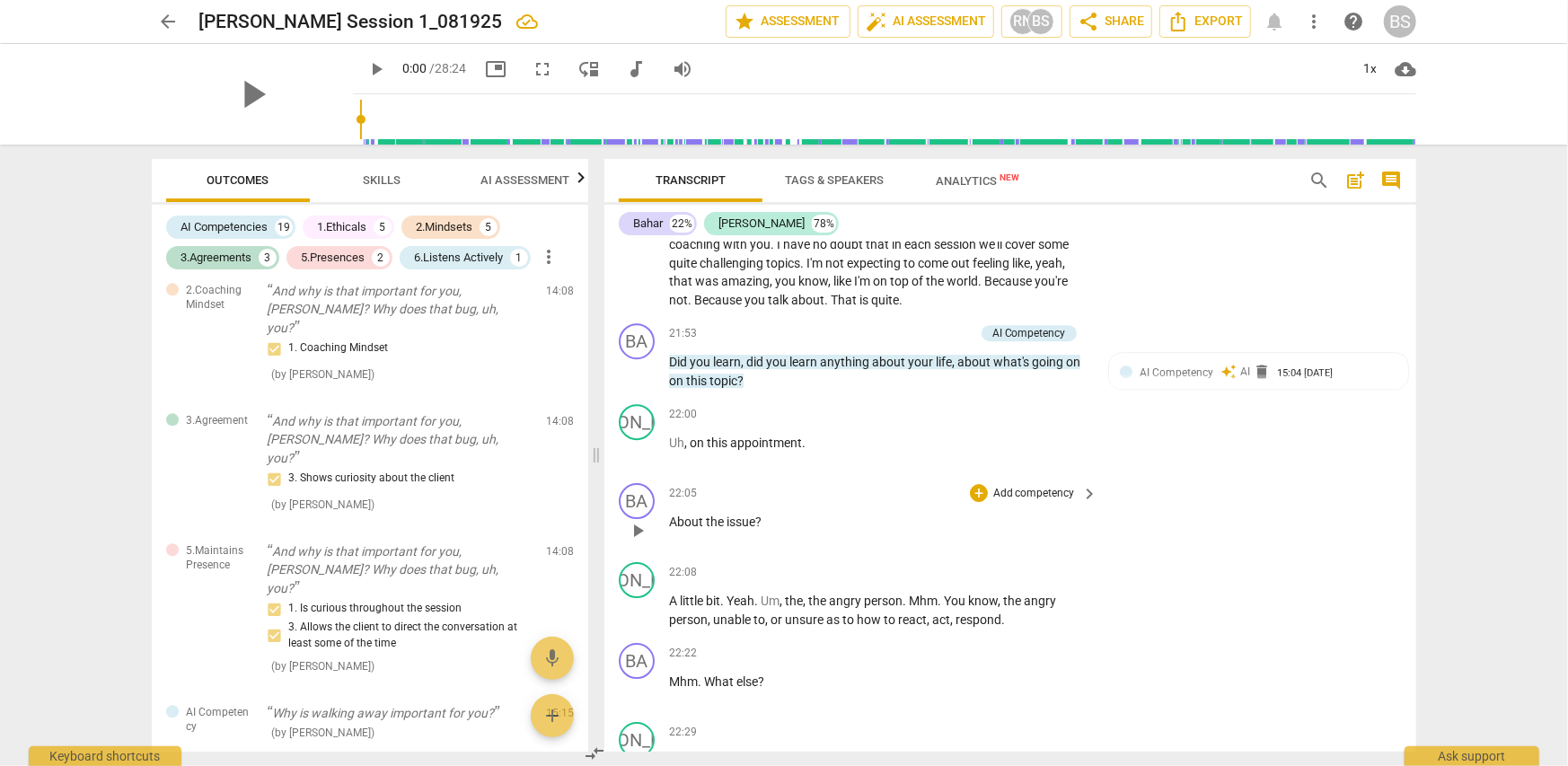
scroll to position [7726, 0]
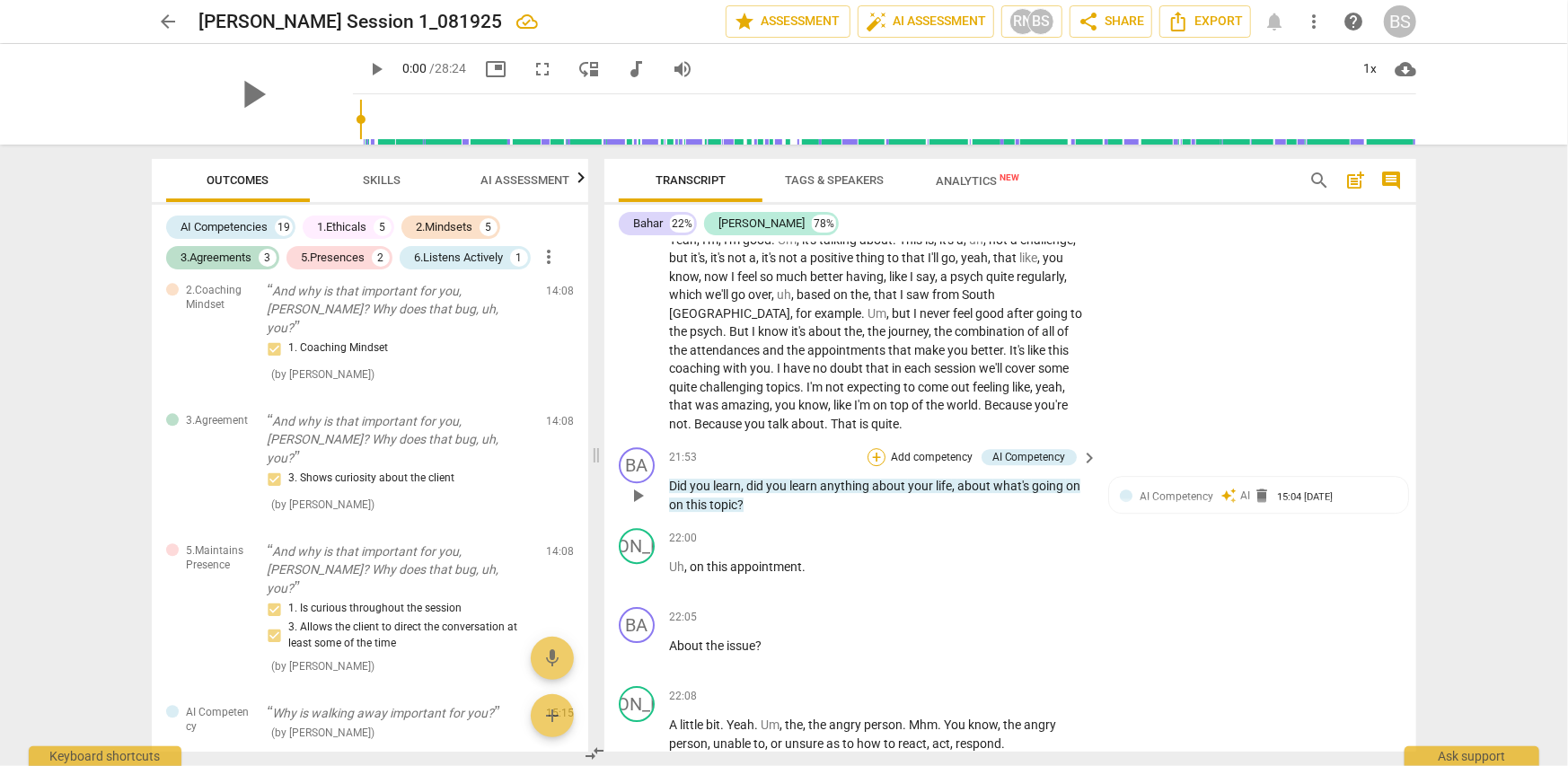
click at [880, 448] on div "+" at bounding box center [876, 457] width 18 height 18
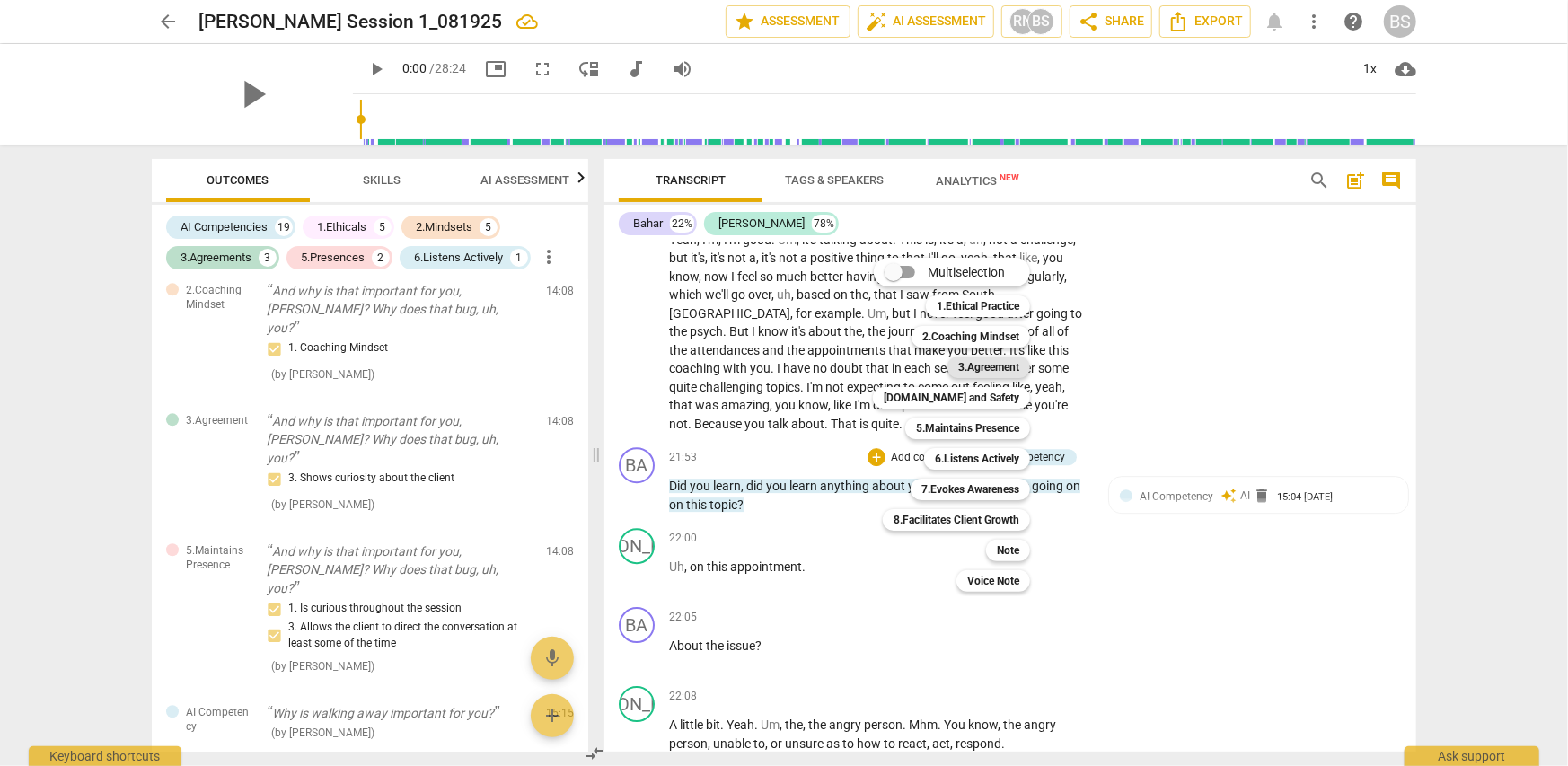
click at [999, 363] on b "3.Agreement" at bounding box center [989, 367] width 61 height 22
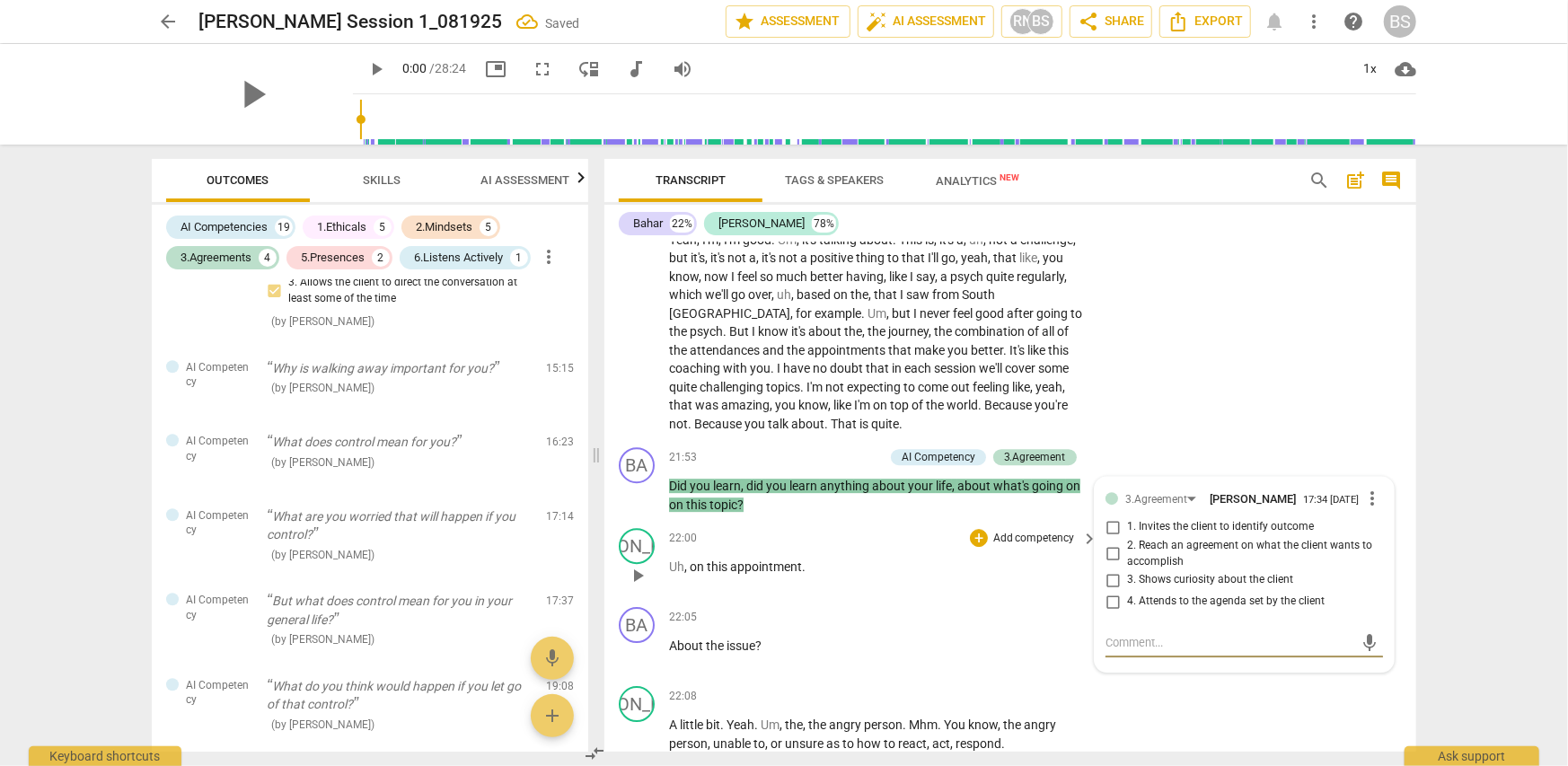
scroll to position [3242, 0]
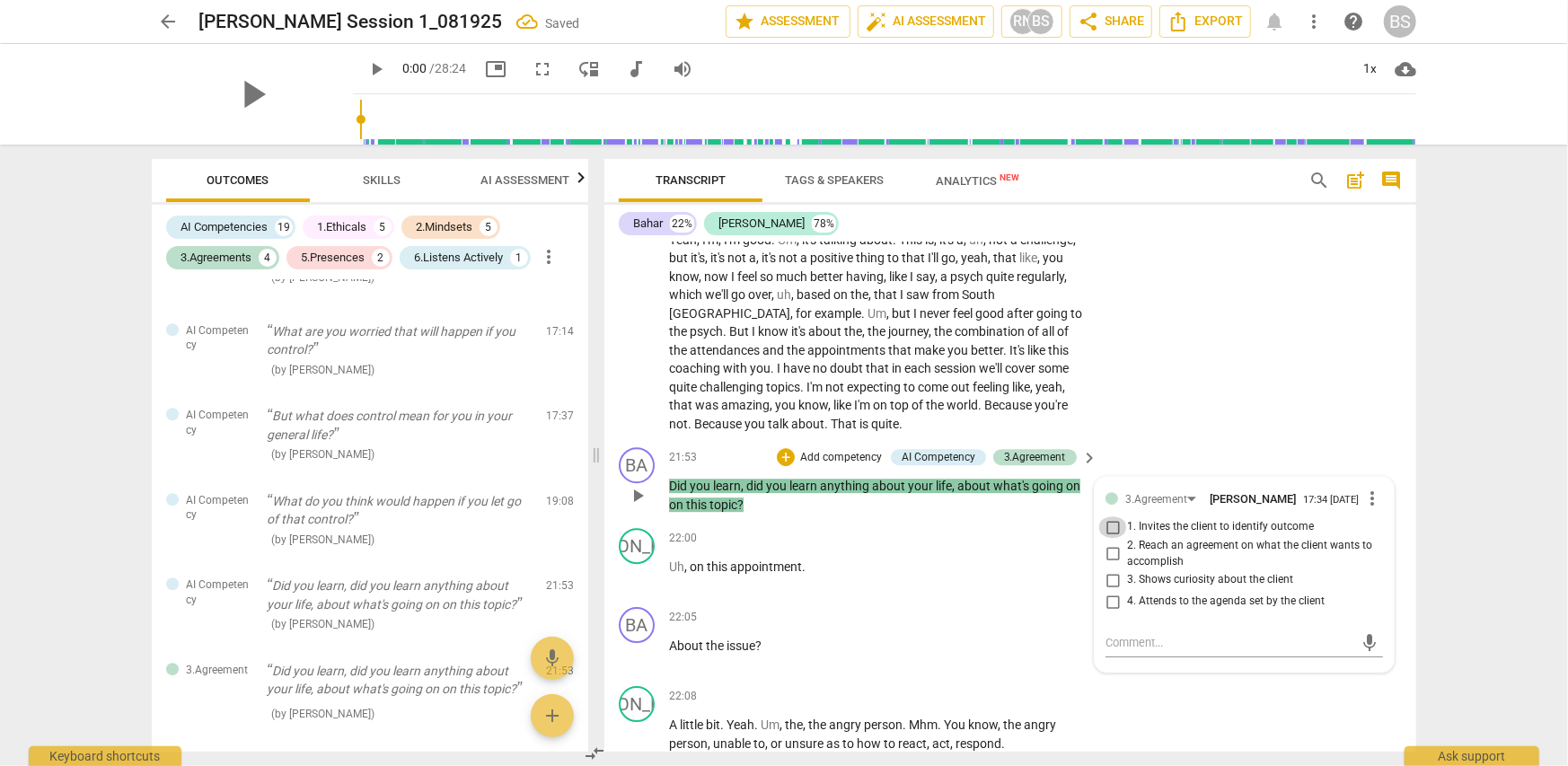
click at [1111, 516] on input "1. Invites the client to identify outcome" at bounding box center [1113, 527] width 29 height 22
checkbox input "true"
click at [1109, 590] on input "4. Attends to the agenda set by the client" at bounding box center [1113, 601] width 29 height 22
checkbox input "true"
click at [1473, 484] on div "arrow_back [PERSON_NAME] Session 1_081925 edit star Assessment auto_fix_high AI…" at bounding box center [784, 383] width 1568 height 766
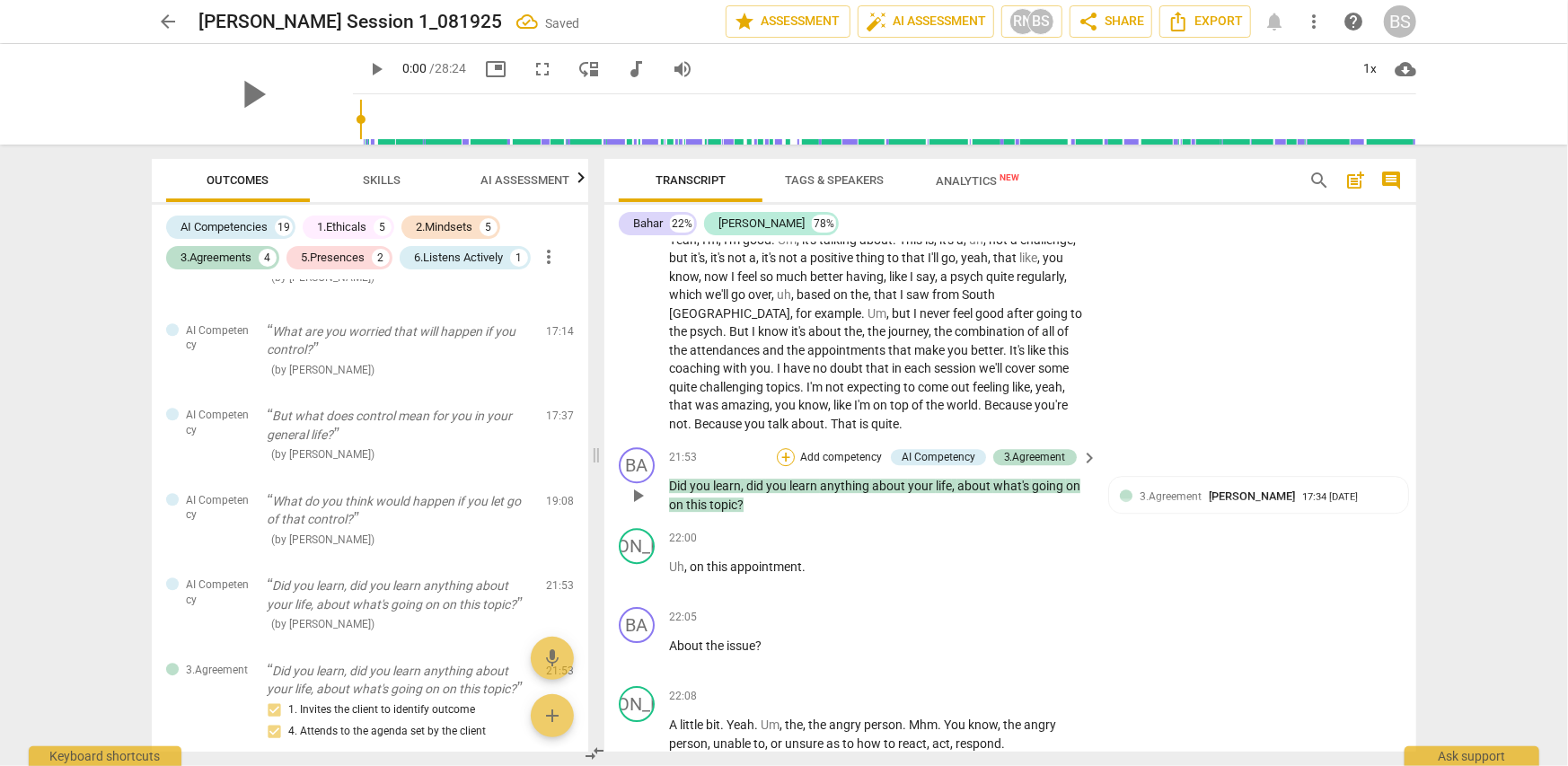
click at [783, 448] on div "+" at bounding box center [786, 457] width 18 height 18
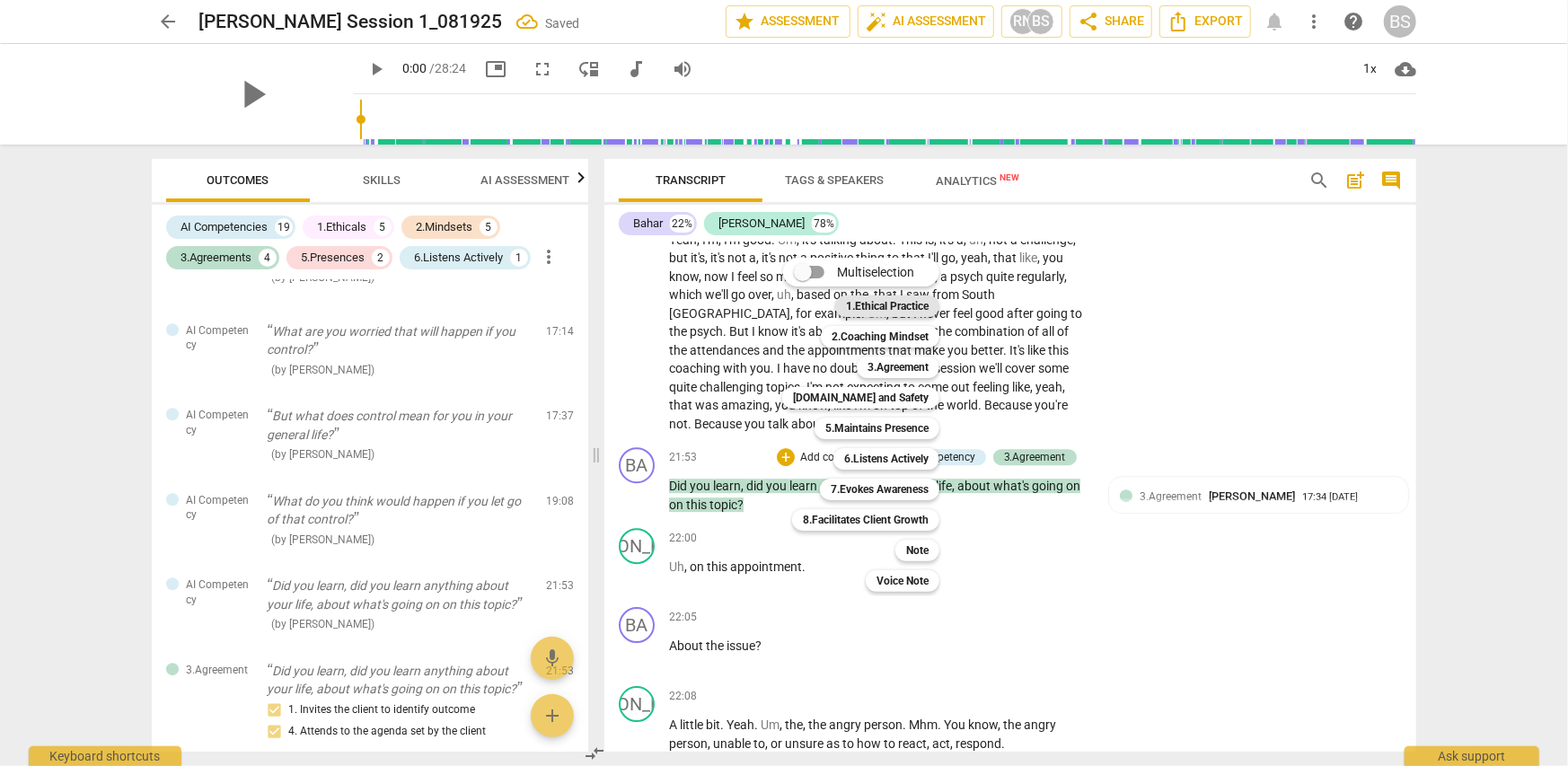
click at [906, 304] on b "1.Ethical Practice" at bounding box center [887, 306] width 83 height 22
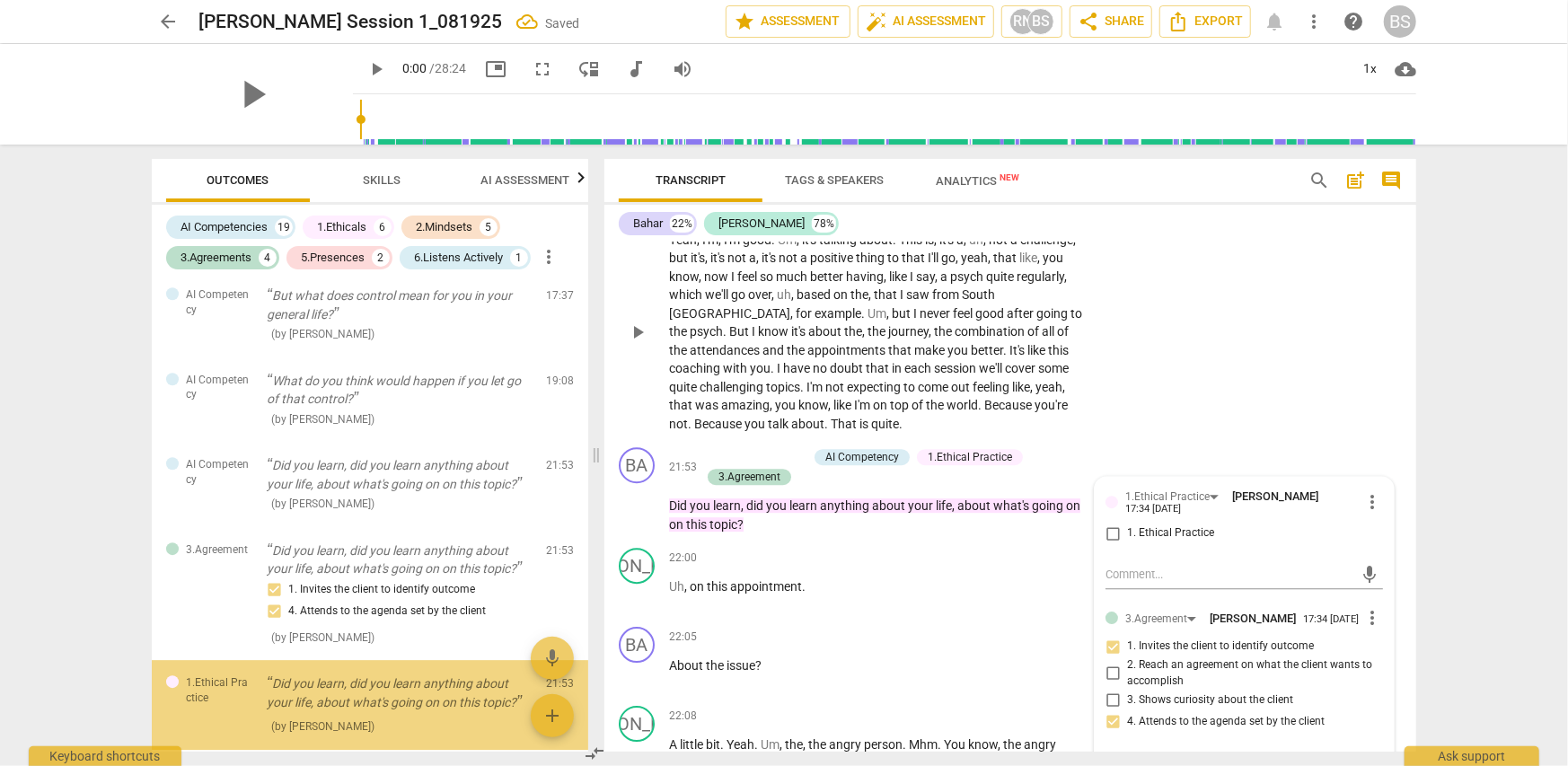
scroll to position [3375, 0]
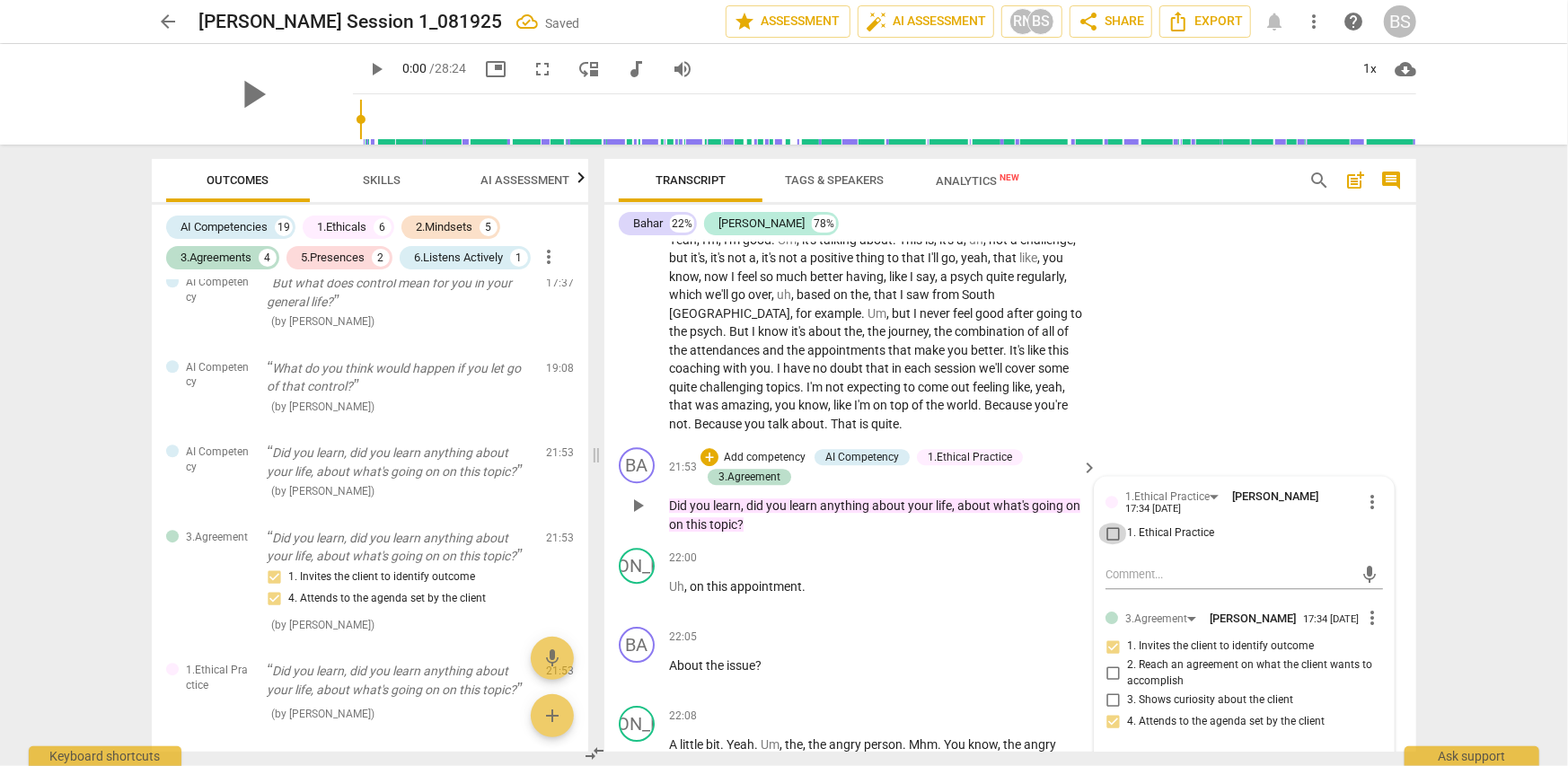
click at [1110, 522] on input "1. Ethical Practice" at bounding box center [1113, 533] width 29 height 22
checkbox input "true"
click at [703, 448] on div "+" at bounding box center [710, 457] width 18 height 18
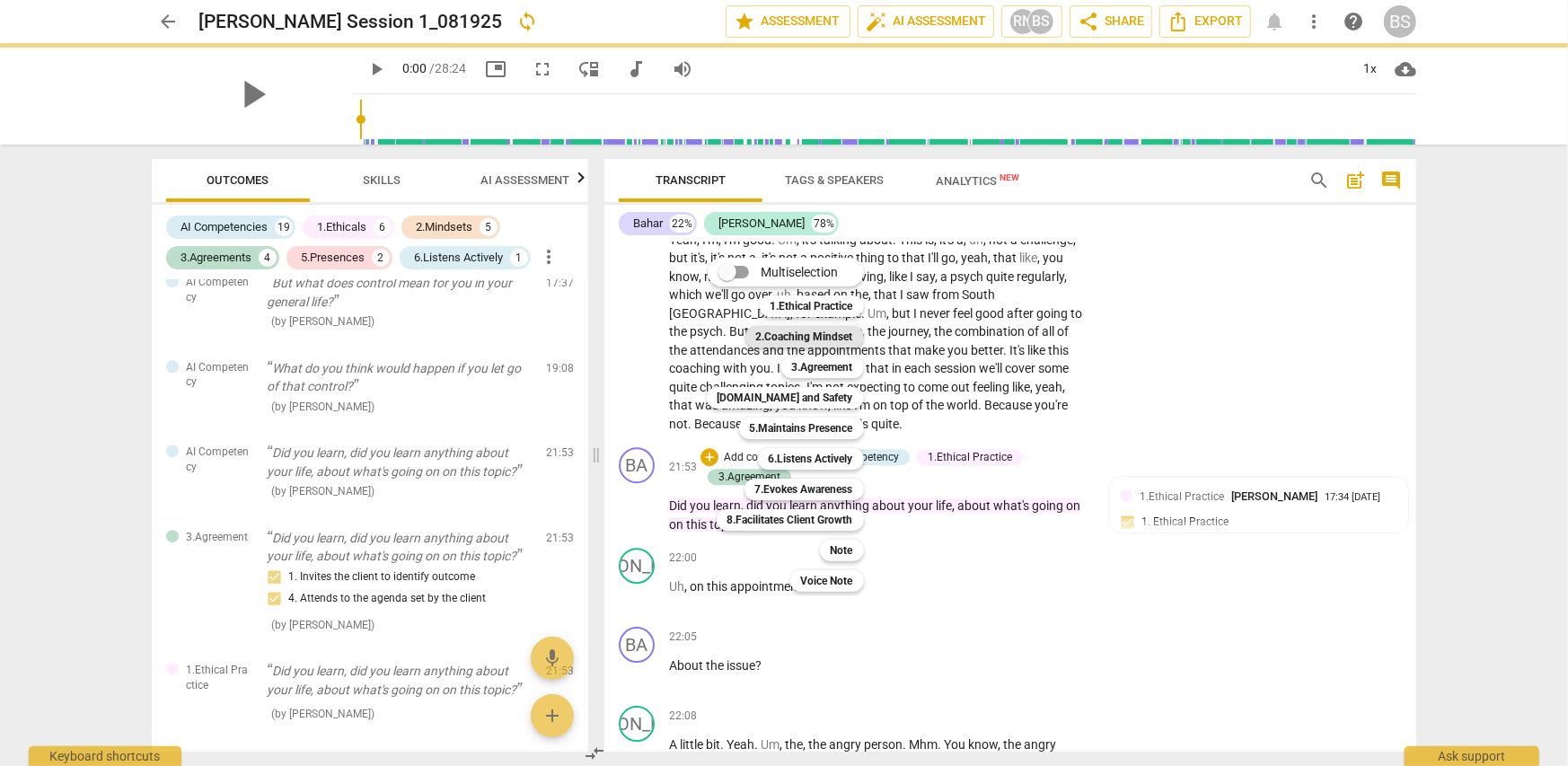
click at [792, 337] on b "2.Coaching Mindset" at bounding box center [805, 337] width 97 height 22
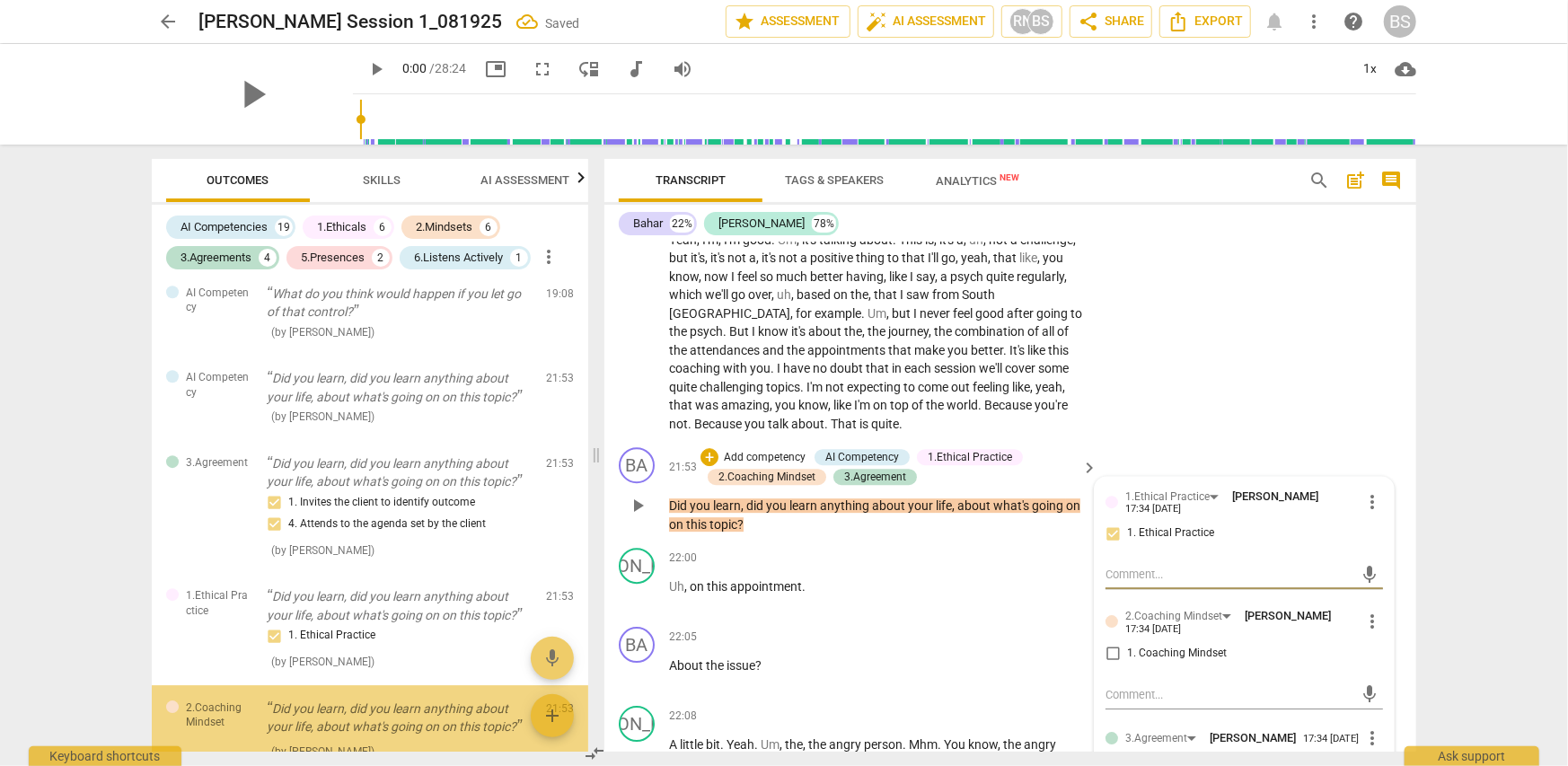
scroll to position [3487, 0]
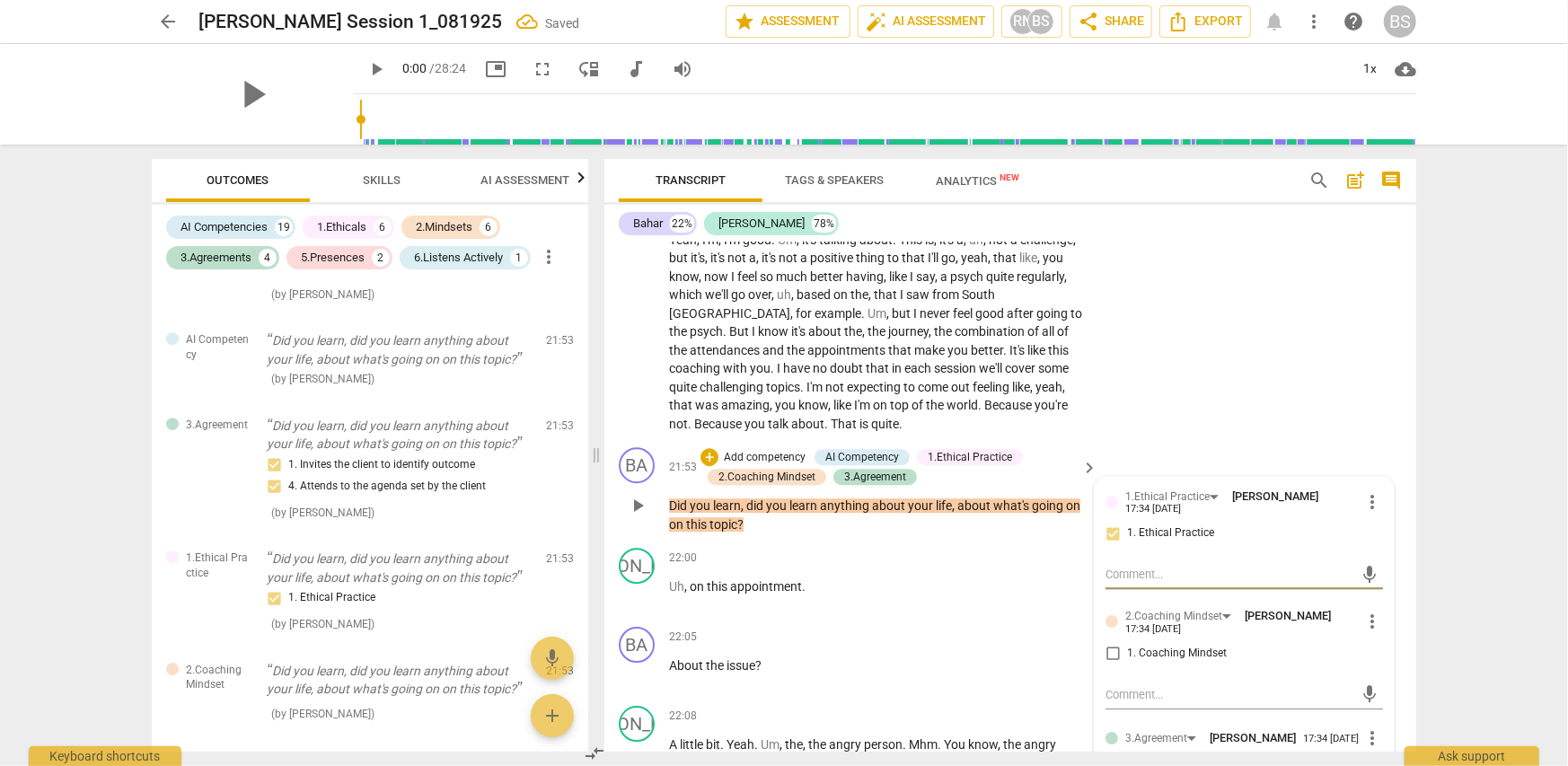
click at [1110, 643] on input "1. Coaching Mindset" at bounding box center [1113, 653] width 29 height 22
checkbox input "true"
click at [712, 448] on div "+" at bounding box center [710, 457] width 18 height 18
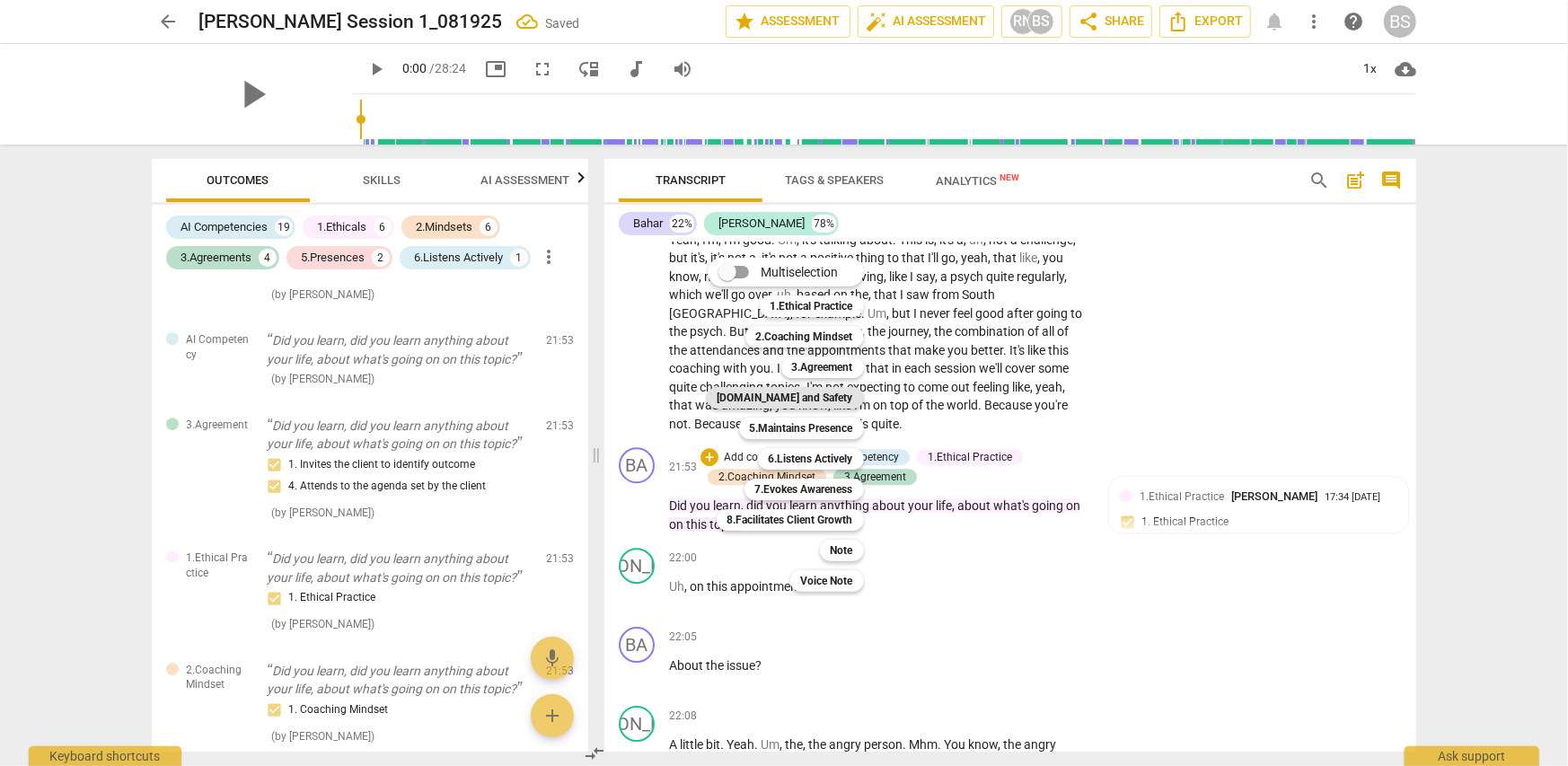
click at [846, 395] on b "[DOMAIN_NAME] and Safety" at bounding box center [785, 398] width 136 height 22
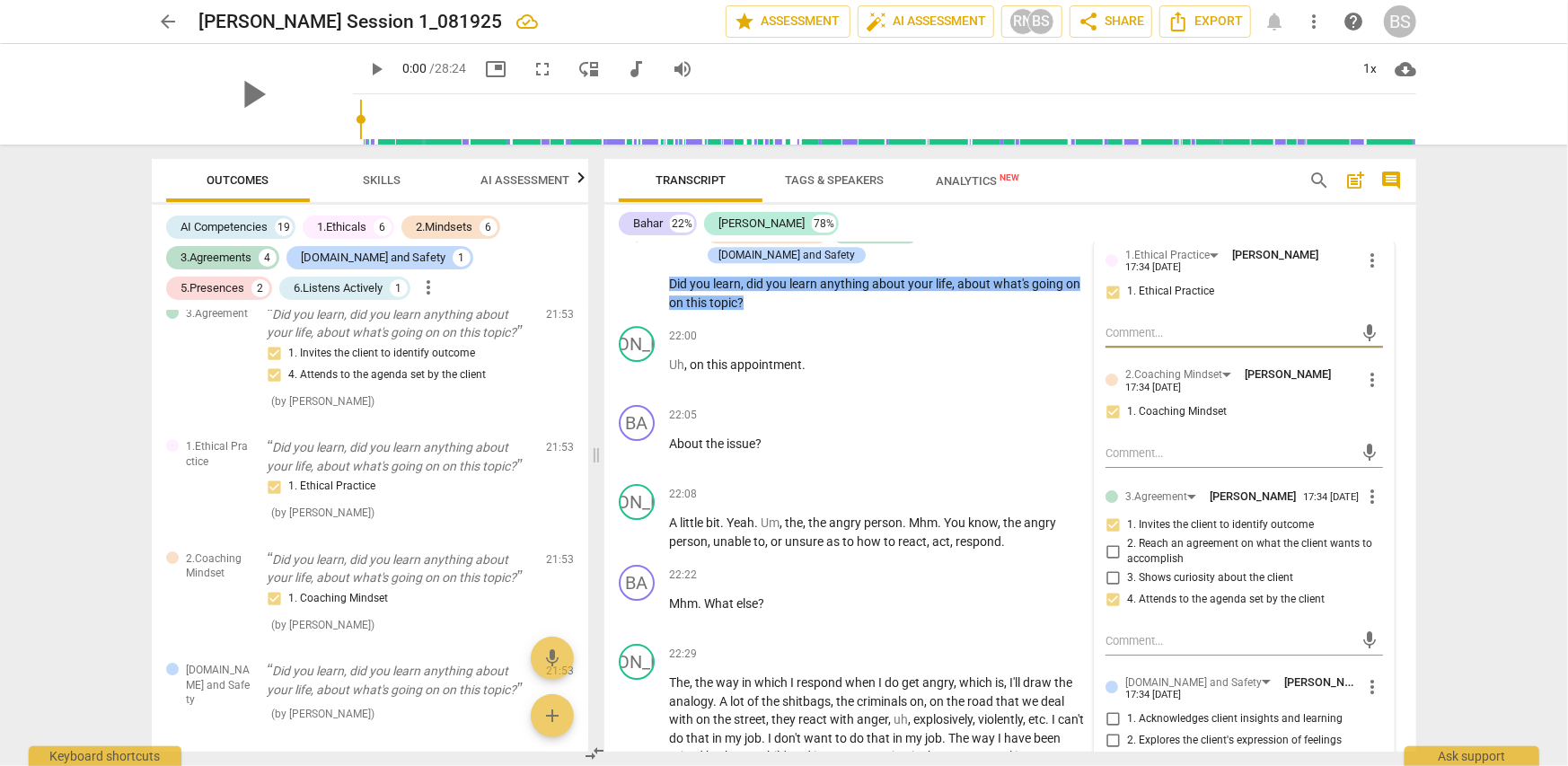
scroll to position [7996, 0]
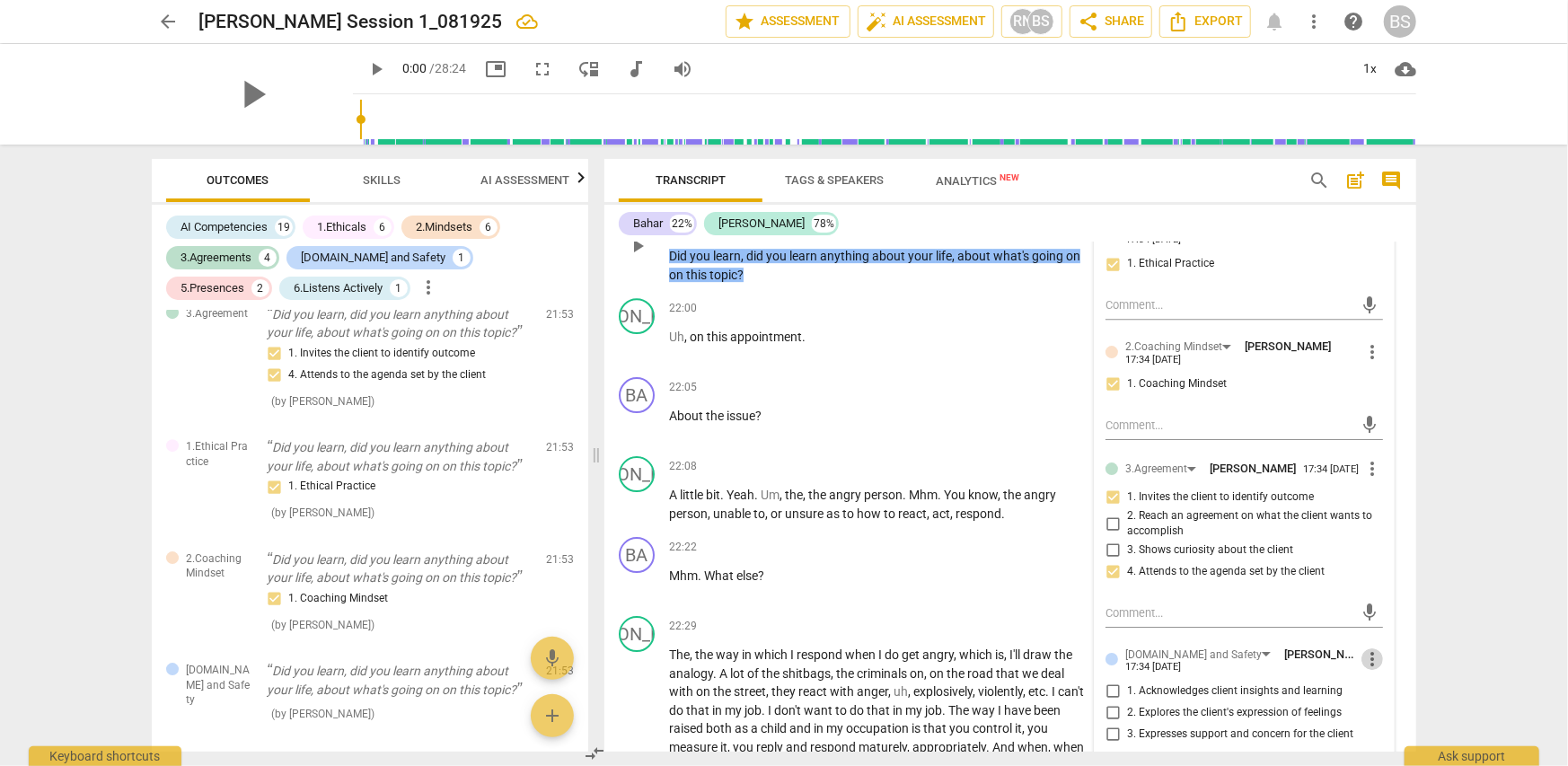
click at [1367, 648] on span "more_vert" at bounding box center [1373, 659] width 22 height 22
click at [1379, 666] on li "Delete" at bounding box center [1387, 667] width 62 height 34
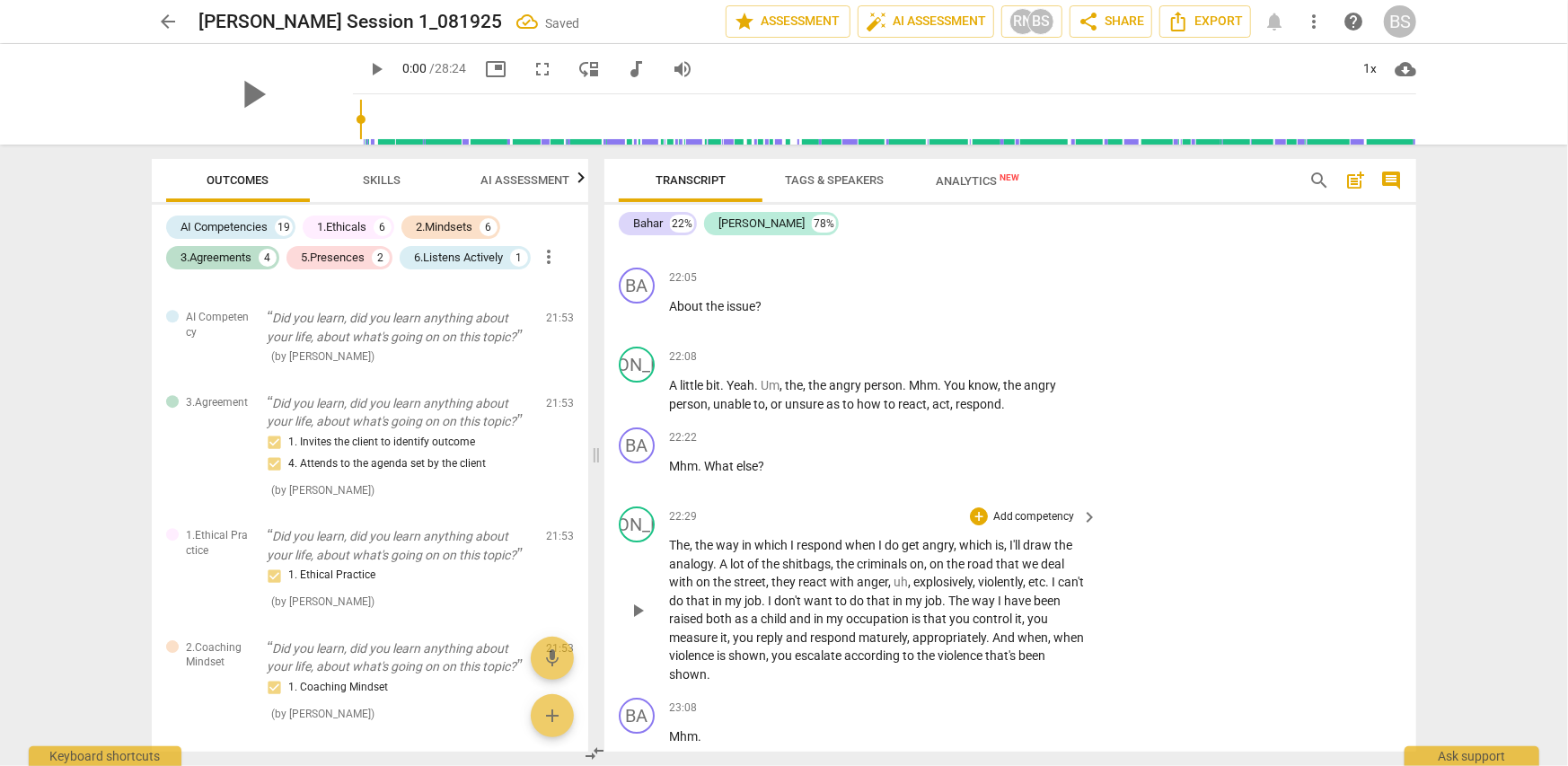
scroll to position [7816, 0]
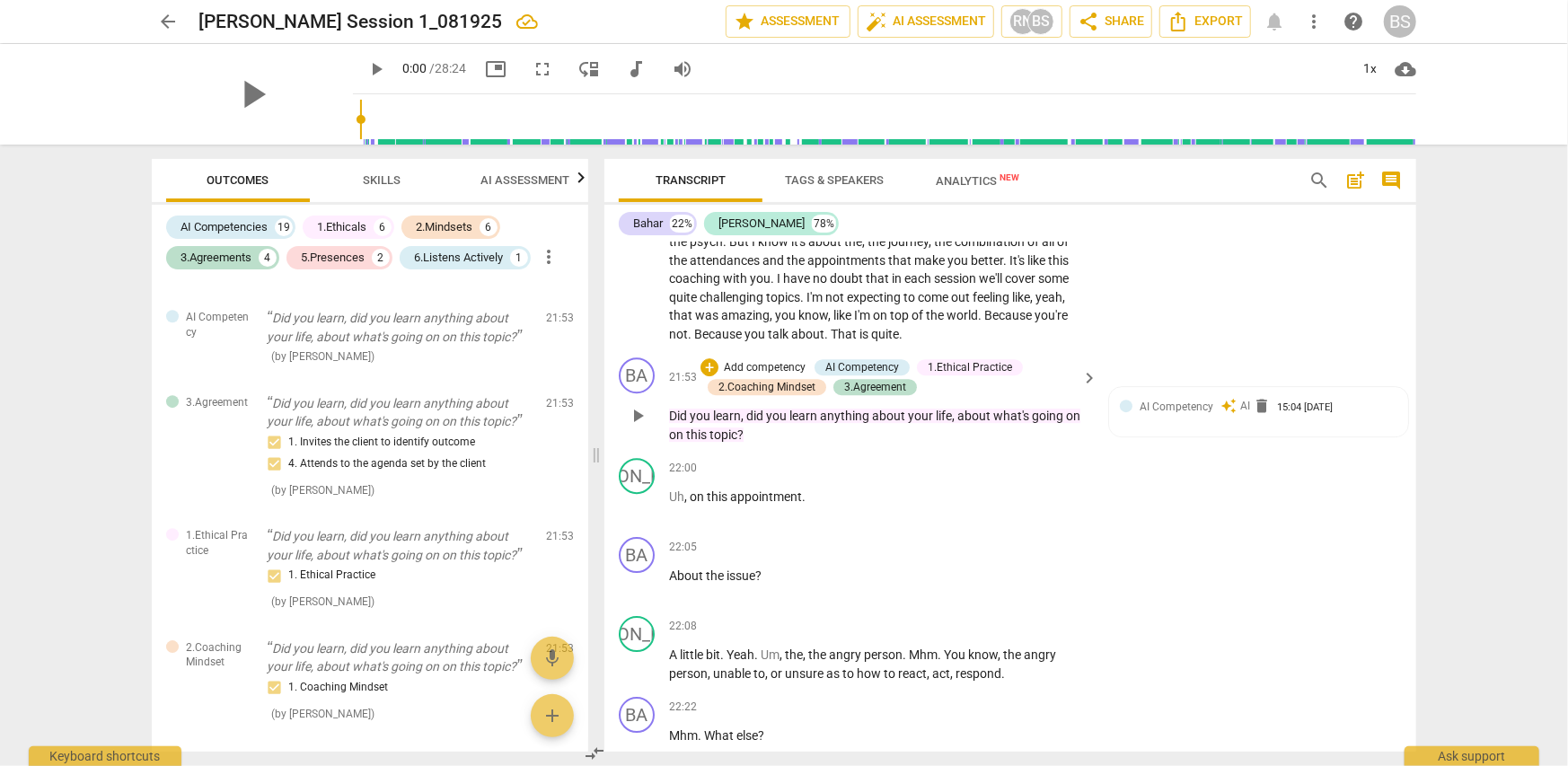
click at [749, 360] on p "Add competency" at bounding box center [765, 368] width 86 height 16
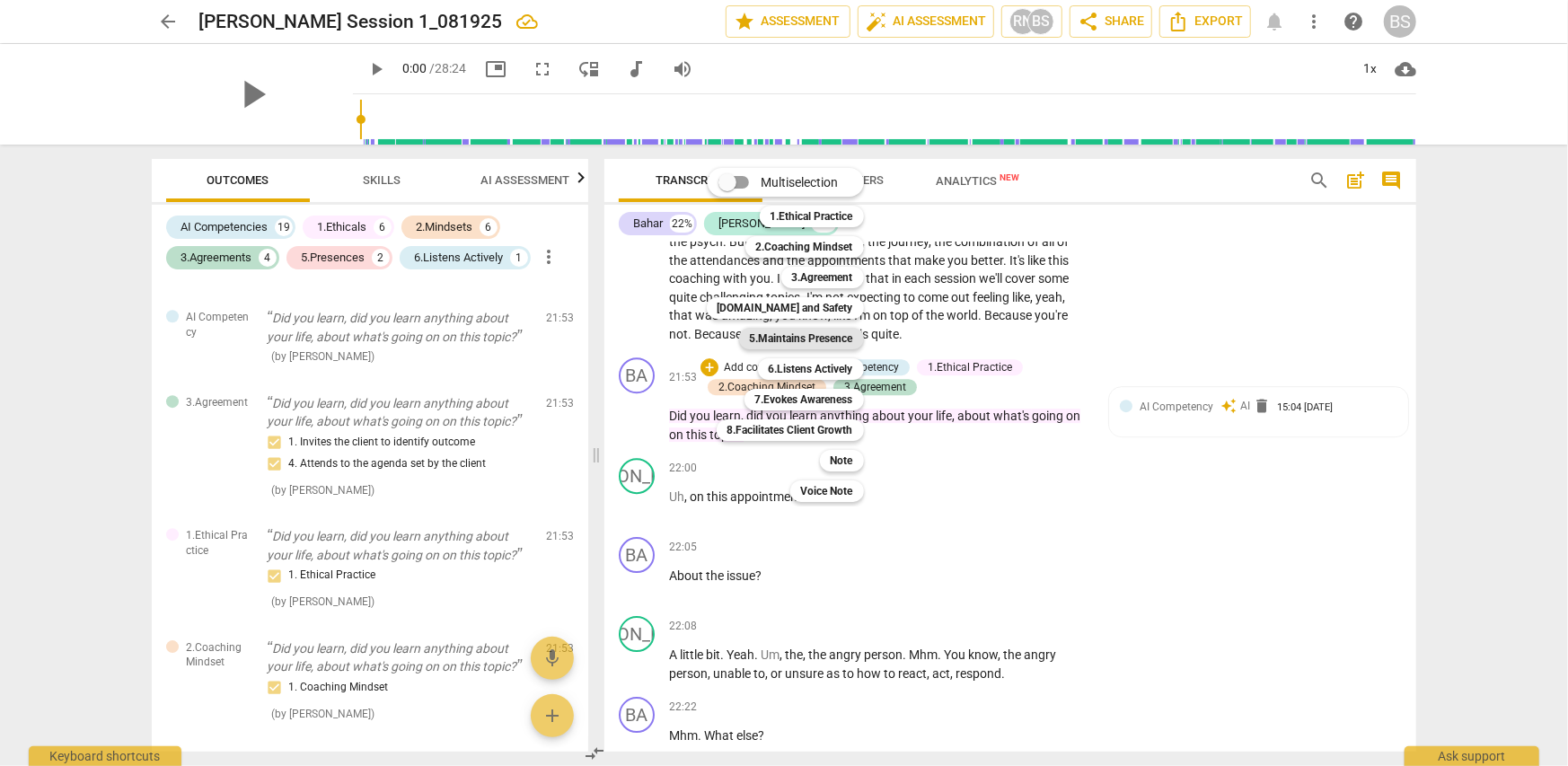
click at [820, 336] on b "5.Maintains Presence" at bounding box center [802, 338] width 104 height 22
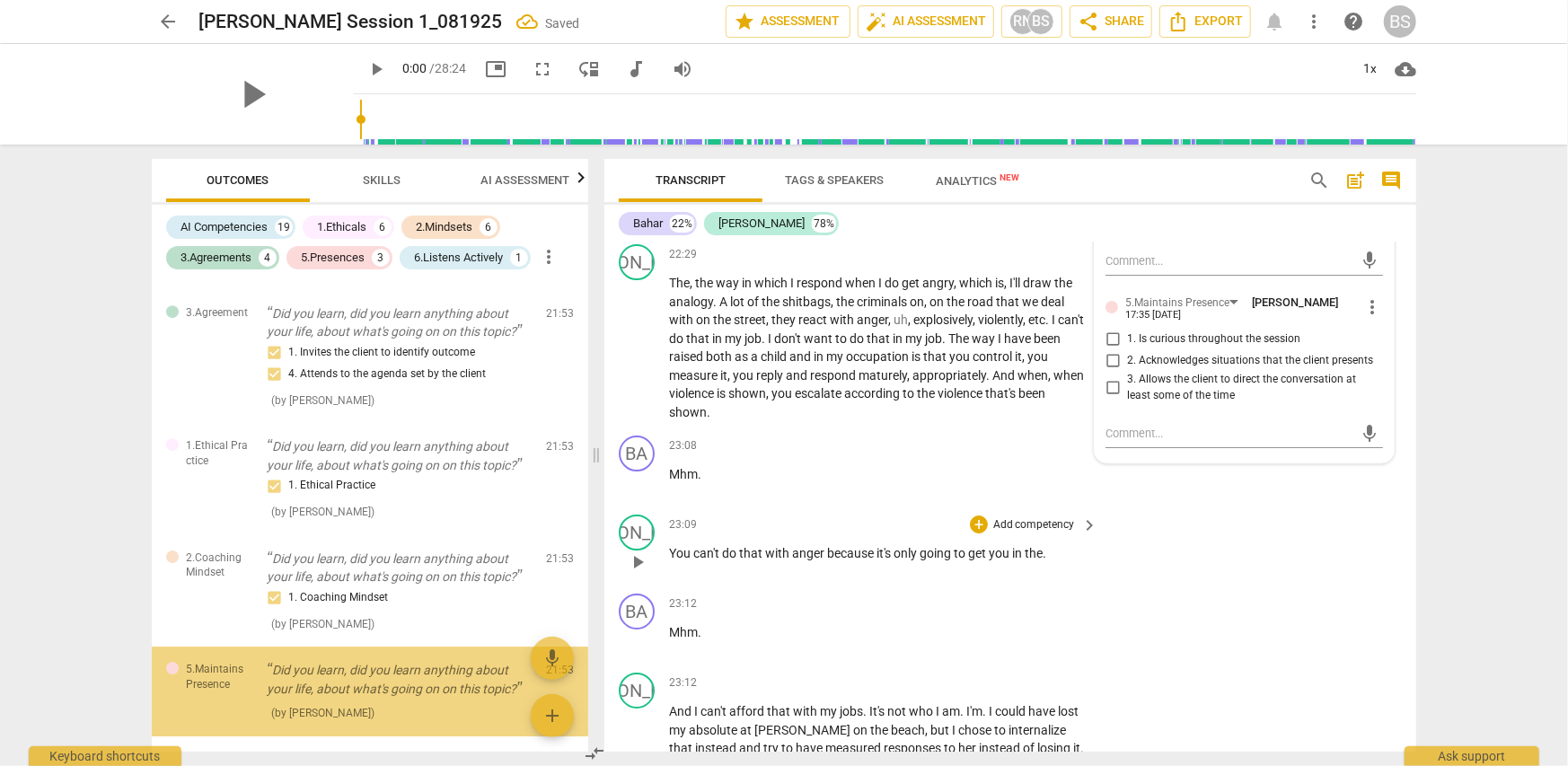
scroll to position [8354, 0]
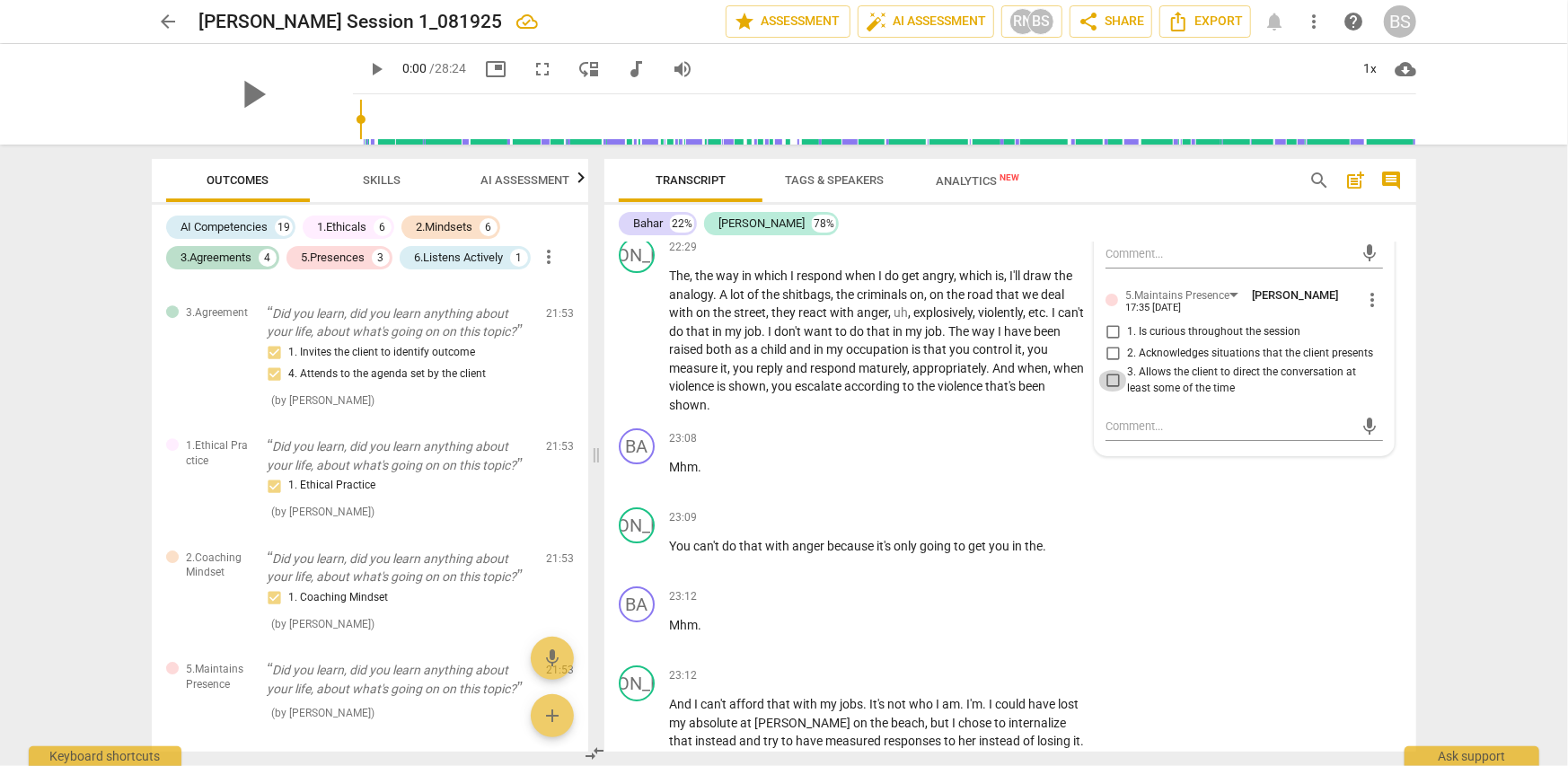
click at [1109, 370] on input "3. Allows the client to direct the conversation at least some of the time" at bounding box center [1113, 381] width 29 height 22
checkbox input "true"
click at [1462, 401] on div "arrow_back [PERSON_NAME] Session 1_081925 edit star Assessment auto_fix_high AI…" at bounding box center [784, 383] width 1568 height 766
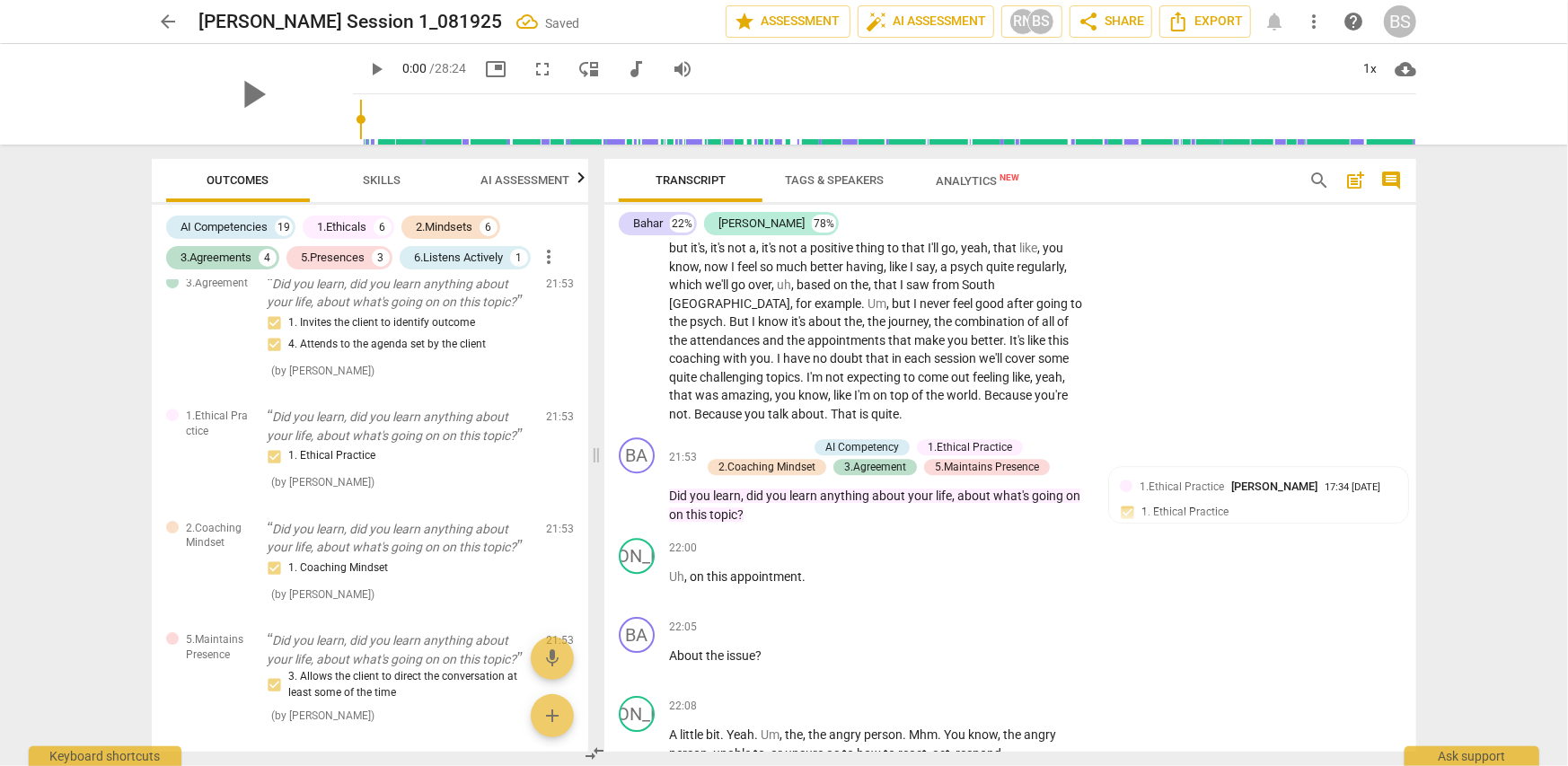
scroll to position [7726, 0]
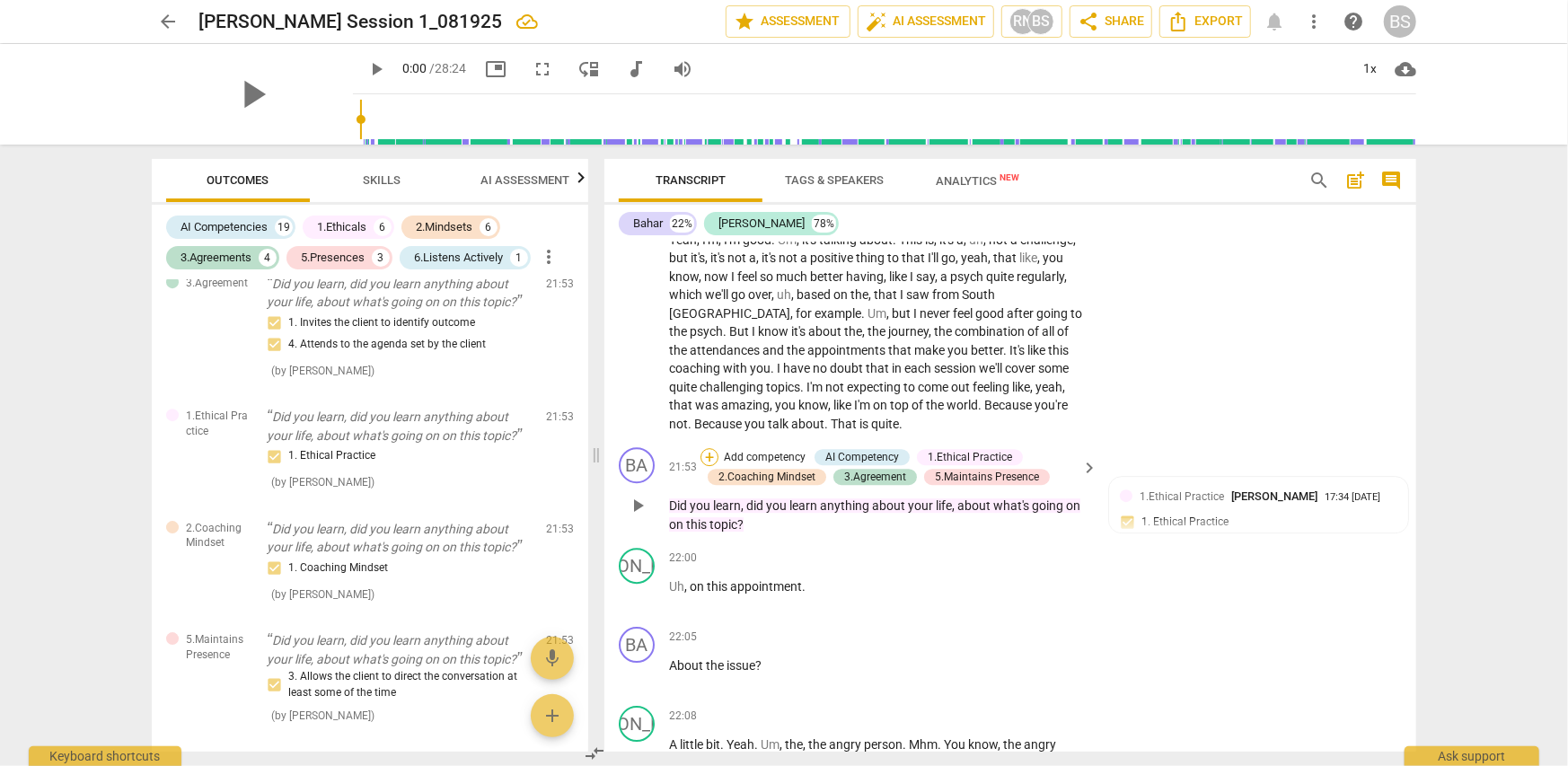
click at [709, 448] on div "+" at bounding box center [710, 457] width 18 height 18
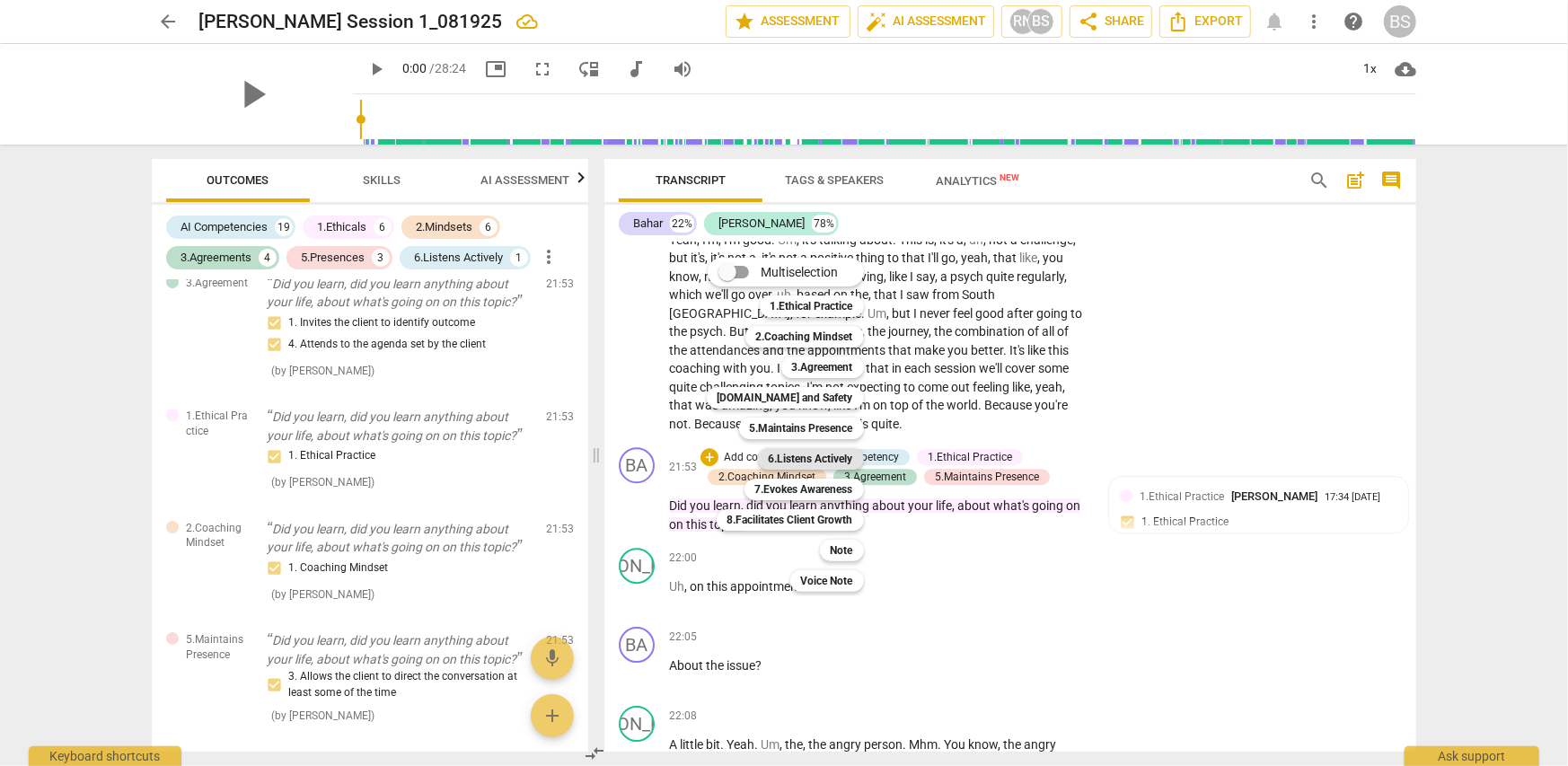
click at [820, 462] on b "6.Listens Actively" at bounding box center [811, 459] width 85 height 22
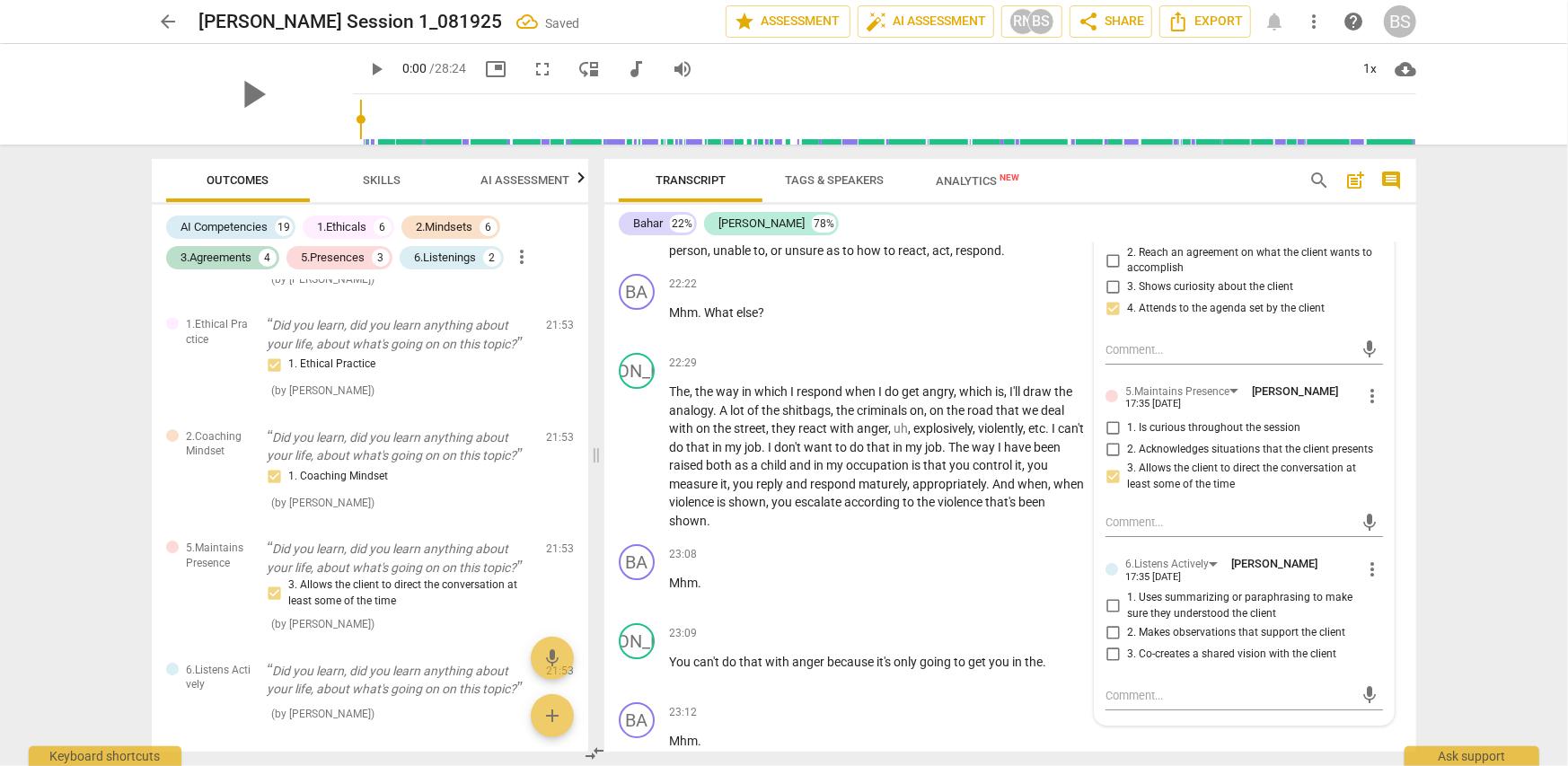
scroll to position [8354, 0]
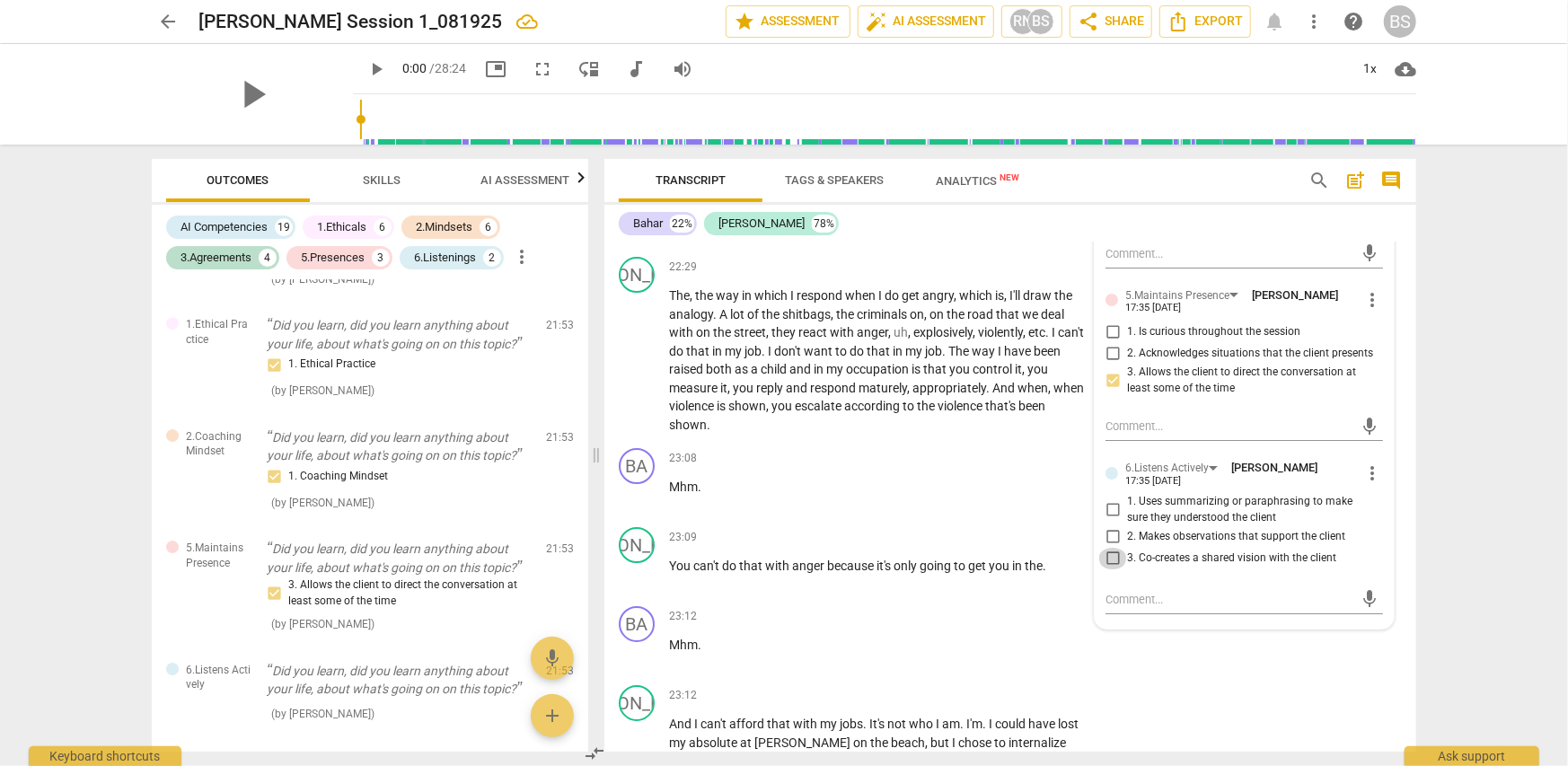
click at [1109, 547] on input "3. Co-creates a shared vision with the client" at bounding box center [1113, 558] width 29 height 22
click at [1112, 547] on input "3. Co-creates a shared vision with the client" at bounding box center [1113, 558] width 29 height 22
checkbox input "false"
click at [1369, 463] on span "more_vert" at bounding box center [1373, 473] width 22 height 22
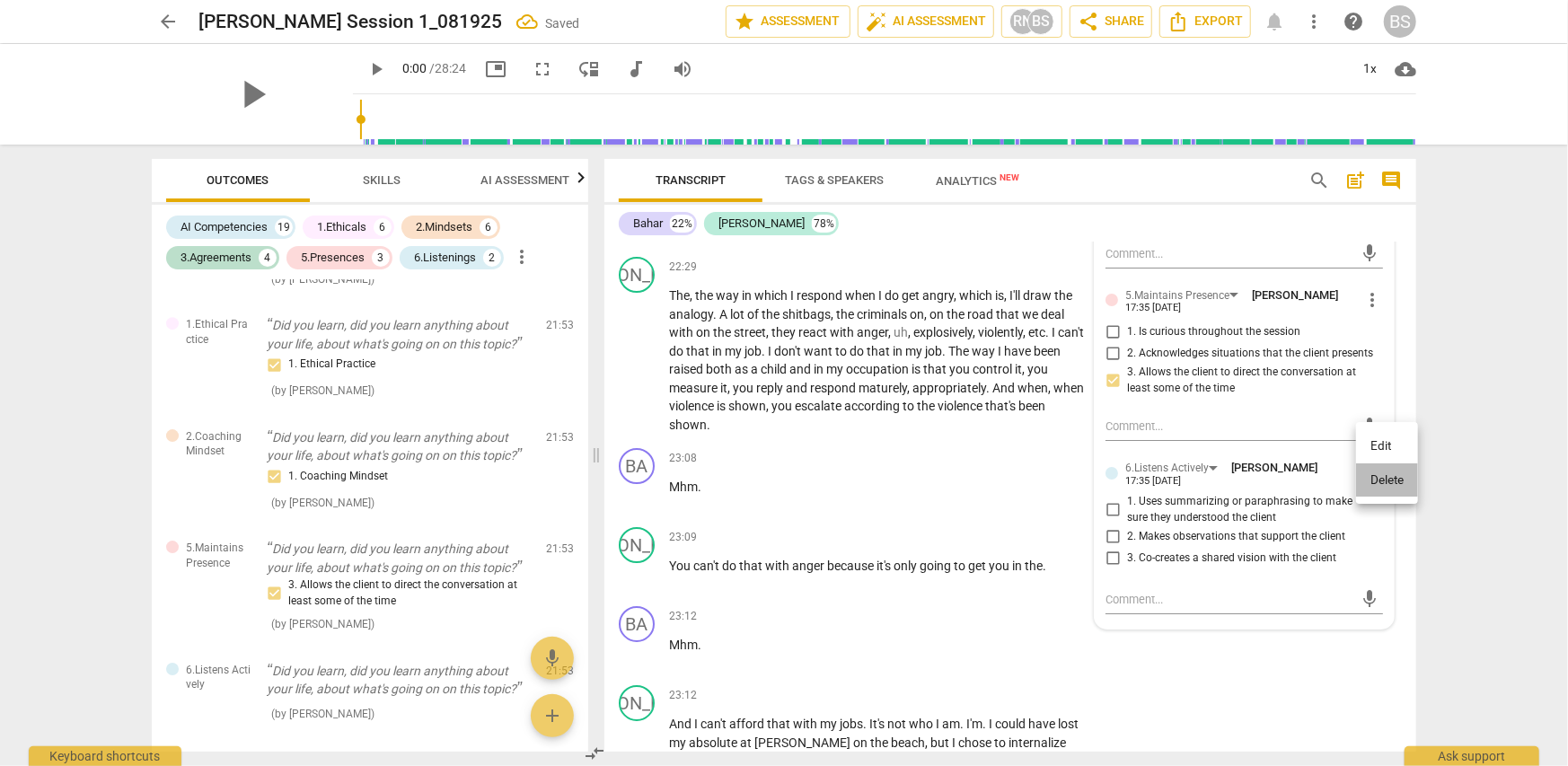
click at [1397, 484] on li "Delete" at bounding box center [1387, 481] width 62 height 34
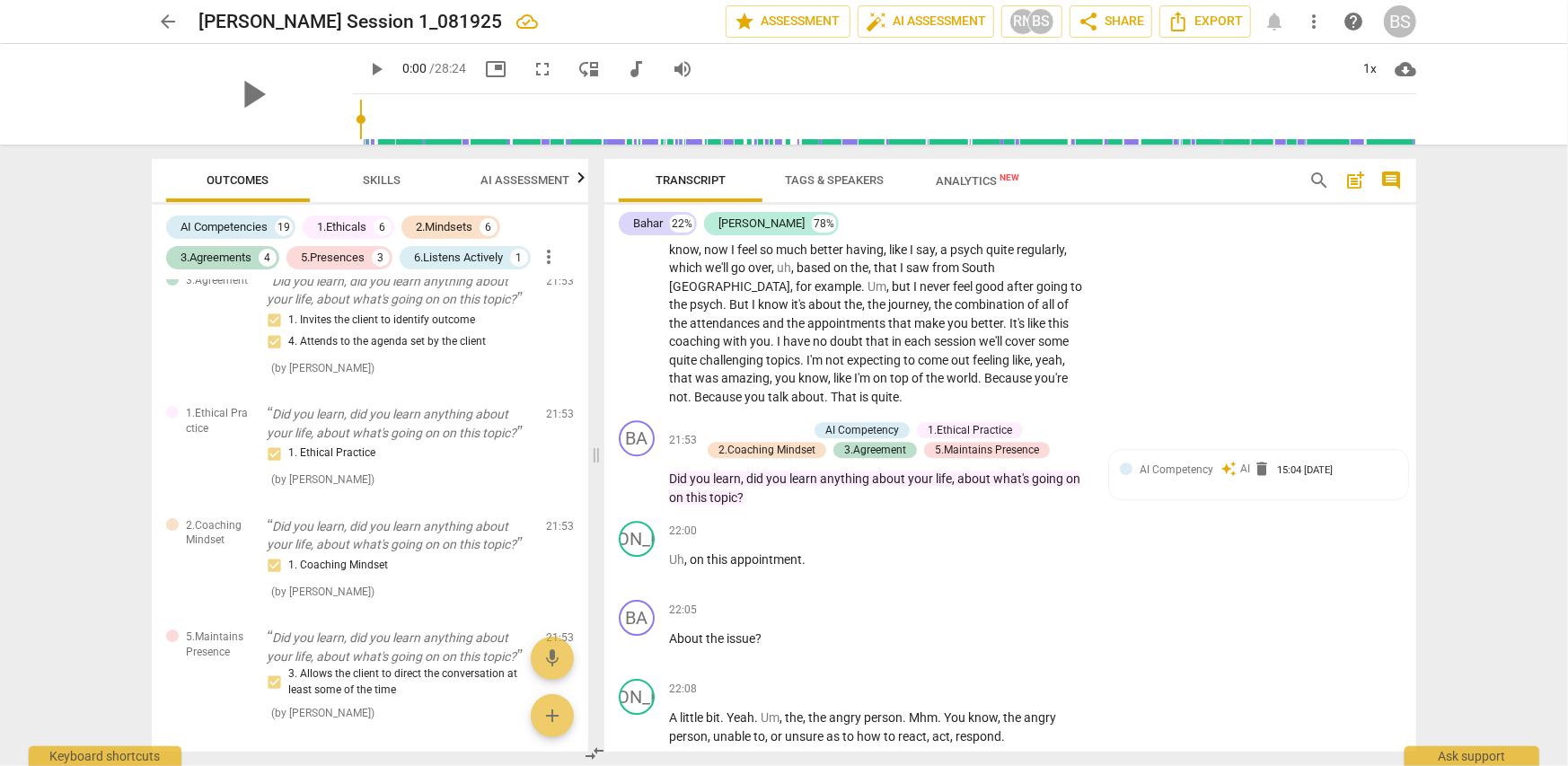
scroll to position [7726, 0]
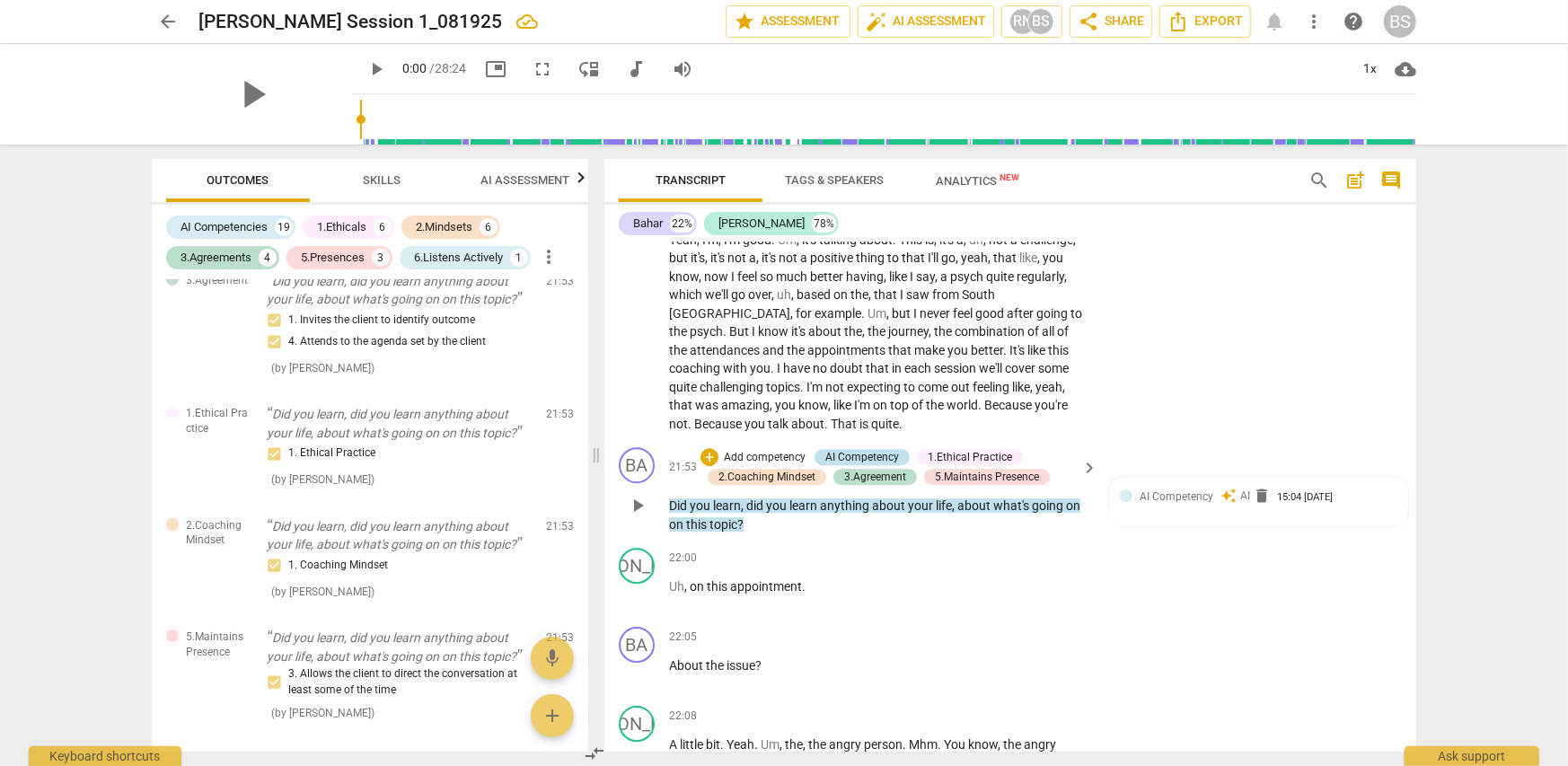
click at [857, 449] on div "AI Competency" at bounding box center [862, 457] width 74 height 16
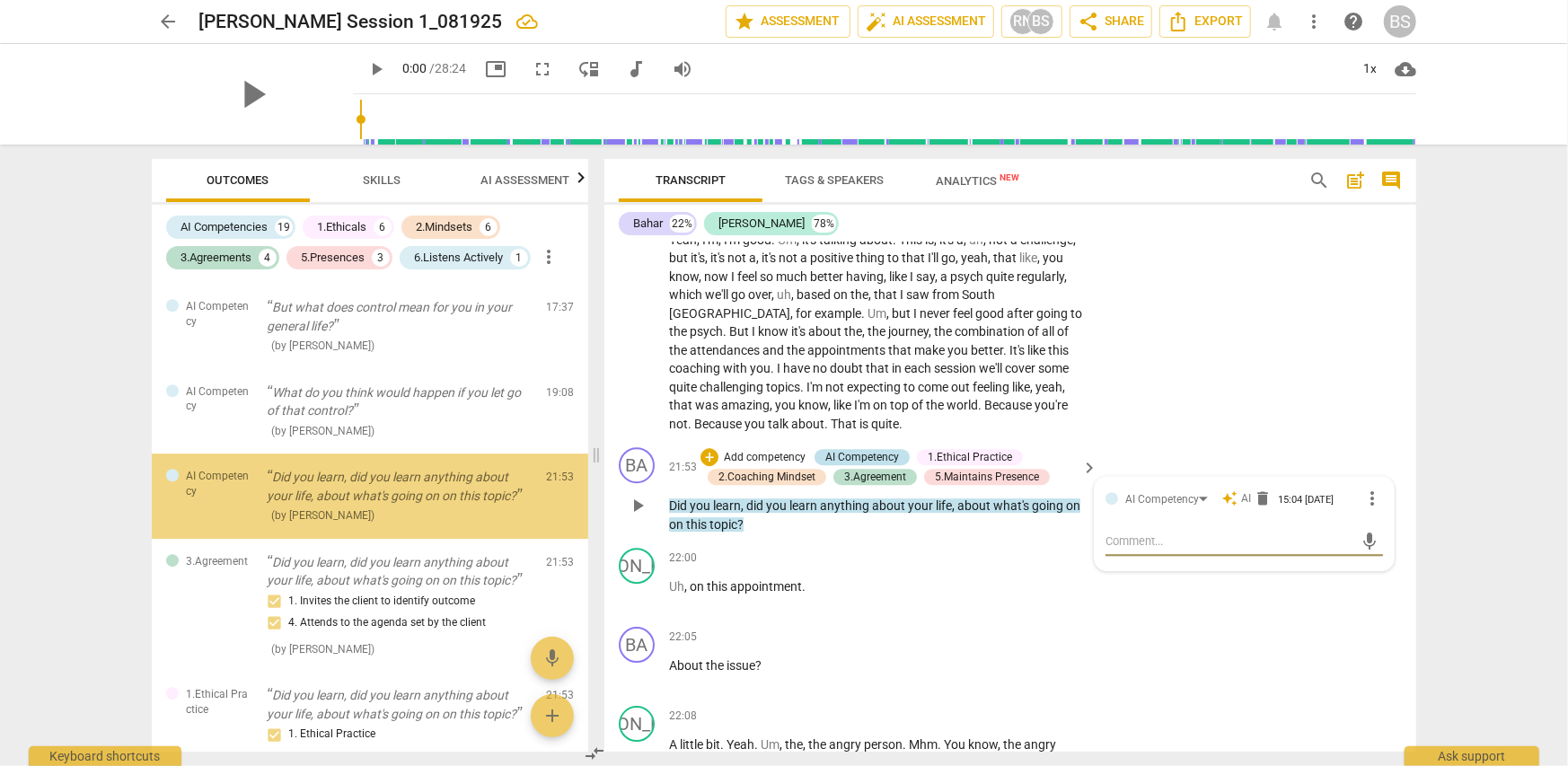
scroll to position [3257, 0]
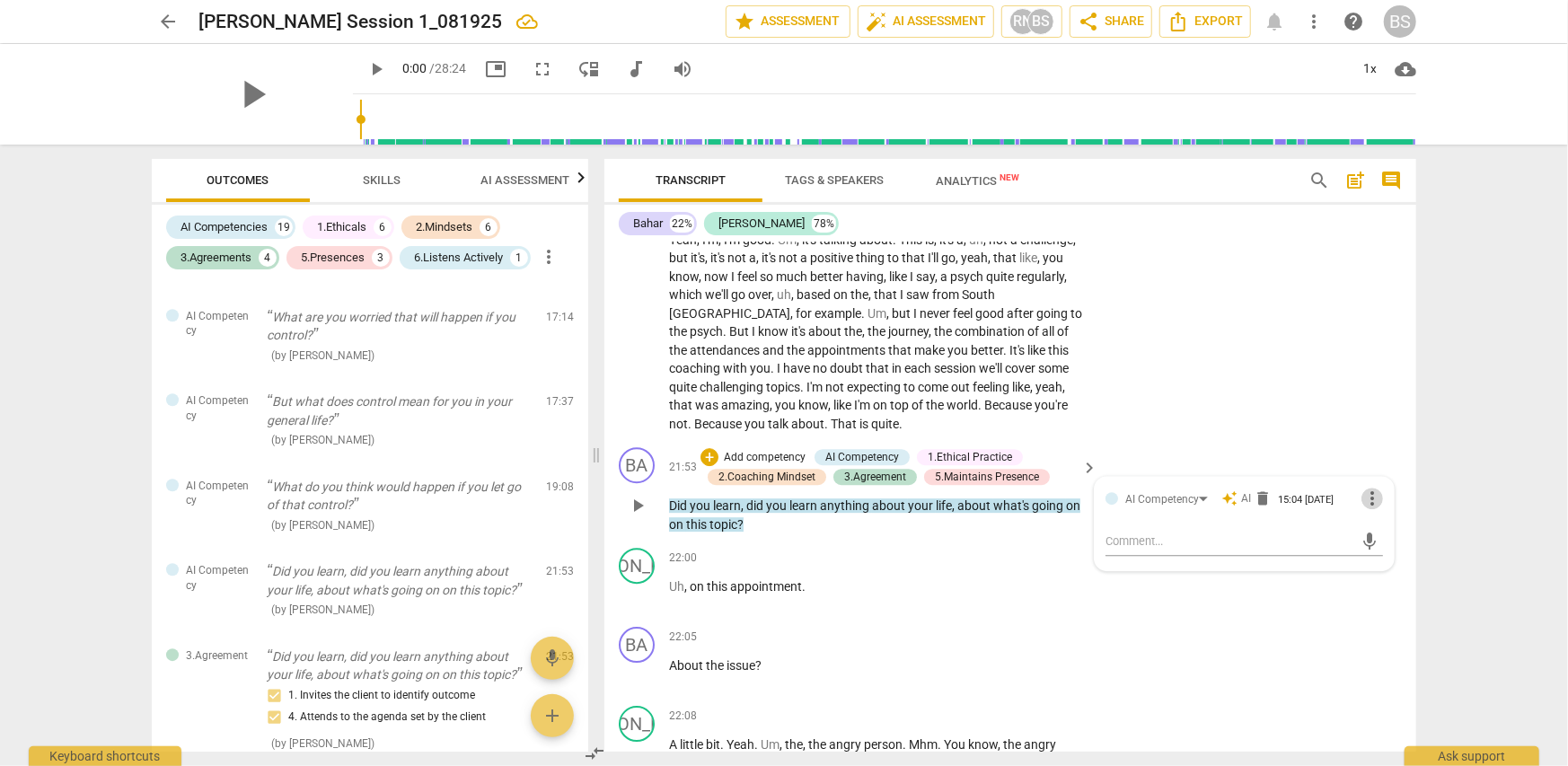
click at [1366, 487] on span "more_vert" at bounding box center [1373, 498] width 22 height 22
click at [1383, 494] on li "Delete" at bounding box center [1387, 499] width 62 height 34
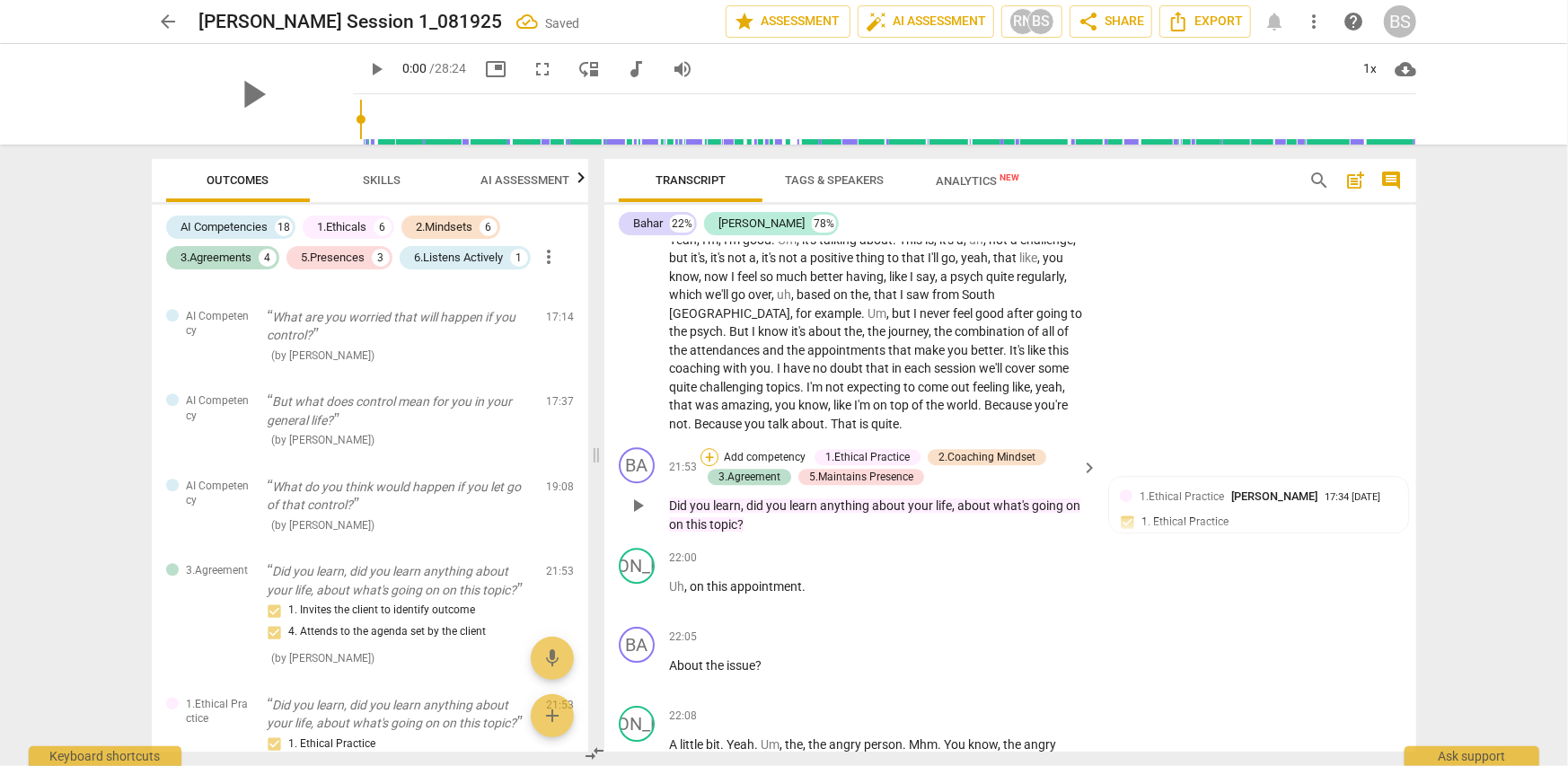
click at [710, 448] on div "+" at bounding box center [710, 457] width 18 height 18
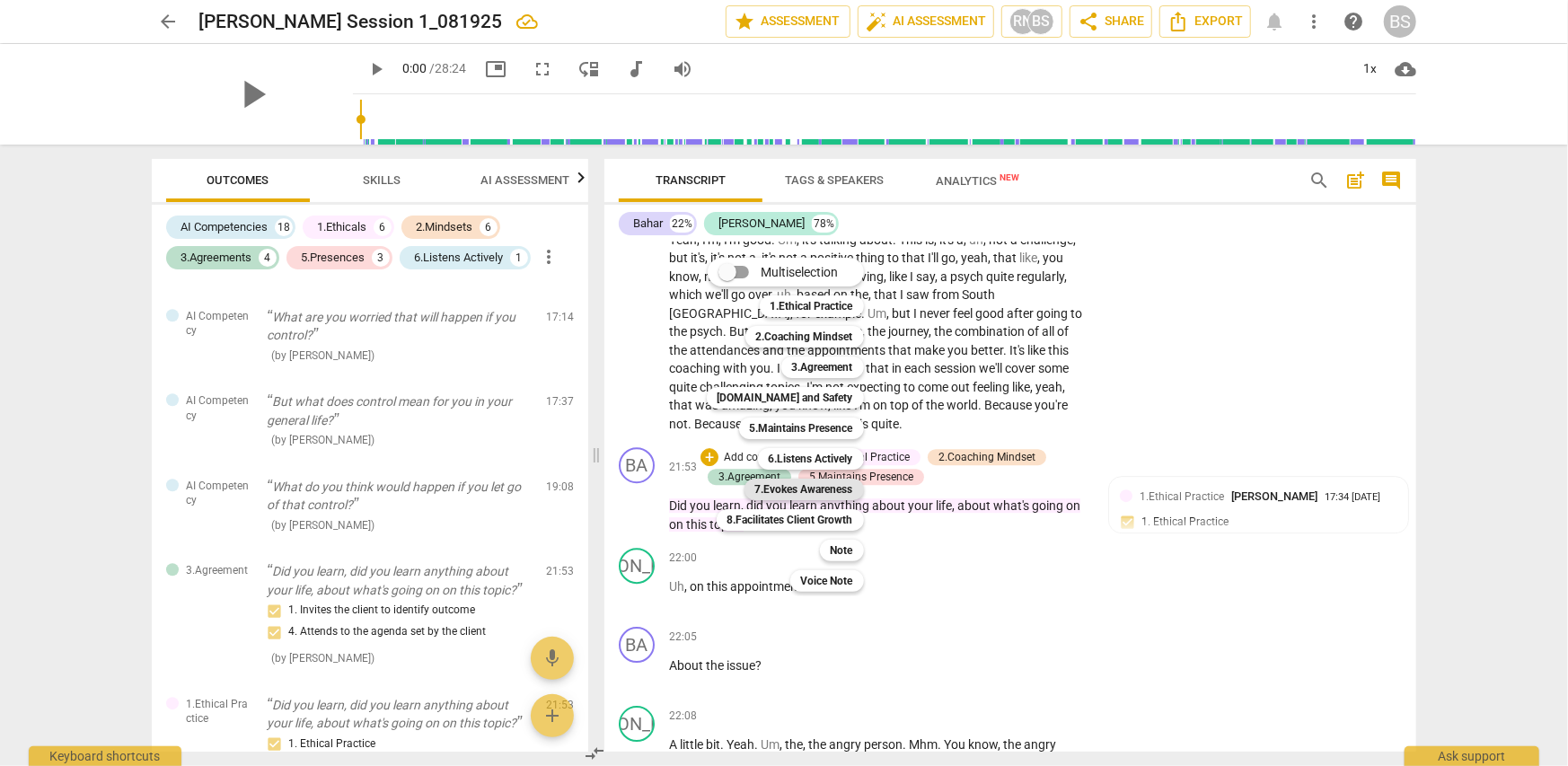
click at [823, 486] on b "7.Evokes Awareness" at bounding box center [804, 489] width 98 height 22
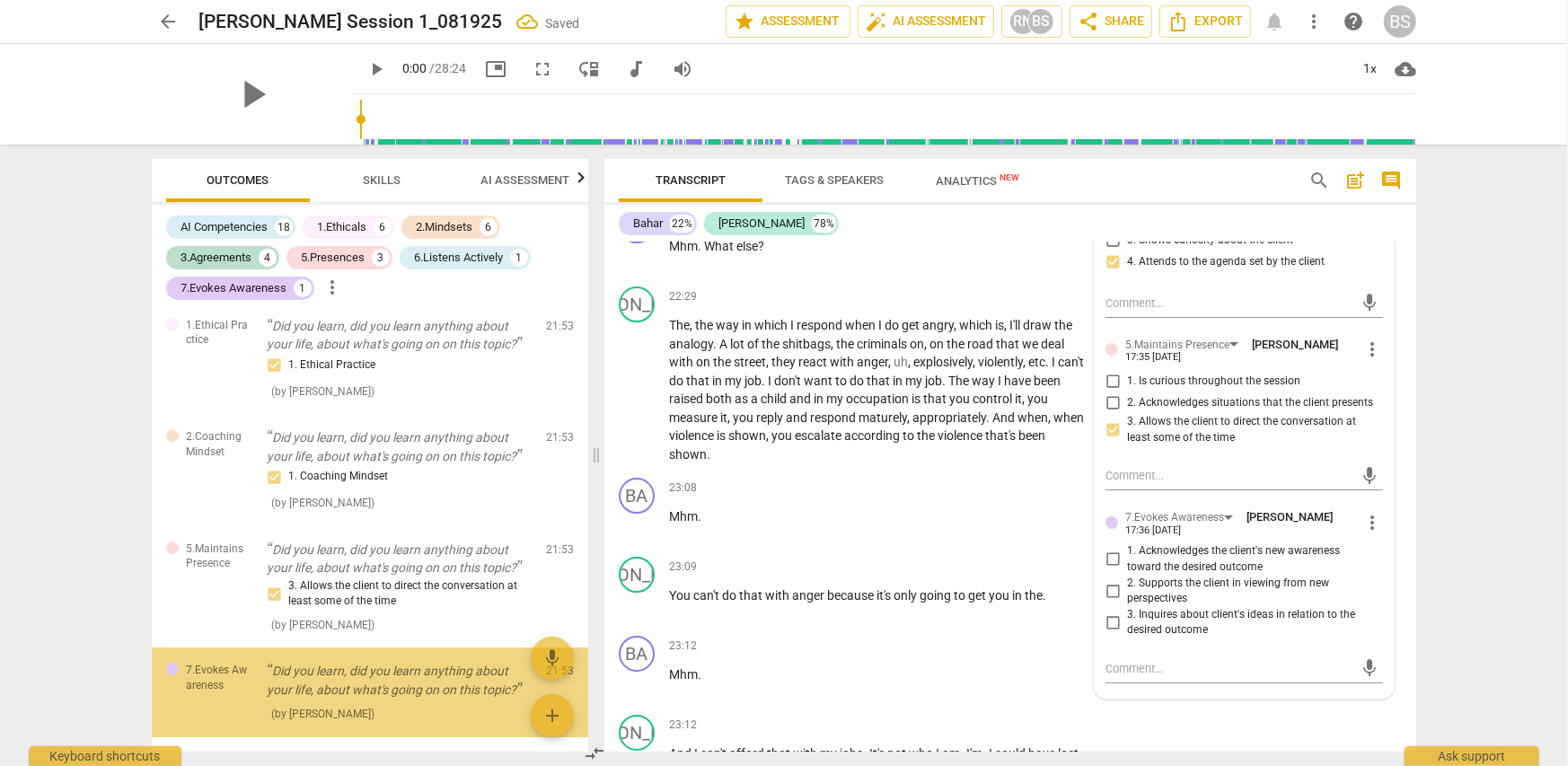
scroll to position [8354, 0]
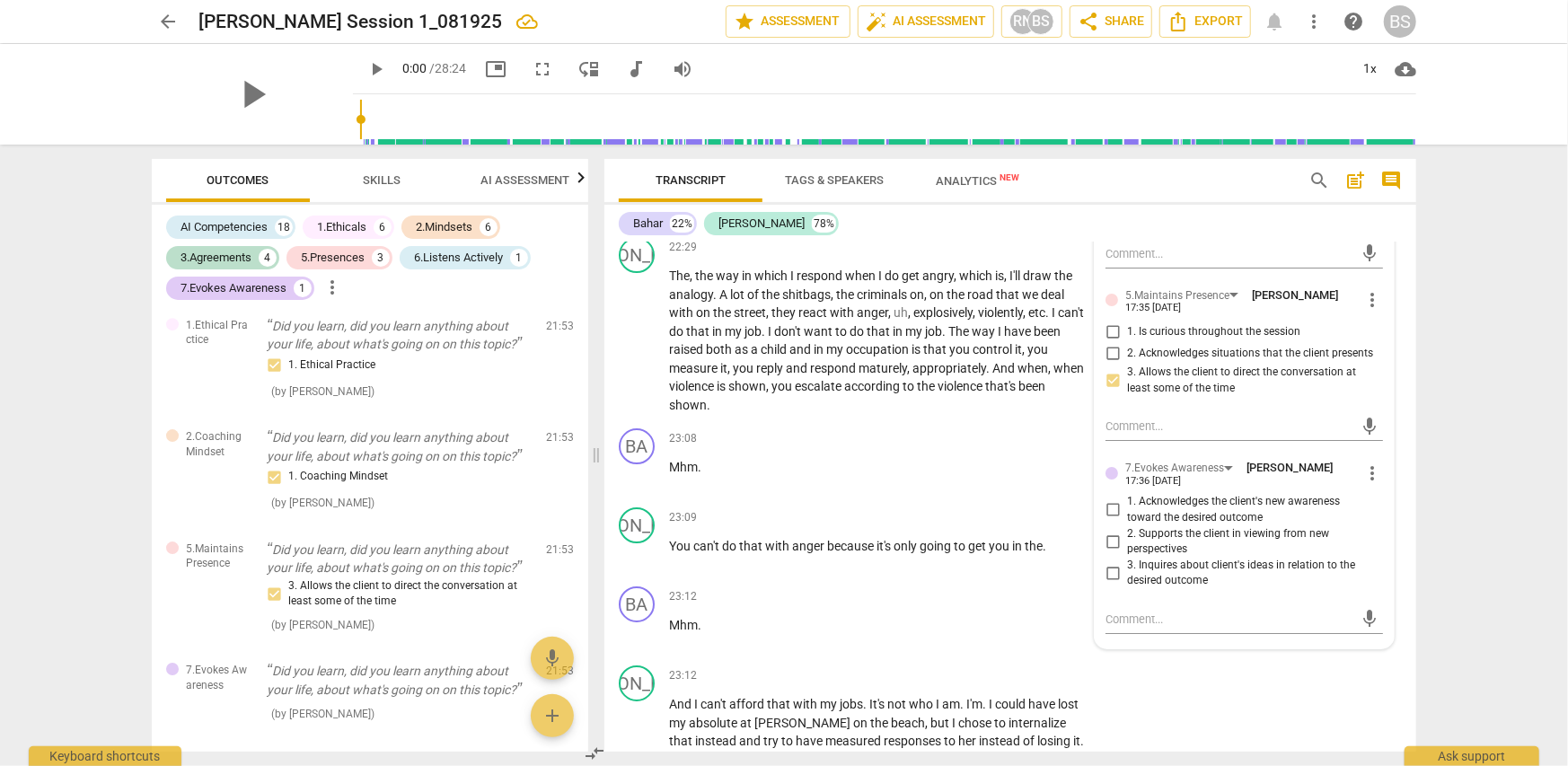
click at [1110, 562] on input "3. Inquires about client's ideas in relation to the desired outcome" at bounding box center [1113, 572] width 29 height 22
checkbox input "true"
click at [1459, 523] on div "arrow_back [PERSON_NAME] Session 1_081925 edit star Assessment auto_fix_high AI…" at bounding box center [784, 383] width 1568 height 766
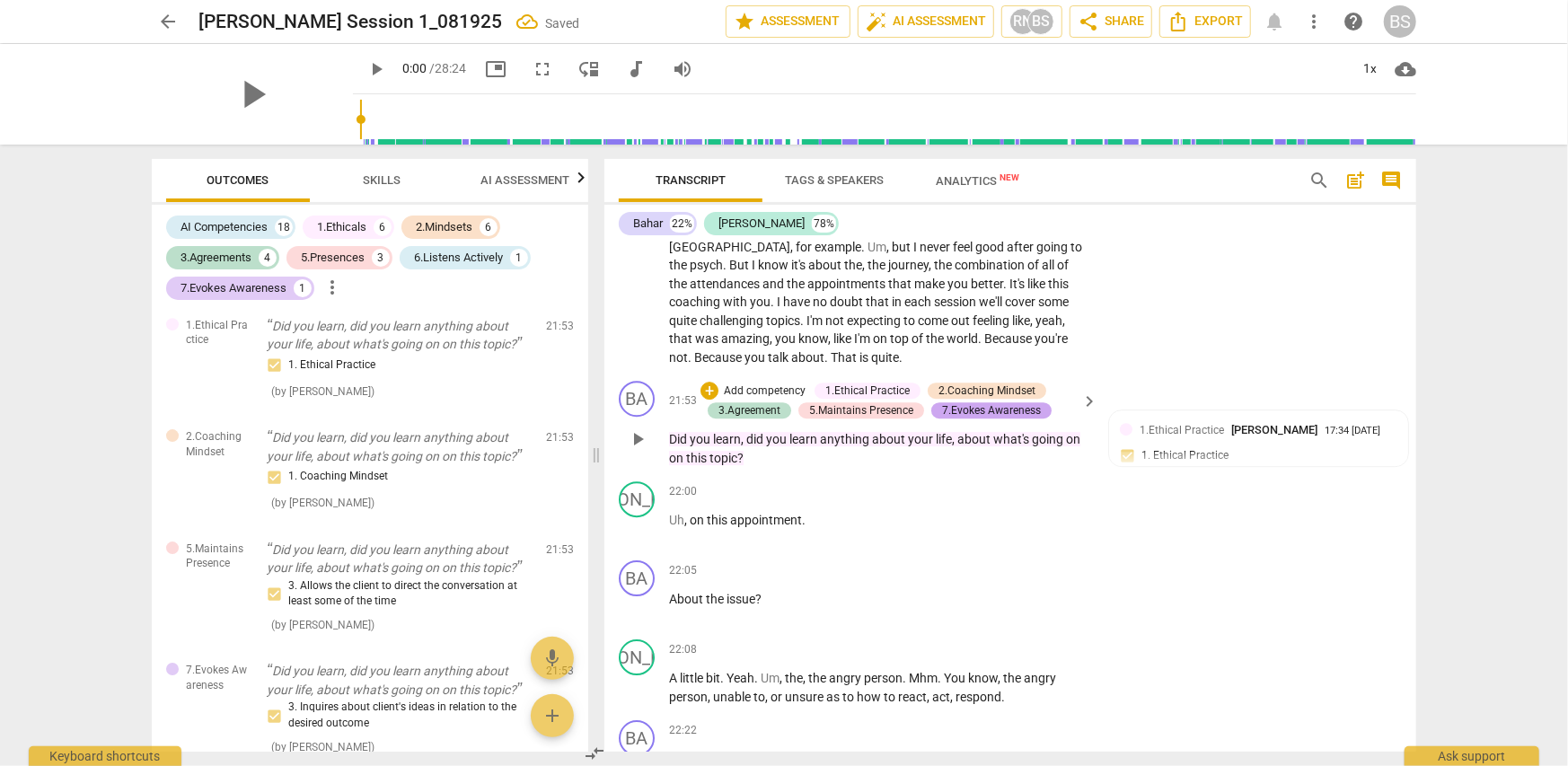
scroll to position [7726, 0]
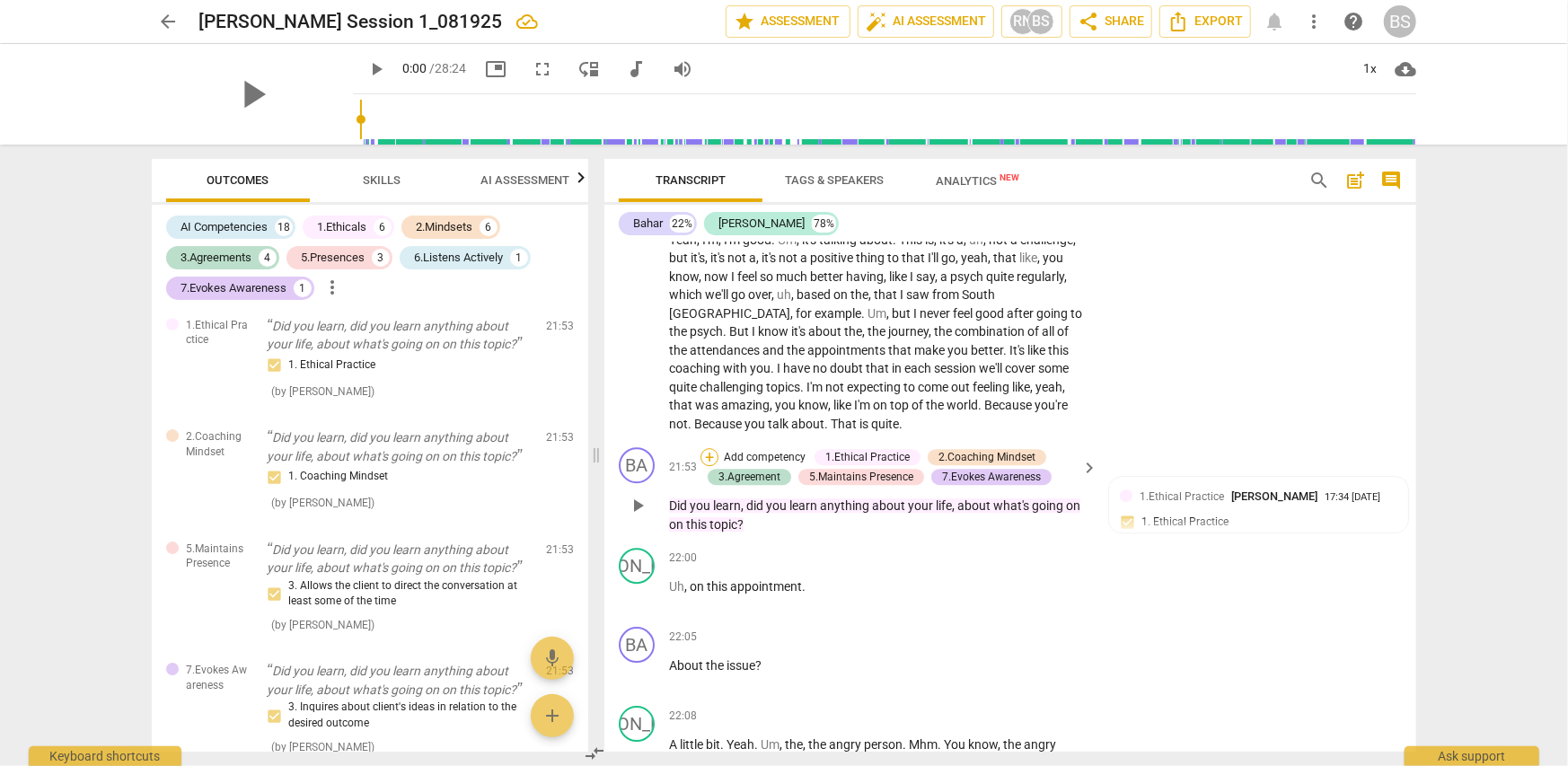
click at [708, 448] on div "+" at bounding box center [710, 457] width 18 height 18
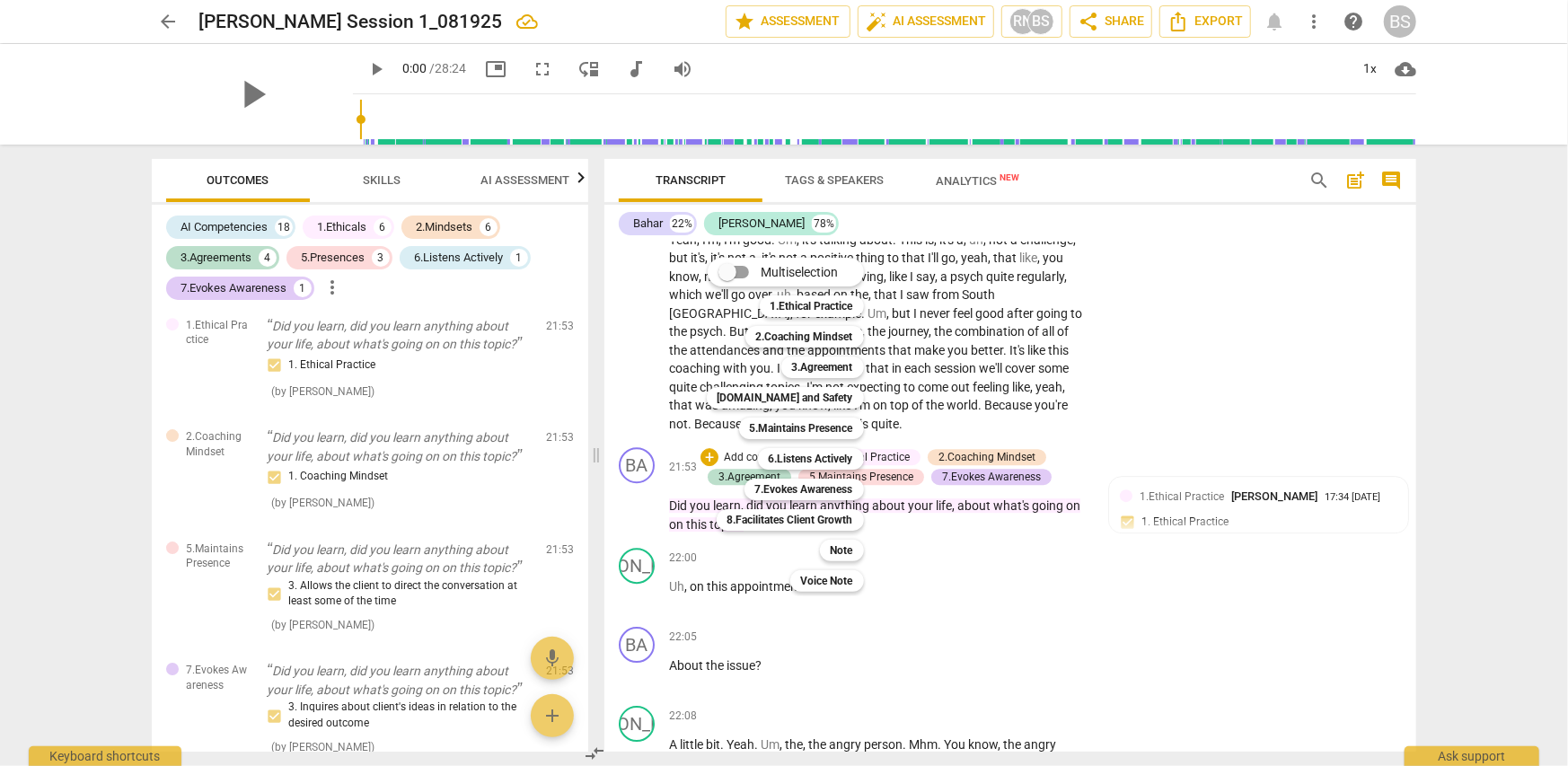
click at [1265, 373] on div at bounding box center [784, 383] width 1568 height 766
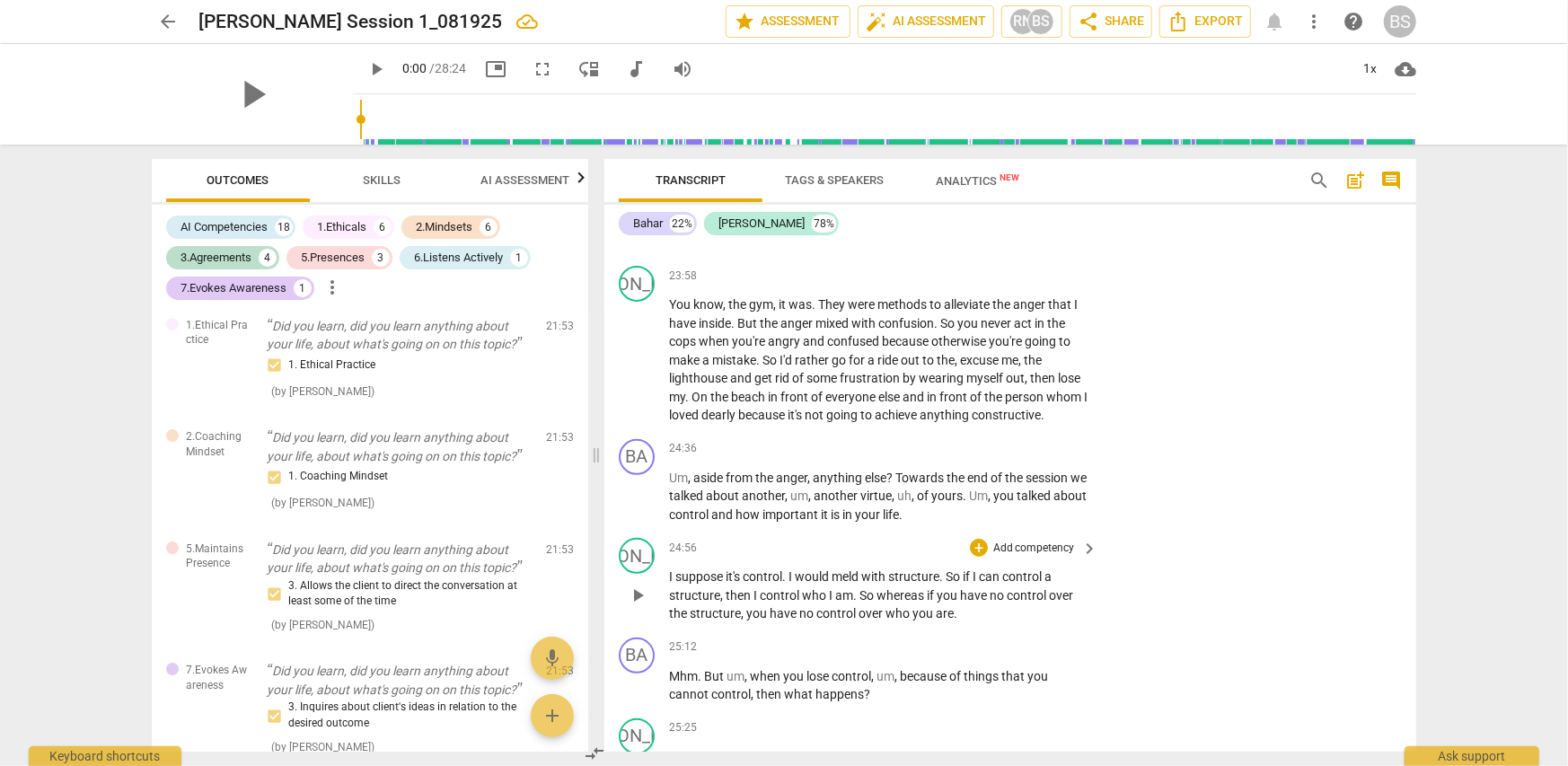
scroll to position [9072, 0]
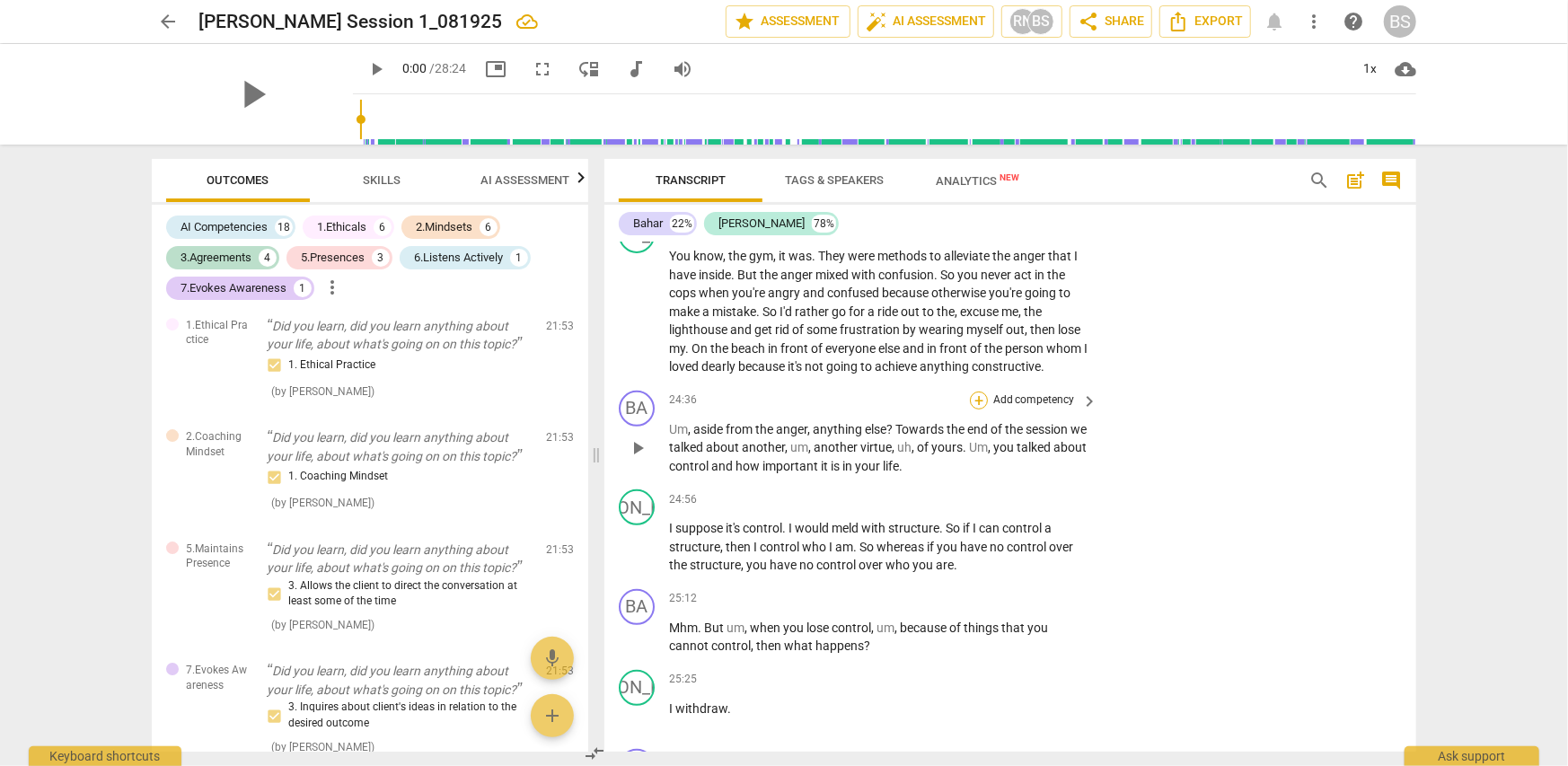
click at [977, 392] on div "+" at bounding box center [979, 401] width 18 height 18
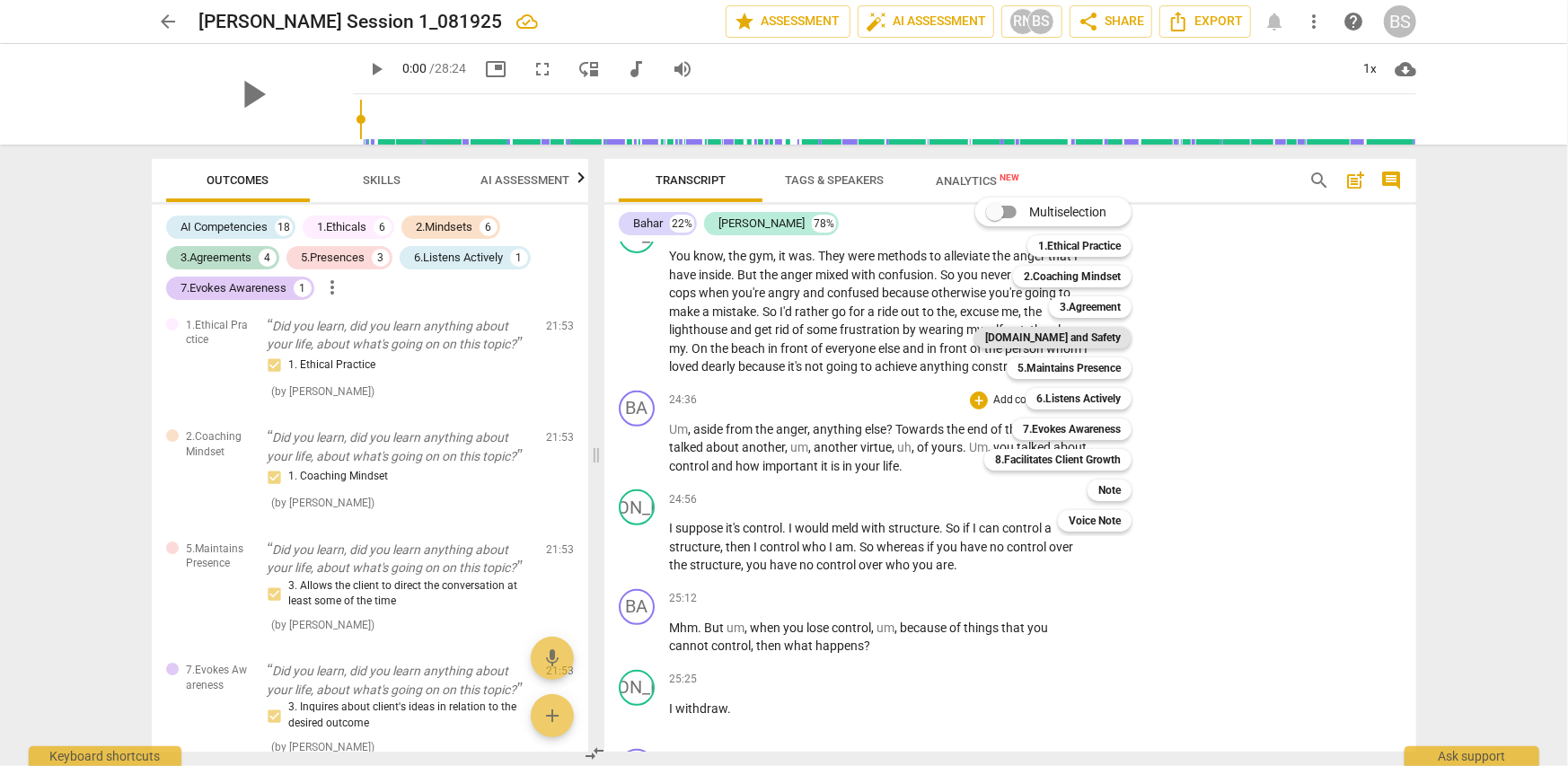
click at [1089, 340] on b "[DOMAIN_NAME] and Safety" at bounding box center [1053, 338] width 136 height 22
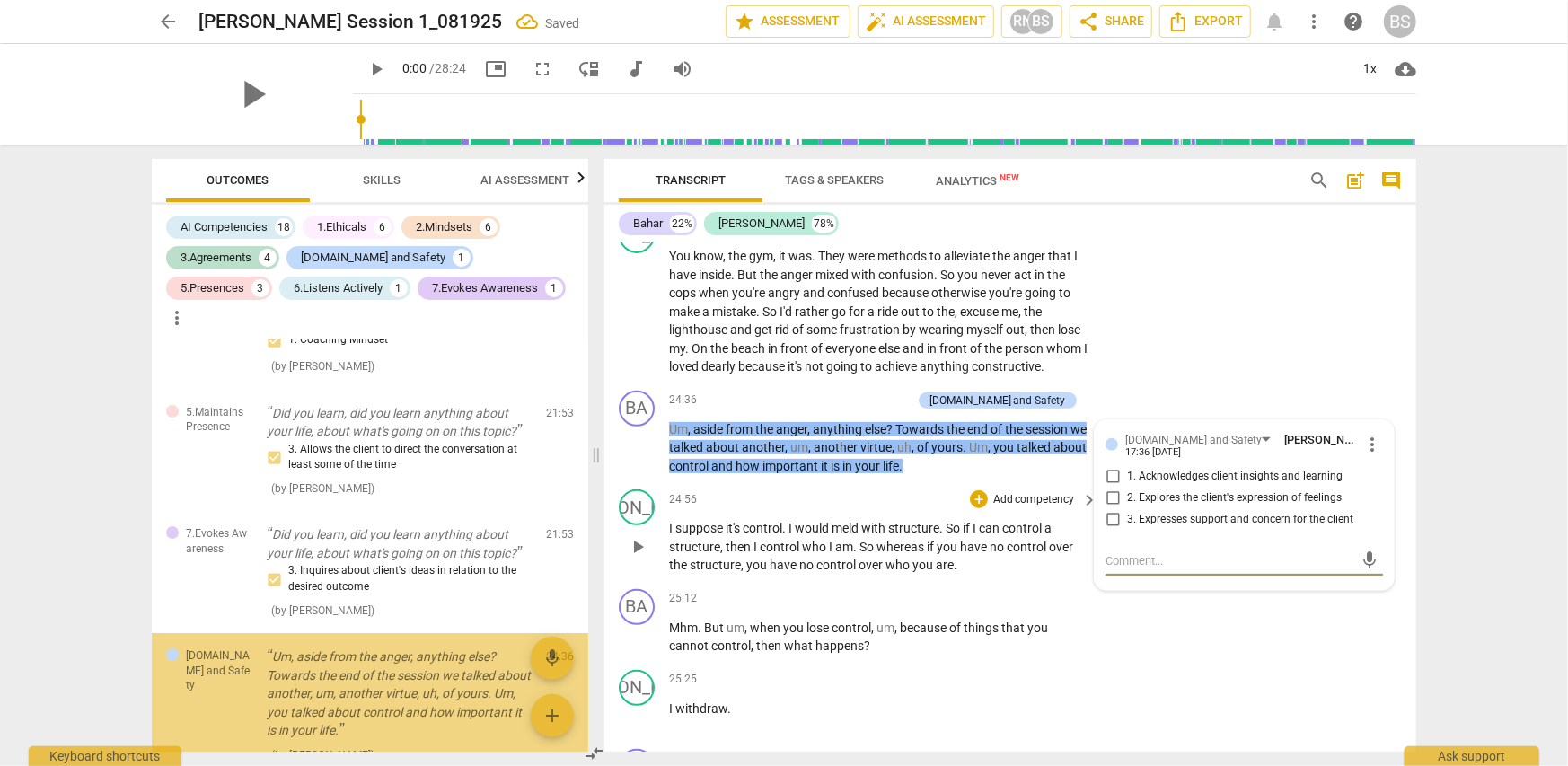
scroll to position [3843, 0]
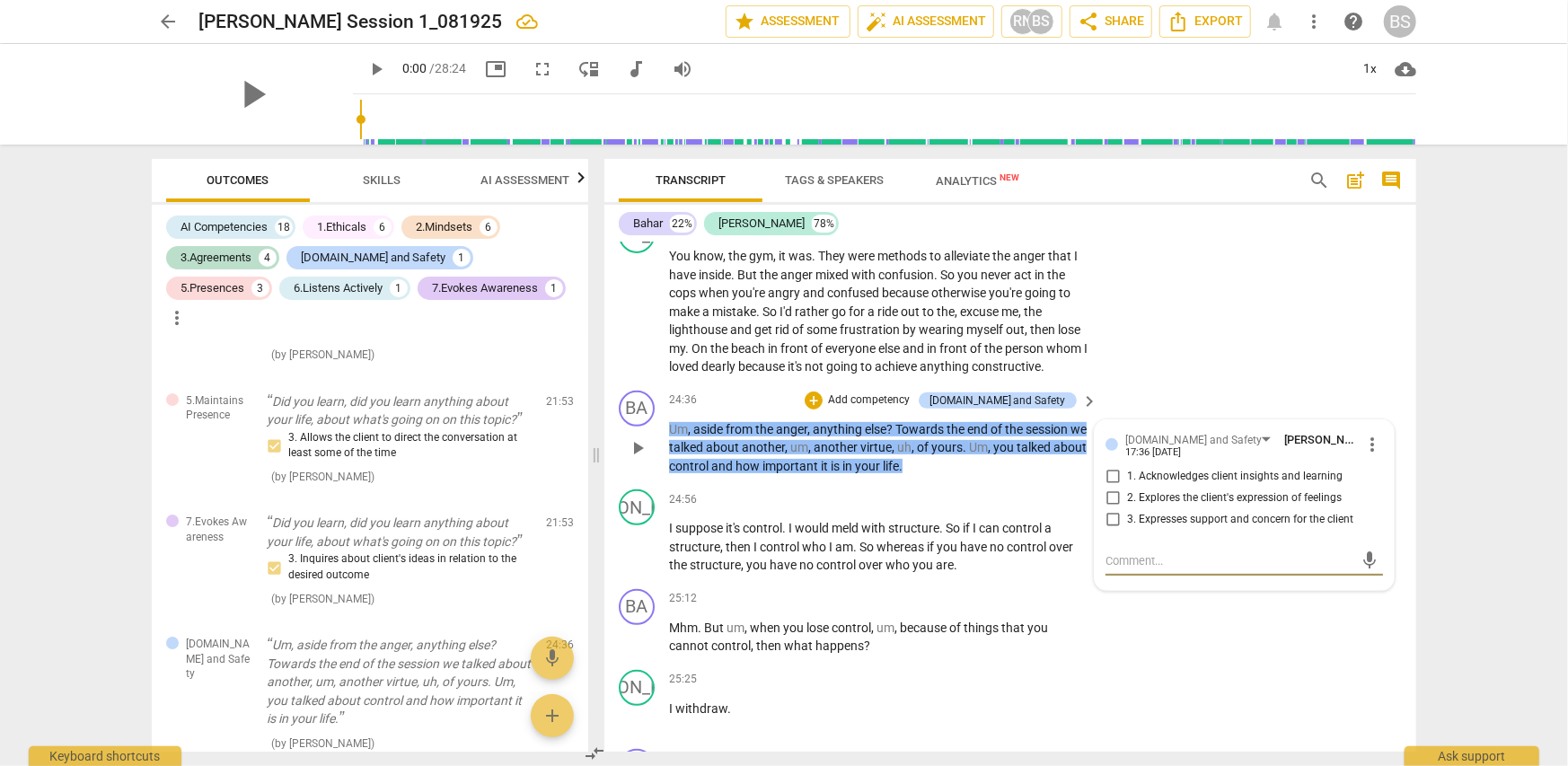
click at [1105, 487] on input "2. Explores the client's expression of feelings" at bounding box center [1113, 498] width 29 height 22
checkbox input "true"
click at [1114, 466] on input "1. Acknowledges client insights and learning" at bounding box center [1113, 477] width 29 height 22
checkbox input "true"
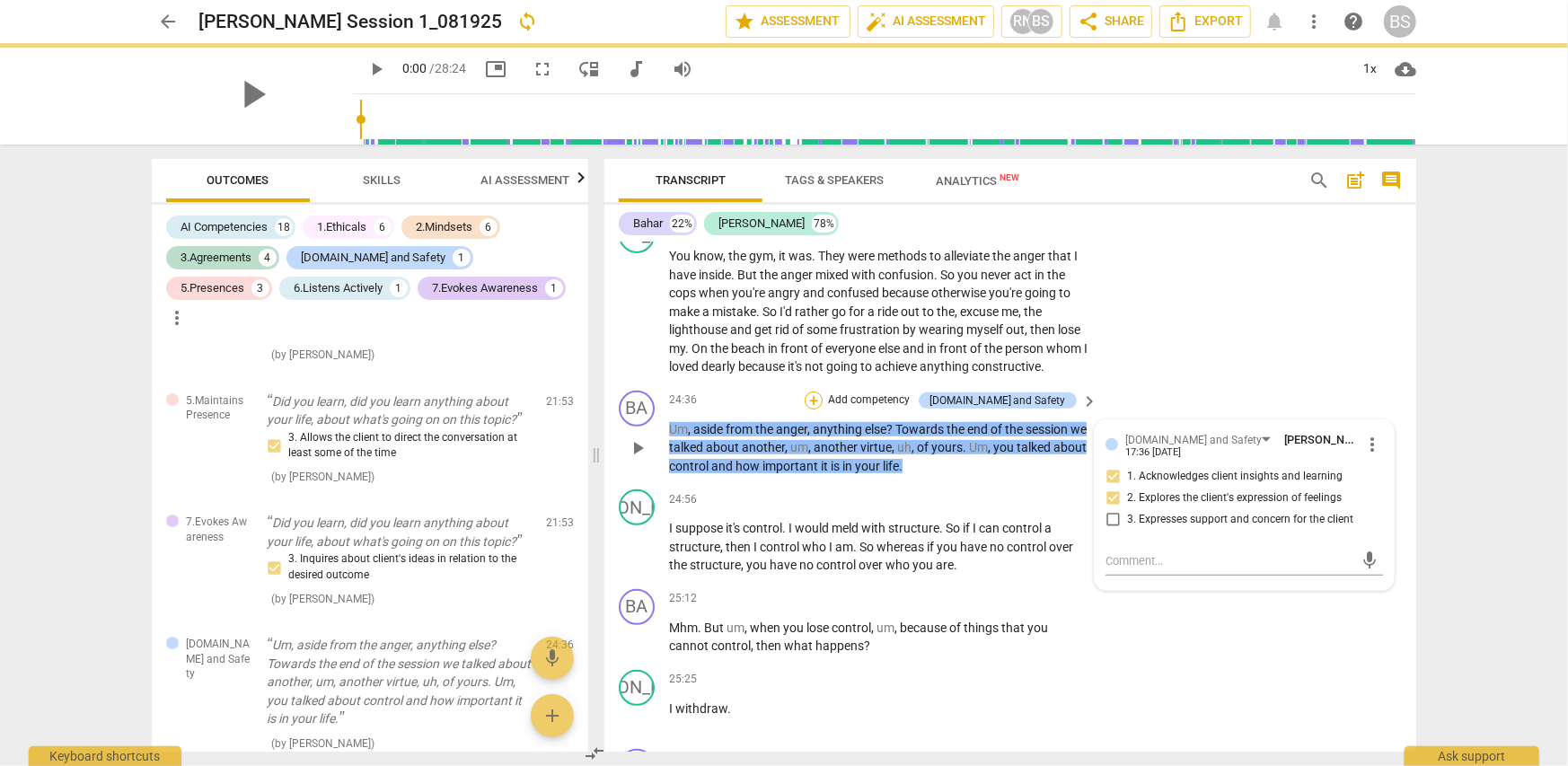
click at [822, 392] on div "+" at bounding box center [813, 401] width 18 height 18
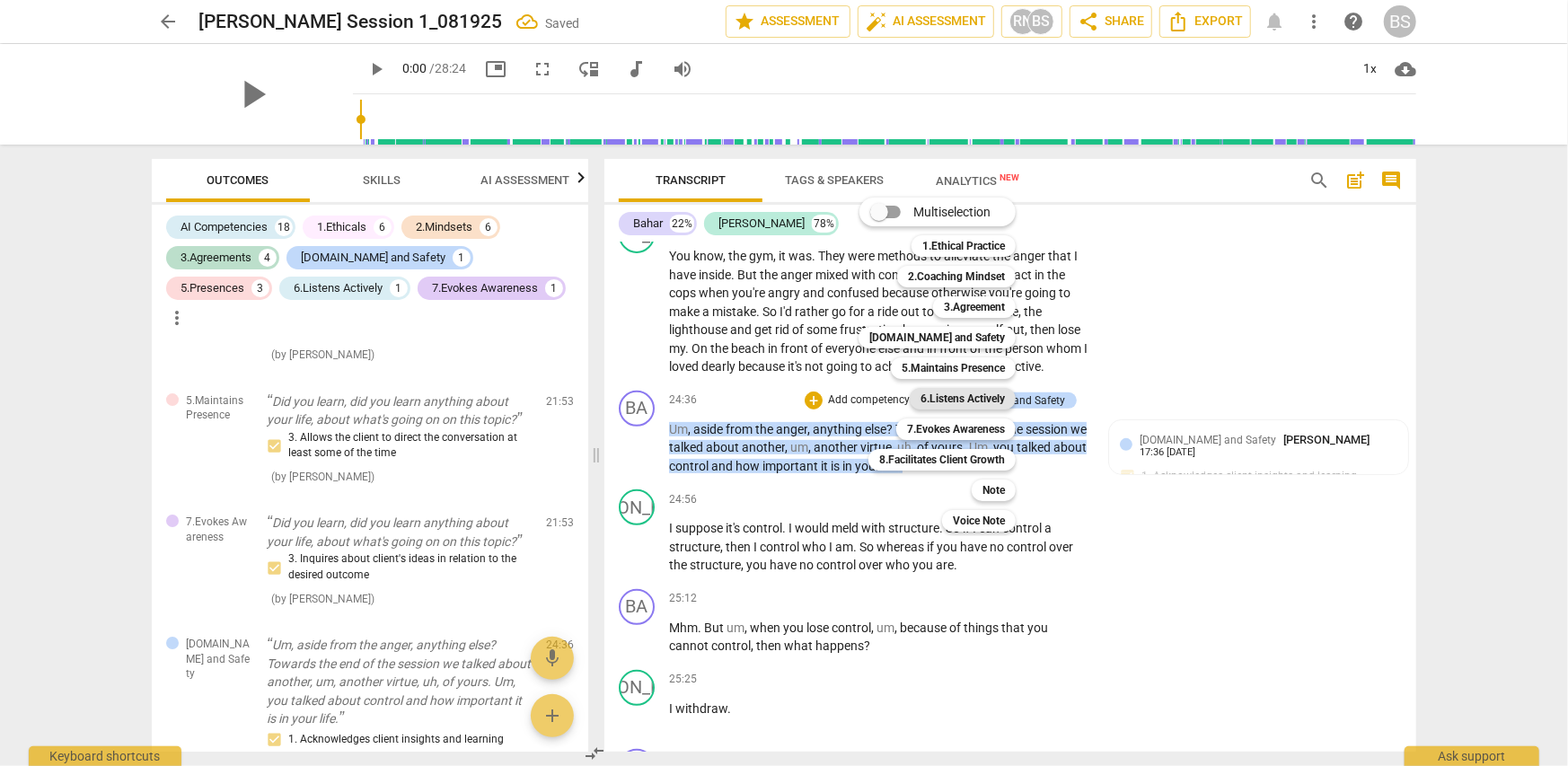
click at [988, 397] on b "6.Listens Actively" at bounding box center [963, 399] width 85 height 22
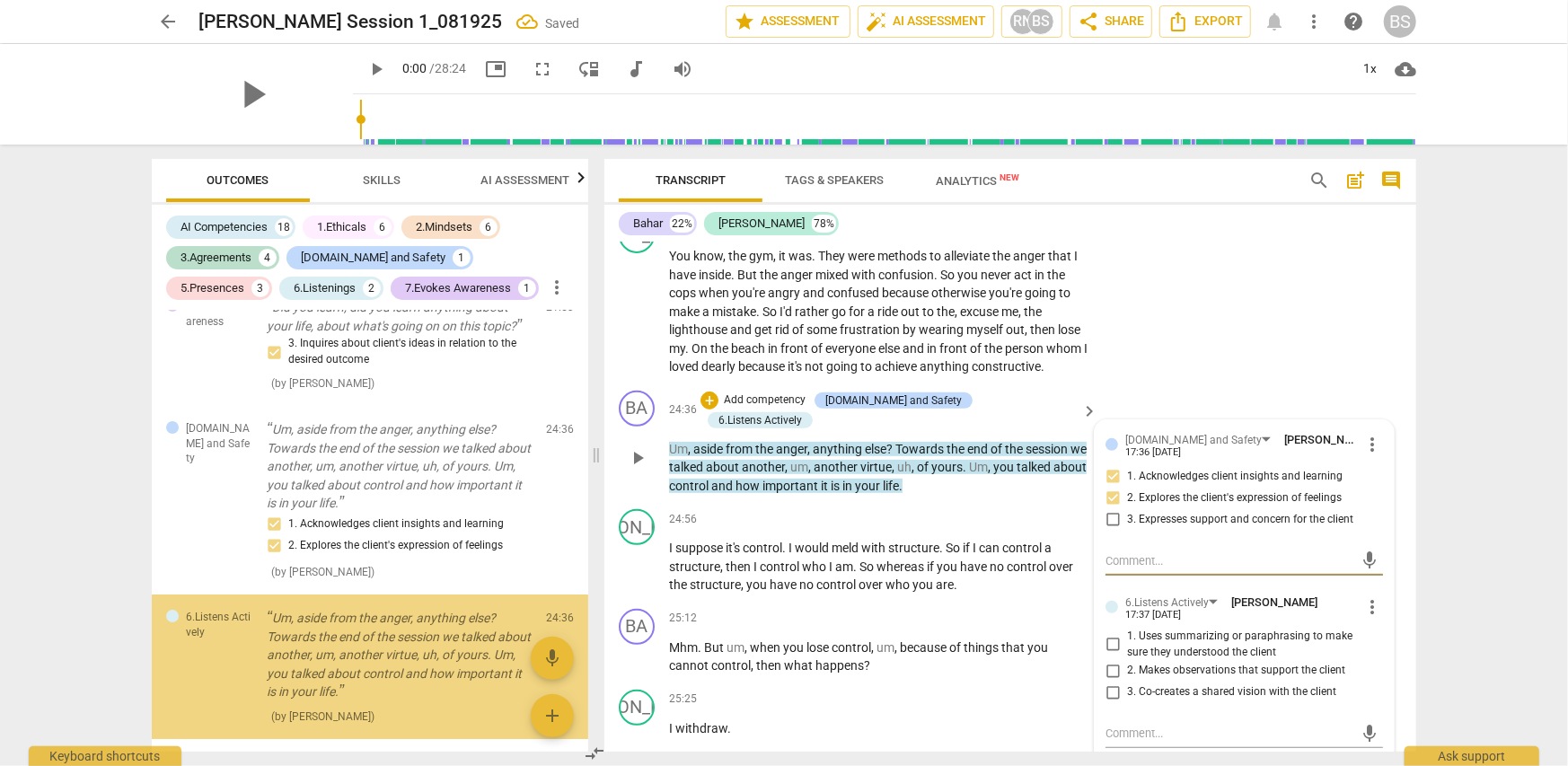
scroll to position [4031, 0]
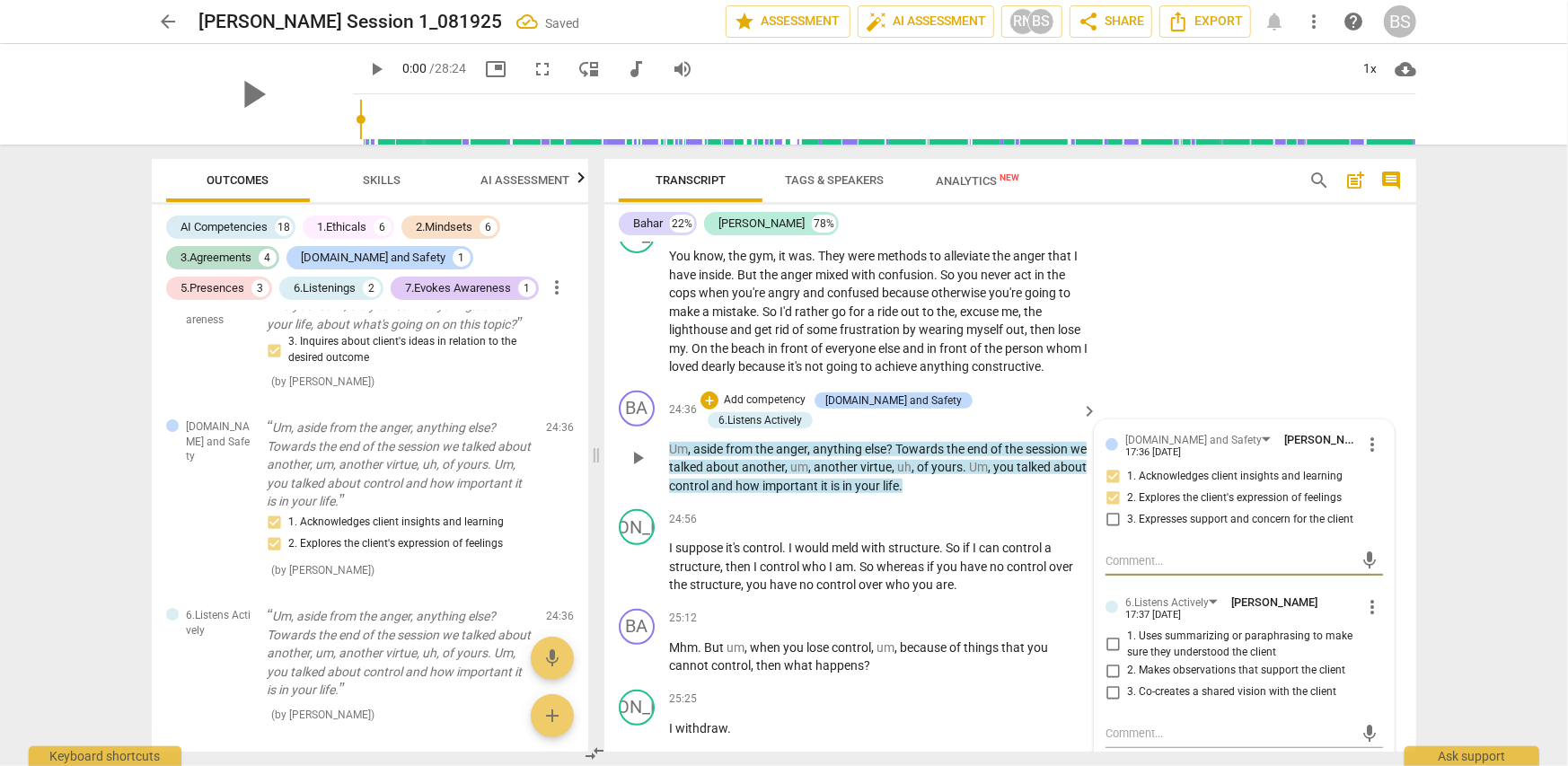
click at [1106, 634] on input "1. Uses summarizing or paraphrasing to make sure they understood the client" at bounding box center [1113, 644] width 29 height 22
checkbox input "true"
click at [719, 392] on div "+" at bounding box center [710, 401] width 18 height 18
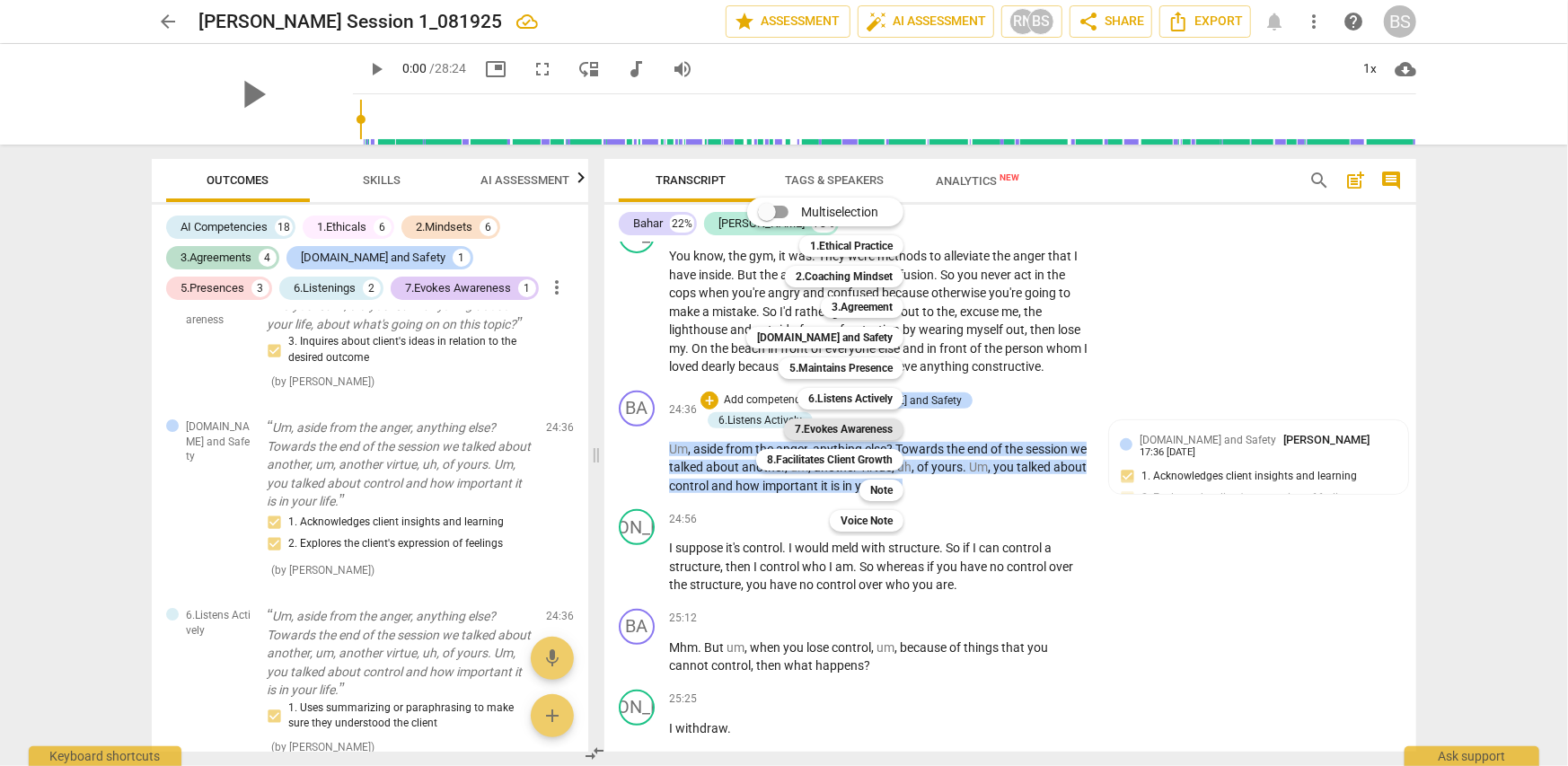
click at [854, 430] on b "7.Evokes Awareness" at bounding box center [843, 429] width 98 height 22
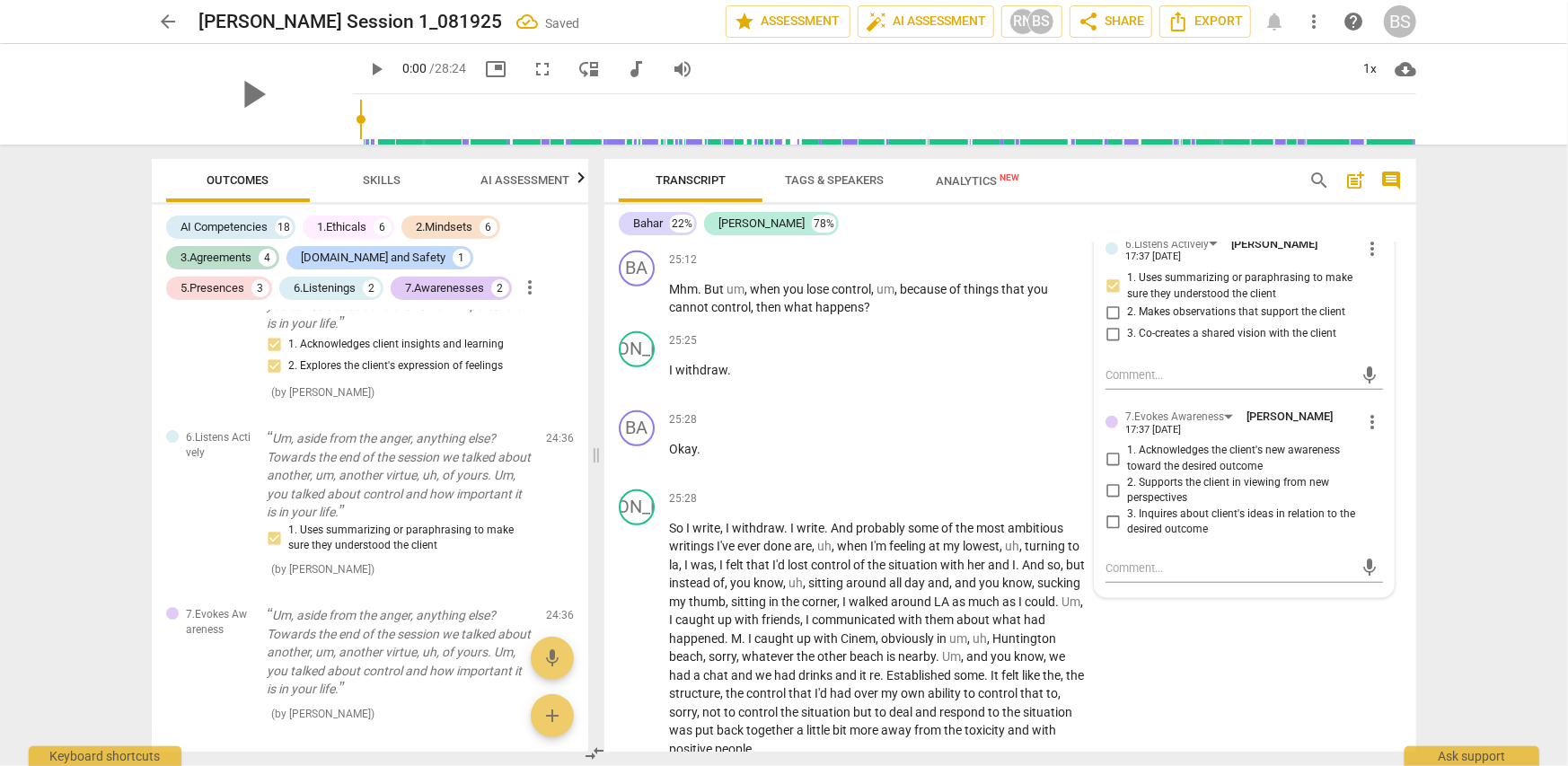
scroll to position [9431, 0]
click at [1110, 478] on input "2. Supports the client in viewing from new perspectives" at bounding box center [1113, 489] width 29 height 22
checkbox input "true"
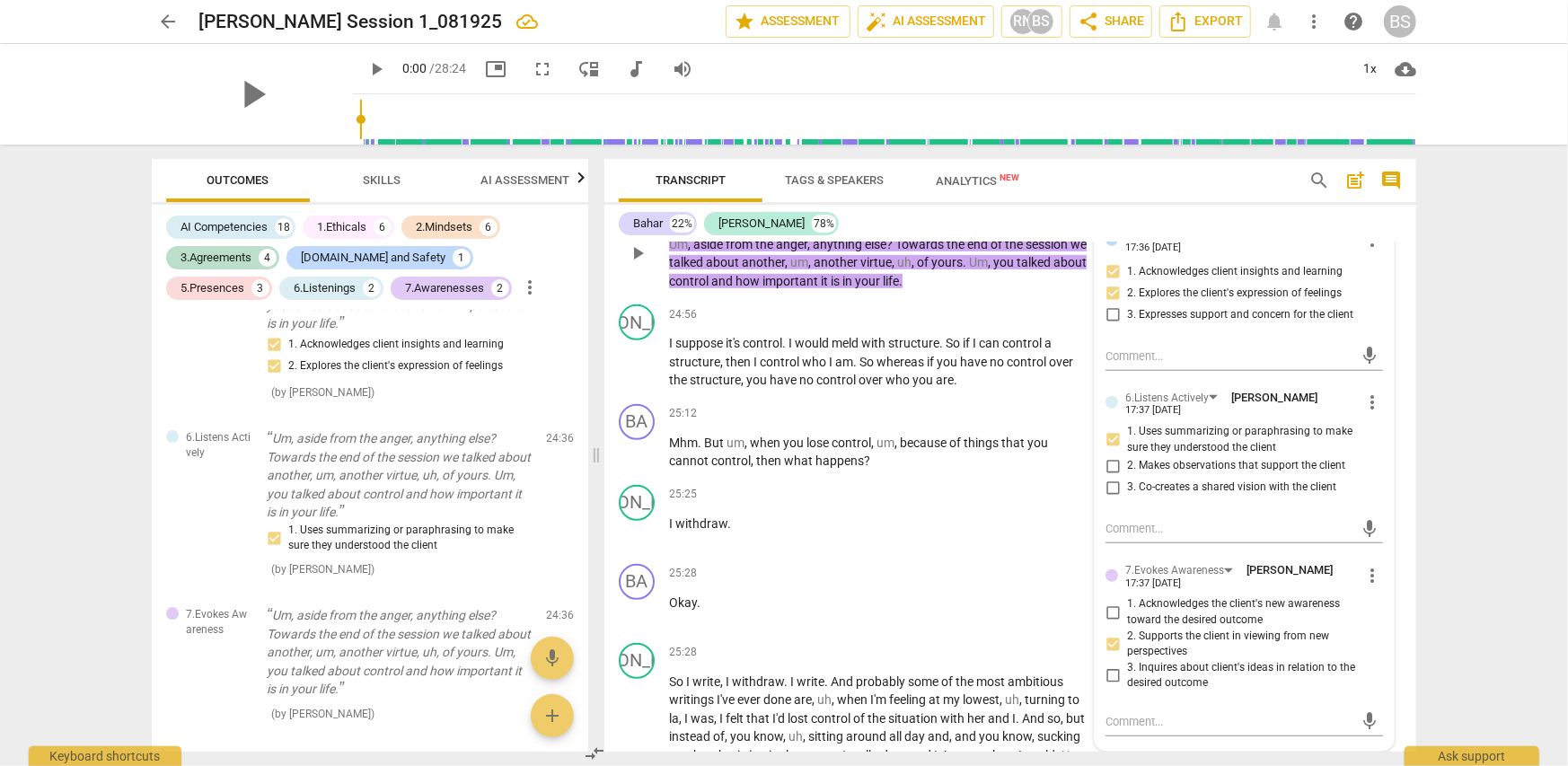
scroll to position [9162, 0]
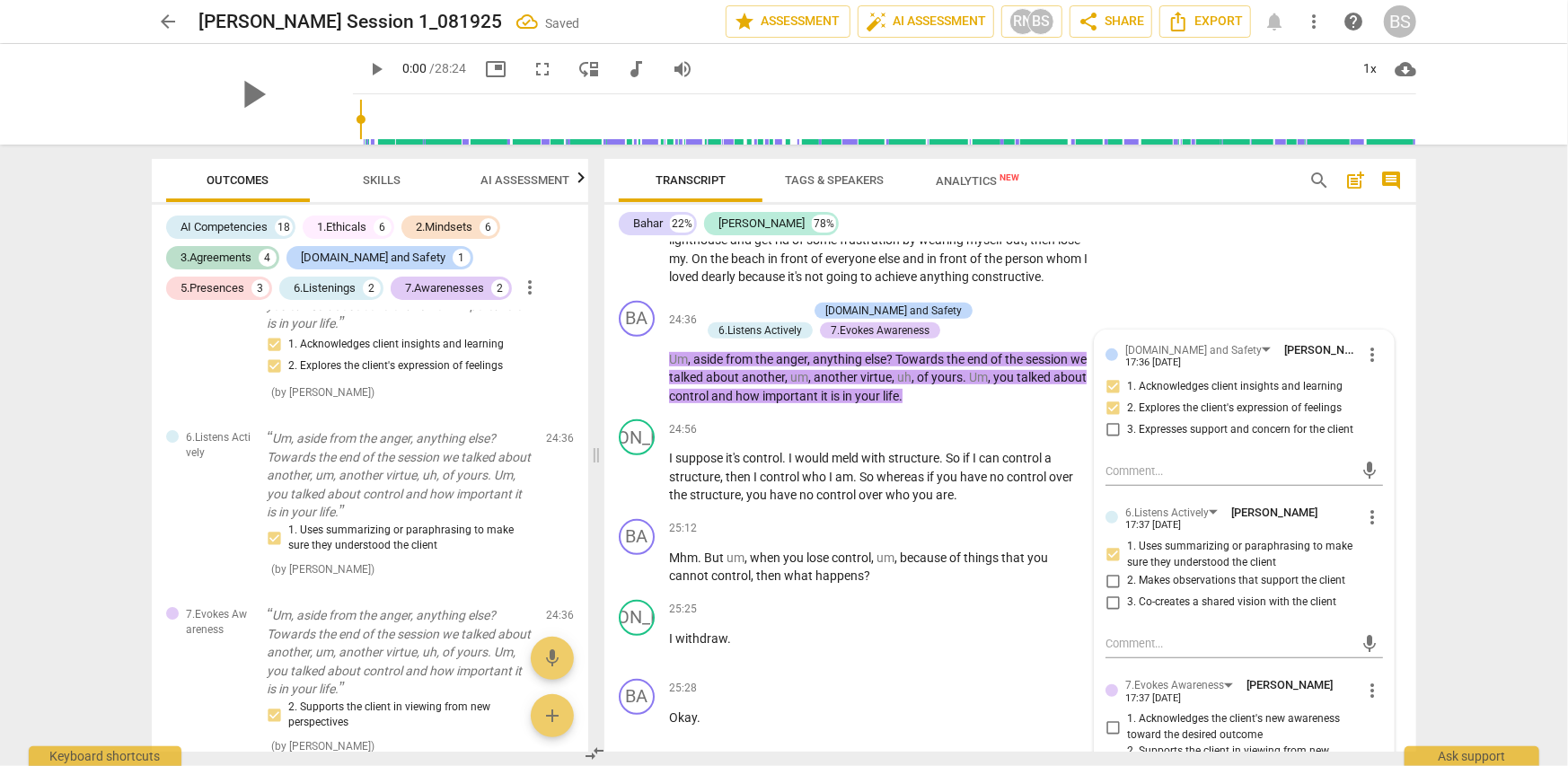
click at [1461, 438] on div "arrow_back [PERSON_NAME] Session 1_081925 Saved edit star Assessment auto_fix_h…" at bounding box center [784, 383] width 1568 height 766
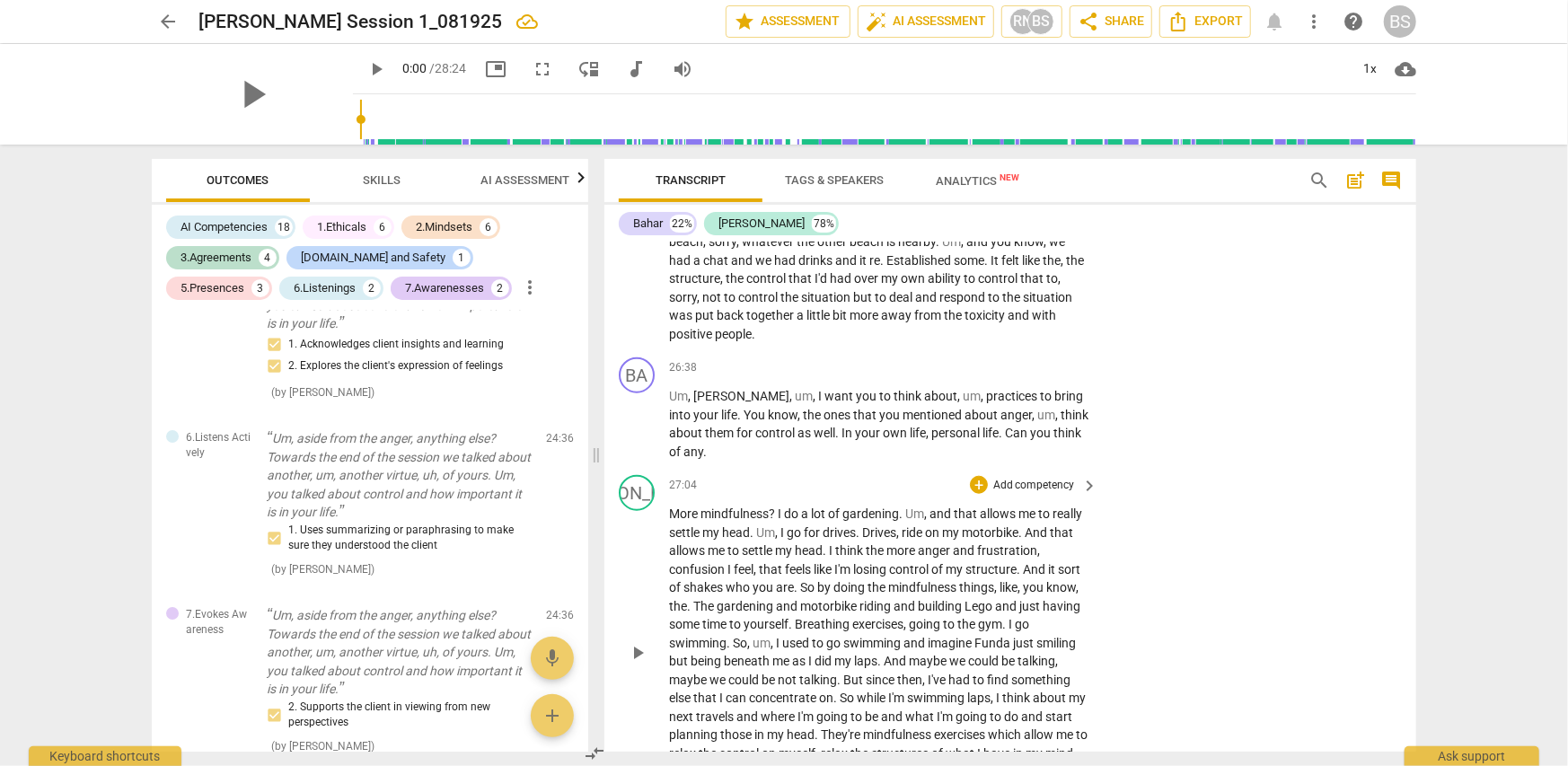
scroll to position [9829, 0]
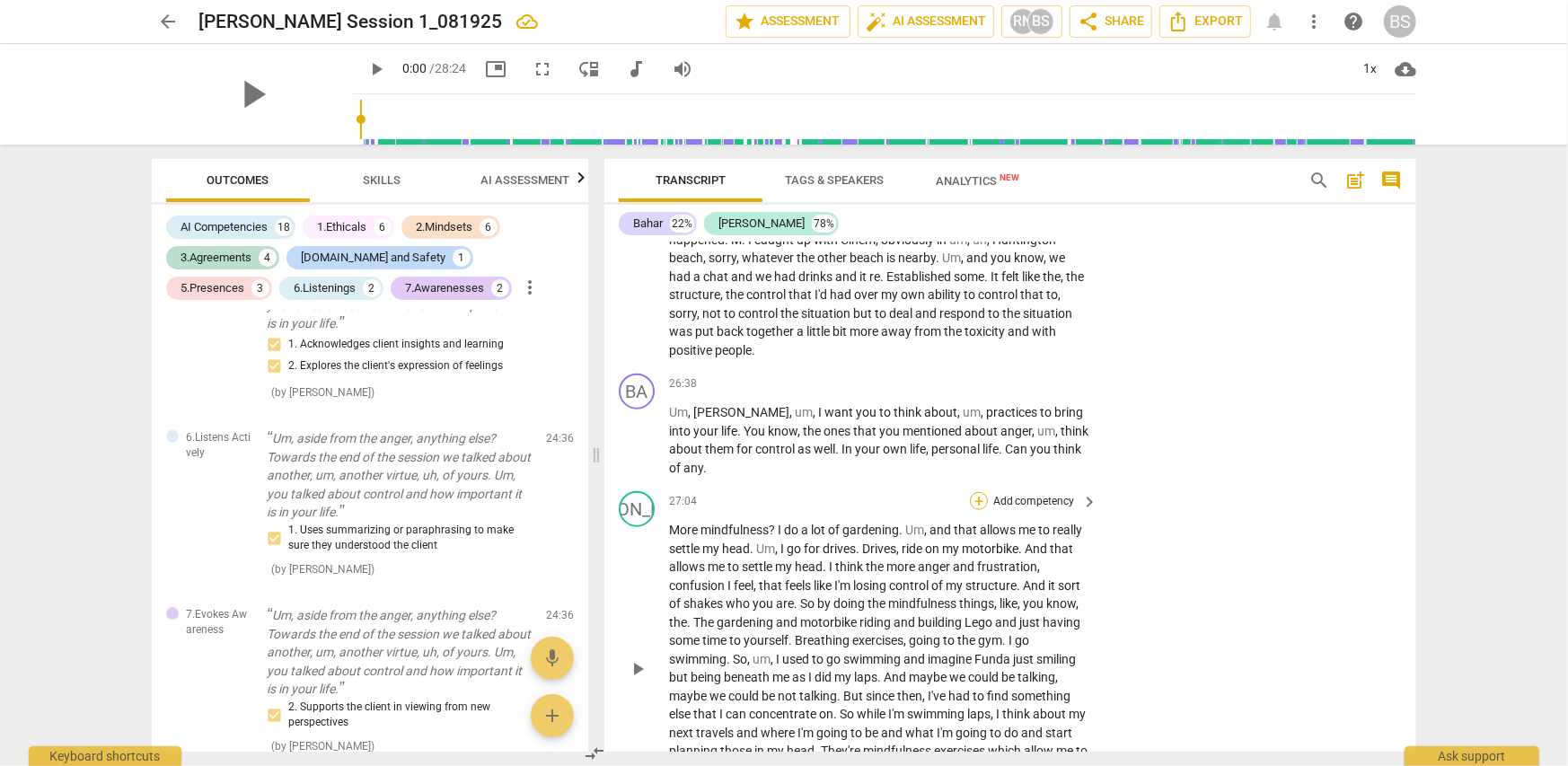
click at [981, 491] on div "+" at bounding box center [979, 500] width 18 height 18
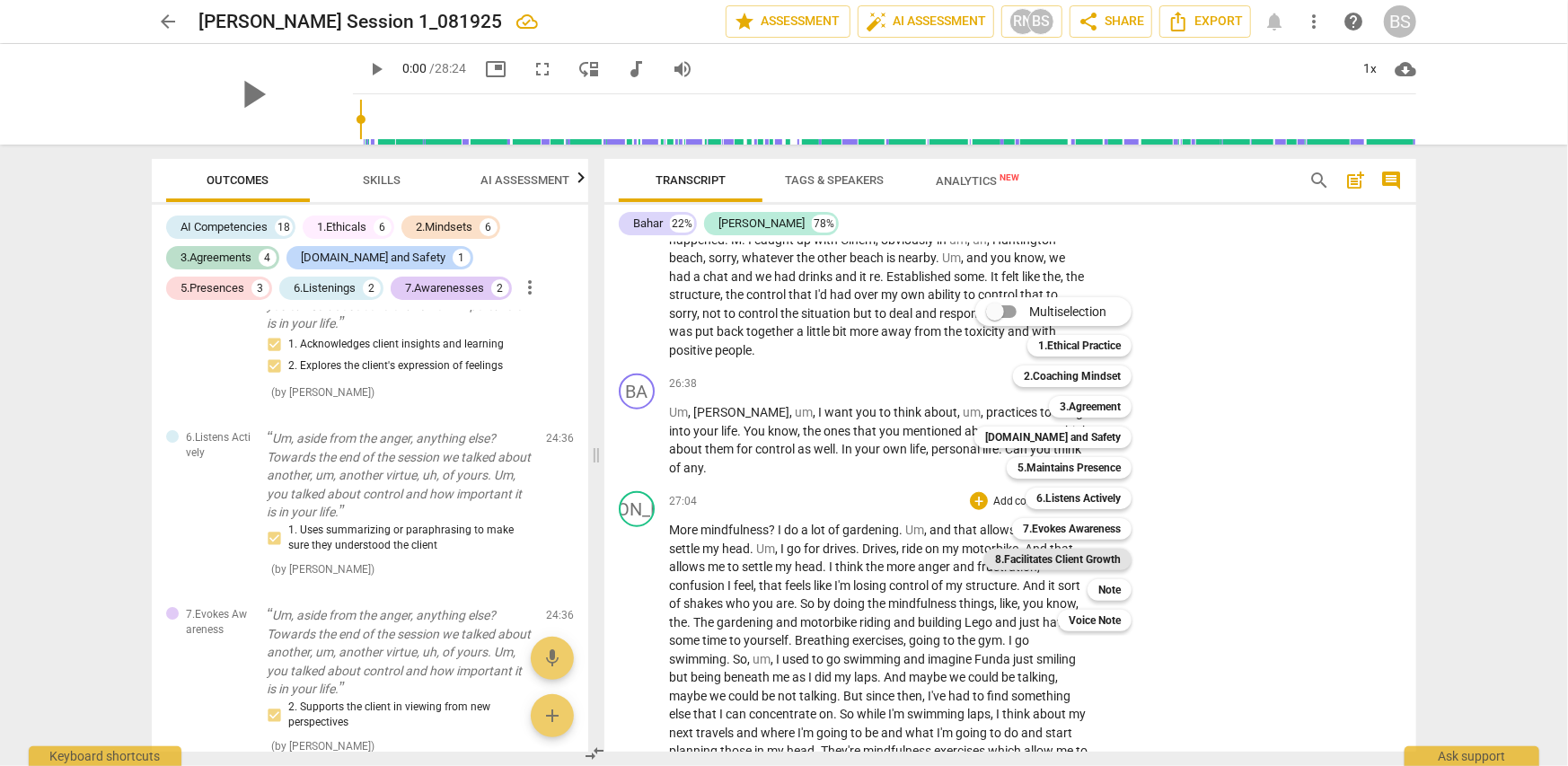
click at [1106, 558] on b "8.Facilitates Client Growth" at bounding box center [1058, 559] width 126 height 22
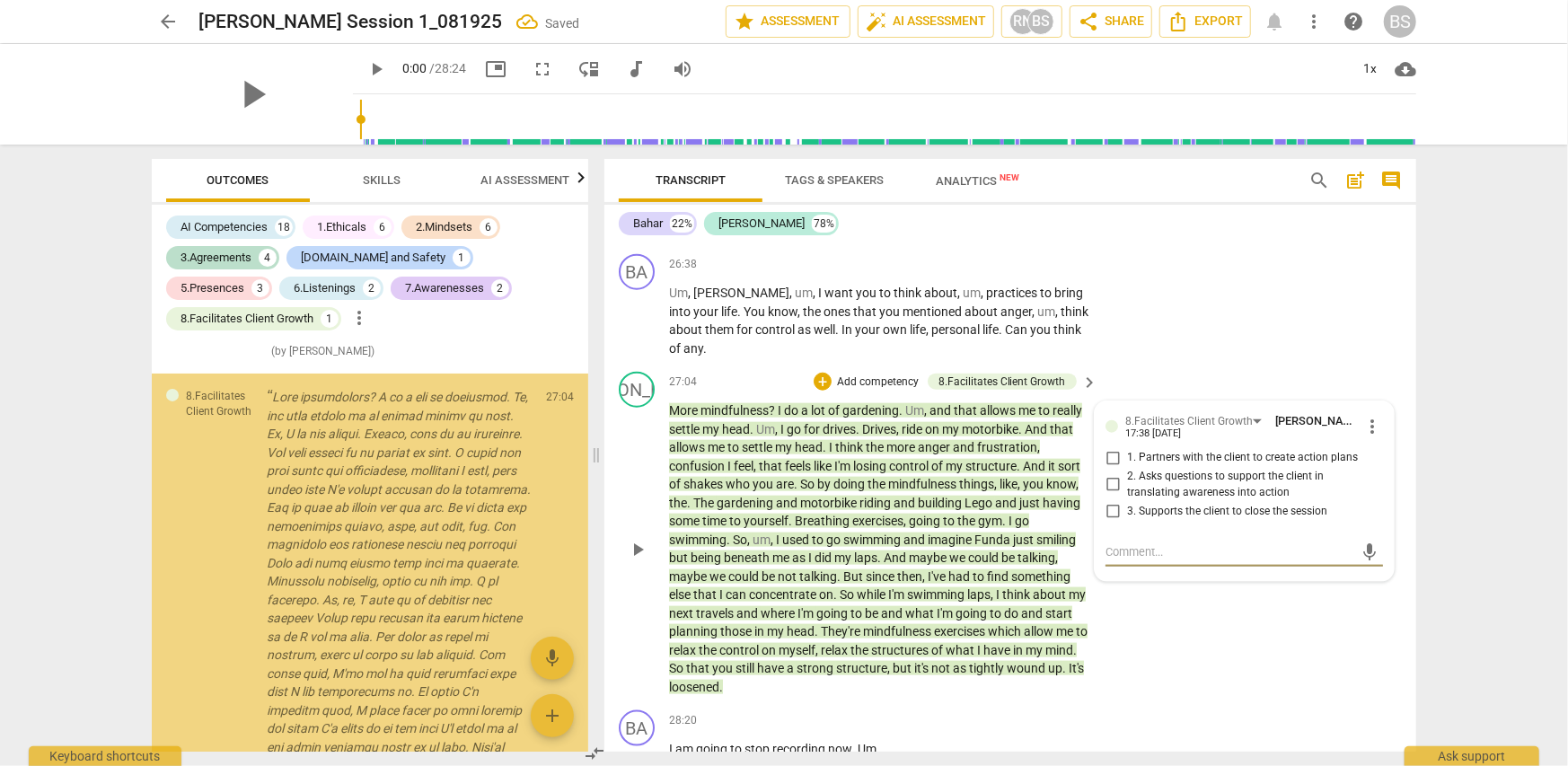
scroll to position [4652, 0]
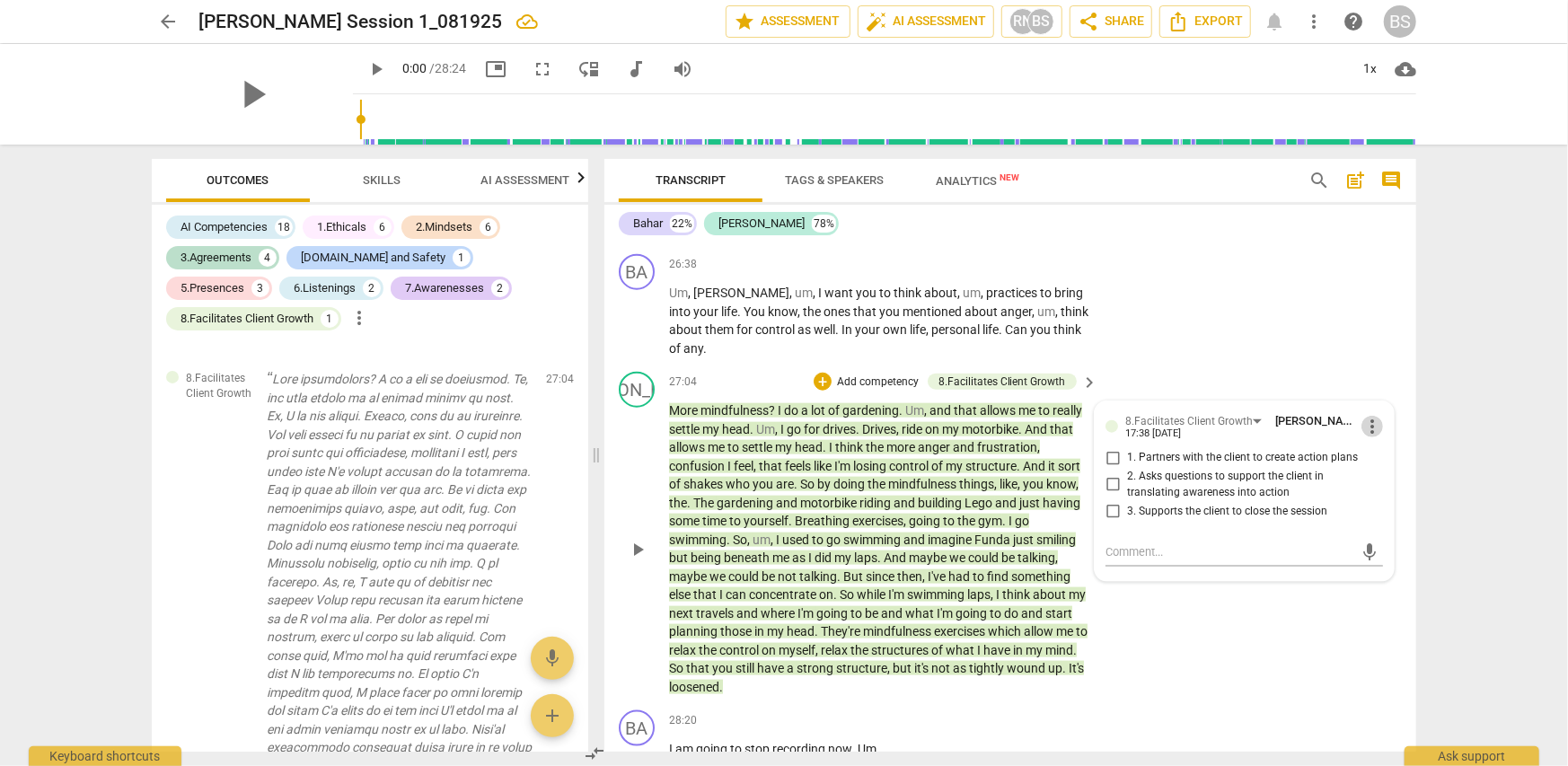
click at [1372, 416] on span "more_vert" at bounding box center [1373, 427] width 22 height 22
click at [1383, 425] on li "Delete" at bounding box center [1387, 424] width 62 height 34
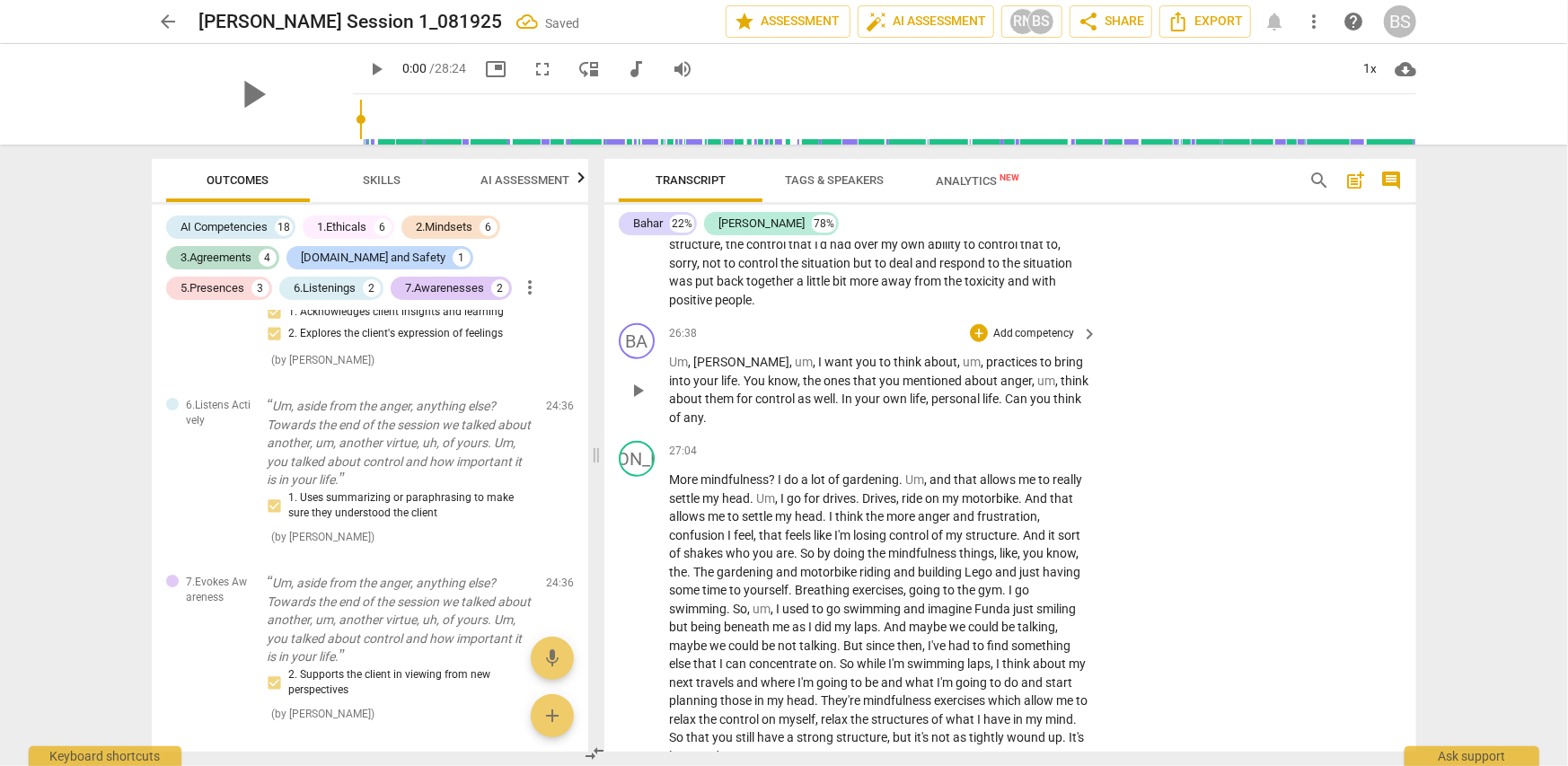
scroll to position [9859, 0]
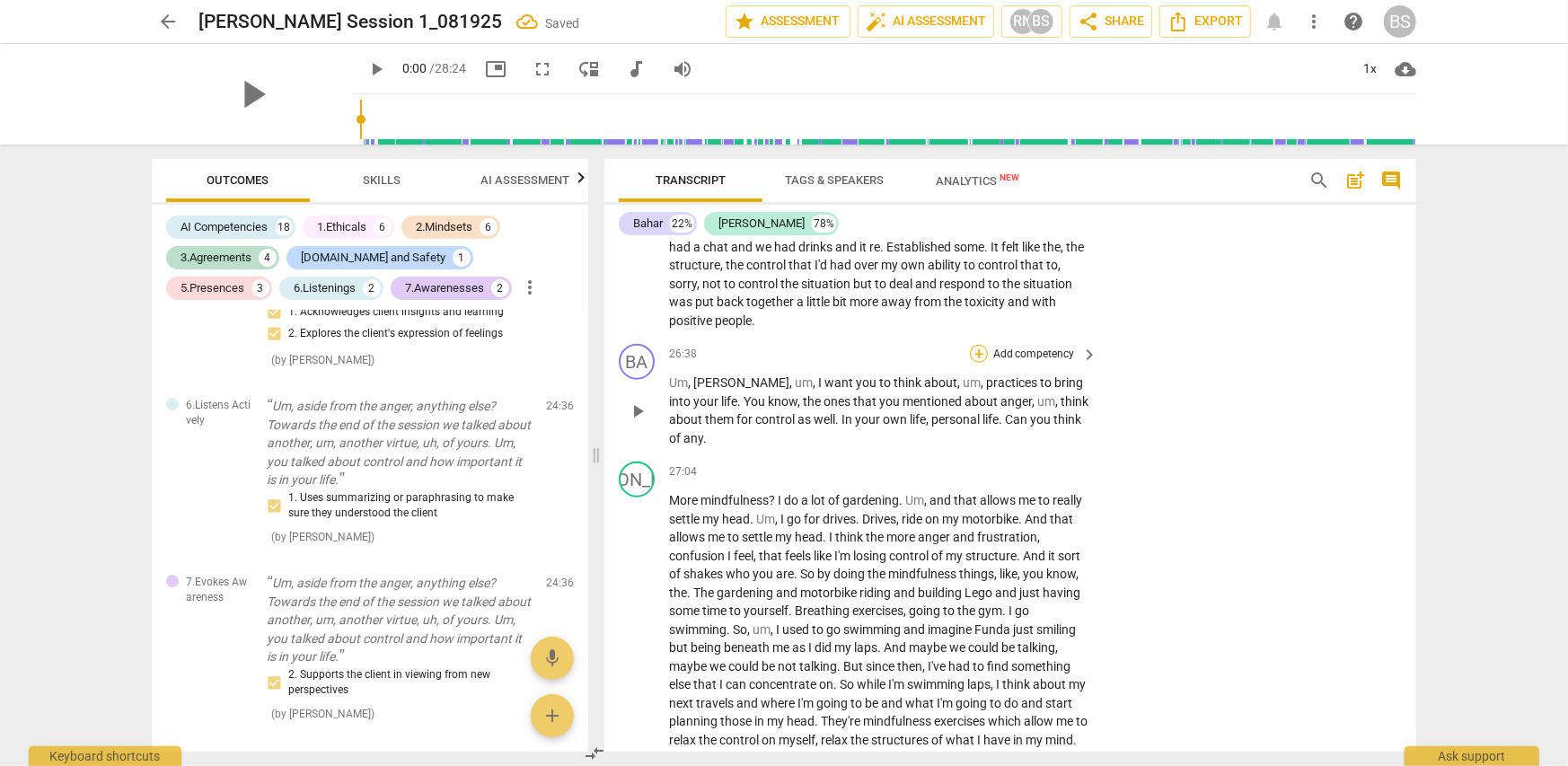
click at [979, 345] on div "+" at bounding box center [979, 354] width 18 height 18
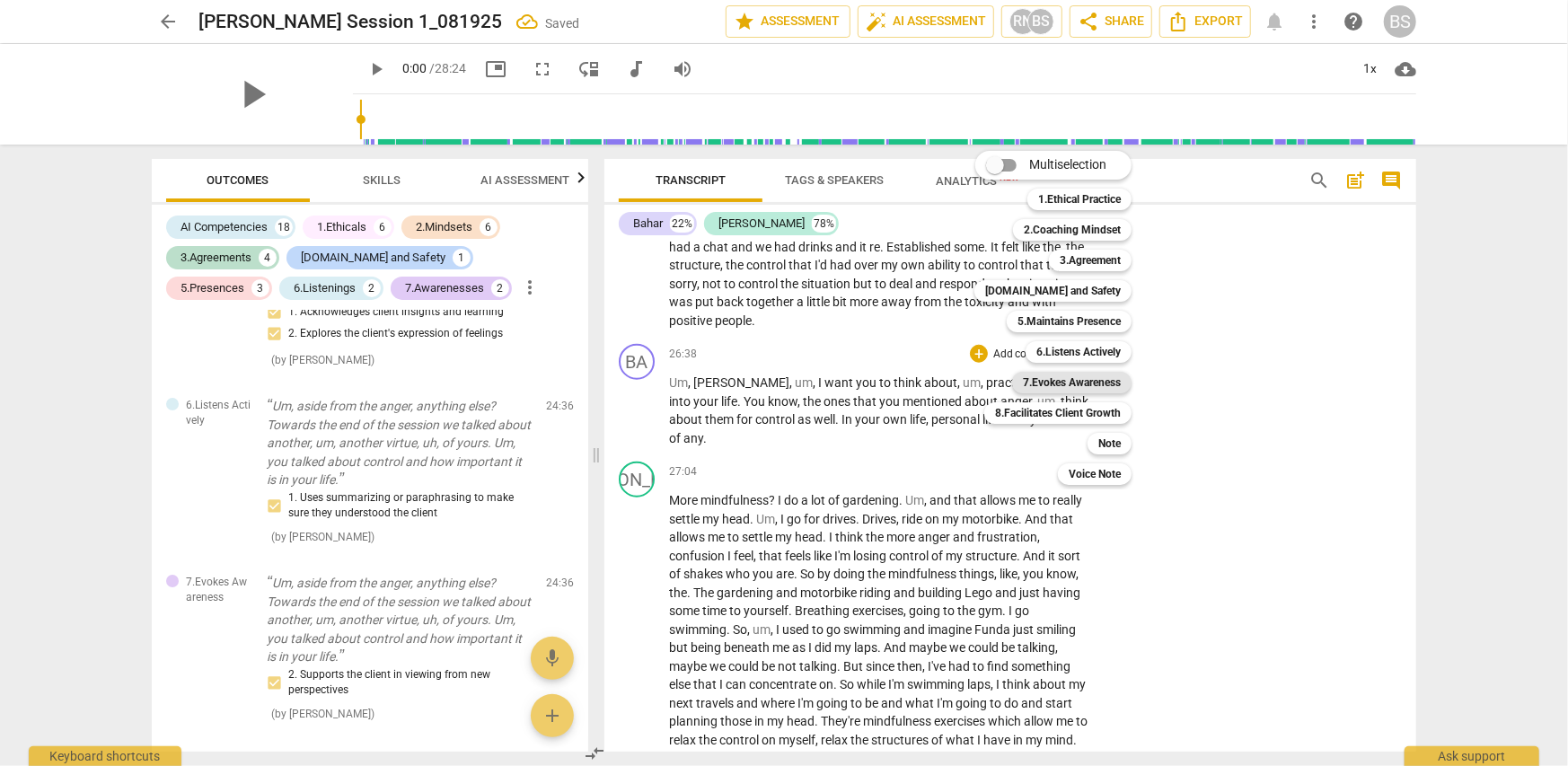
click at [1085, 383] on b "7.Evokes Awareness" at bounding box center [1072, 383] width 98 height 22
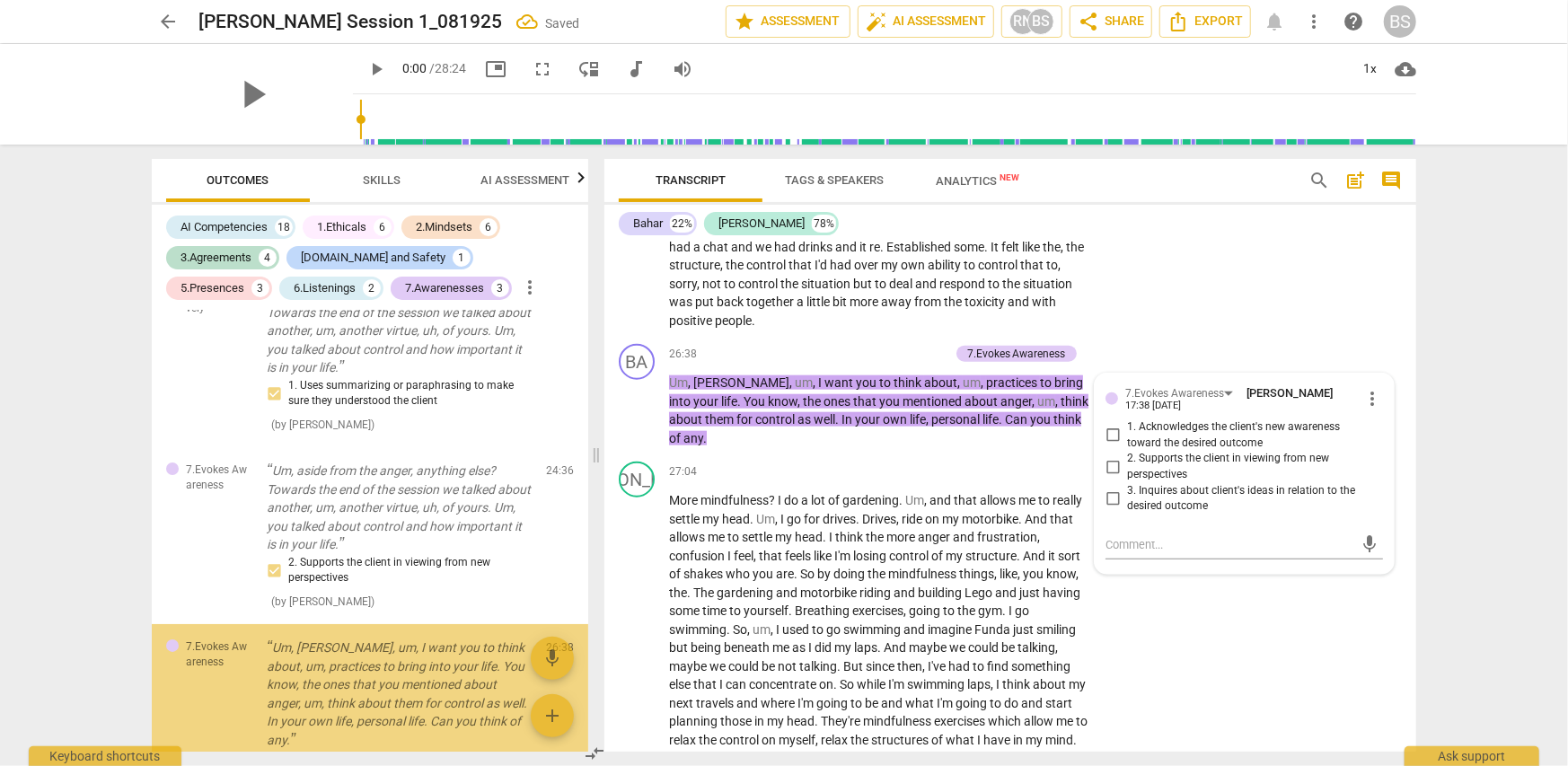
scroll to position [4385, 0]
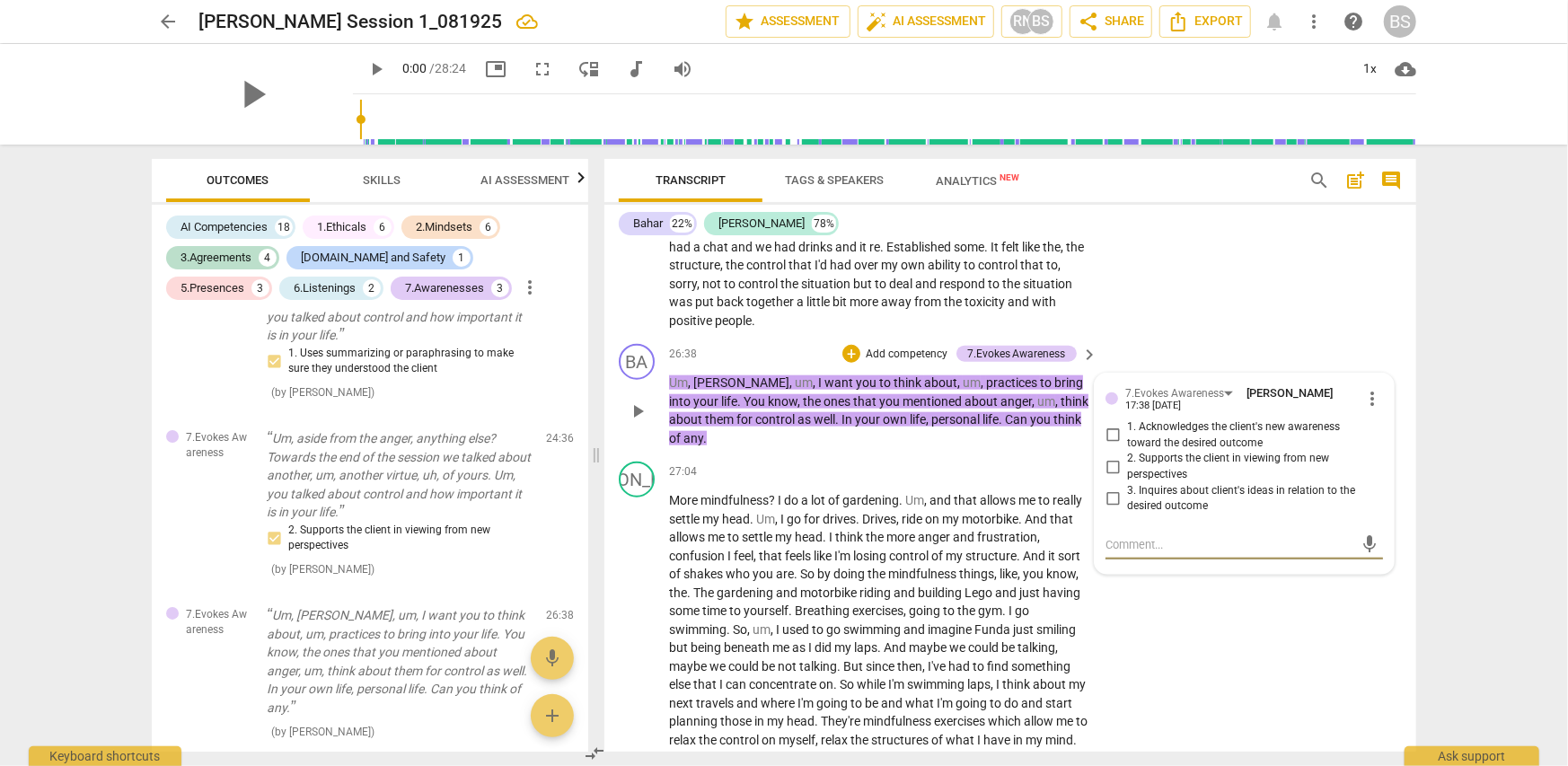
click at [1370, 388] on span "more_vert" at bounding box center [1373, 399] width 22 height 22
click at [1387, 398] on li "Delete" at bounding box center [1387, 396] width 62 height 34
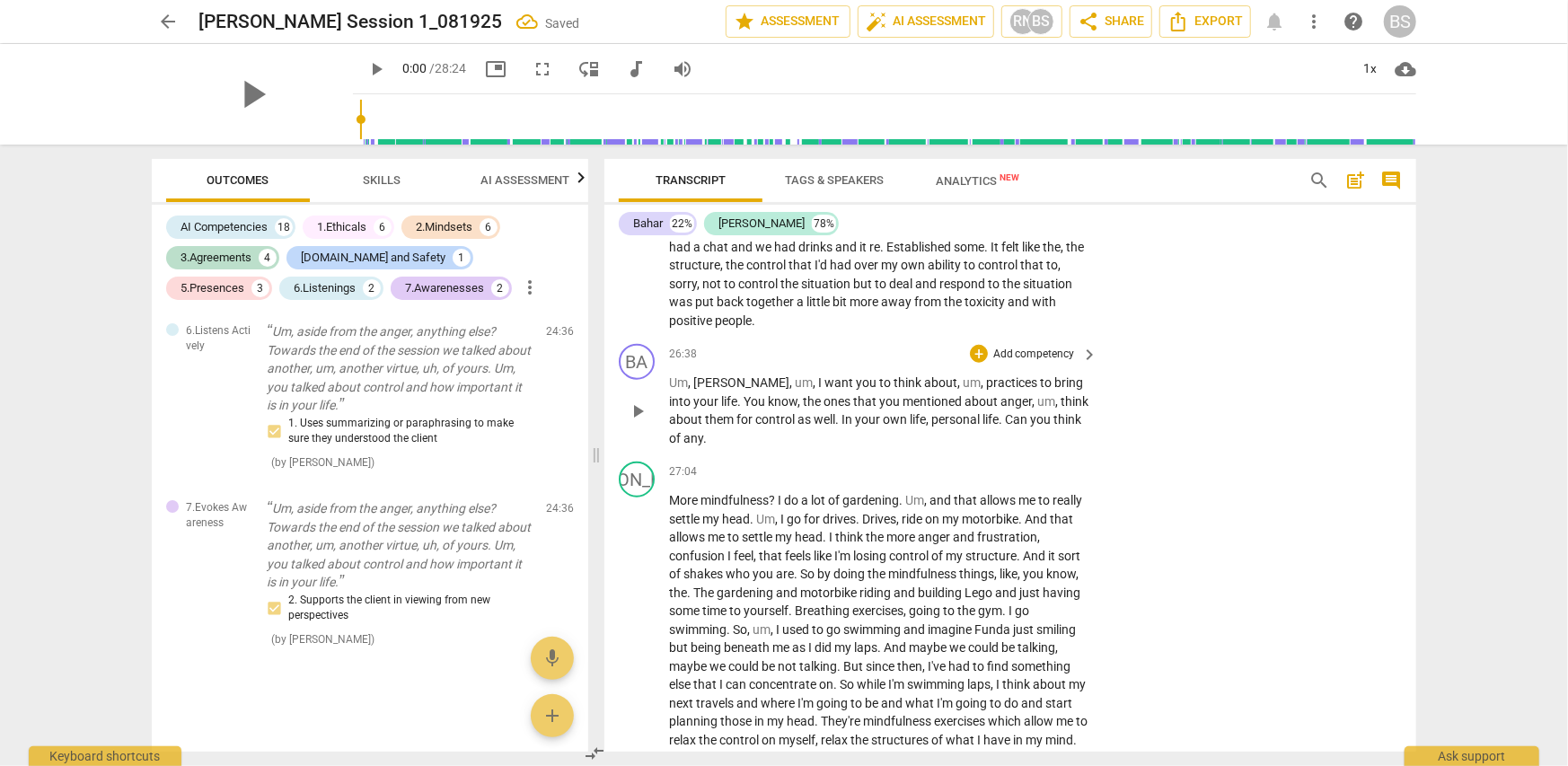
scroll to position [4240, 0]
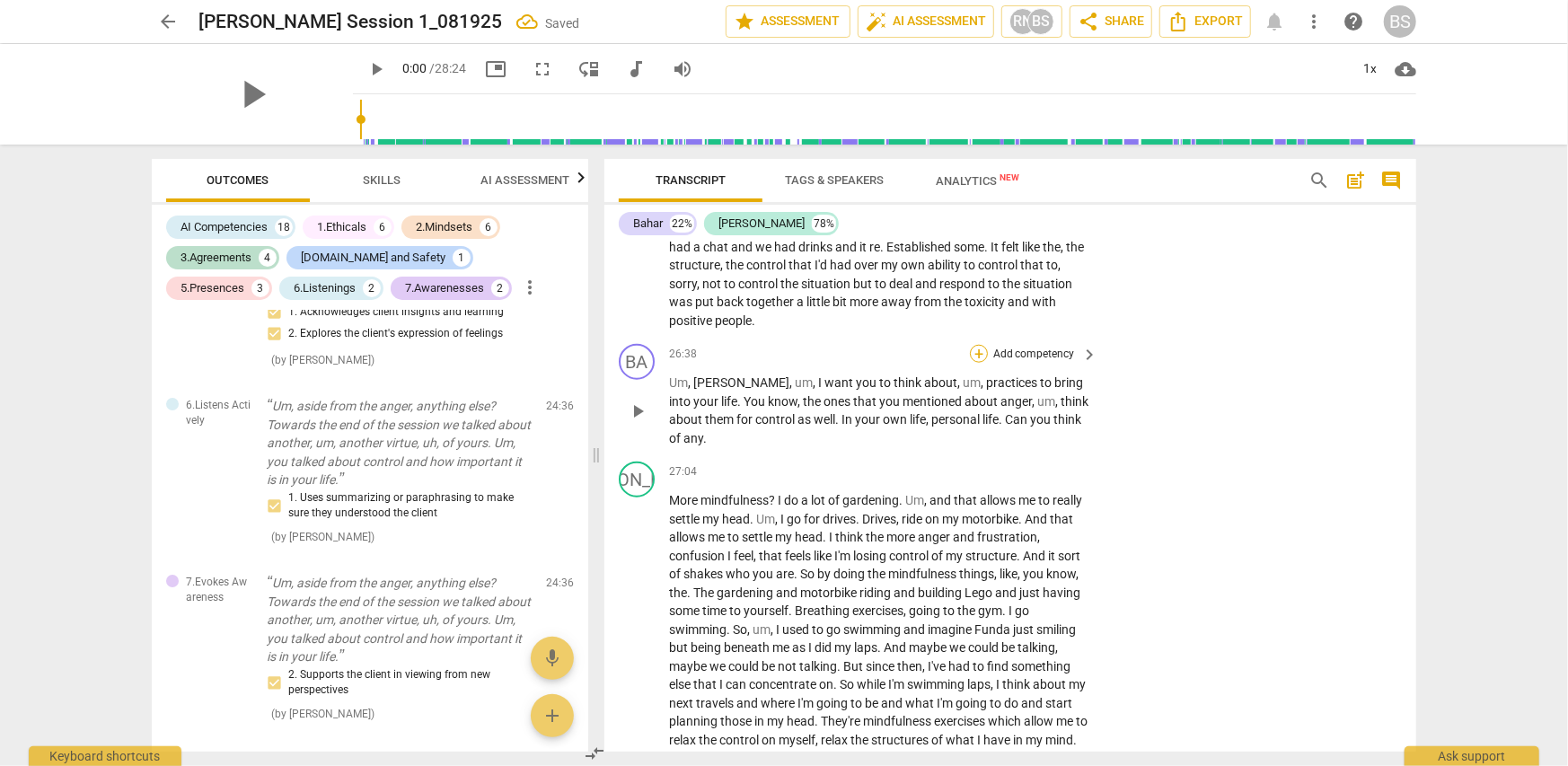
click at [981, 345] on div "+" at bounding box center [979, 354] width 18 height 18
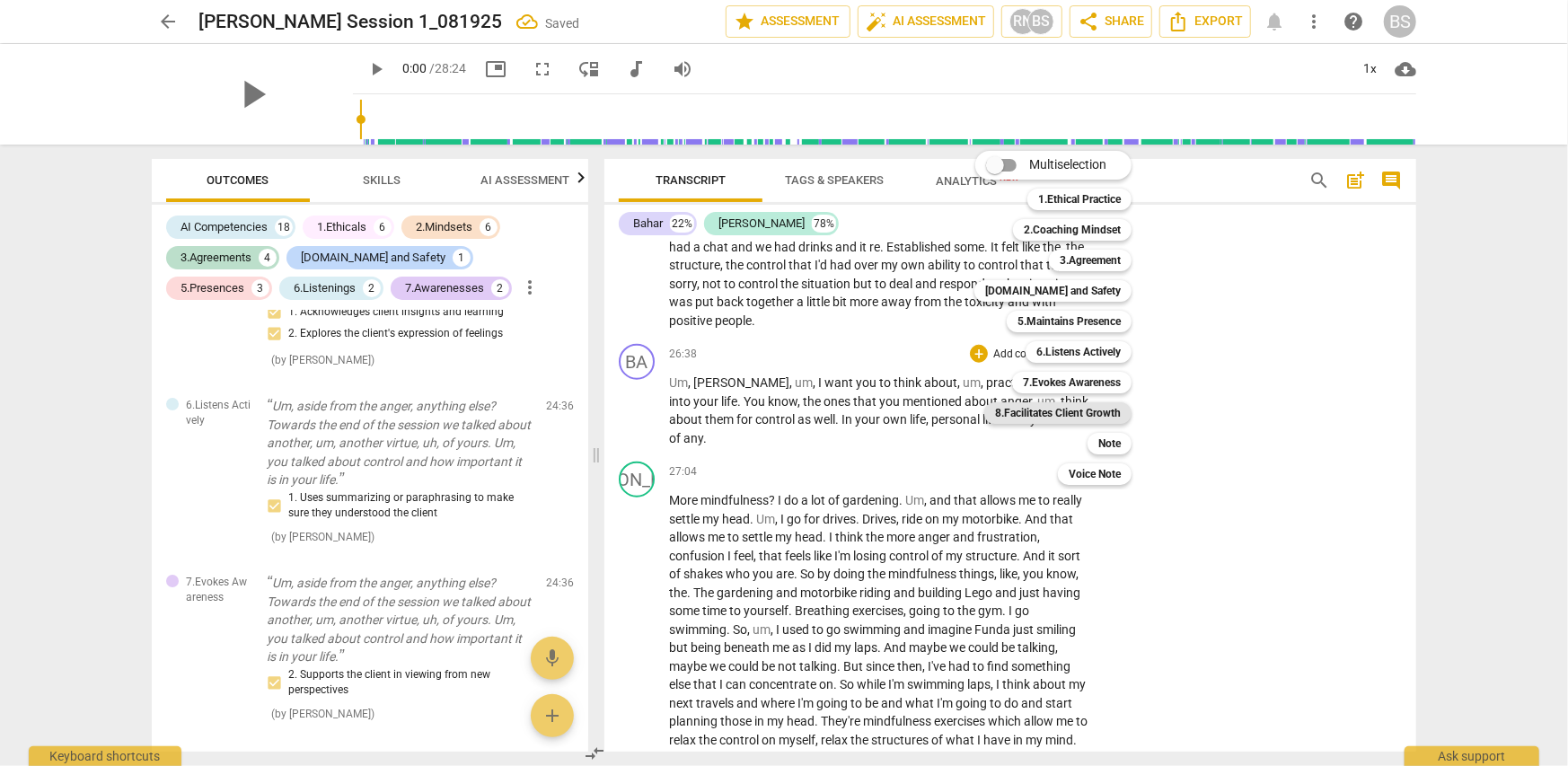
click at [1079, 407] on b "8.Facilitates Client Growth" at bounding box center [1058, 413] width 126 height 22
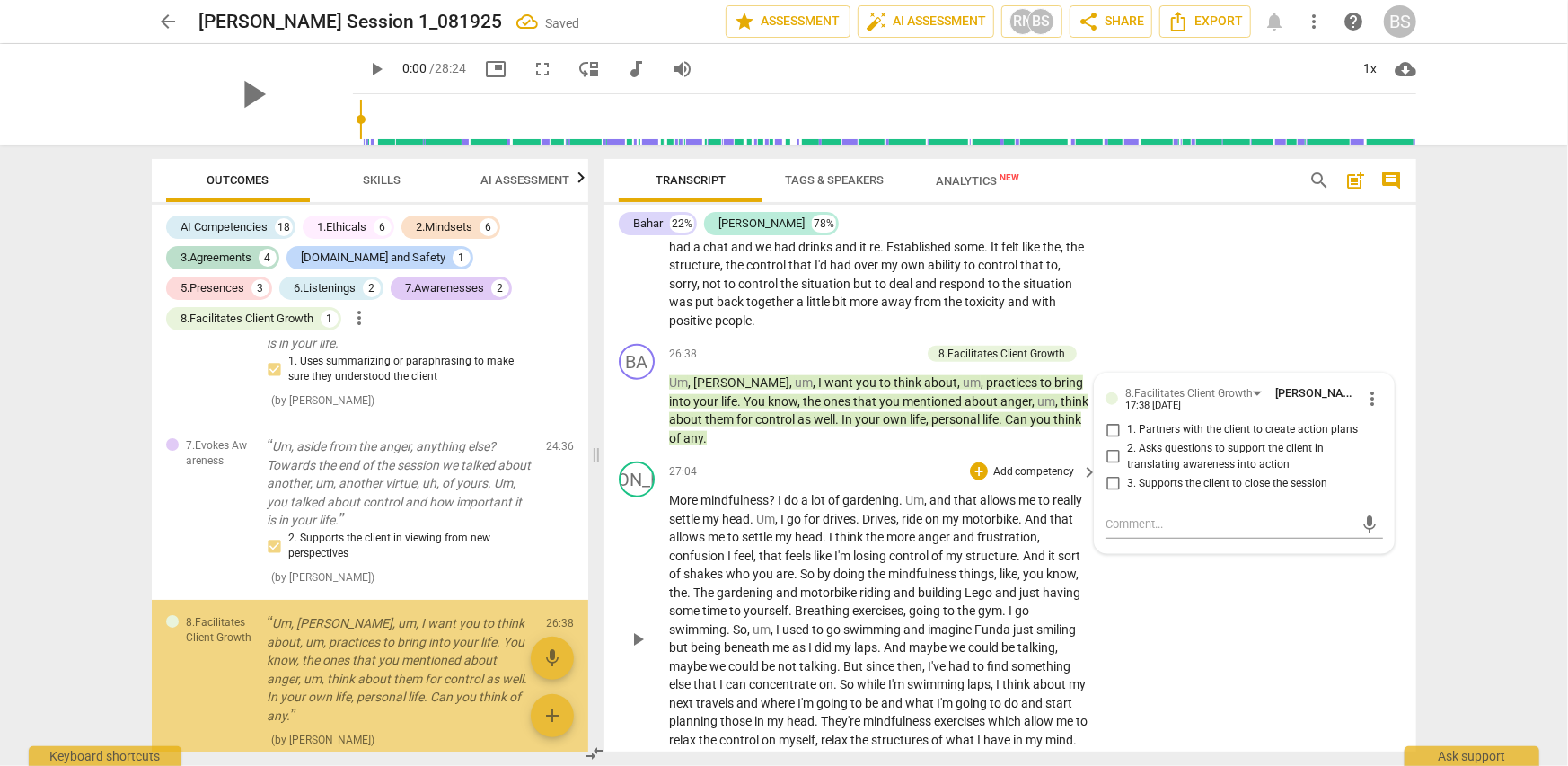
scroll to position [4416, 0]
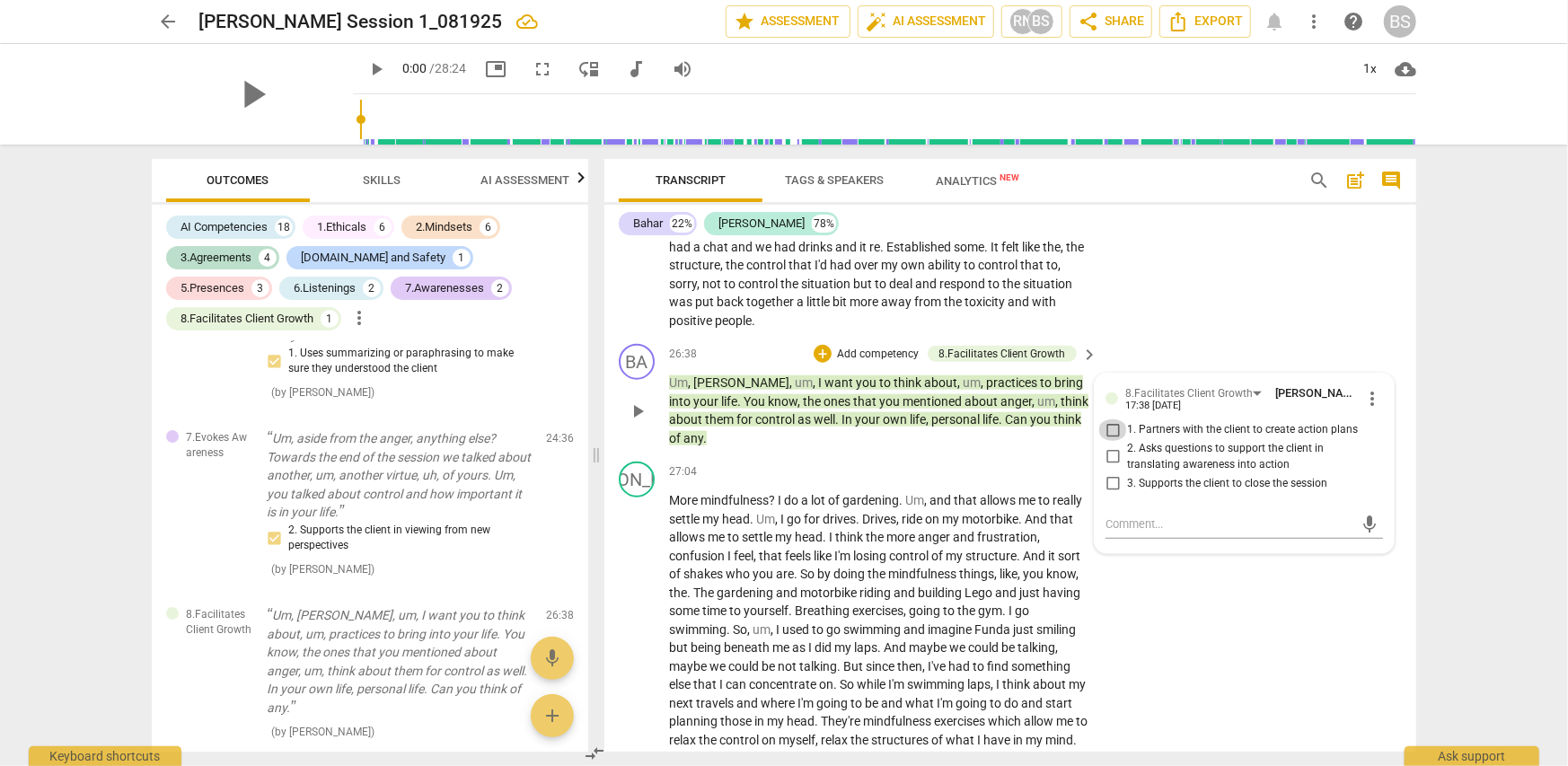
click at [1108, 419] on input "1. Partners with the client to create action plans" at bounding box center [1113, 430] width 29 height 22
checkbox input "true"
click at [1221, 555] on div "JO play_arrow pause 27:04 + Add competency keyboard_arrow_right More mindfulnes…" at bounding box center [1010, 624] width 811 height 338
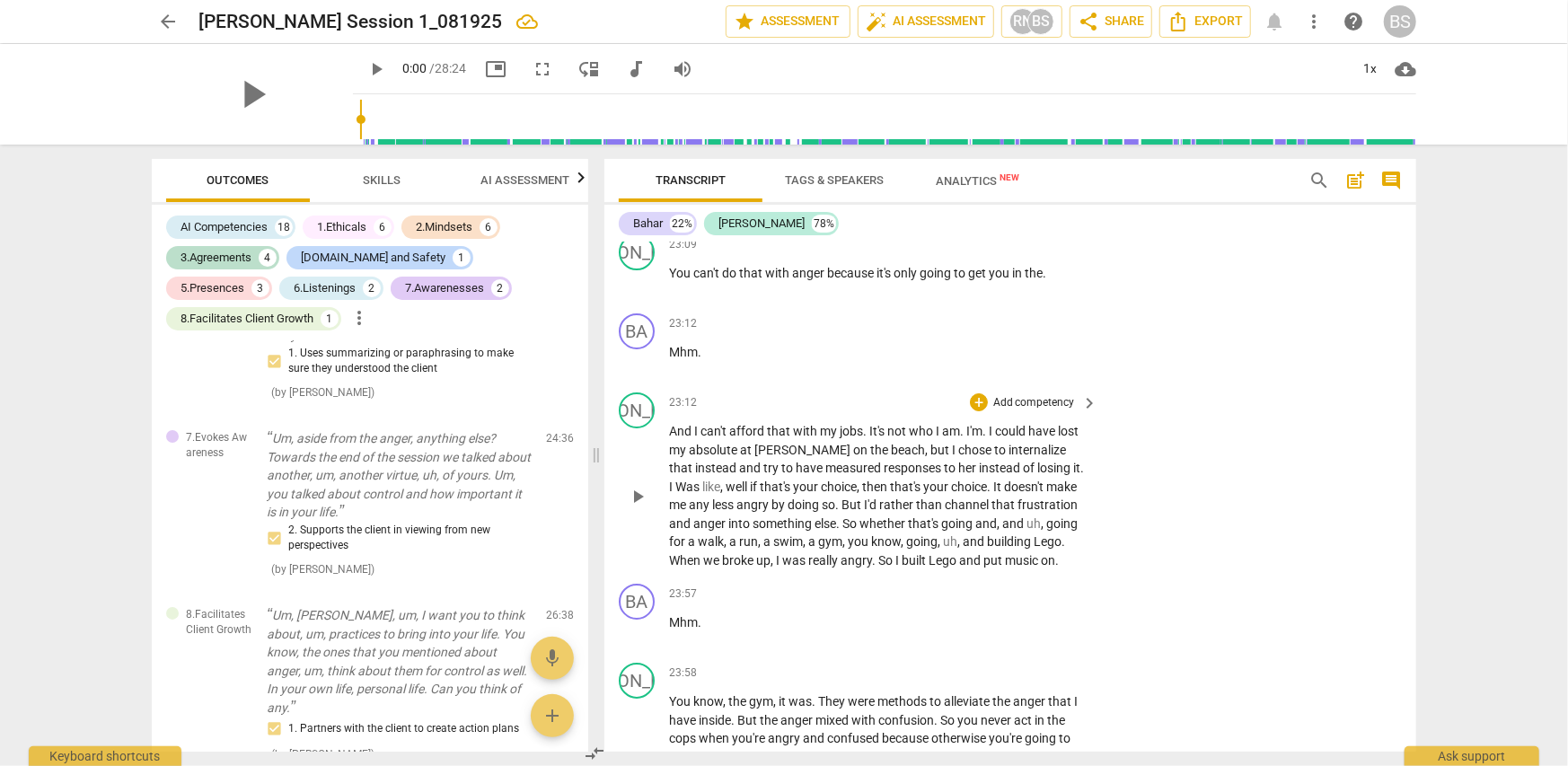
scroll to position [8573, 0]
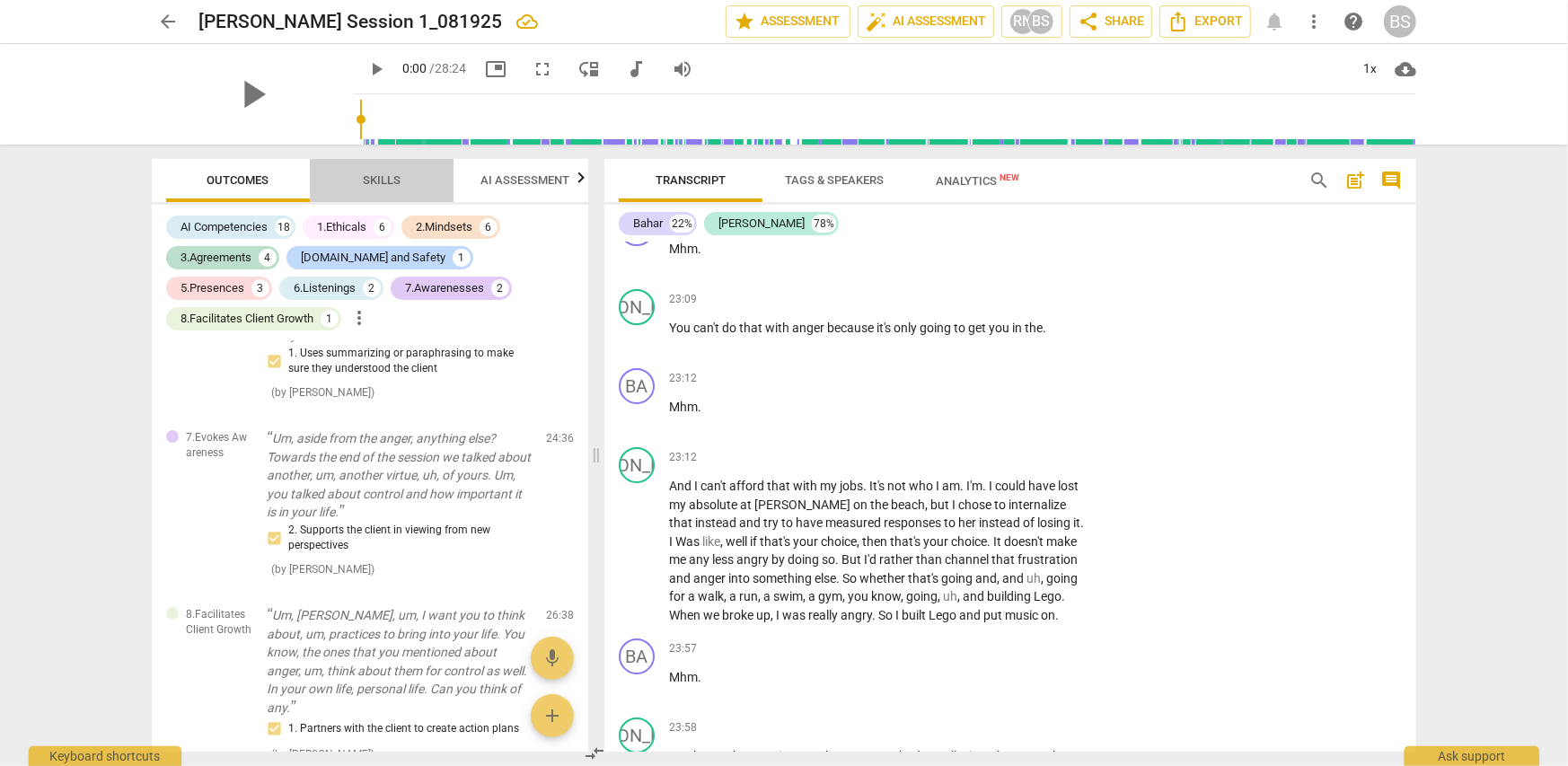
click at [385, 176] on span "Skills" at bounding box center [382, 179] width 38 height 14
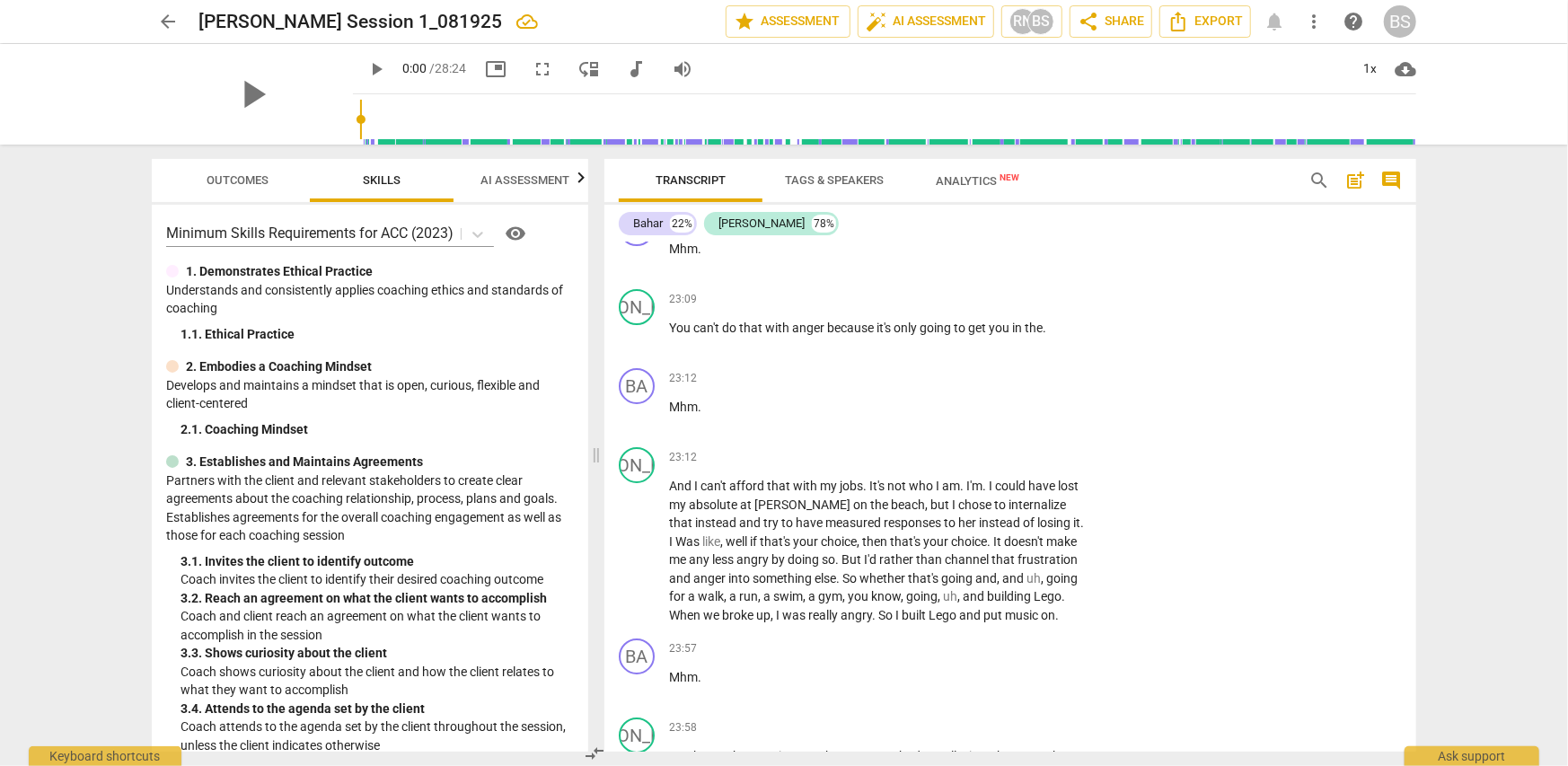
click at [515, 174] on span "AI Assessment" at bounding box center [525, 179] width 89 height 14
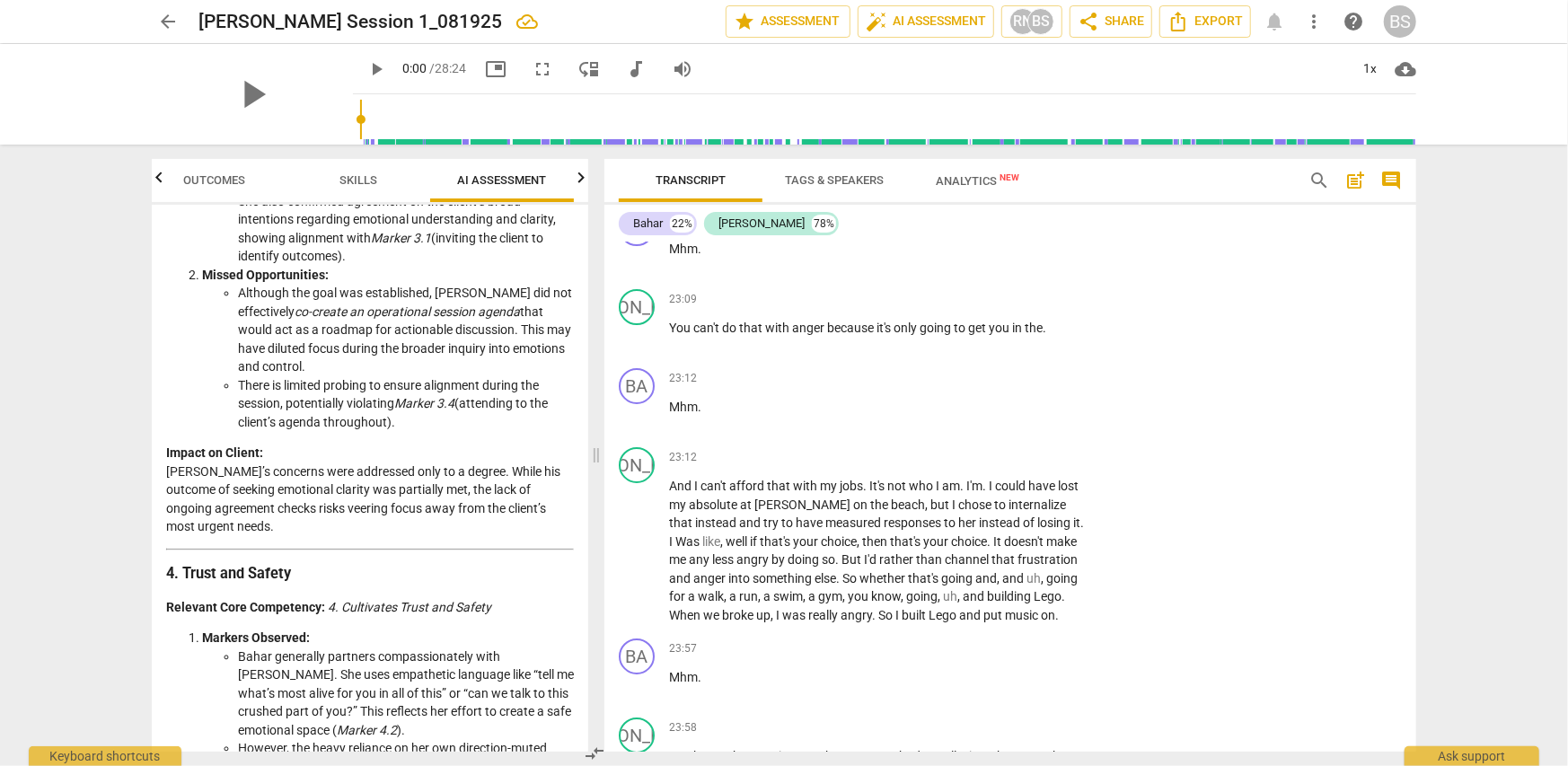
scroll to position [1347, 0]
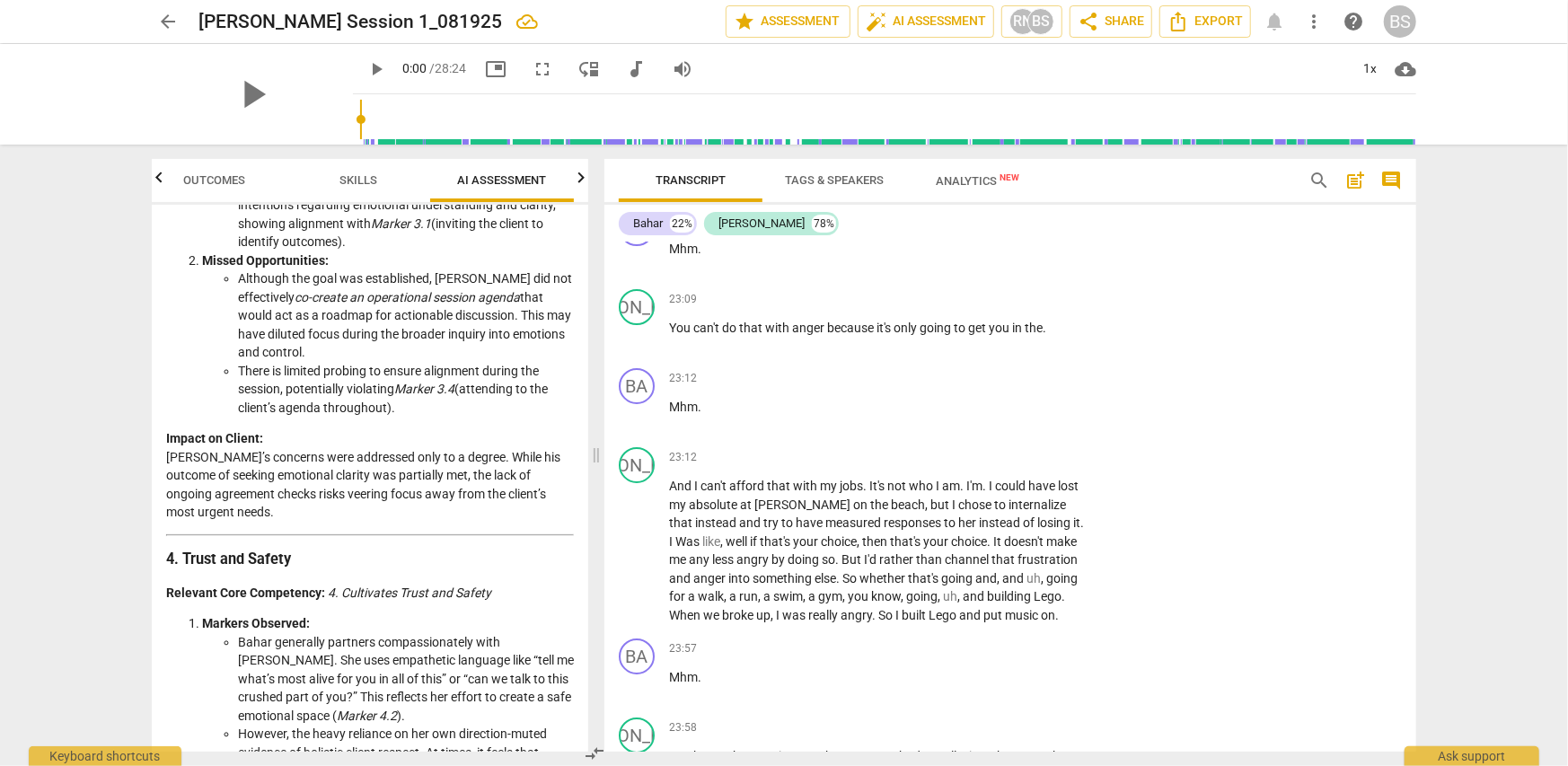
click at [352, 177] on span "Skills" at bounding box center [358, 179] width 38 height 14
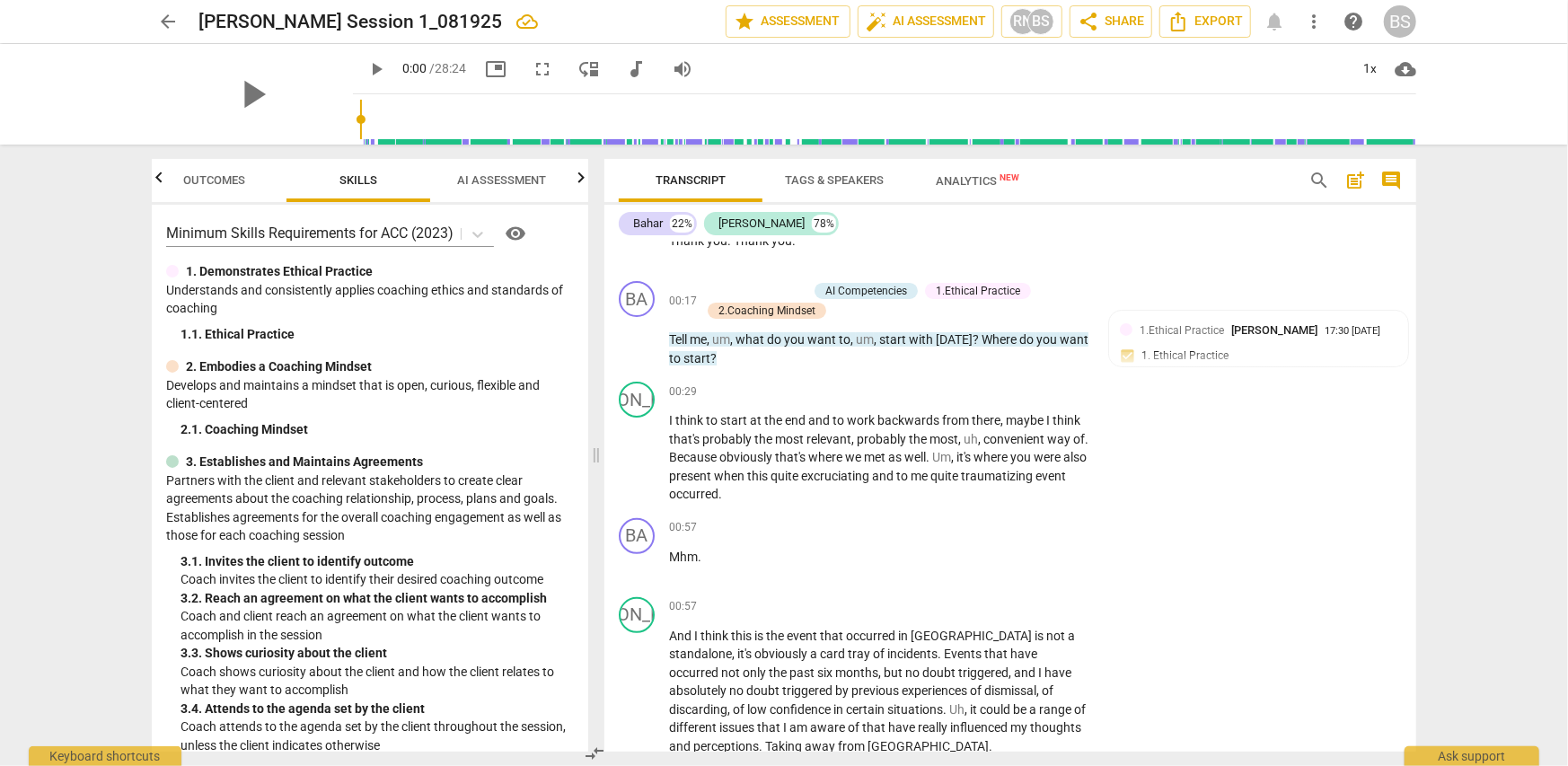
scroll to position [0, 0]
